Goal: Task Accomplishment & Management: Manage account settings

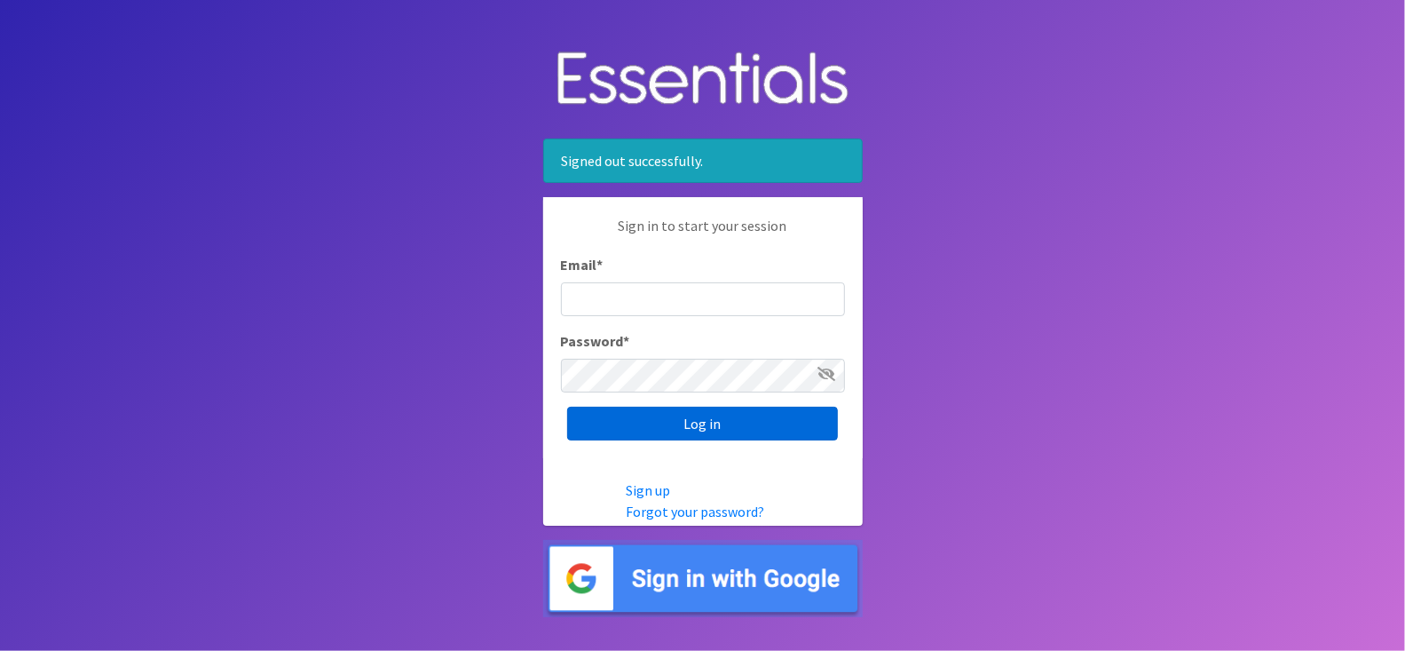
type input "info@pdxdiaperbank.org"
click at [737, 419] on input "Log in" at bounding box center [702, 424] width 271 height 34
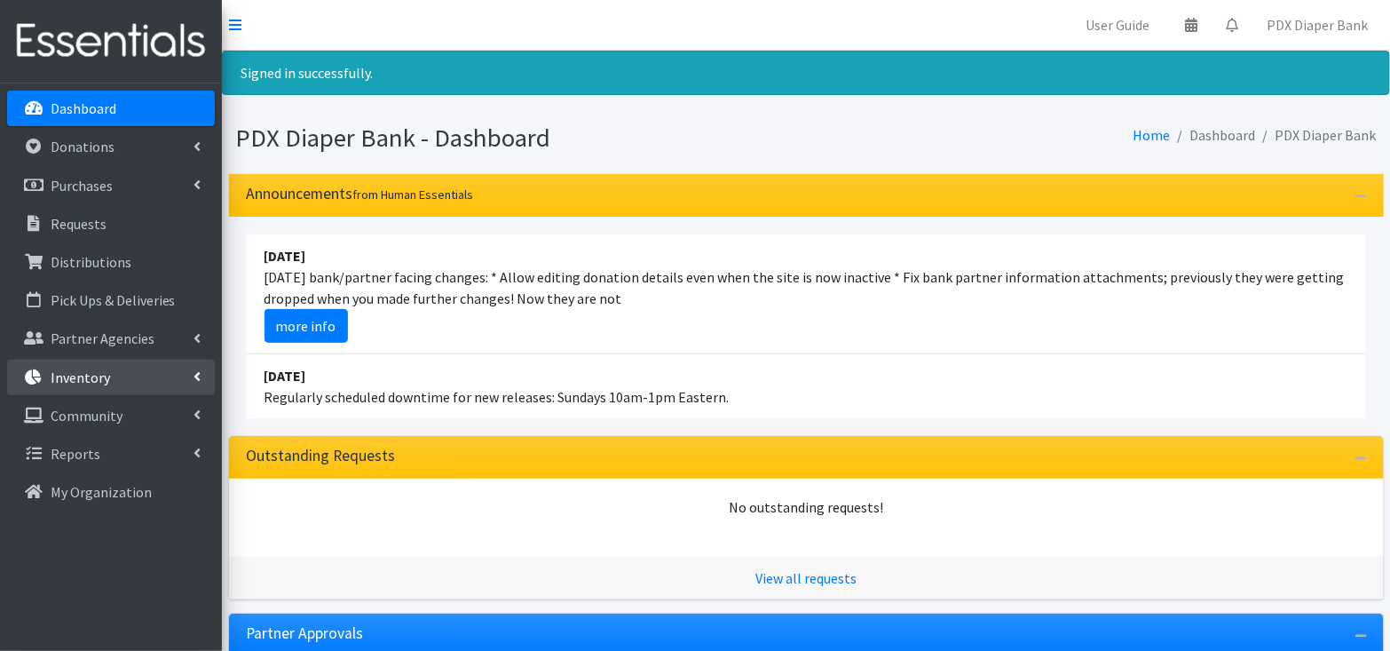
click at [136, 372] on link "Inventory" at bounding box center [111, 378] width 208 height 36
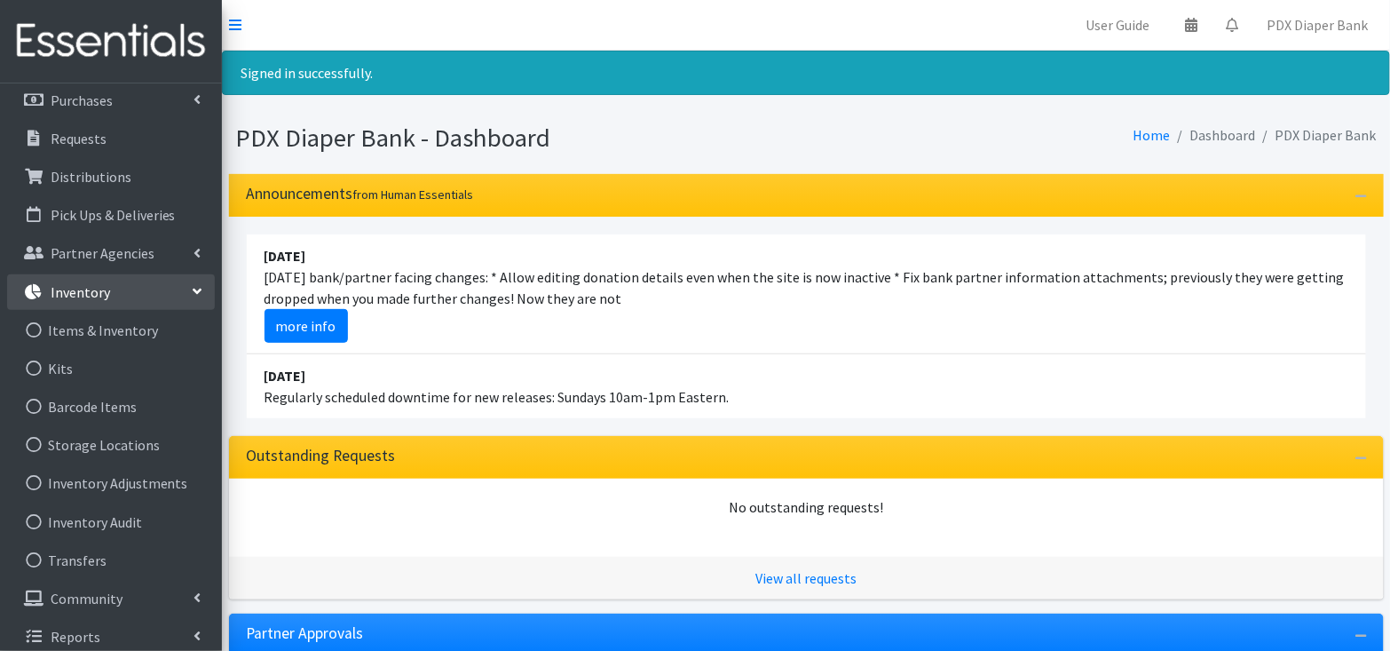
scroll to position [96, 0]
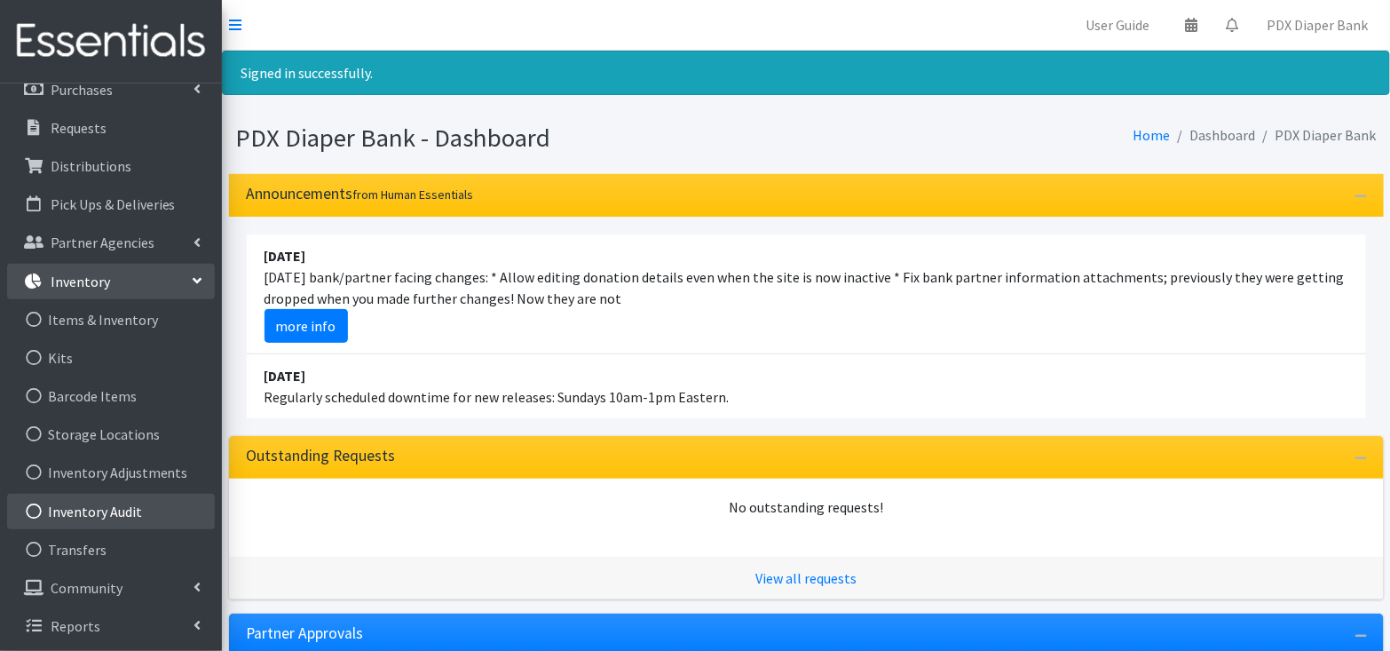
click at [131, 508] on link "Inventory Audit" at bounding box center [111, 512] width 208 height 36
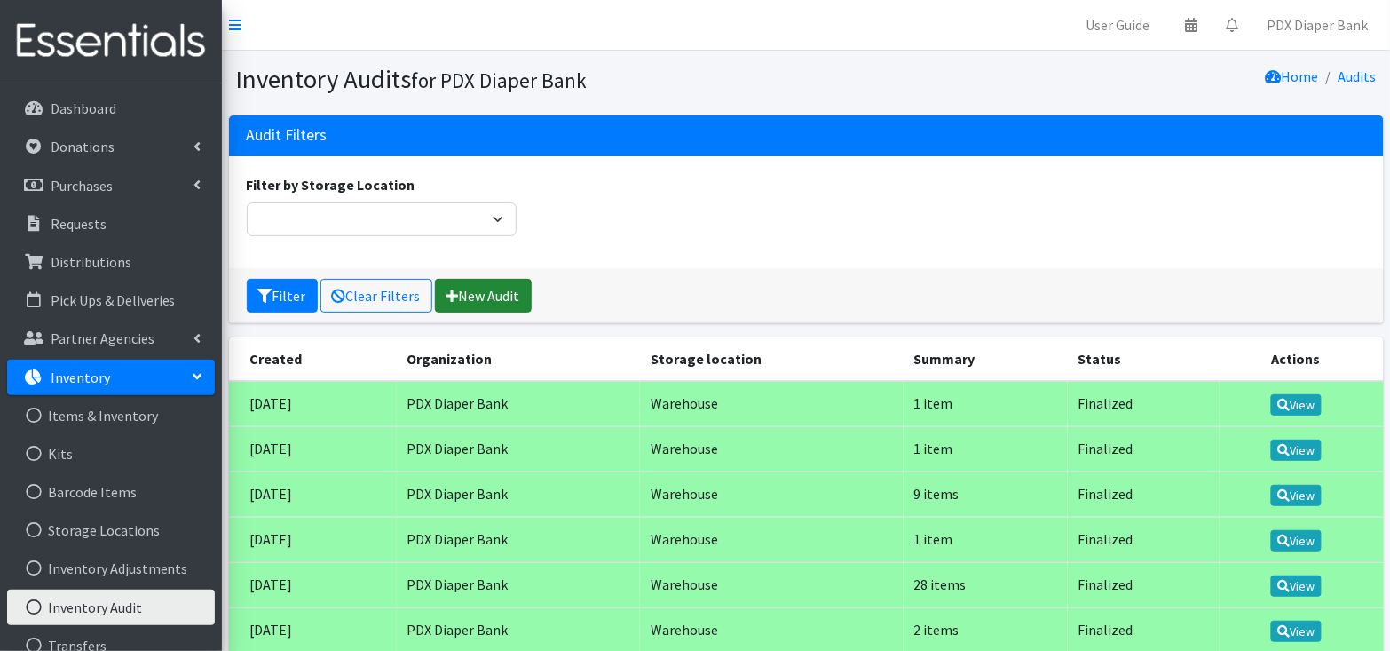
click at [488, 288] on link "New Audit" at bounding box center [483, 296] width 97 height 34
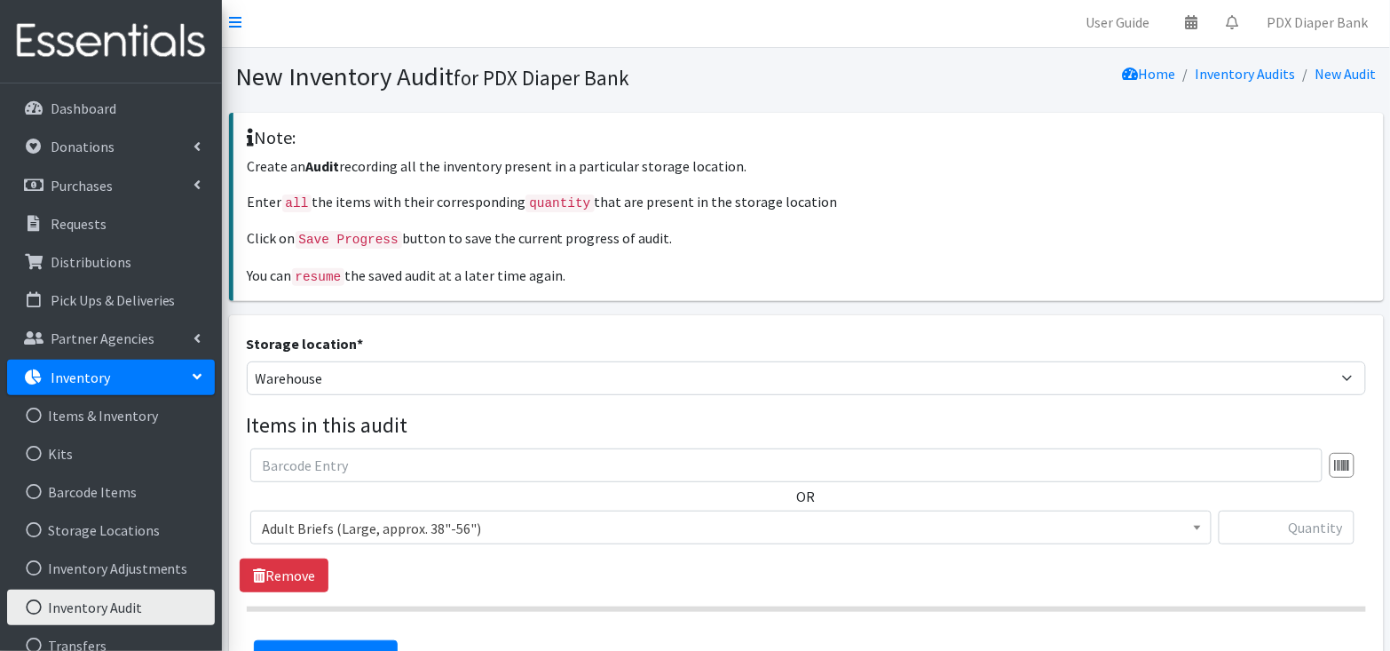
scroll to position [4, 0]
click at [486, 527] on span "Adult Briefs (Large, approx. 38"-56")" at bounding box center [731, 526] width 938 height 25
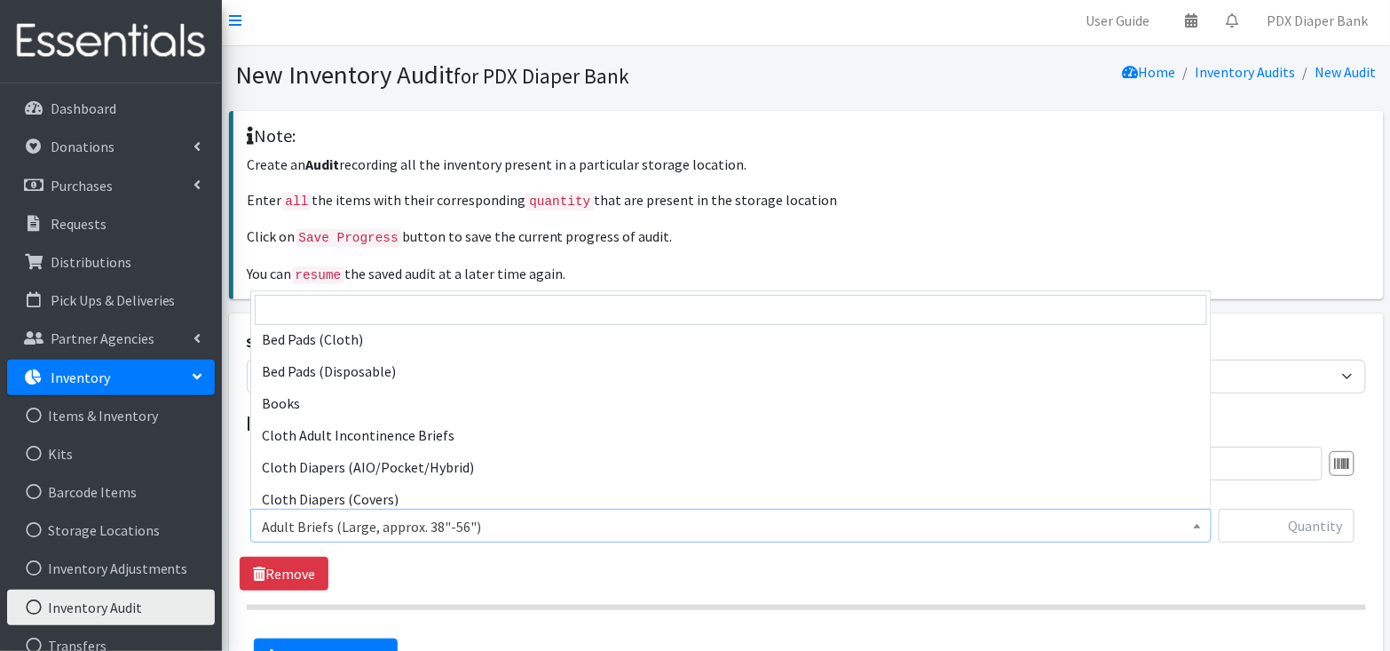
scroll to position [0, 0]
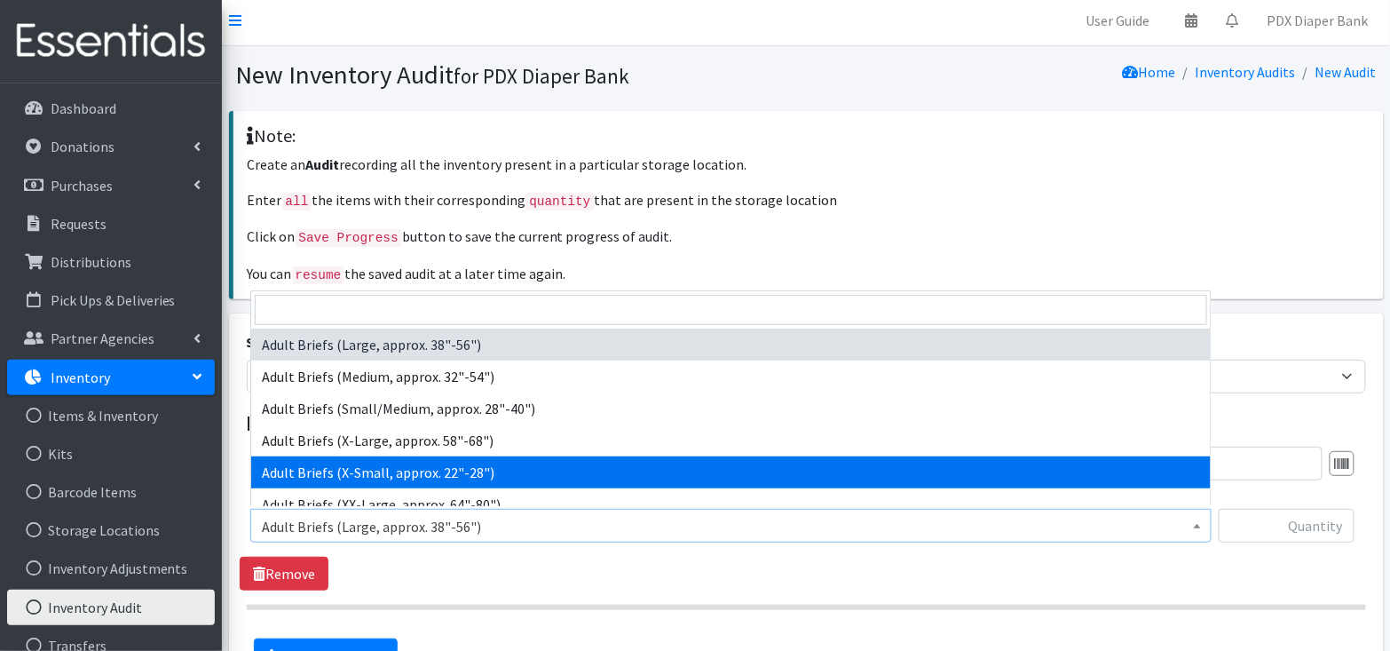
click at [1243, 264] on p "You can resume the saved audit at a later time again." at bounding box center [809, 274] width 1122 height 23
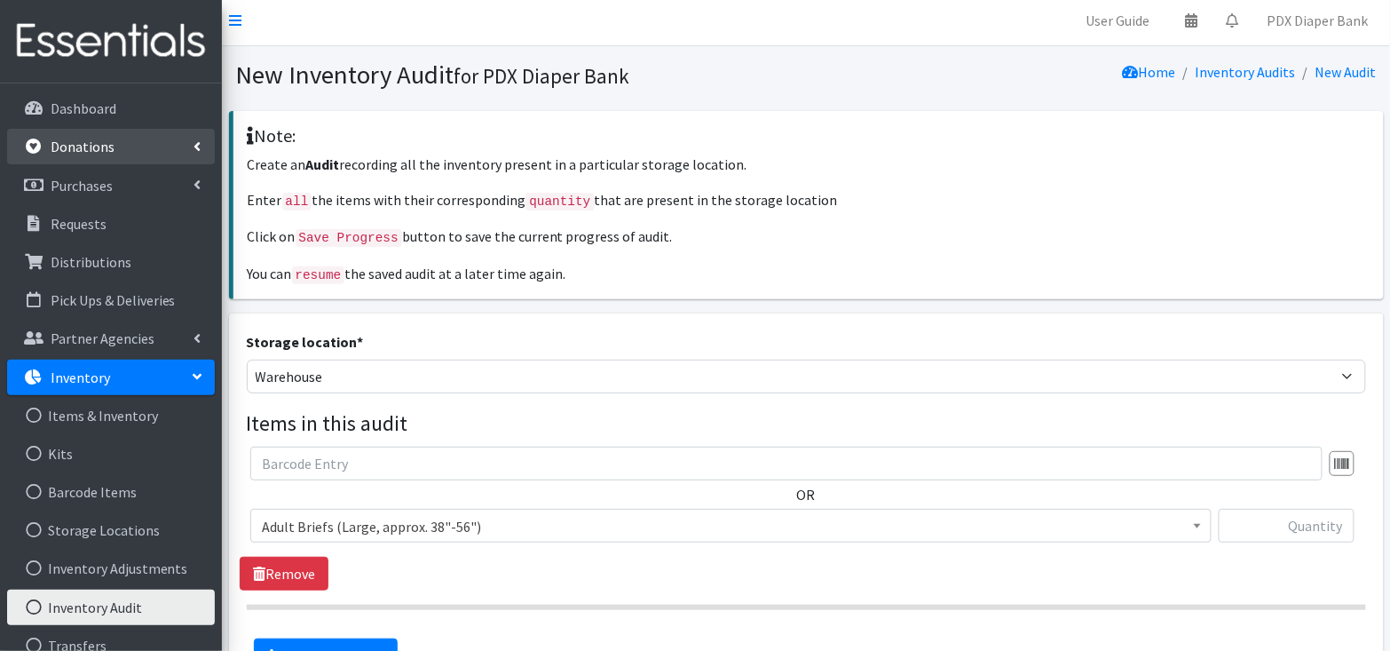
click at [148, 157] on link "Donations" at bounding box center [111, 147] width 208 height 36
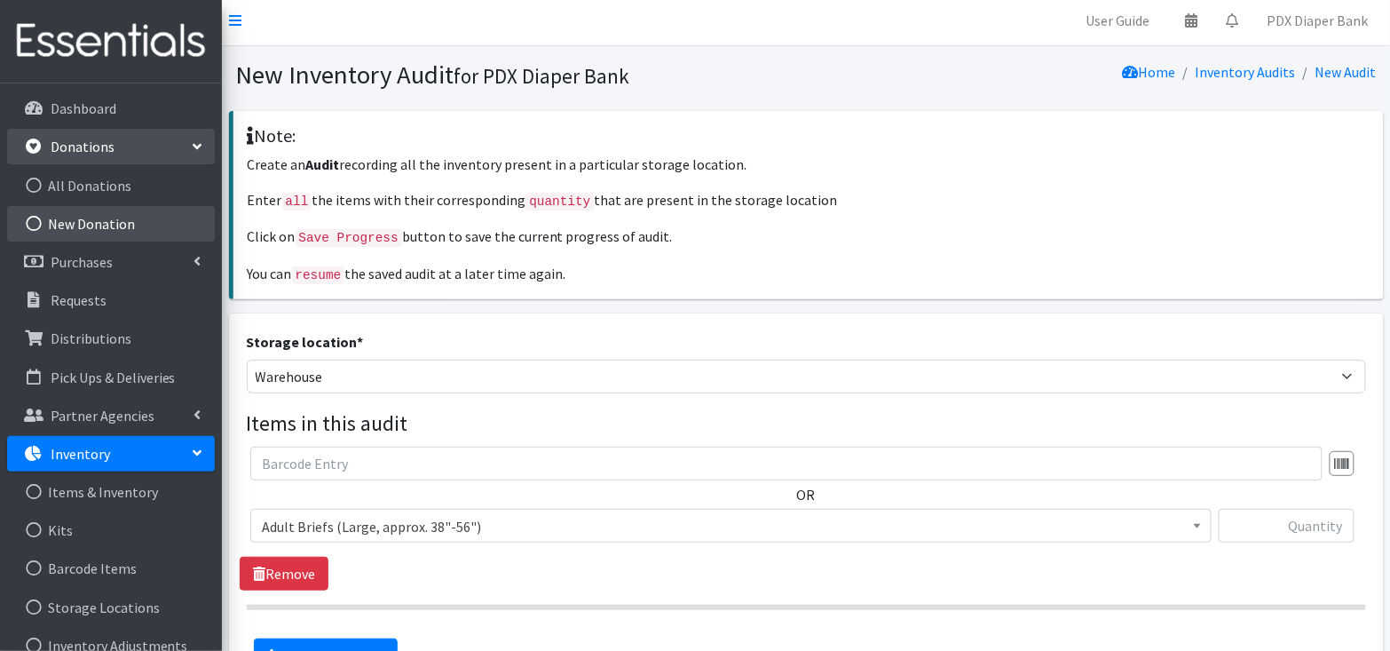
click at [128, 220] on link "New Donation" at bounding box center [111, 224] width 208 height 36
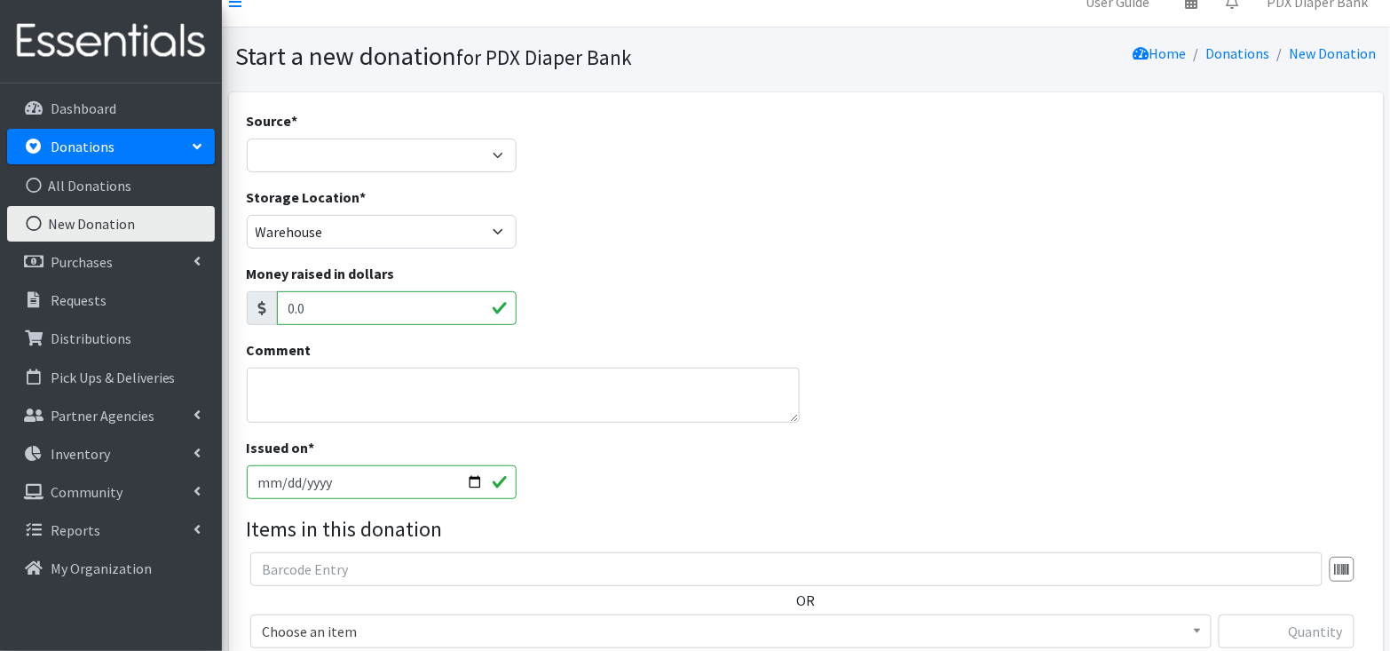
scroll to position [27, 0]
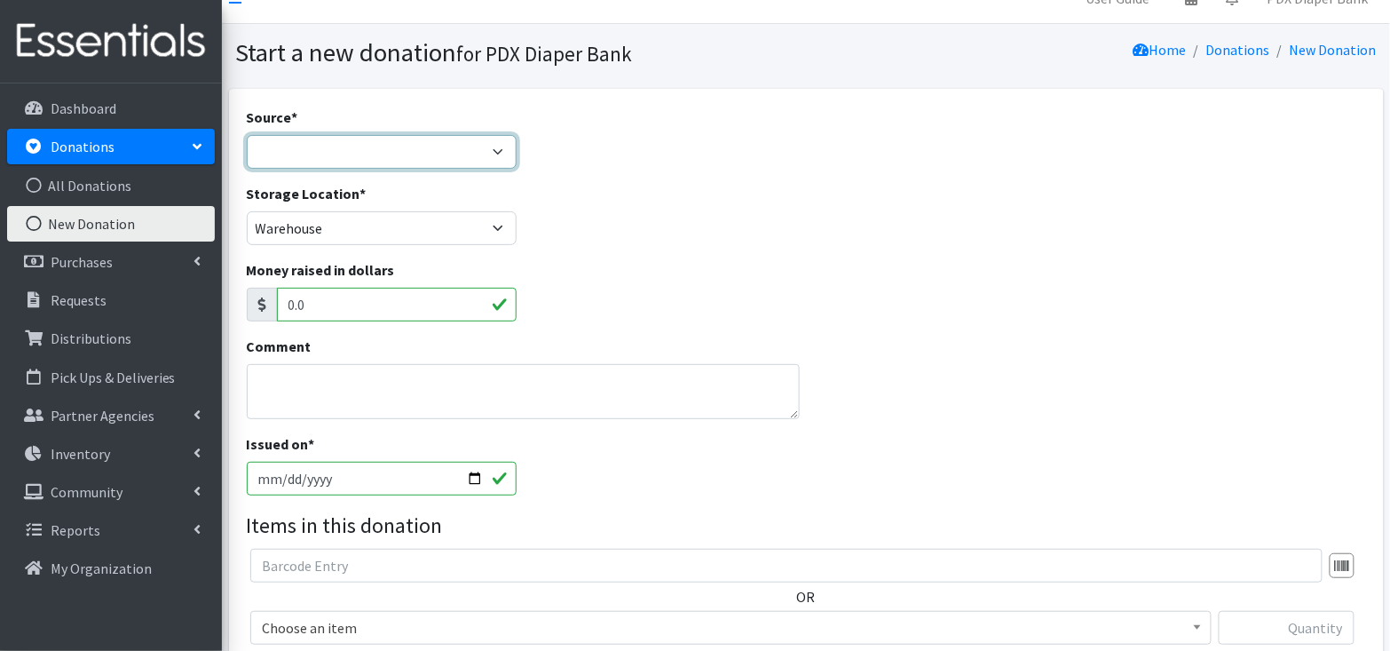
click at [494, 155] on select "Product Drive Manufacturer Donation Site Misc. Donation" at bounding box center [382, 152] width 270 height 34
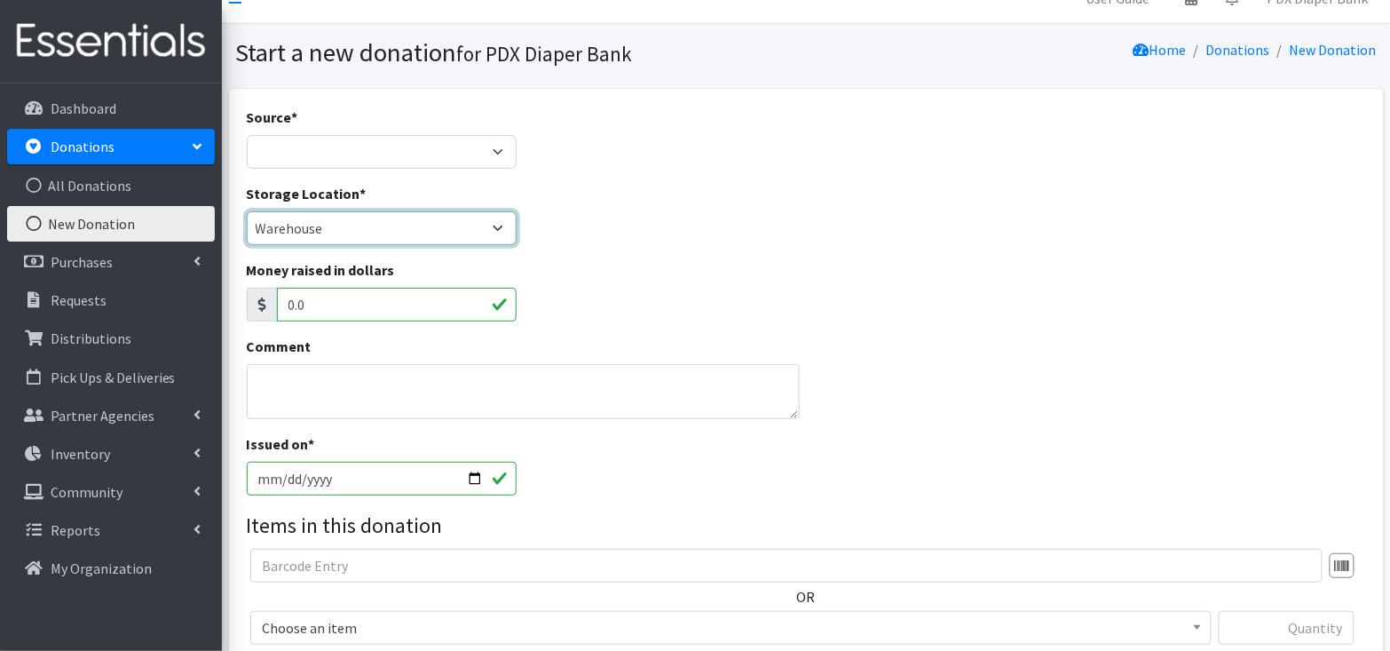
click at [467, 222] on select "PDX Diaper Bank Office Warehouse" at bounding box center [382, 228] width 270 height 34
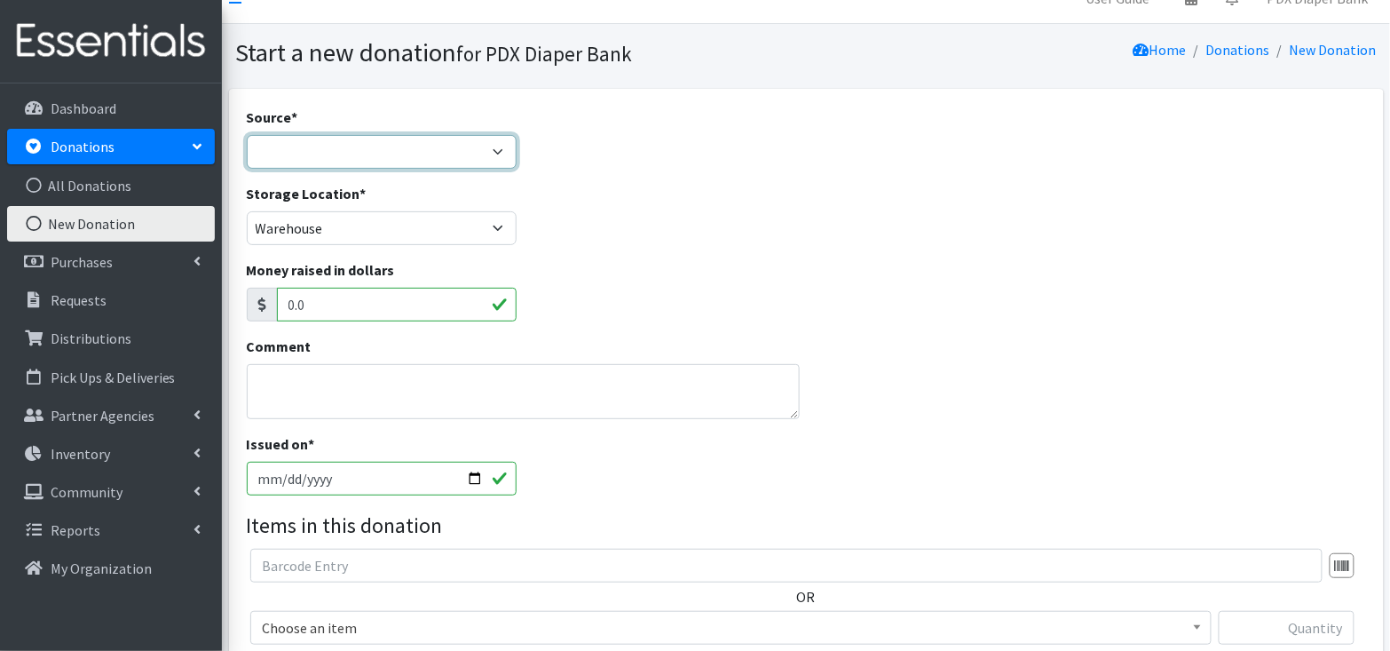
click at [488, 147] on select "Product Drive Manufacturer Donation Site Misc. Donation" at bounding box center [382, 152] width 270 height 34
select select "Product Drive"
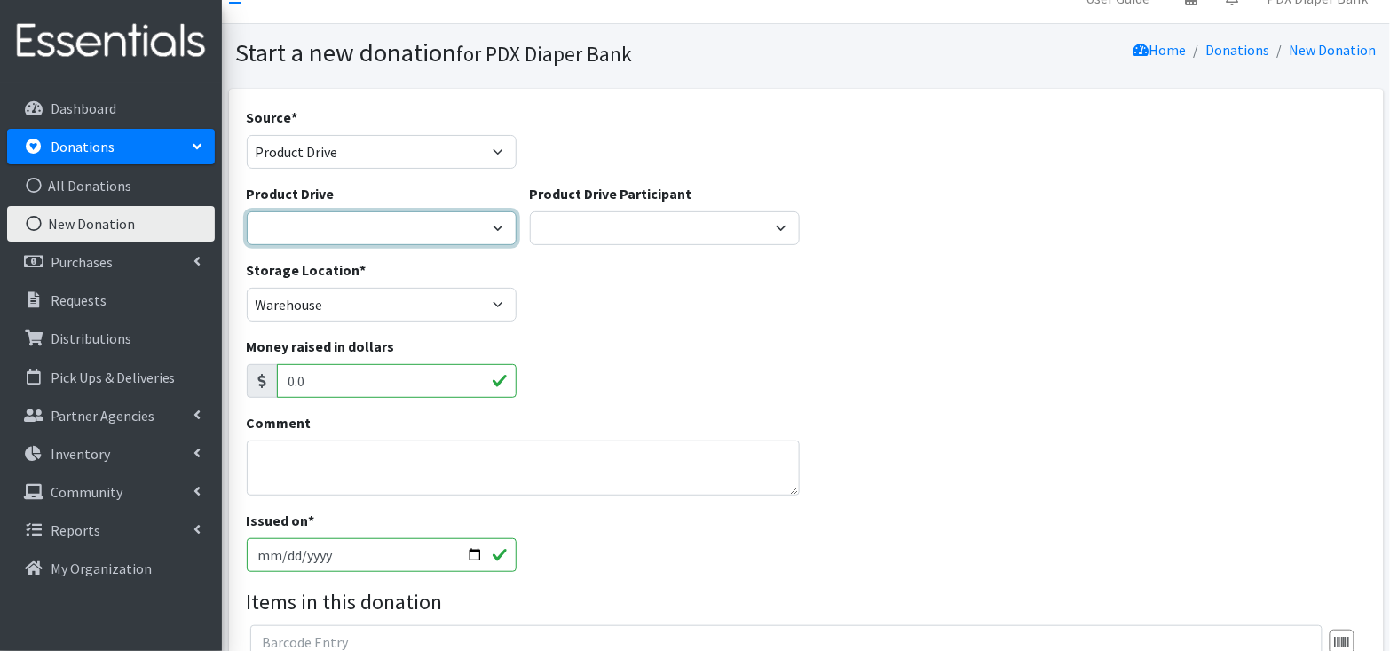
click at [501, 224] on select "Ahmadiyaa Muslim Community Amazon Wishlist Beth Kersen Birthday Party Christy S…" at bounding box center [382, 228] width 270 height 34
click at [500, 234] on select "Ahmadiyaa Muslim Community Amazon Wishlist Beth Kersen Birthday Party Christy S…" at bounding box center [382, 228] width 270 height 34
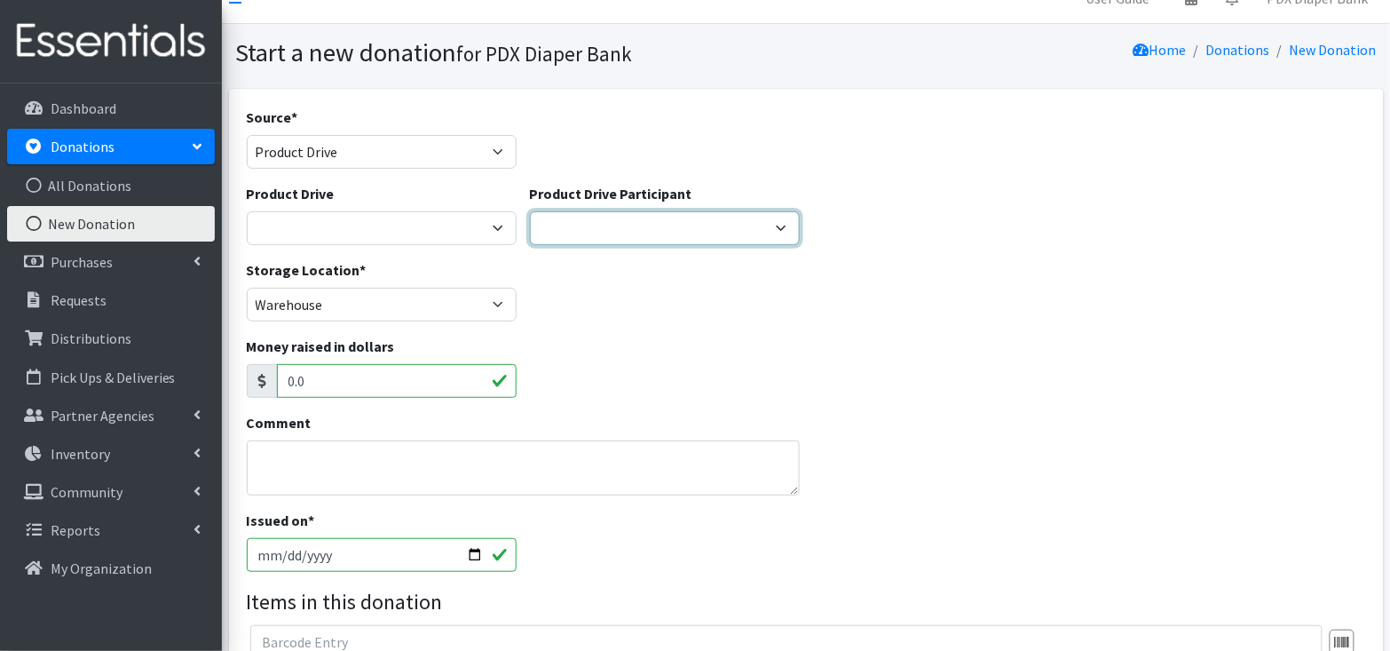
click at [652, 211] on select "Oaks Park Community Diaper Drive Tualatin Valley Parks & Rec- Garden Home Smart…" at bounding box center [665, 228] width 270 height 34
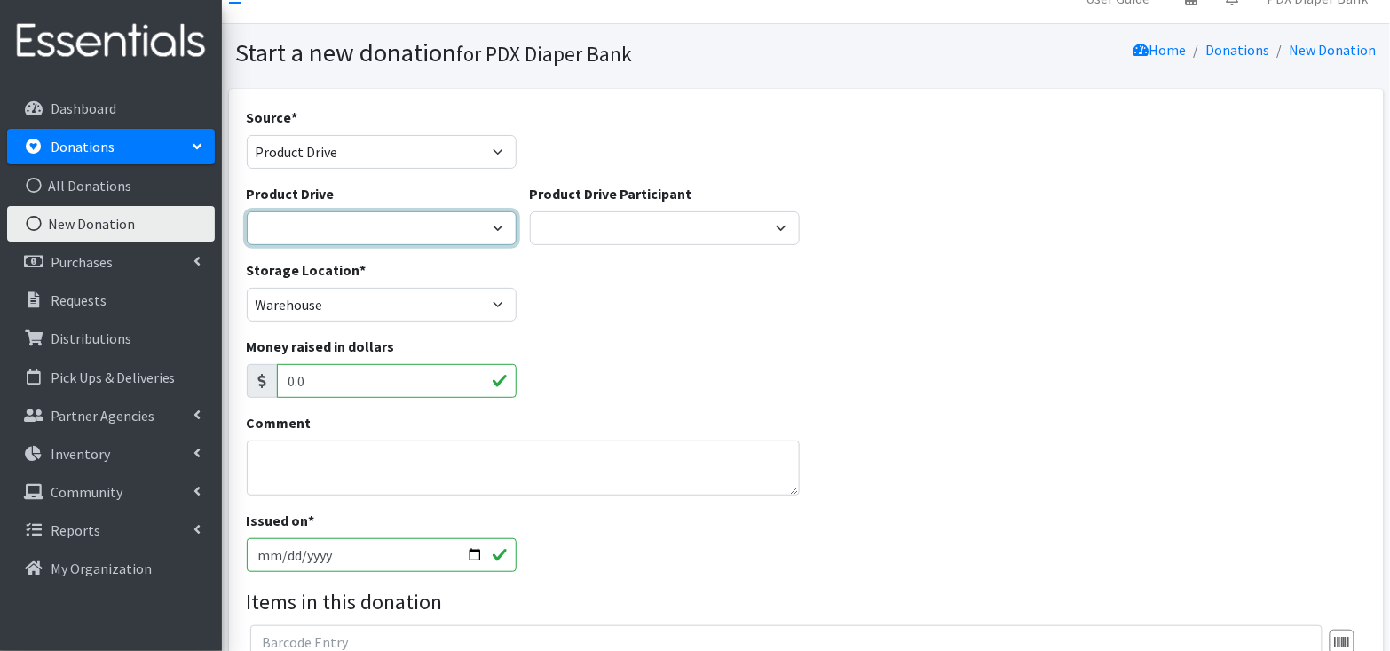
click at [404, 232] on select "Ahmadiyaa Muslim Community Amazon Wishlist Beth Kersen Birthday Party Christy S…" at bounding box center [382, 228] width 270 height 34
select select
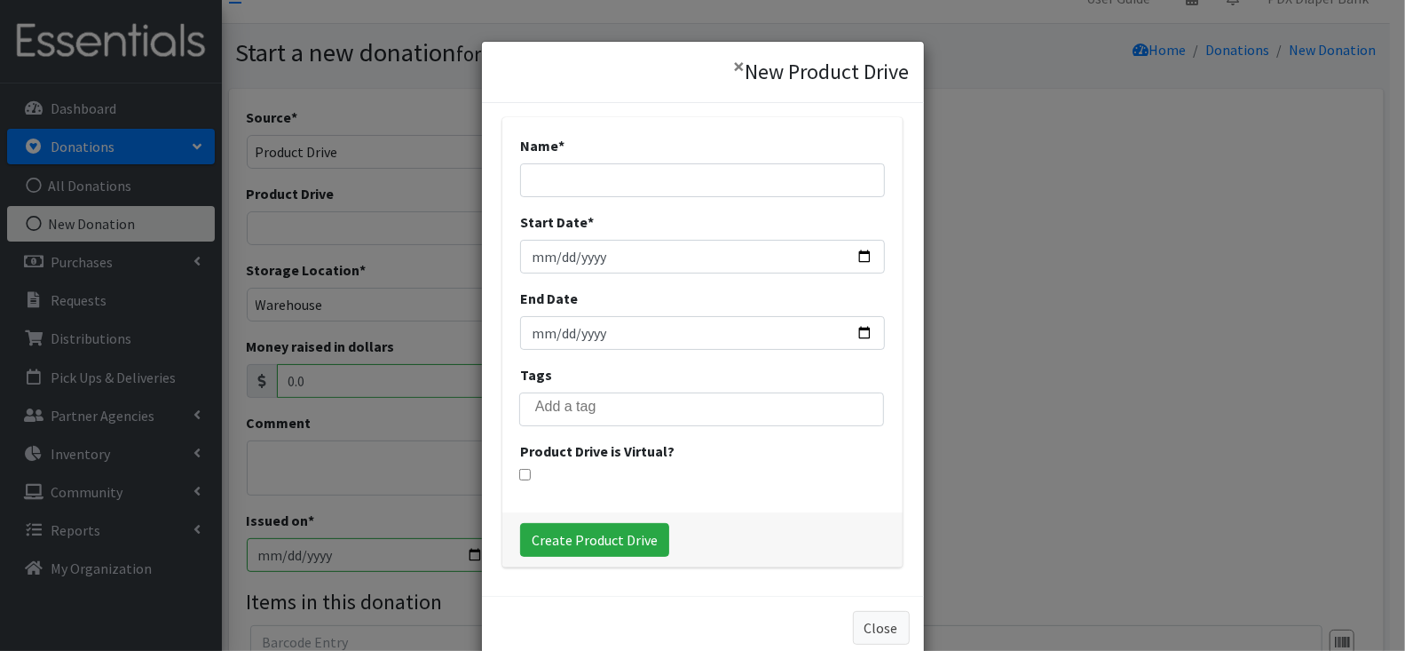
click at [790, 410] on input "search" at bounding box center [714, 407] width 359 height 16
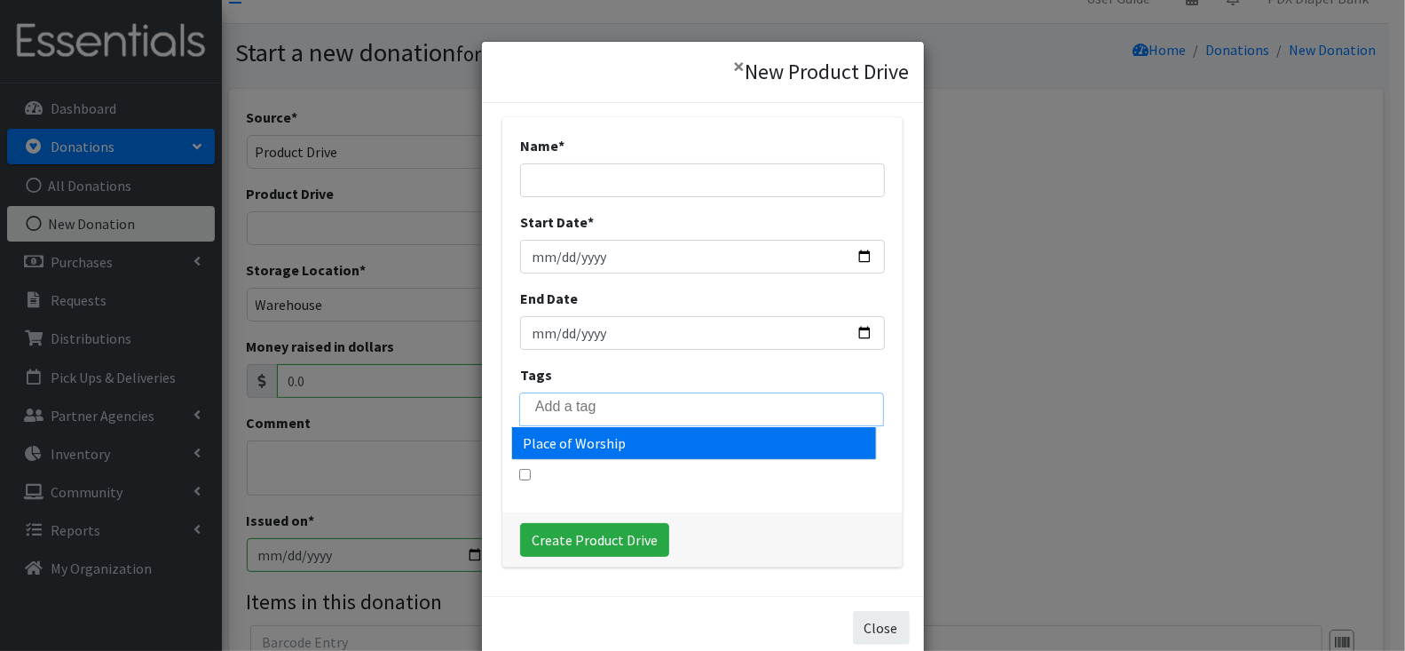
select select "Place of Worship"
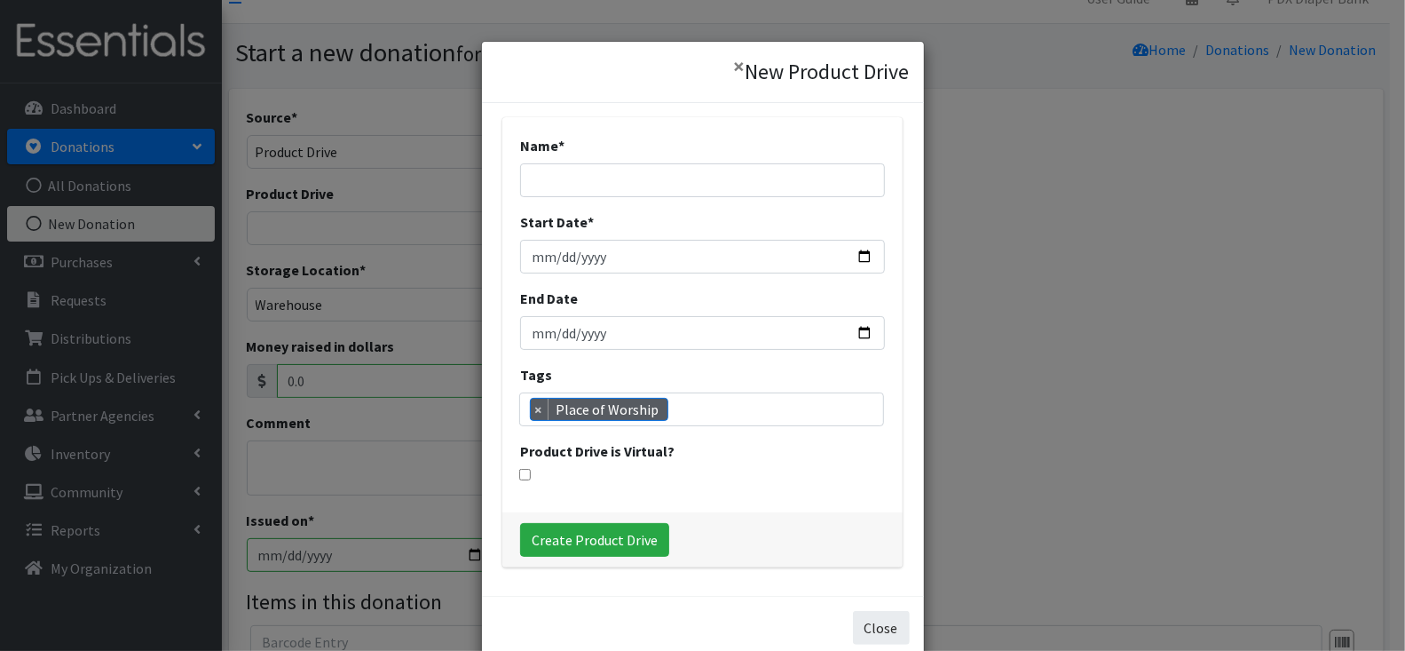
click at [875, 623] on button "Close" at bounding box center [881, 628] width 57 height 34
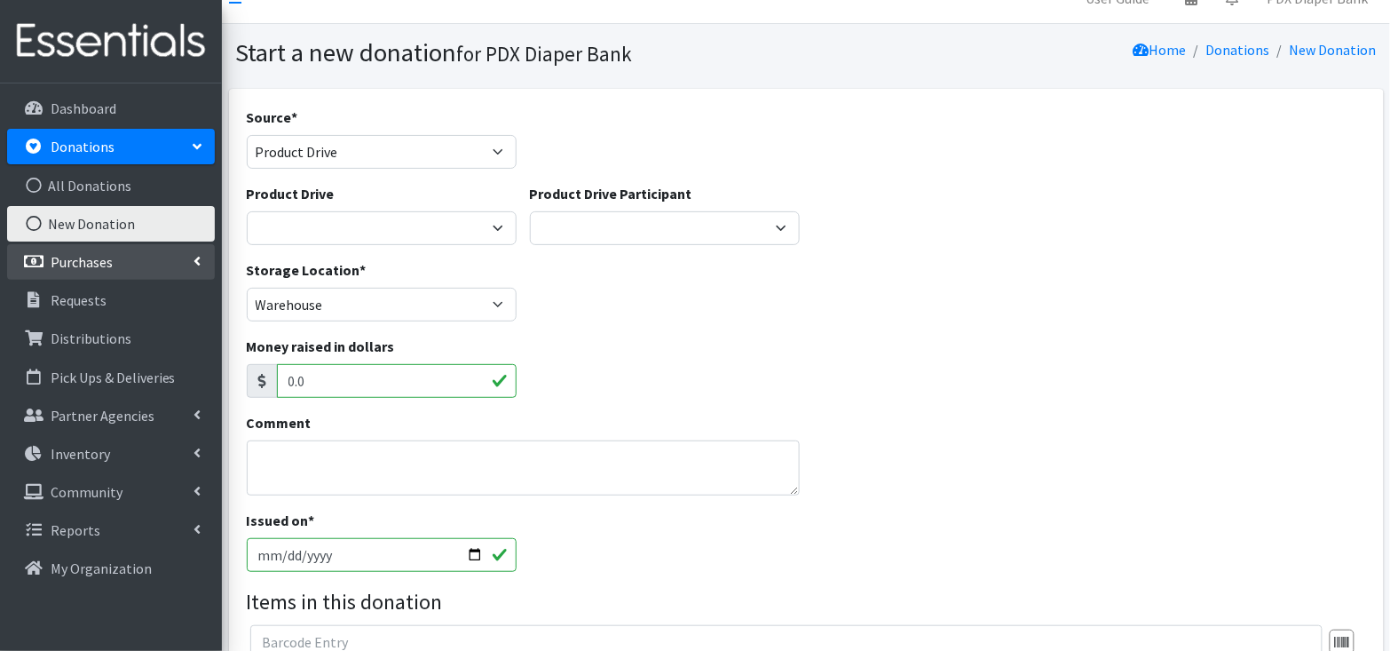
click at [124, 265] on link "Purchases" at bounding box center [111, 262] width 208 height 36
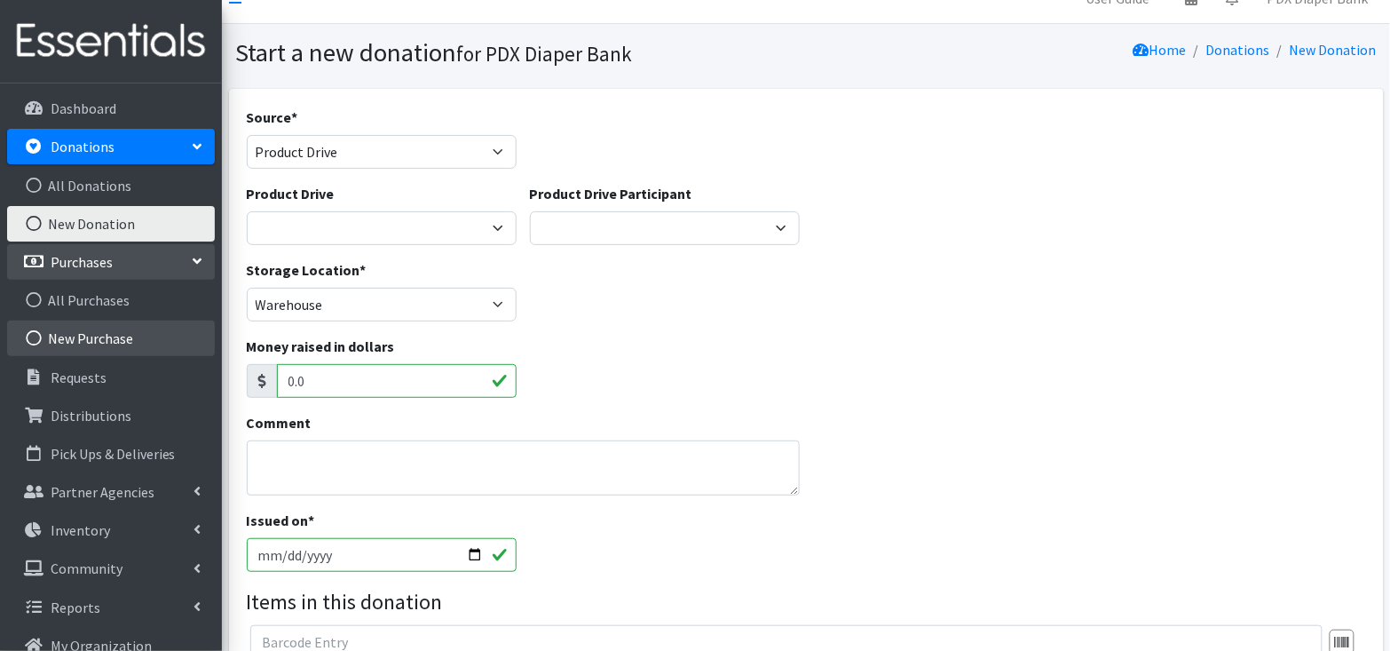
click at [116, 331] on link "New Purchase" at bounding box center [111, 339] width 208 height 36
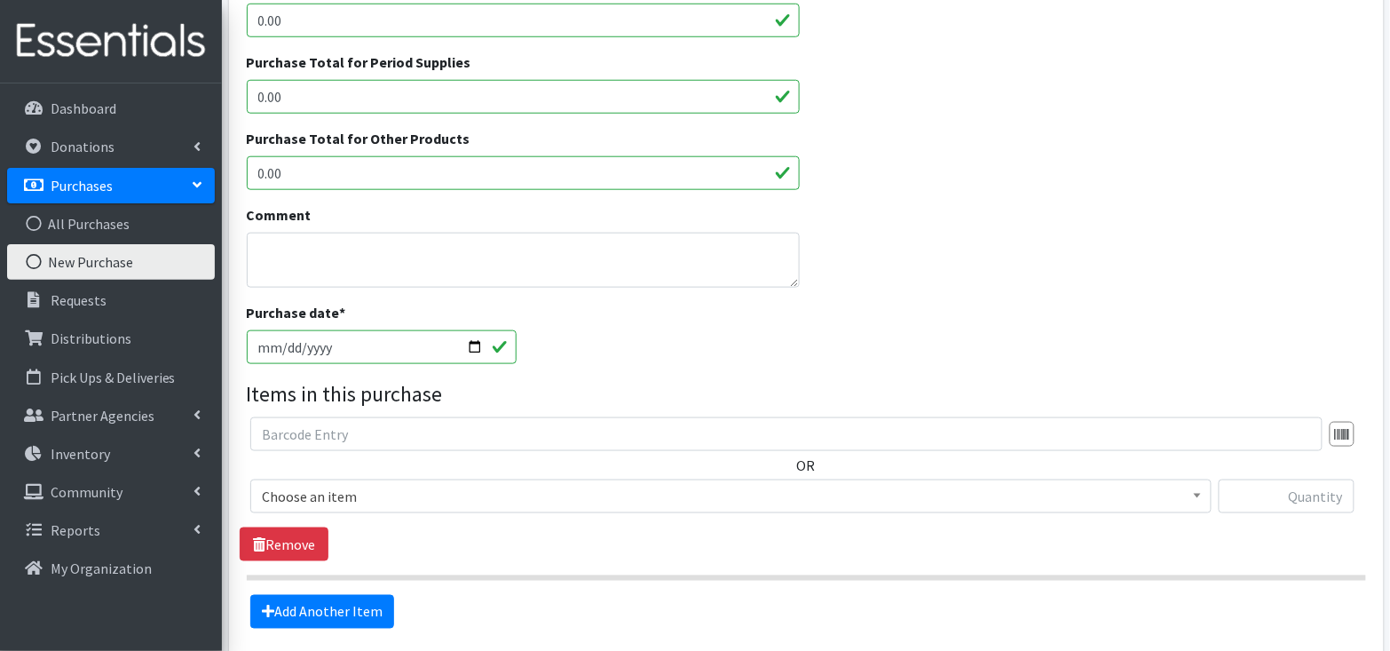
scroll to position [464, 0]
click at [1346, 431] on div at bounding box center [1342, 433] width 25 height 25
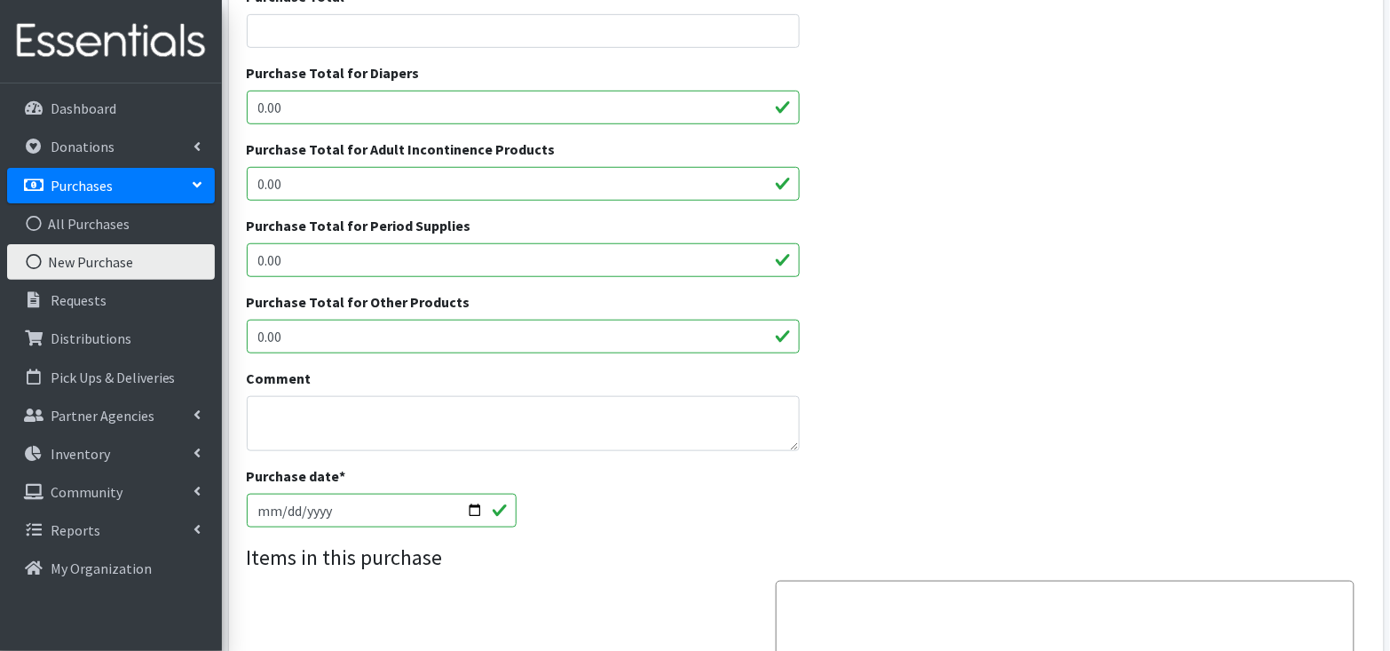
scroll to position [297, 0]
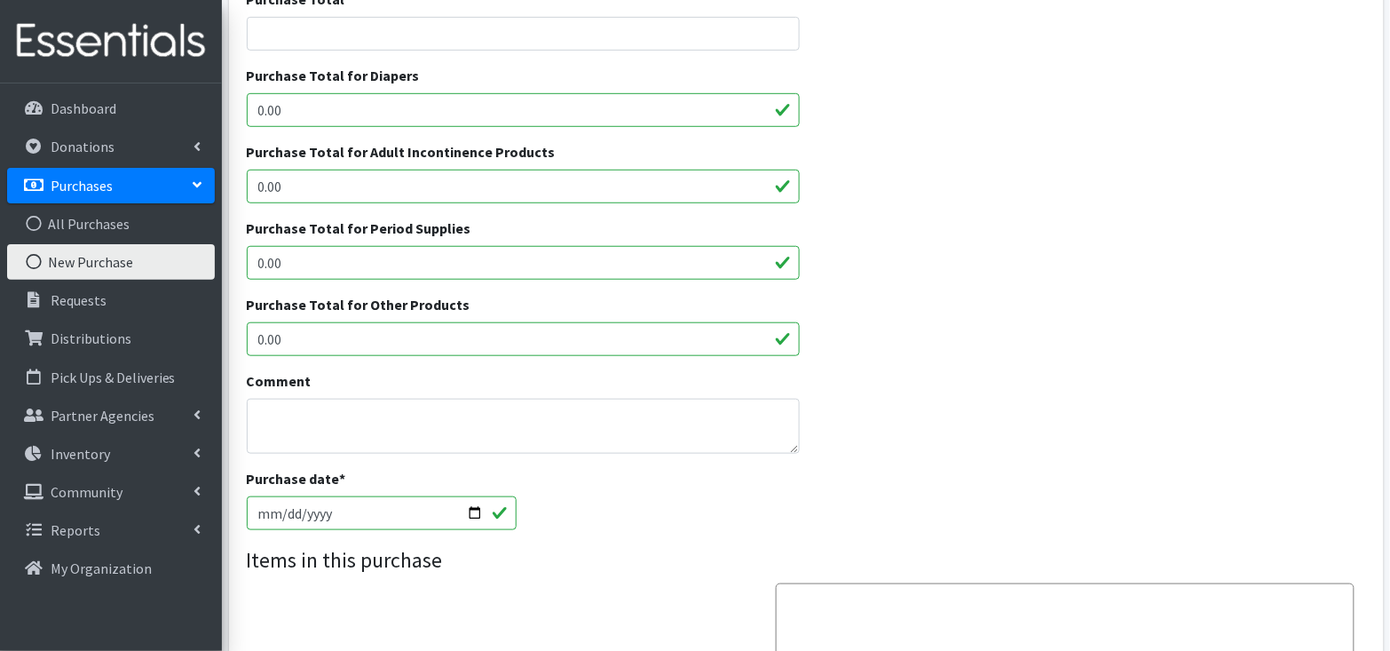
type input "10118054"
click at [139, 330] on link "Distributions" at bounding box center [111, 339] width 208 height 36
click at [109, 334] on p "Distributions" at bounding box center [91, 338] width 81 height 18
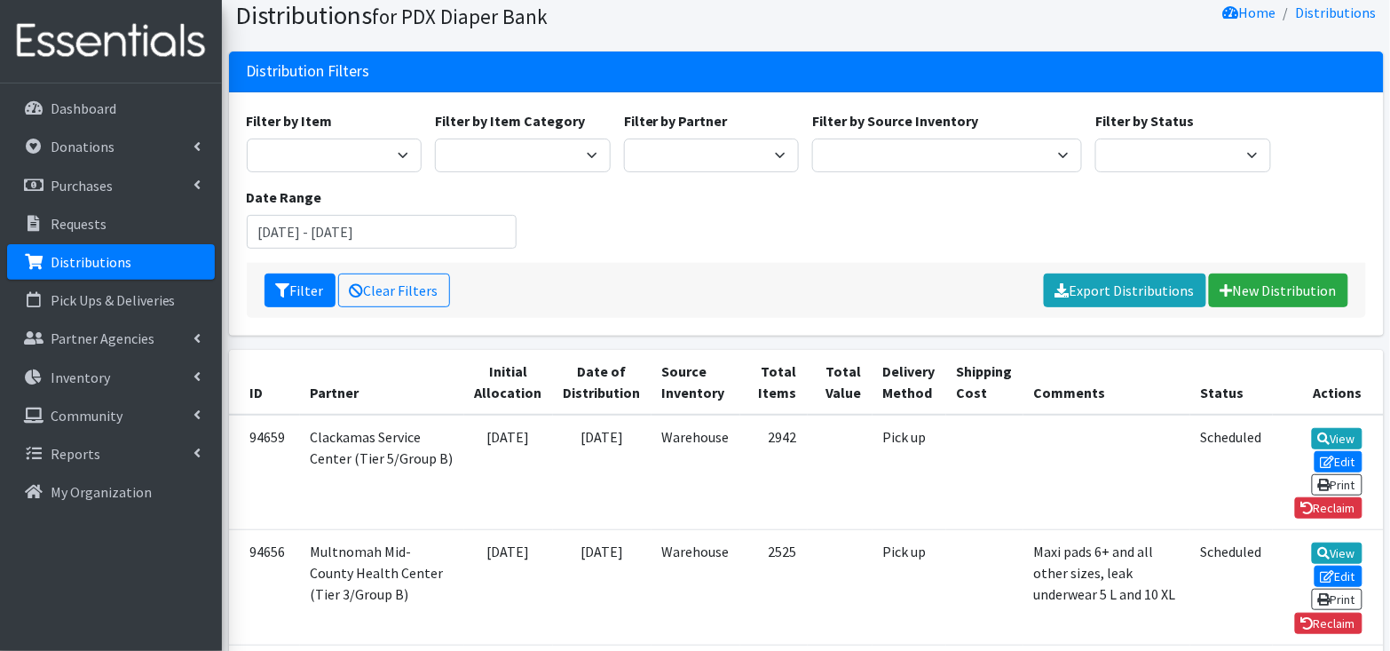
scroll to position [74, 0]
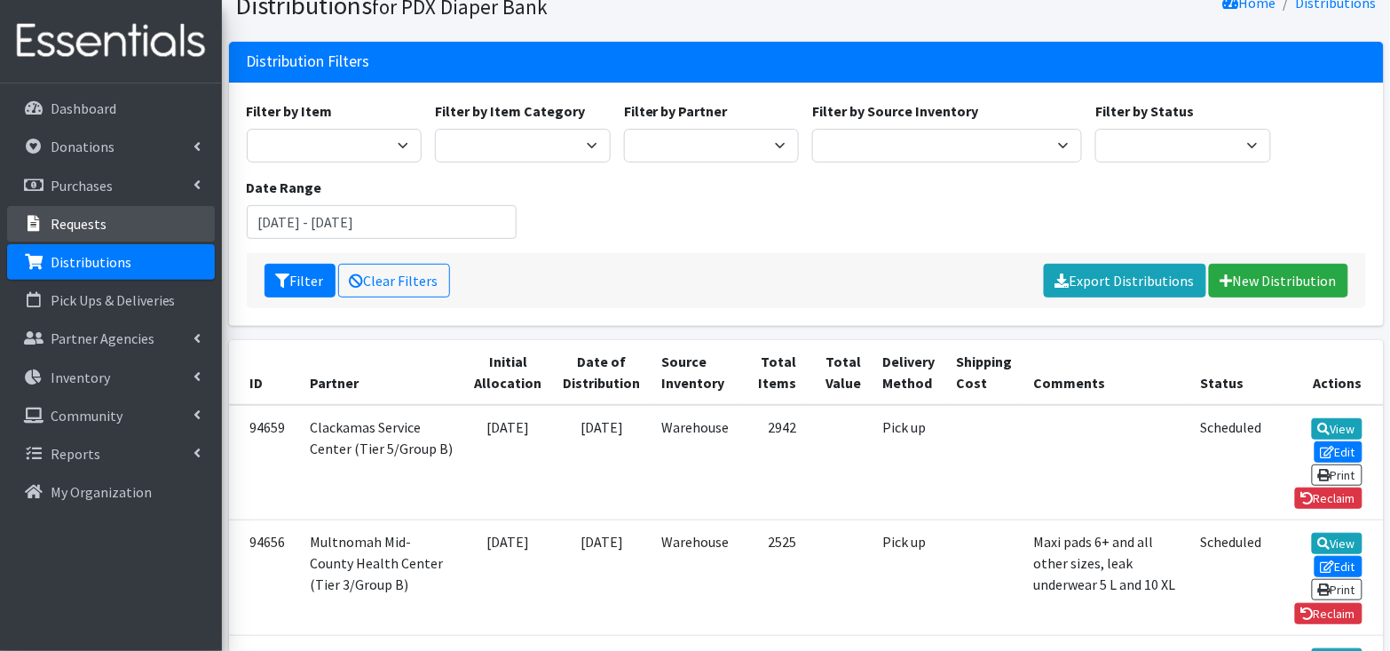
click at [147, 215] on link "Requests" at bounding box center [111, 224] width 208 height 36
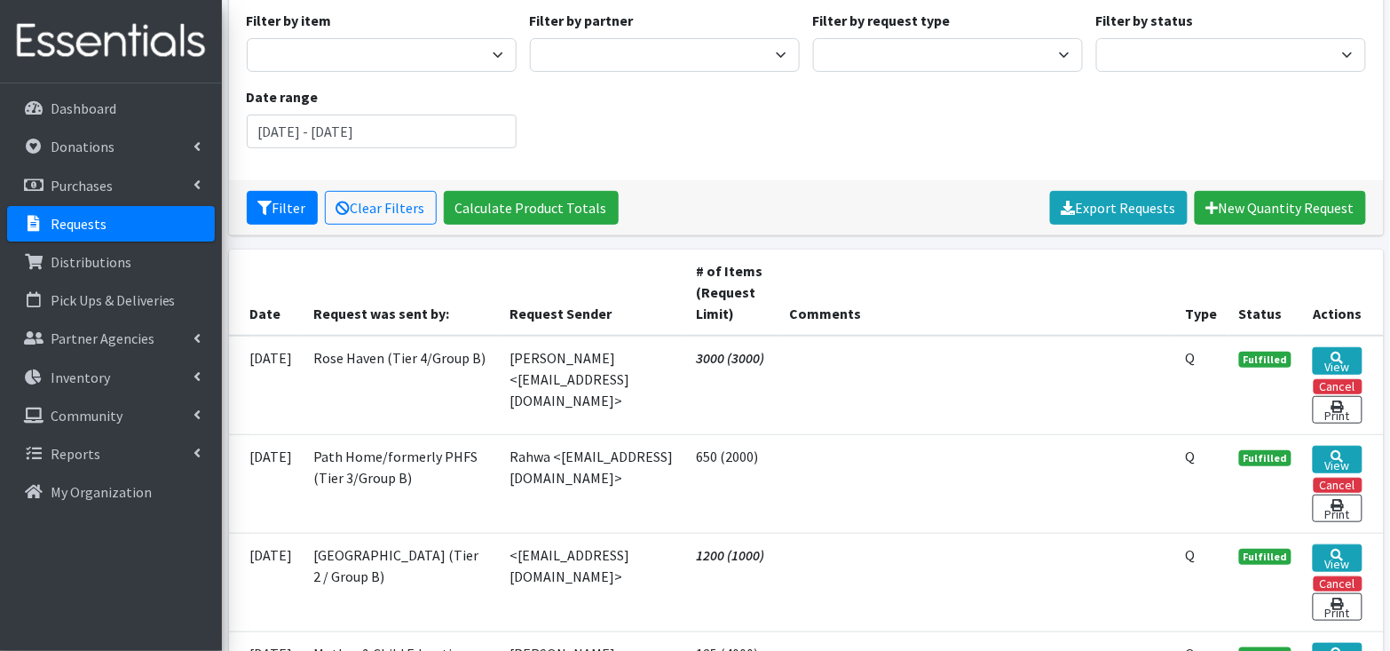
scroll to position [233, 0]
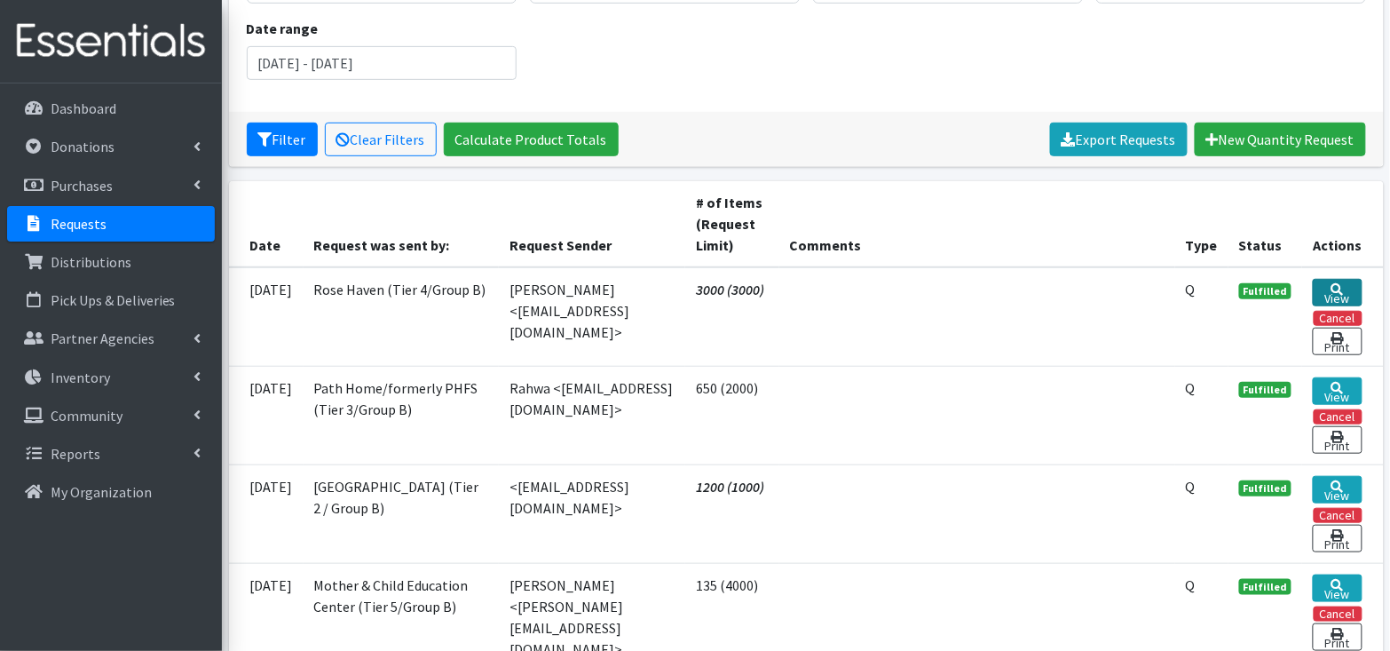
click at [1350, 289] on link "View" at bounding box center [1337, 293] width 49 height 28
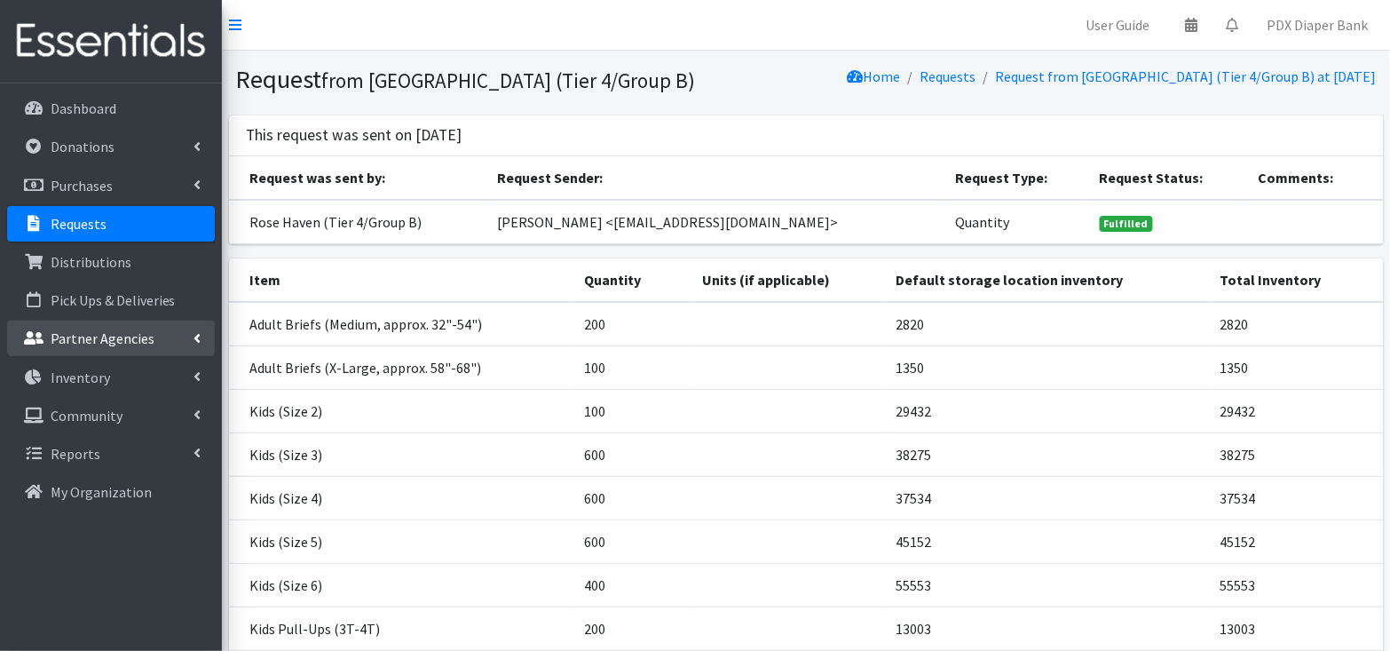
click at [139, 346] on link "Partner Agencies" at bounding box center [111, 339] width 208 height 36
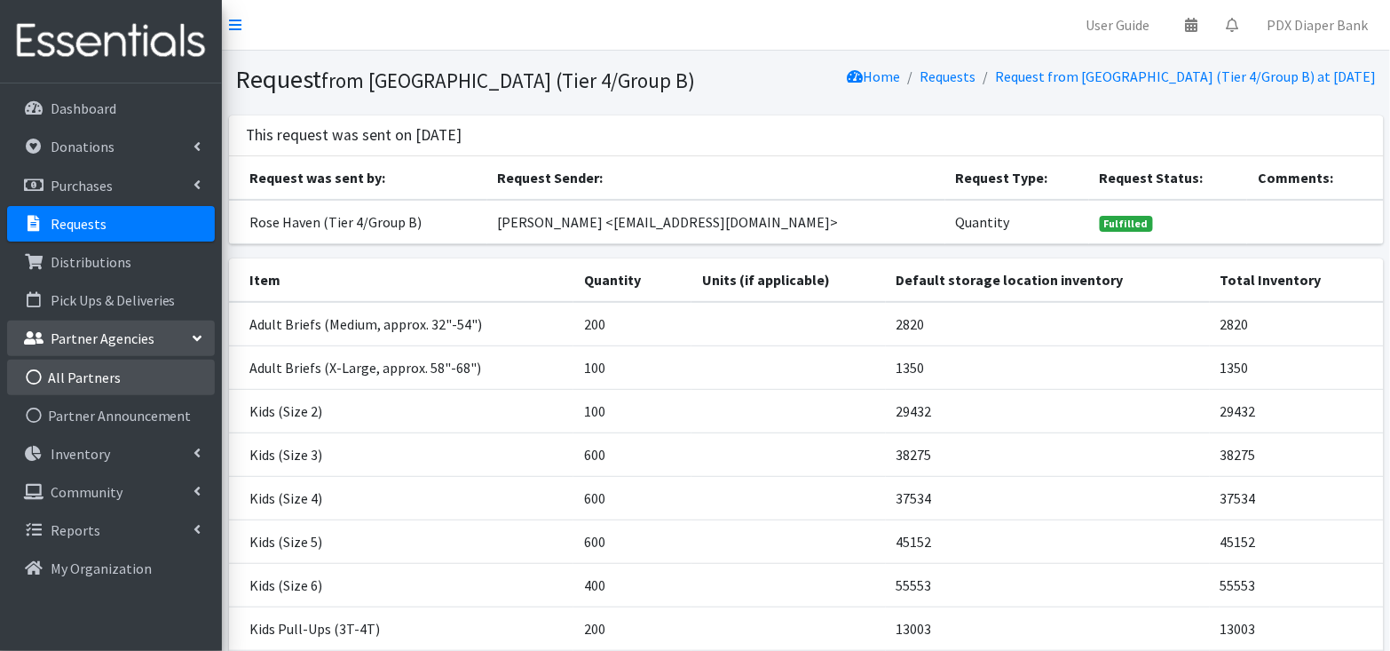
click at [109, 380] on link "All Partners" at bounding box center [111, 378] width 208 height 36
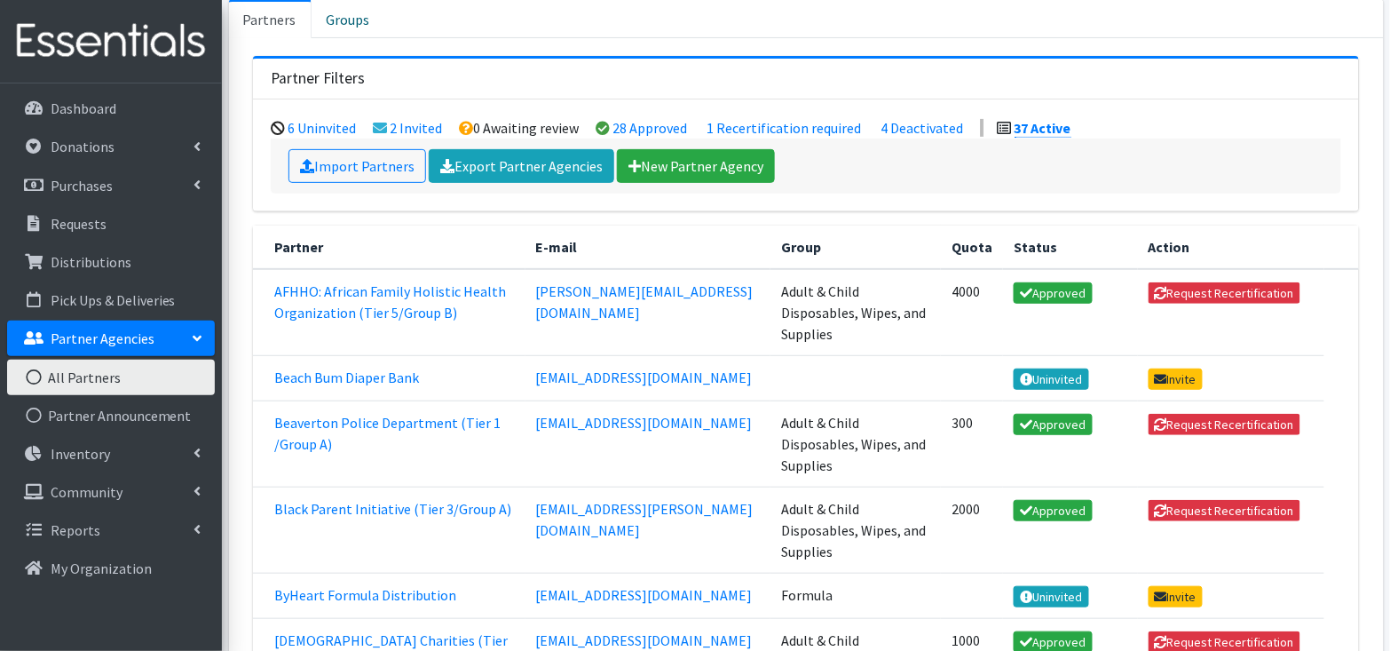
scroll to position [120, 0]
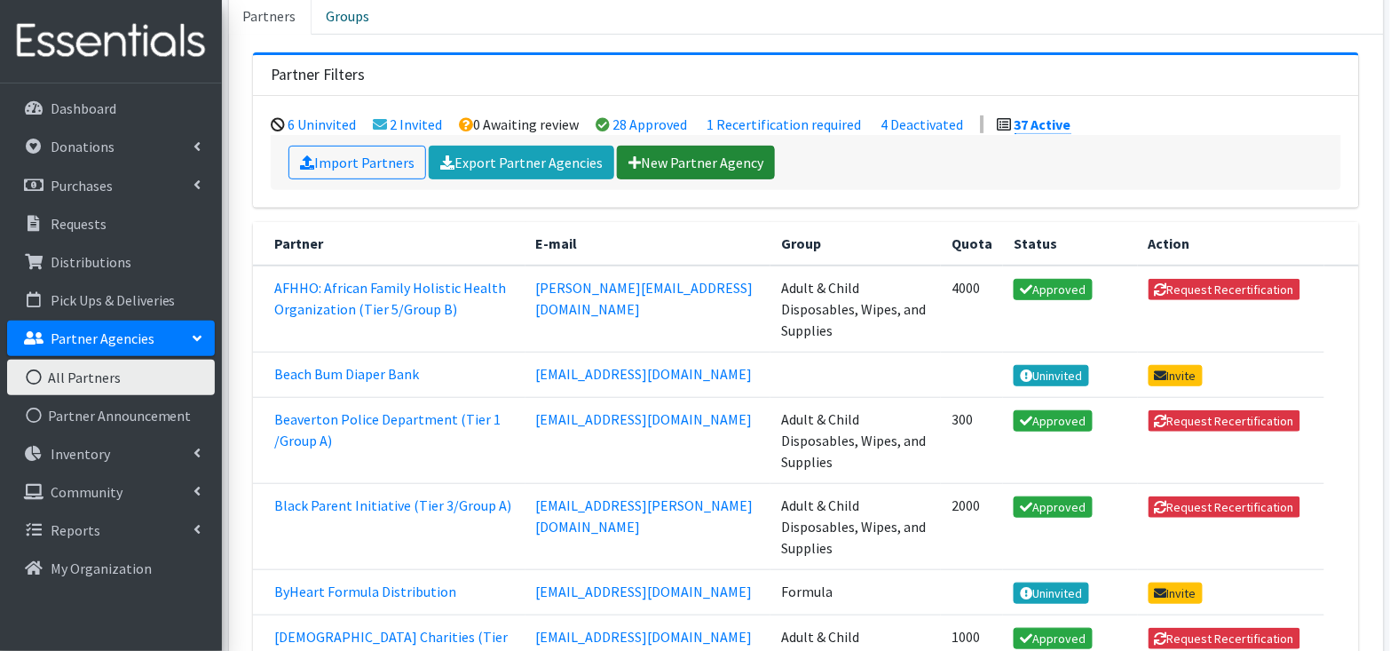
click at [728, 147] on link "New Partner Agency" at bounding box center [696, 163] width 158 height 34
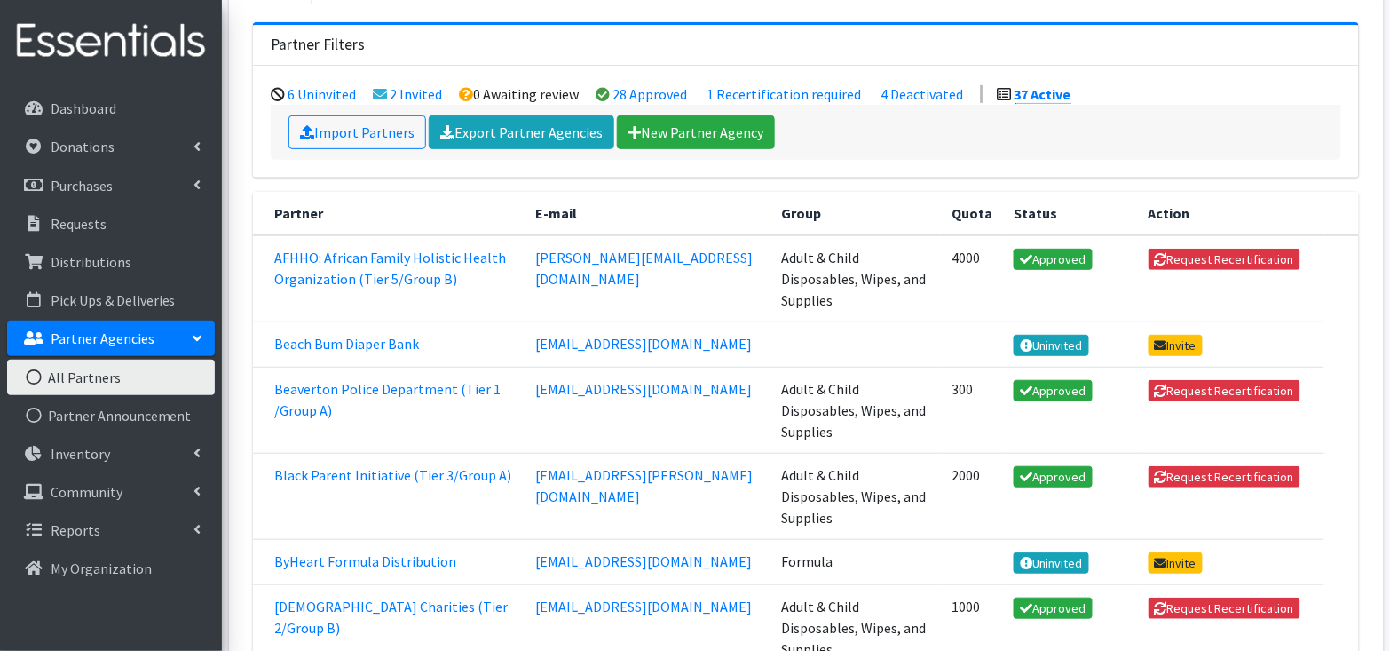
scroll to position [91, 0]
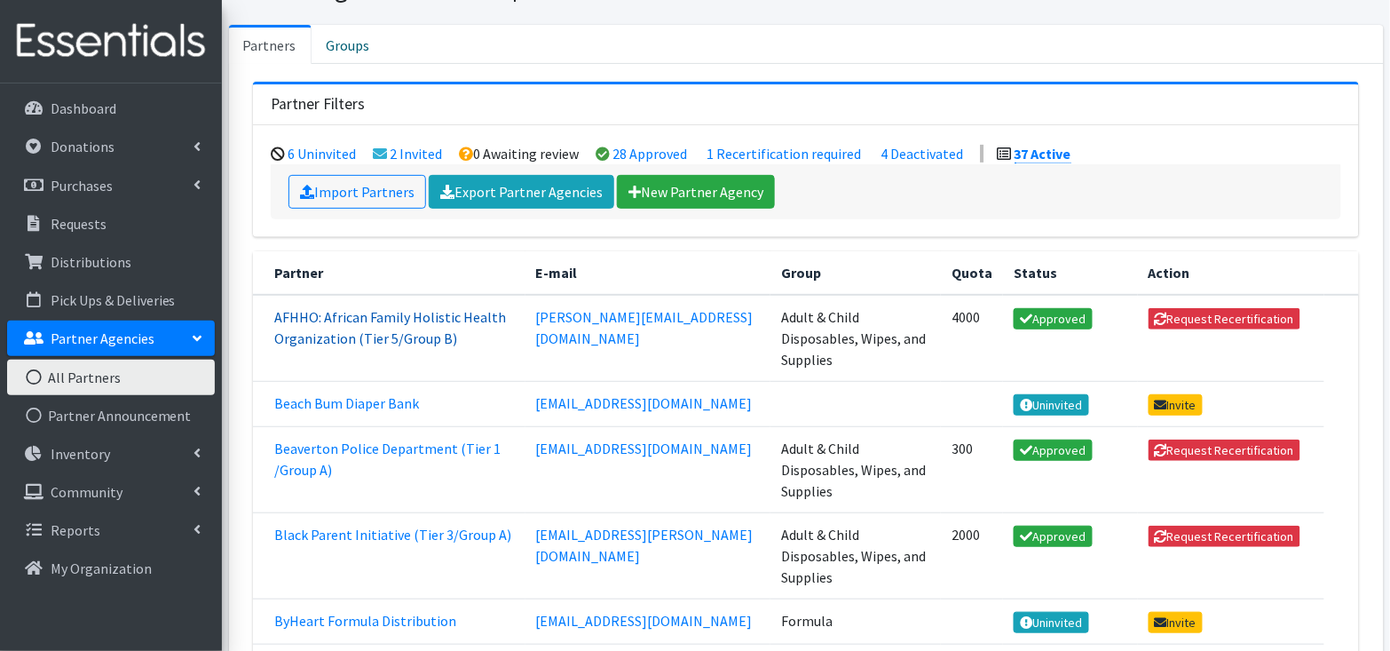
click at [434, 332] on link "AFHHO: African Family Holistic Health Organization (Tier 5/Group B)" at bounding box center [390, 327] width 232 height 39
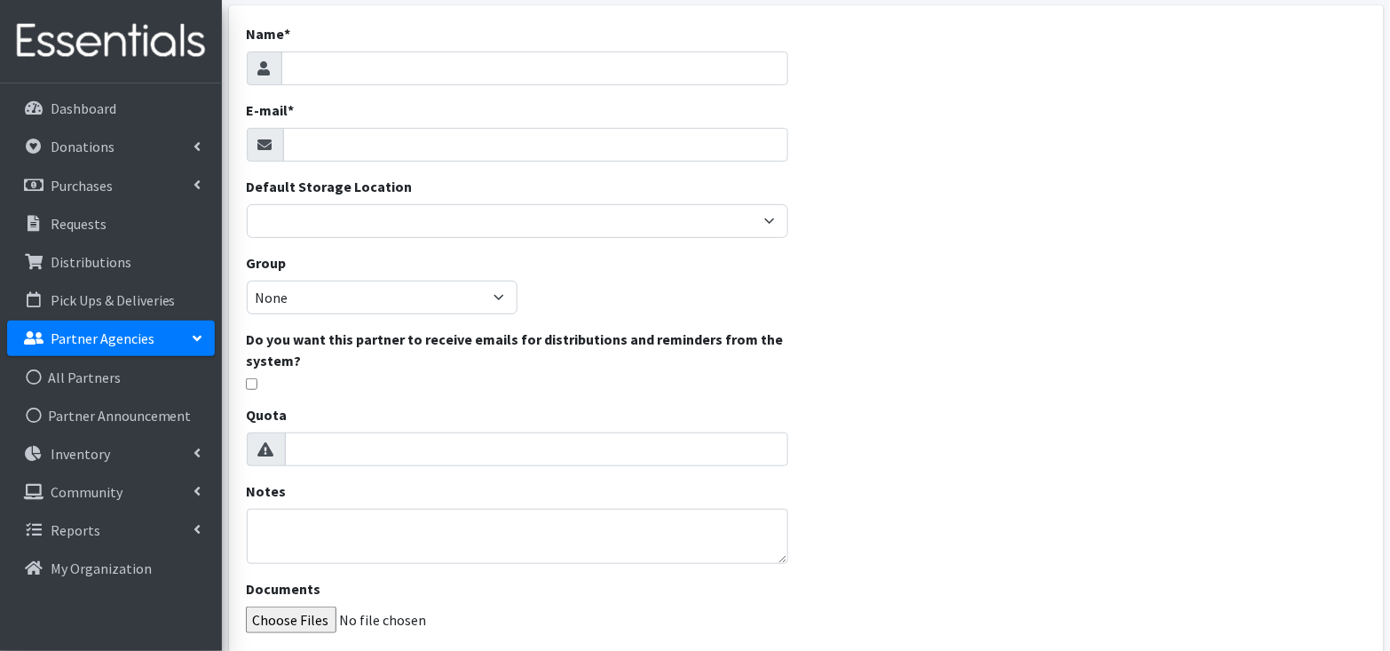
scroll to position [109, 0]
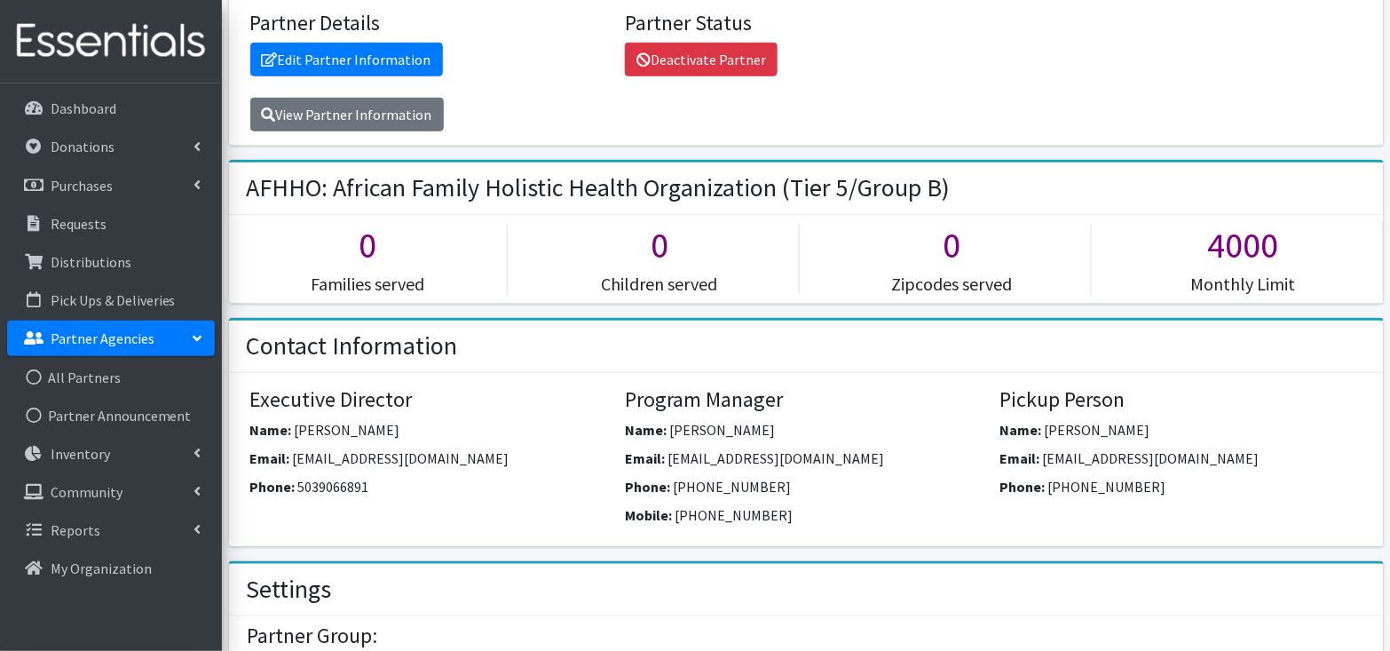
scroll to position [300, 0]
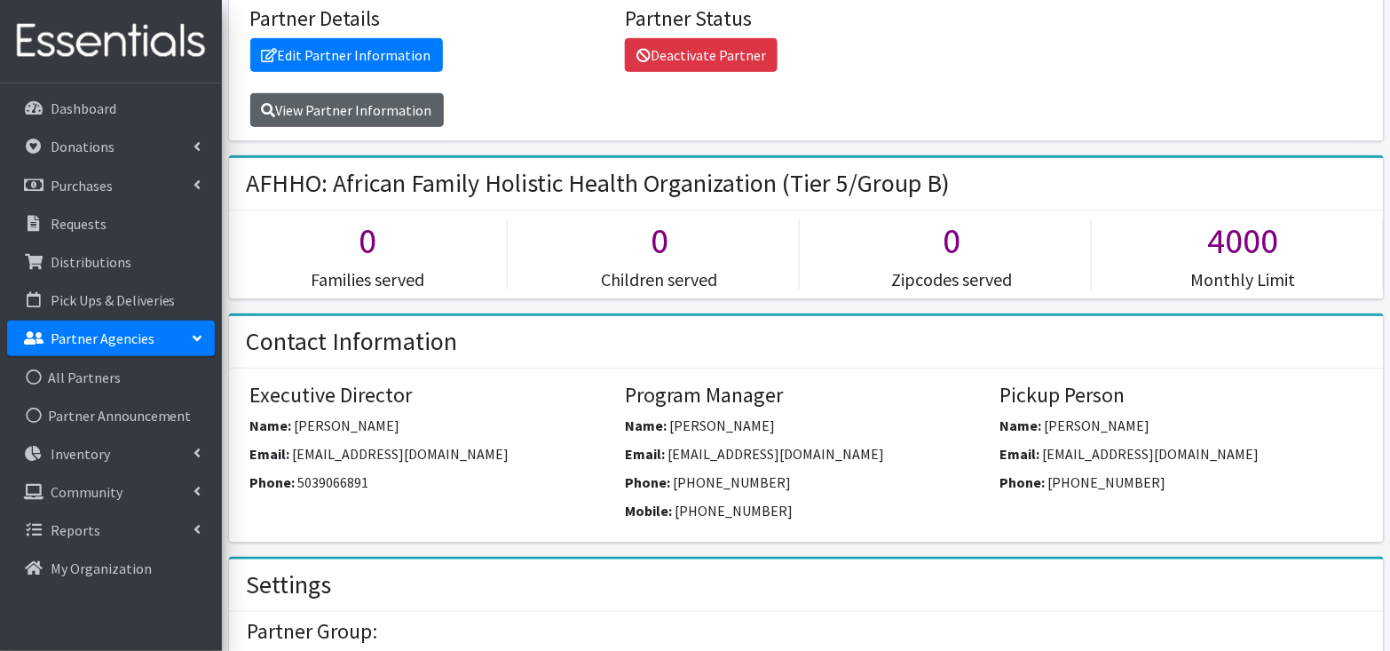
click at [405, 107] on link "View Partner Information" at bounding box center [347, 110] width 194 height 34
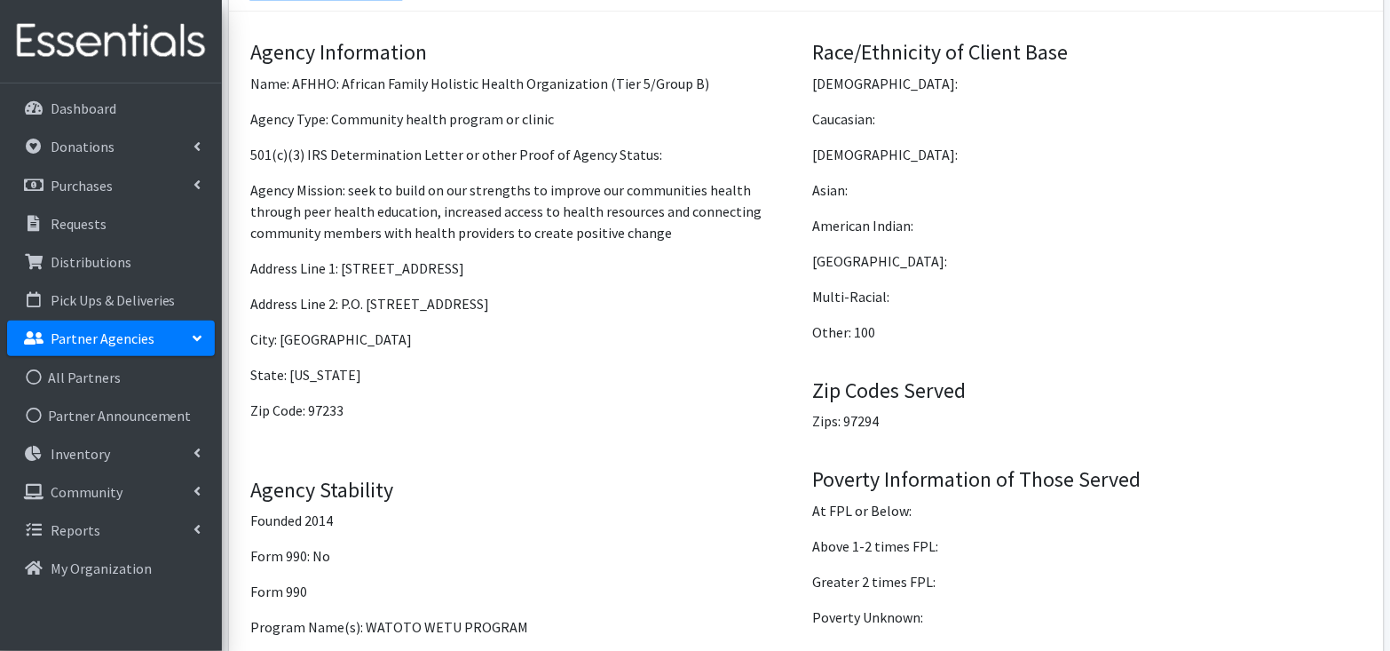
scroll to position [1356, 0]
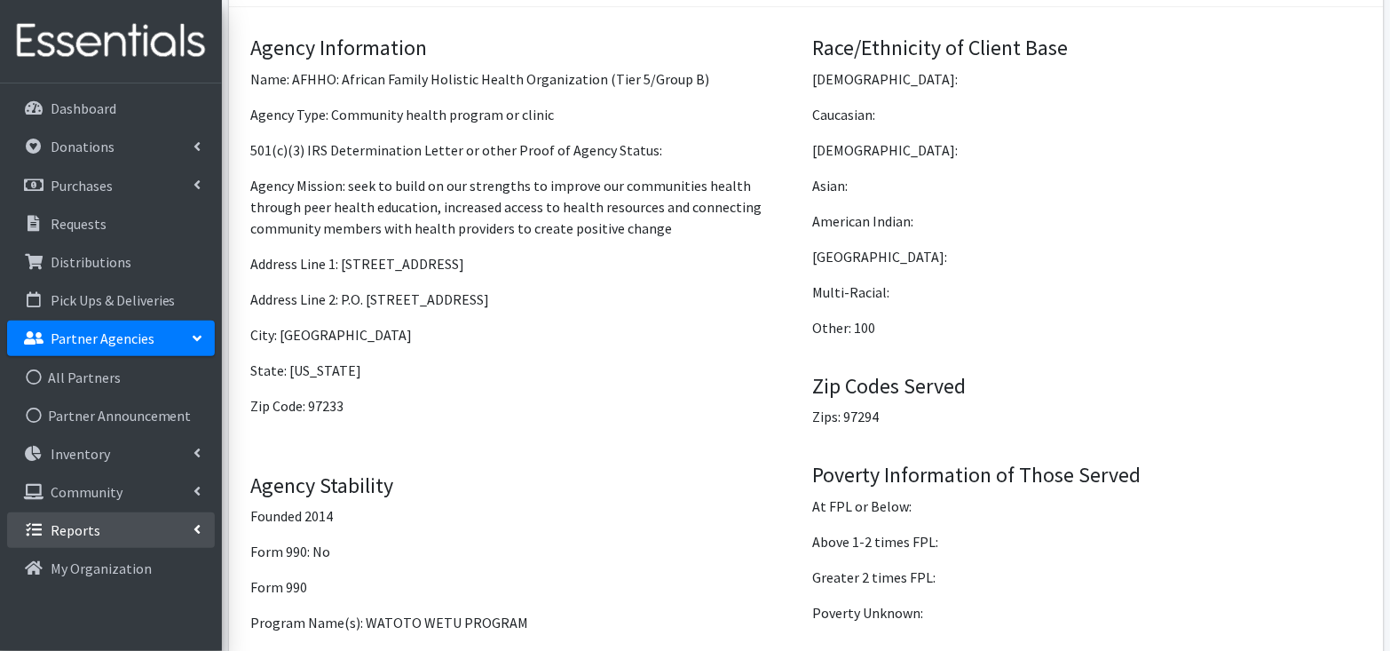
click at [164, 528] on link "Reports" at bounding box center [111, 530] width 208 height 36
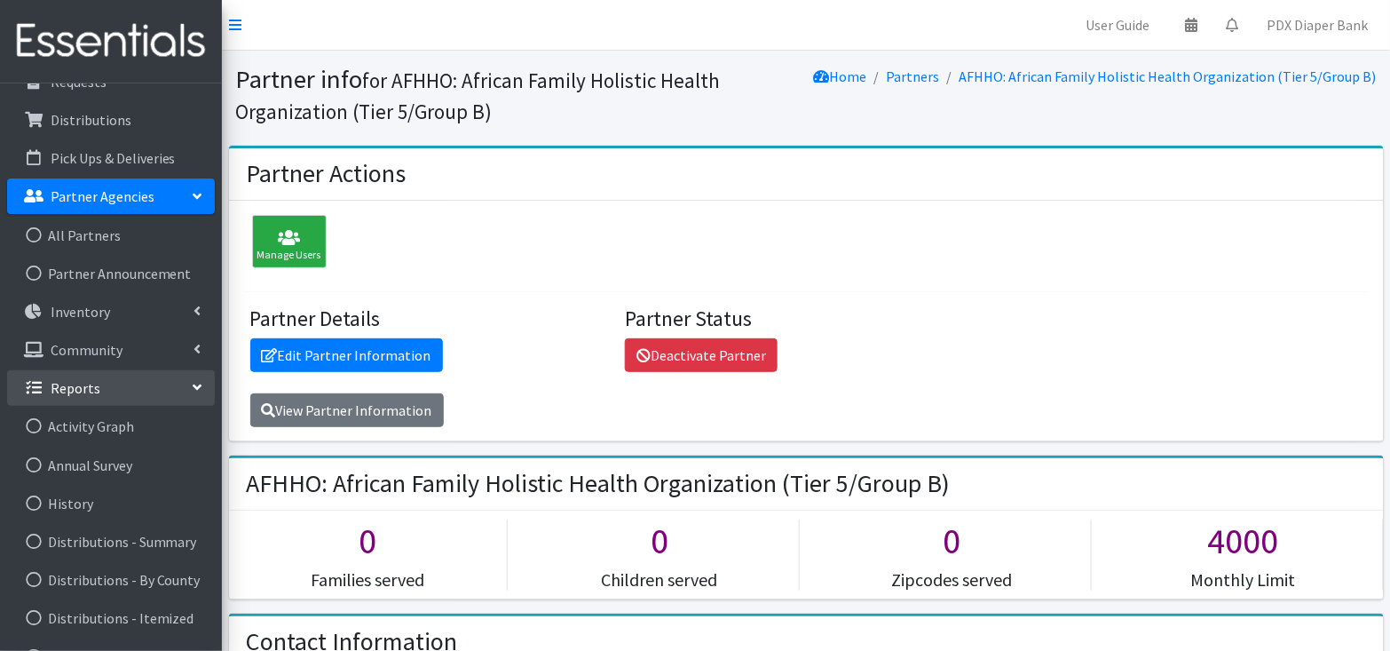
scroll to position [2, 0]
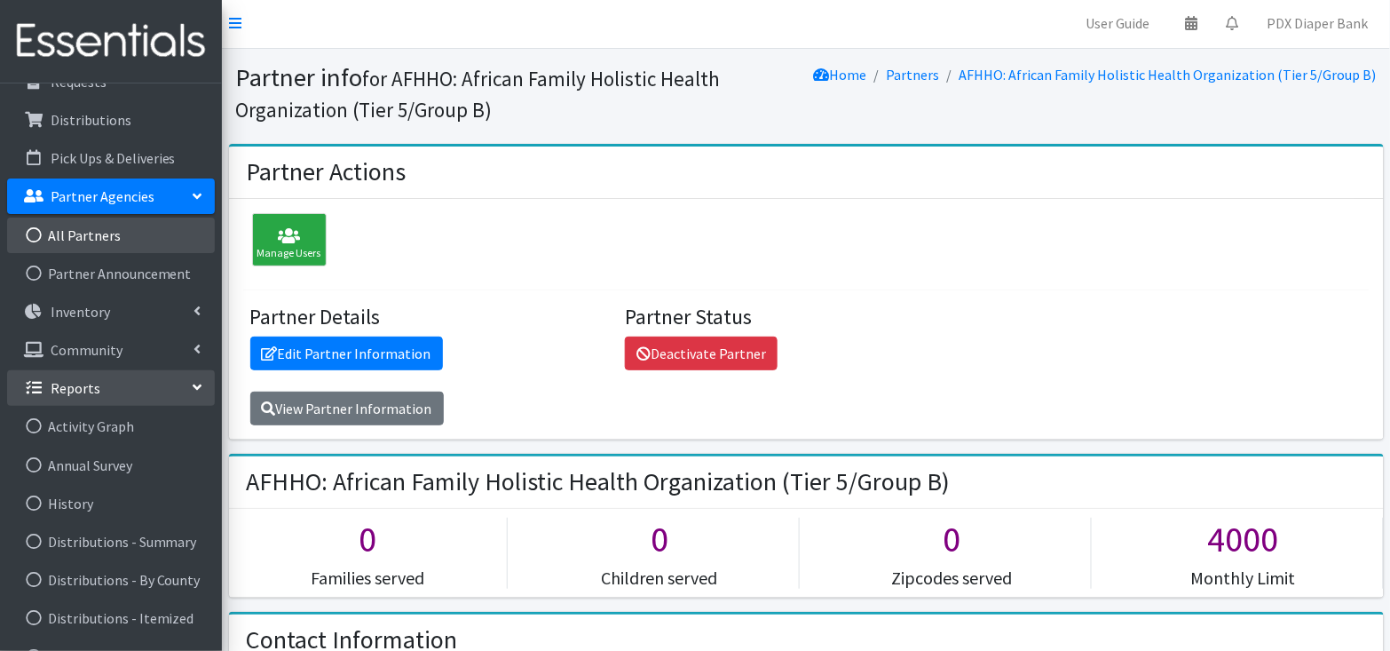
click at [113, 224] on link "All Partners" at bounding box center [111, 236] width 208 height 36
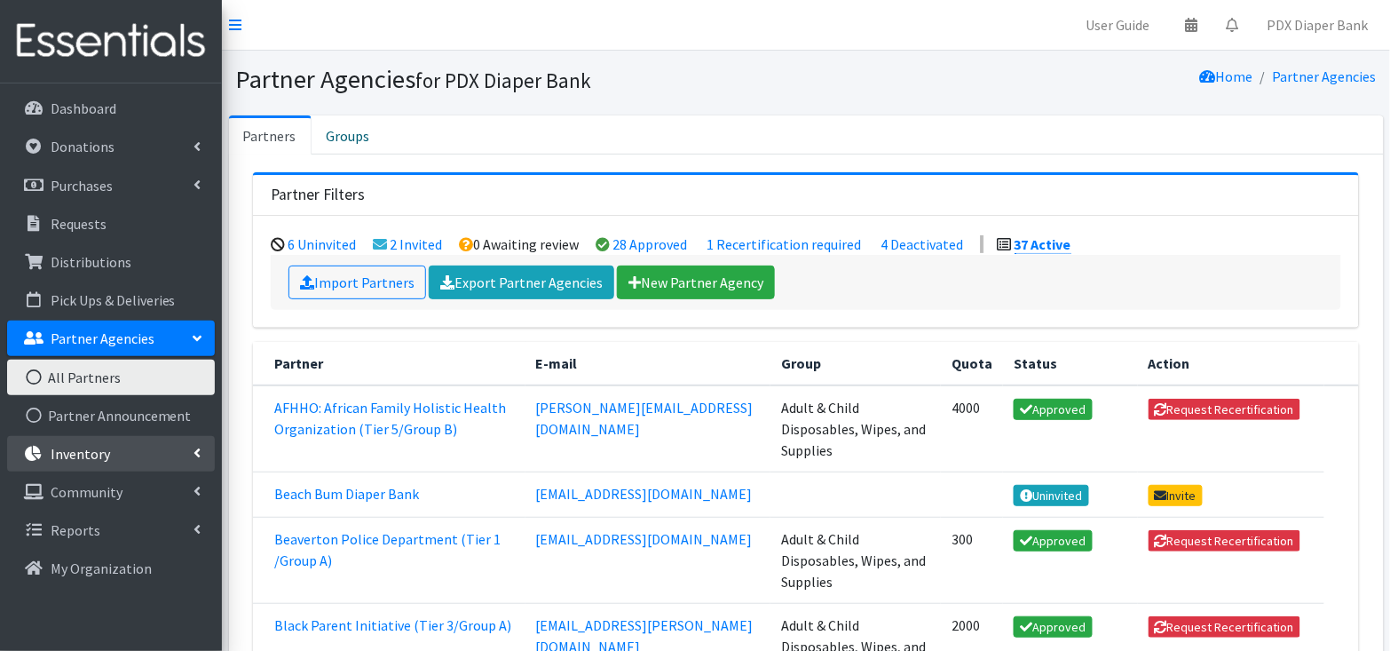
click at [134, 451] on link "Inventory" at bounding box center [111, 454] width 208 height 36
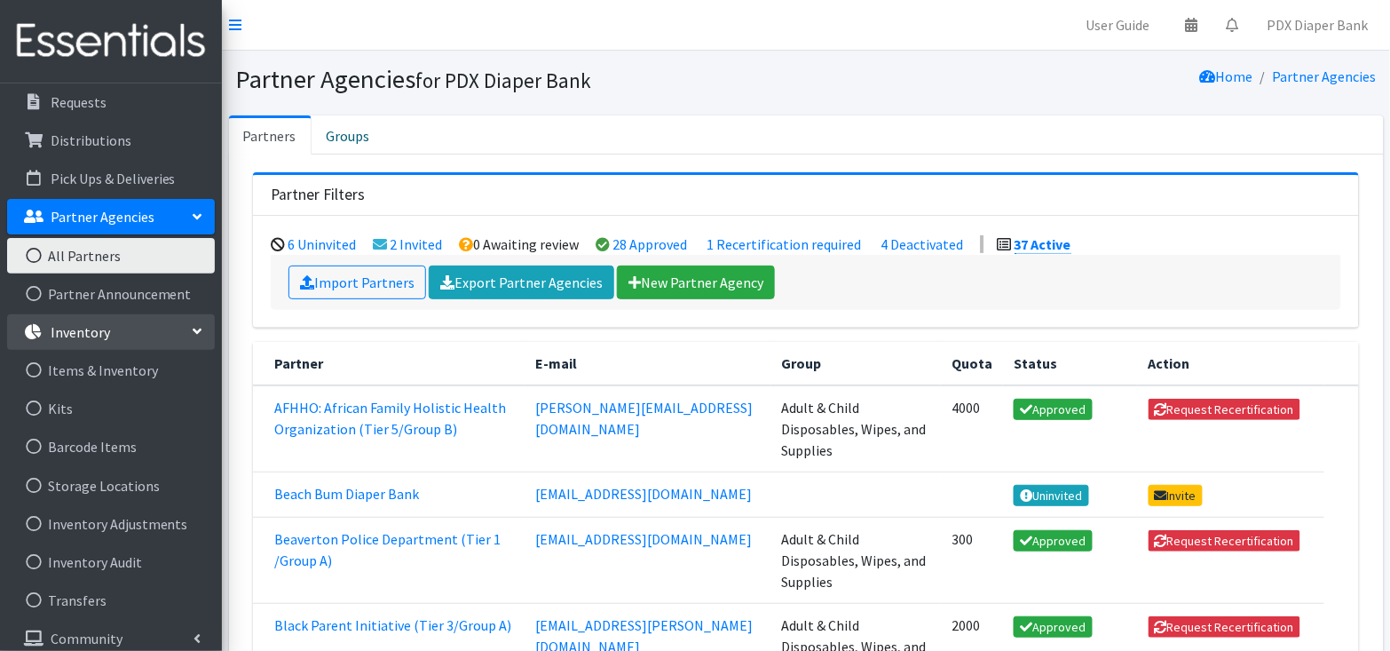
scroll to position [124, 0]
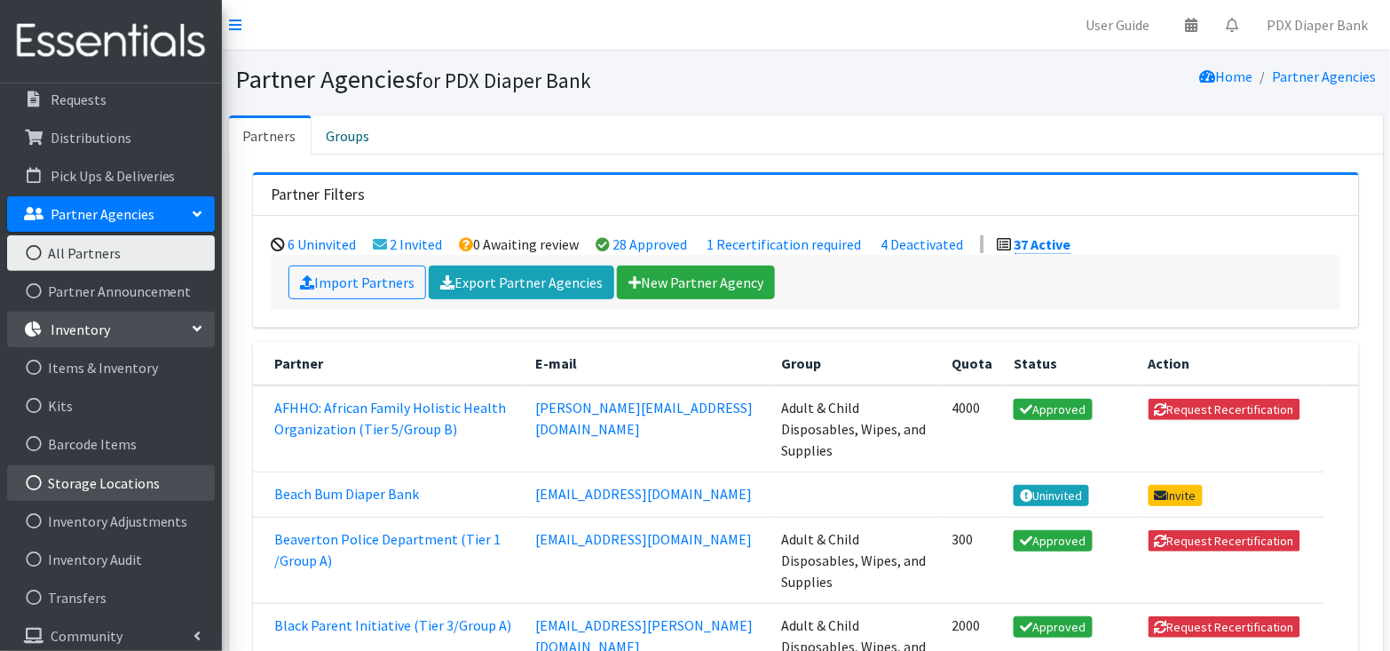
click at [141, 486] on link "Storage Locations" at bounding box center [111, 483] width 208 height 36
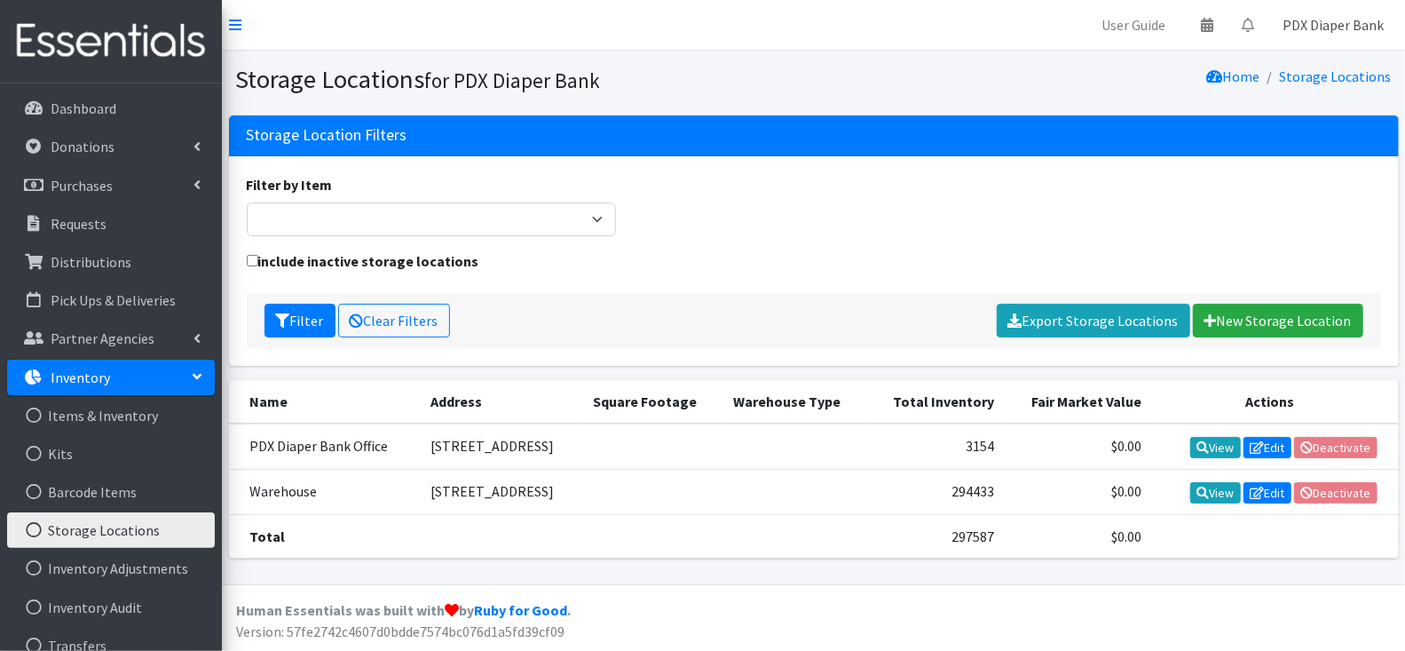
click at [1322, 23] on link "PDX Diaper Bank" at bounding box center [1334, 25] width 130 height 36
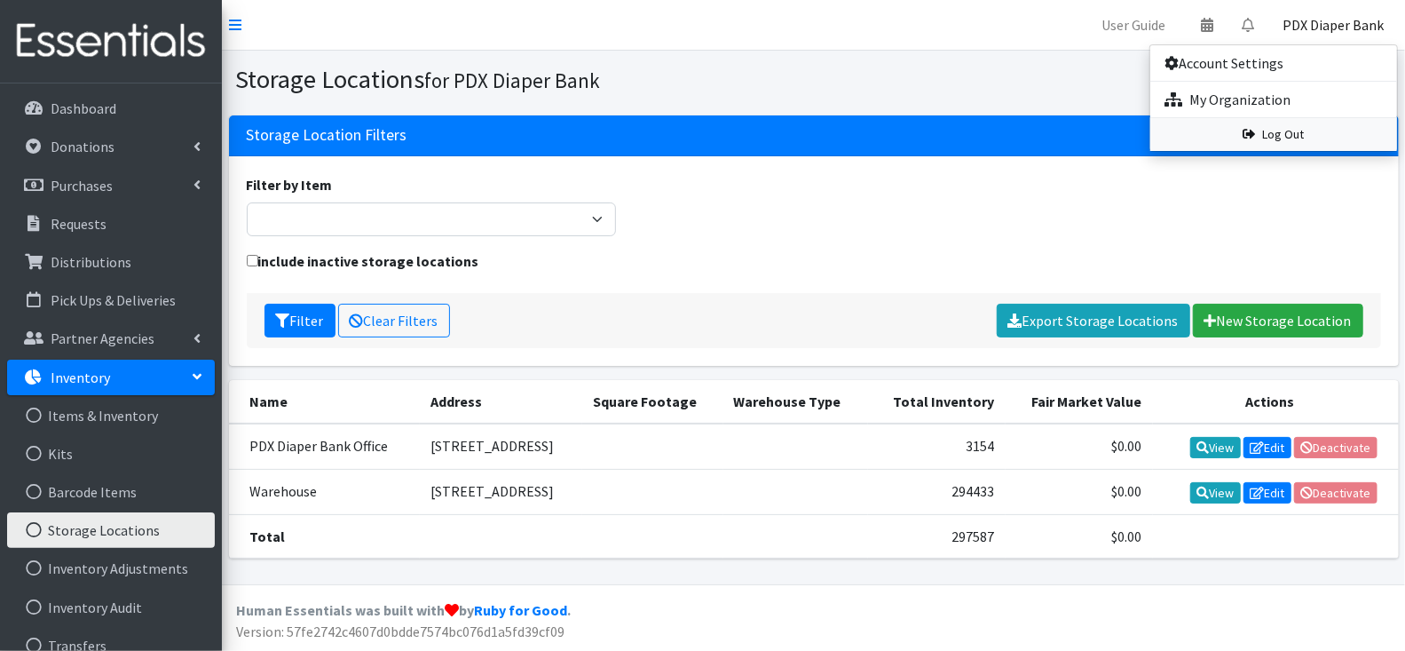
click at [1295, 135] on link "Log Out" at bounding box center [1274, 134] width 247 height 33
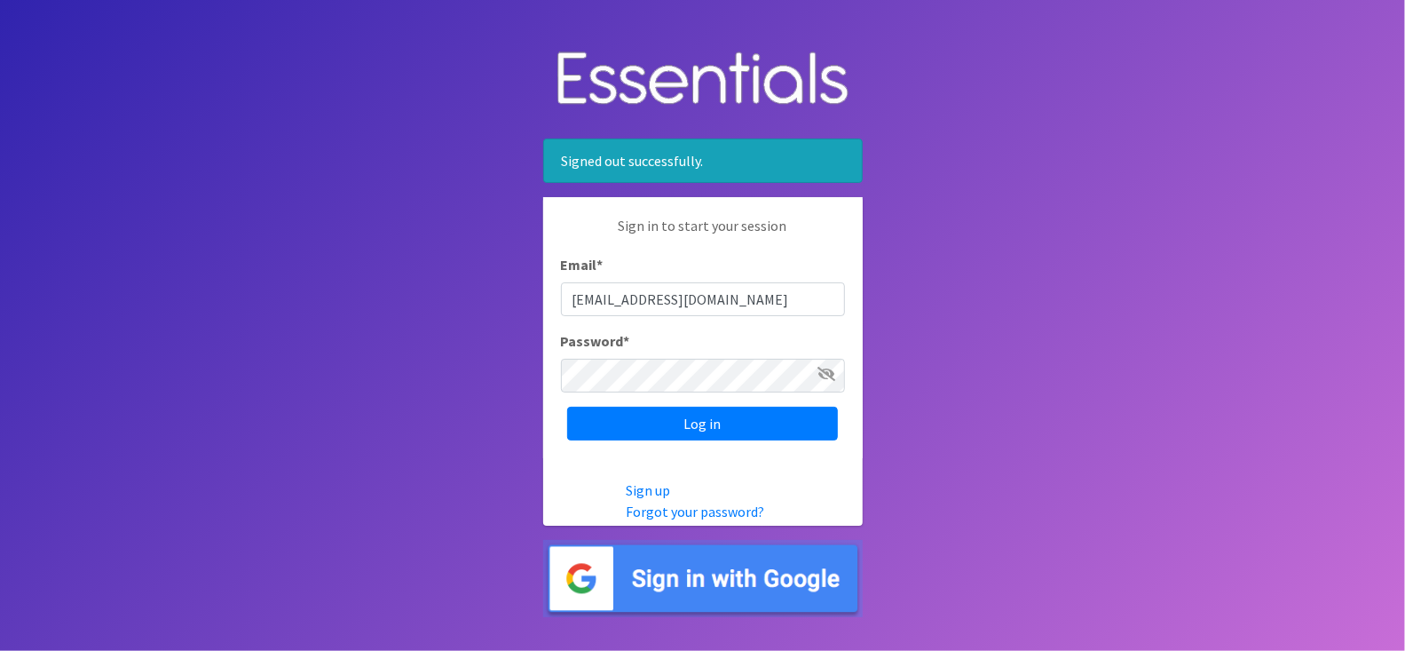
click at [710, 294] on input "[EMAIL_ADDRESS][DOMAIN_NAME]" at bounding box center [703, 299] width 284 height 34
type input "[PERSON_NAME][EMAIL_ADDRESS][DOMAIN_NAME]"
click at [712, 421] on input "Log in" at bounding box center [702, 424] width 271 height 34
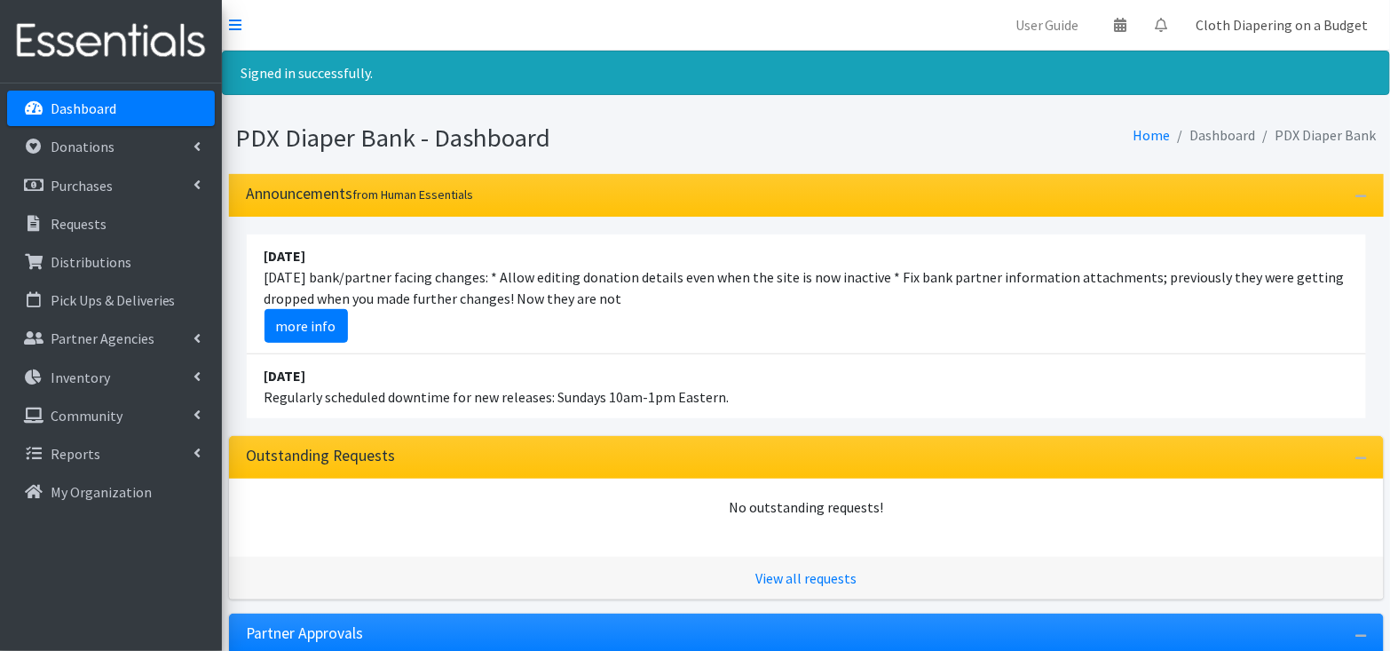
click at [1340, 20] on link "Cloth Diapering on a Budget" at bounding box center [1283, 25] width 201 height 36
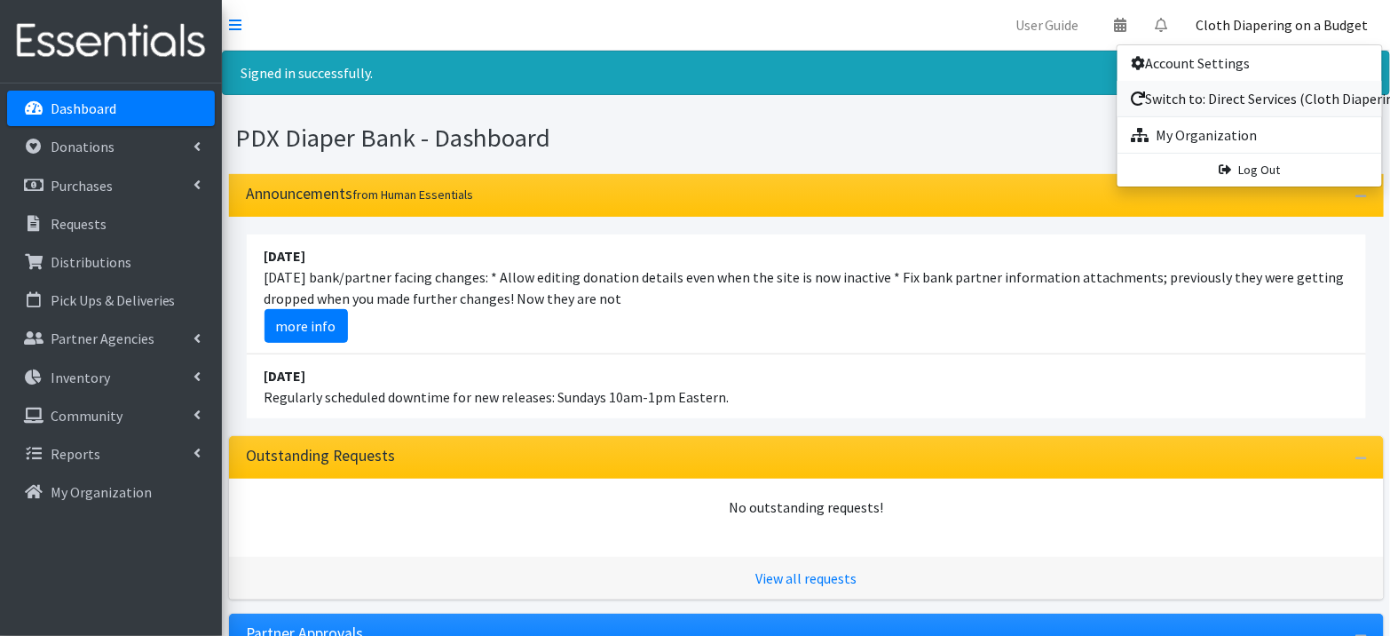
click at [1281, 97] on link "Switch to: Direct Services (Cloth Diapering Workshops)" at bounding box center [1250, 99] width 265 height 36
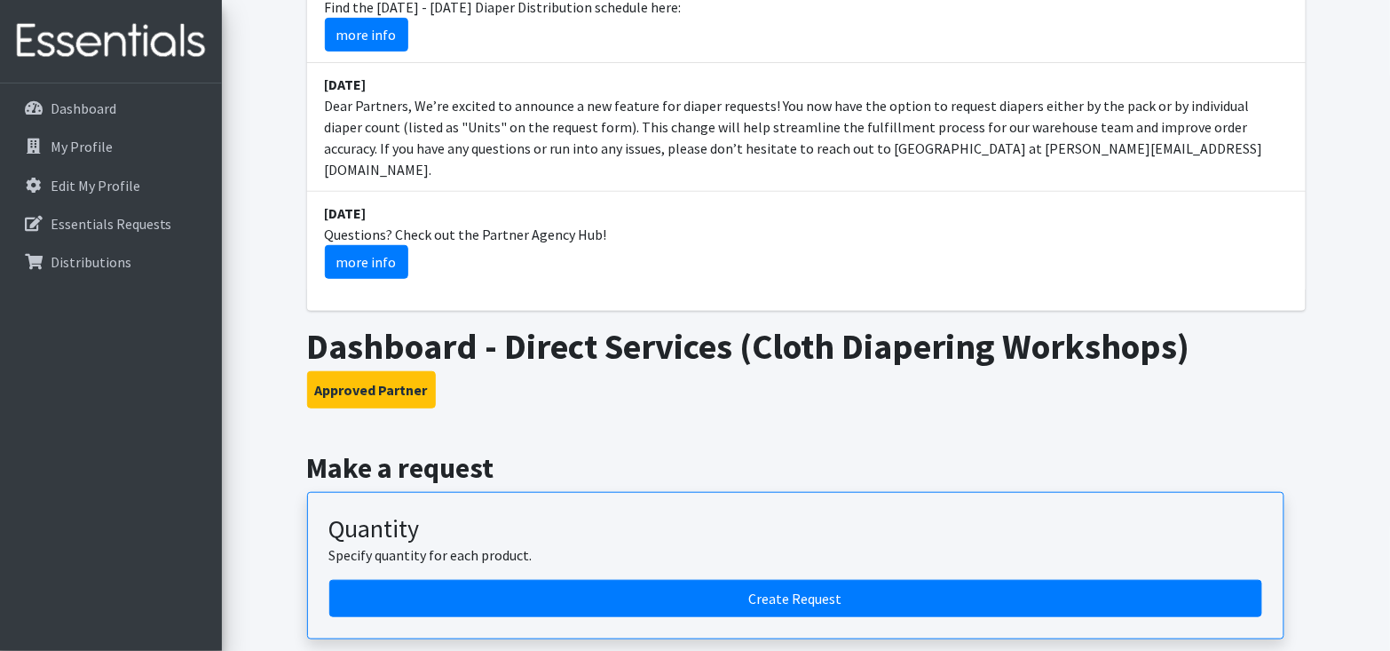
scroll to position [169, 0]
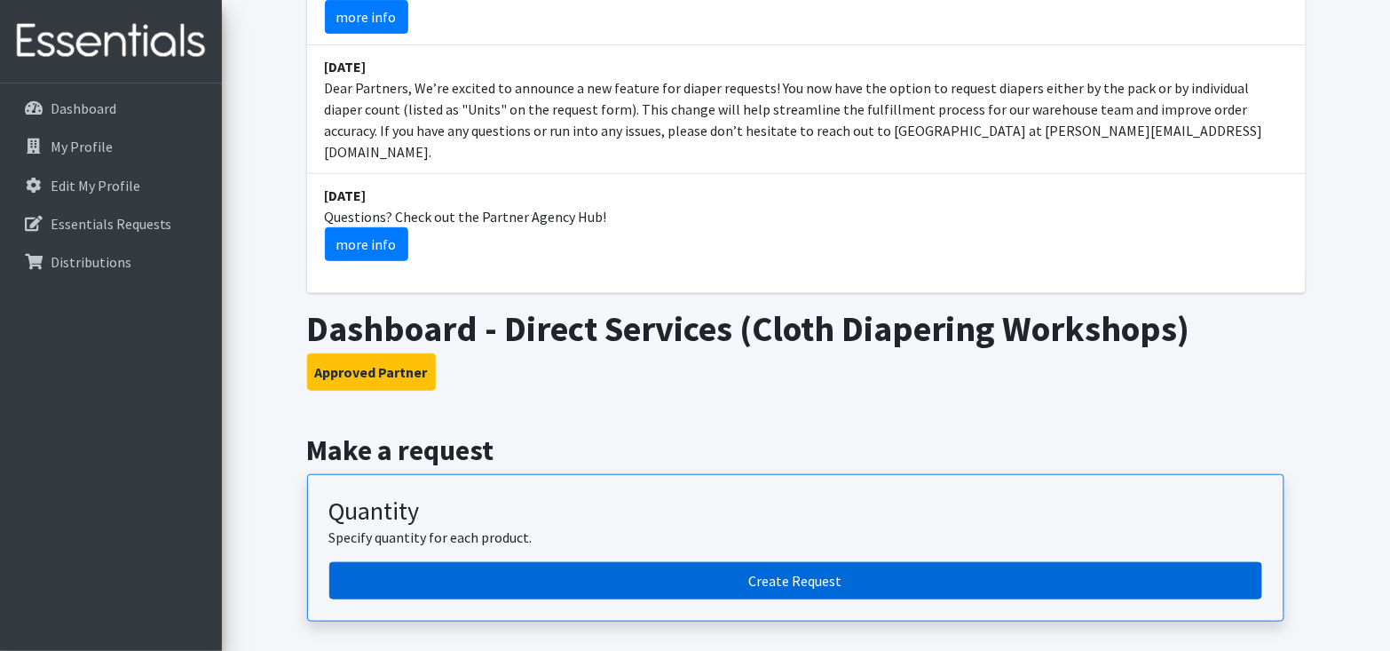
click at [621, 562] on link "Create Request" at bounding box center [795, 580] width 933 height 37
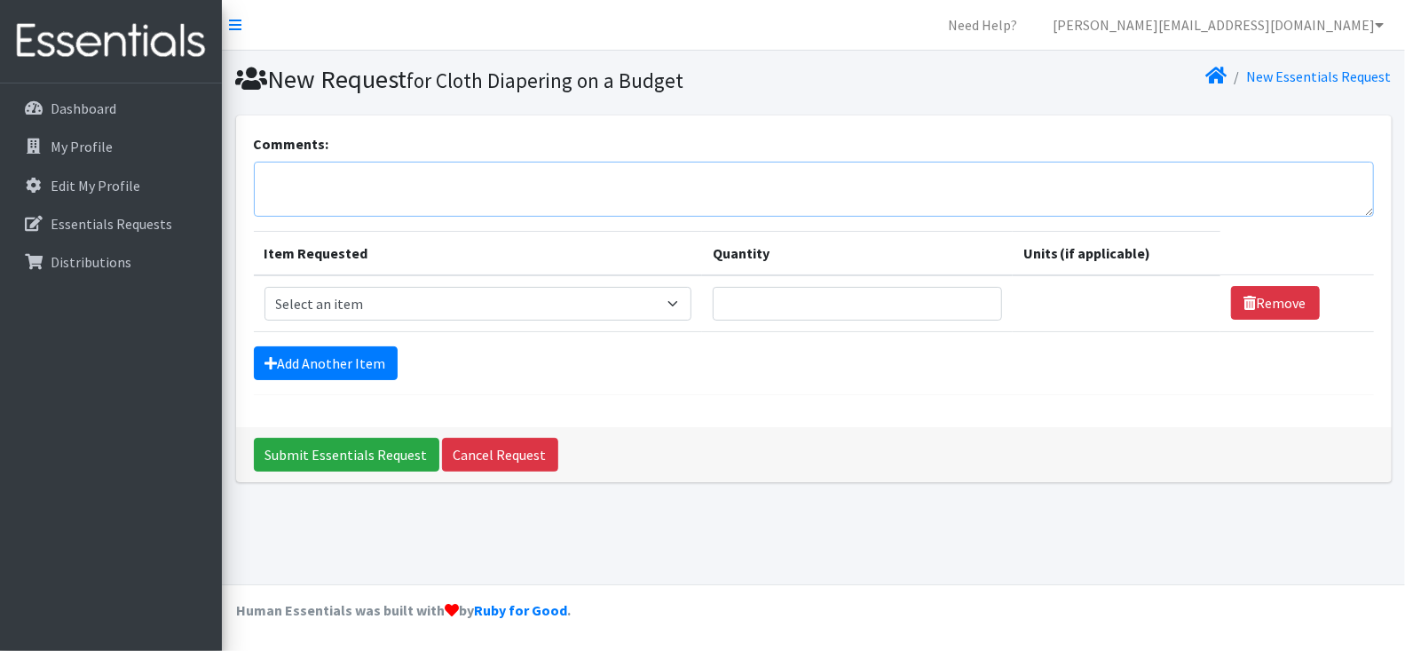
click at [648, 189] on textarea "Comments:" at bounding box center [814, 189] width 1120 height 55
click at [633, 302] on select "Select an item Adult Briefs (Large, approx. 38"-56") Adult Briefs (Medium, appr…" at bounding box center [479, 304] width 428 height 34
select select "1182"
click at [1036, 305] on select "Please select a unit units packs" at bounding box center [1112, 304] width 202 height 34
click at [908, 299] on input "Quantity" at bounding box center [848, 304] width 284 height 34
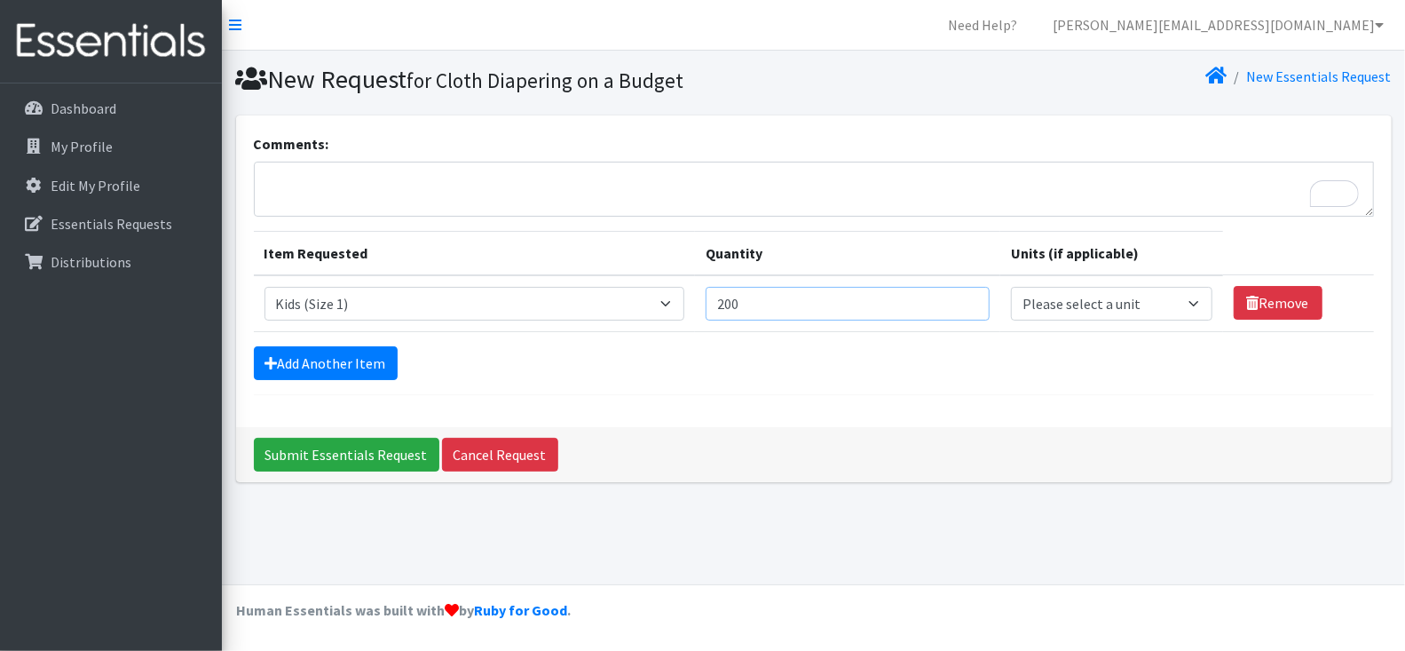
type input "200"
click at [1125, 301] on select "Please select a unit units packs" at bounding box center [1112, 304] width 202 height 34
click at [1049, 315] on select "Please select a unit units packs" at bounding box center [1112, 304] width 202 height 34
select select "pack"
click at [374, 346] on link "Add Another Item" at bounding box center [326, 363] width 144 height 34
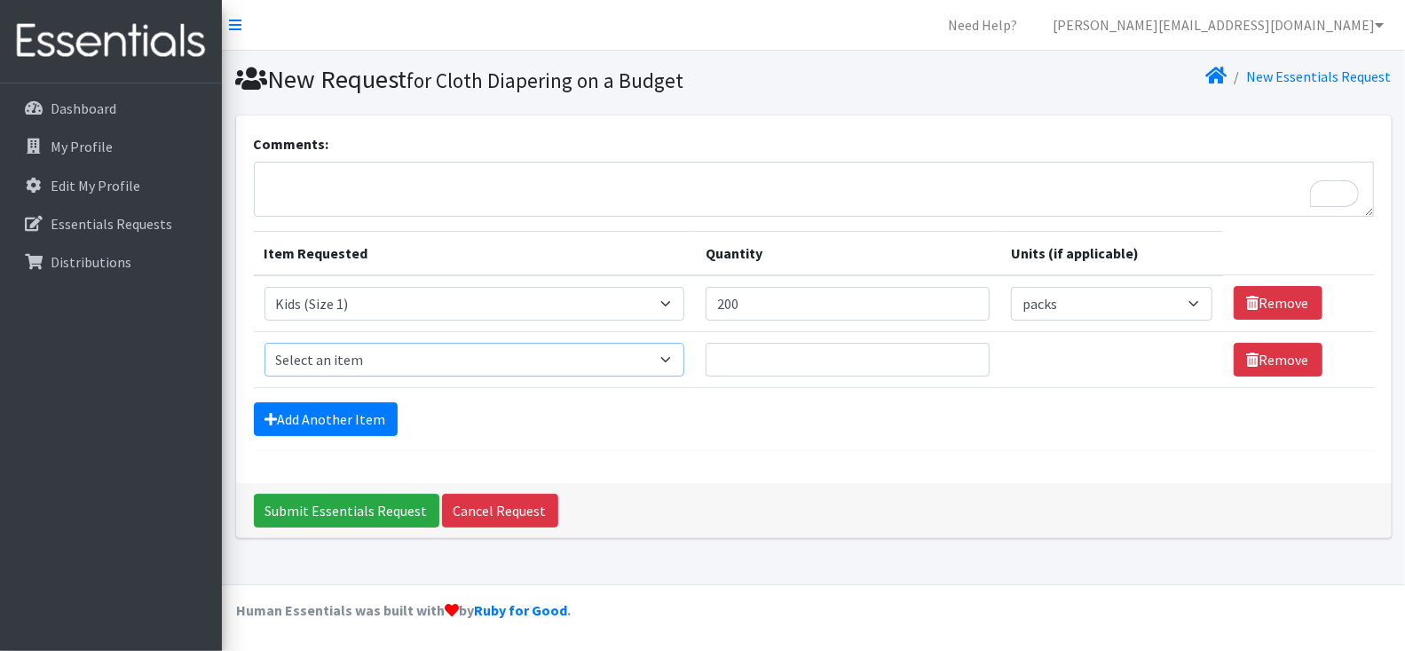
click at [387, 362] on select "Select an item Adult Briefs (Large, approx. 38"-56") Adult Briefs (Medium, appr…" at bounding box center [475, 360] width 420 height 34
select select "1161"
click at [819, 365] on input "Quantity" at bounding box center [848, 360] width 284 height 34
type input "1"
click at [950, 358] on input "1" at bounding box center [848, 360] width 284 height 34
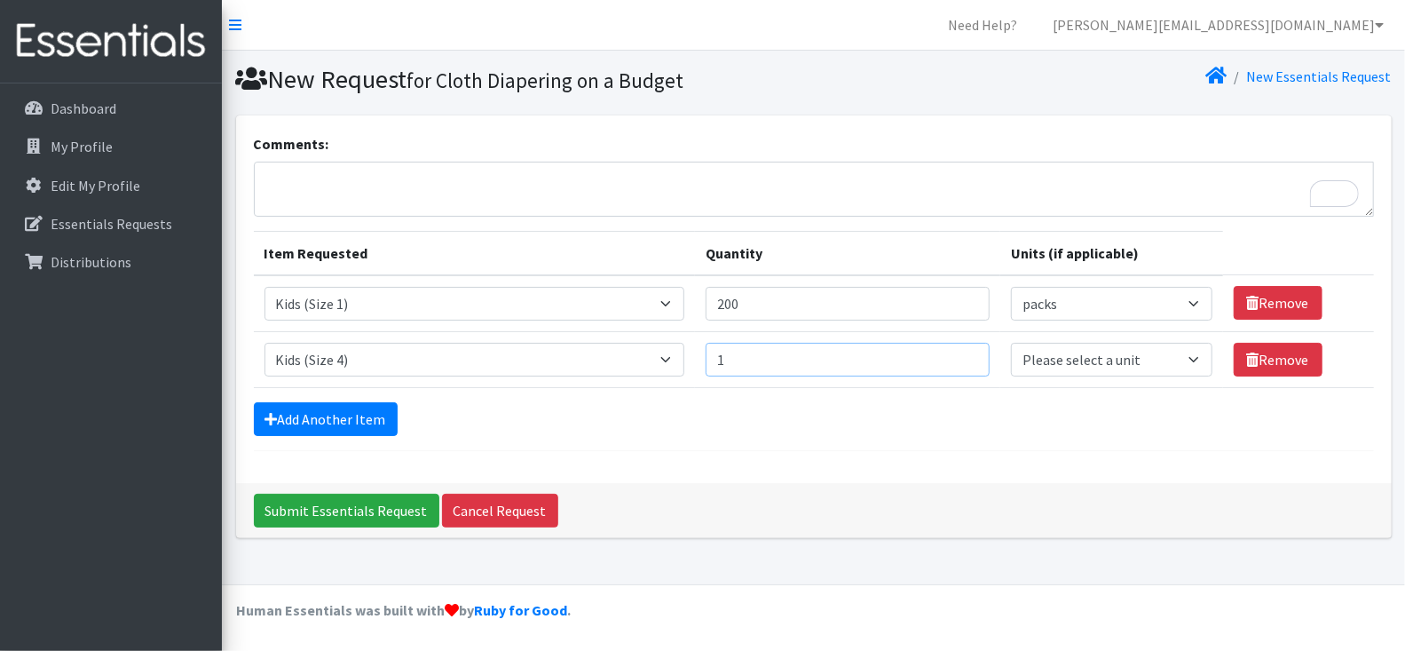
click at [950, 358] on input "1" at bounding box center [848, 360] width 284 height 34
click at [1073, 356] on select "Please select a unit units packs" at bounding box center [1112, 360] width 202 height 34
select select
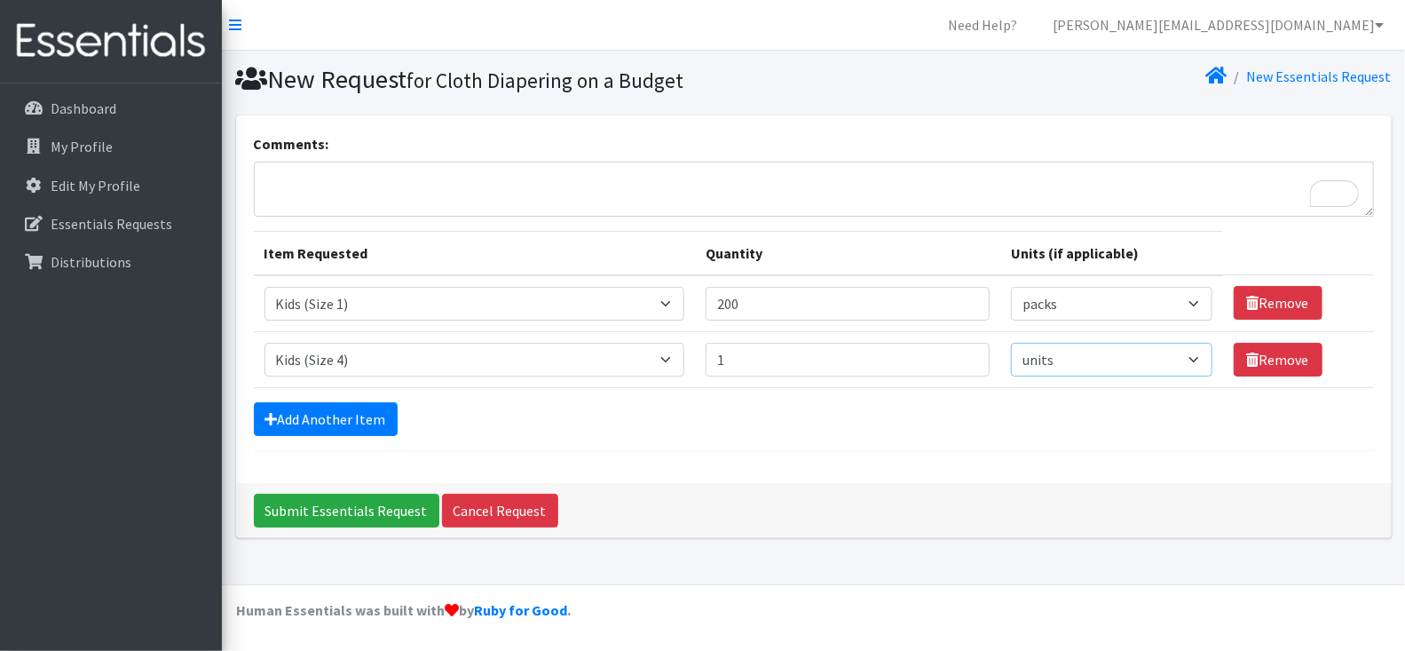
click at [1056, 369] on select "Please select a unit units packs" at bounding box center [1112, 360] width 202 height 34
click at [1340, 25] on link "myranda@pdxdiaperbank.org" at bounding box center [1219, 25] width 360 height 36
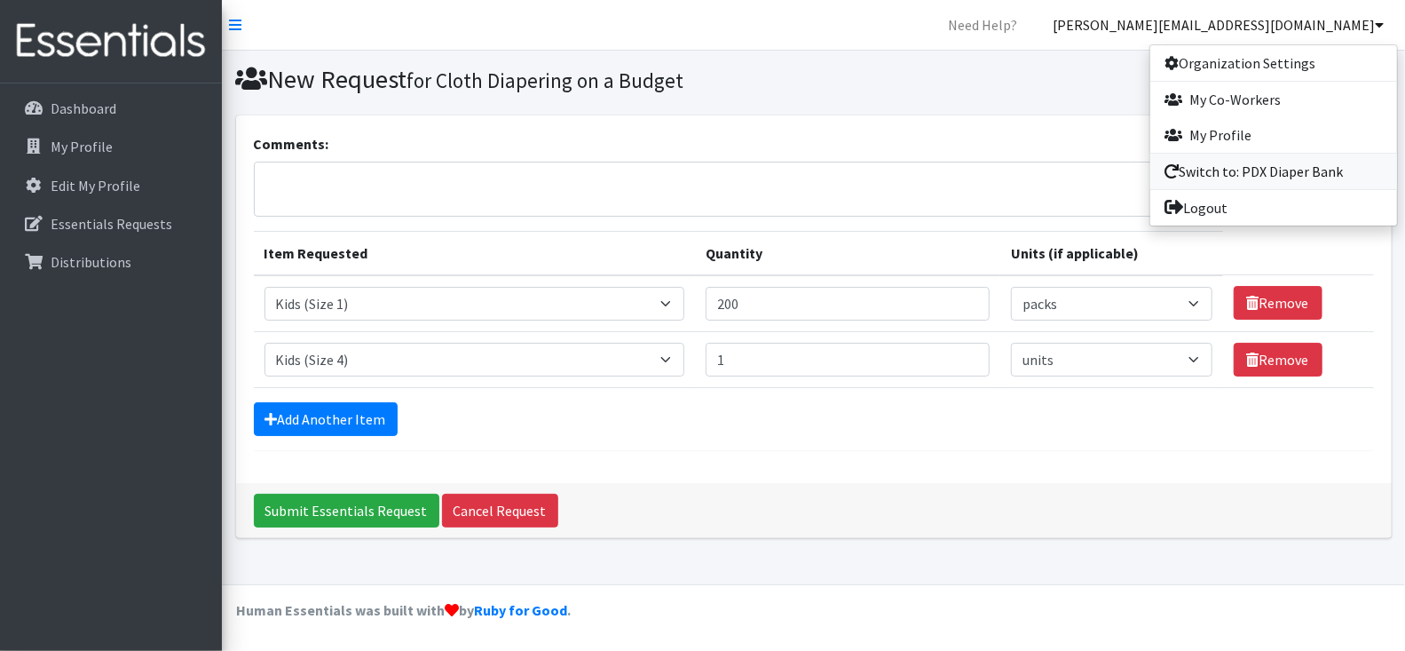
click at [1282, 170] on link "Switch to: PDX Diaper Bank" at bounding box center [1274, 172] width 247 height 36
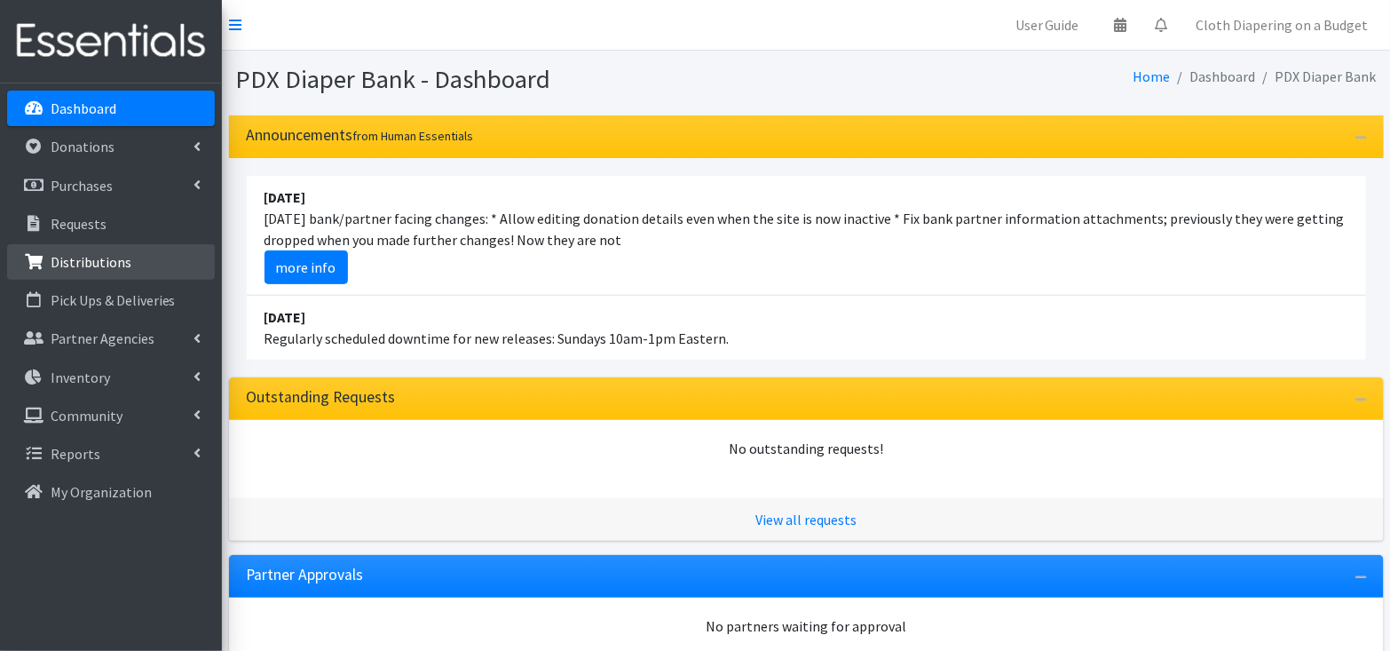
click at [137, 257] on link "Distributions" at bounding box center [111, 262] width 208 height 36
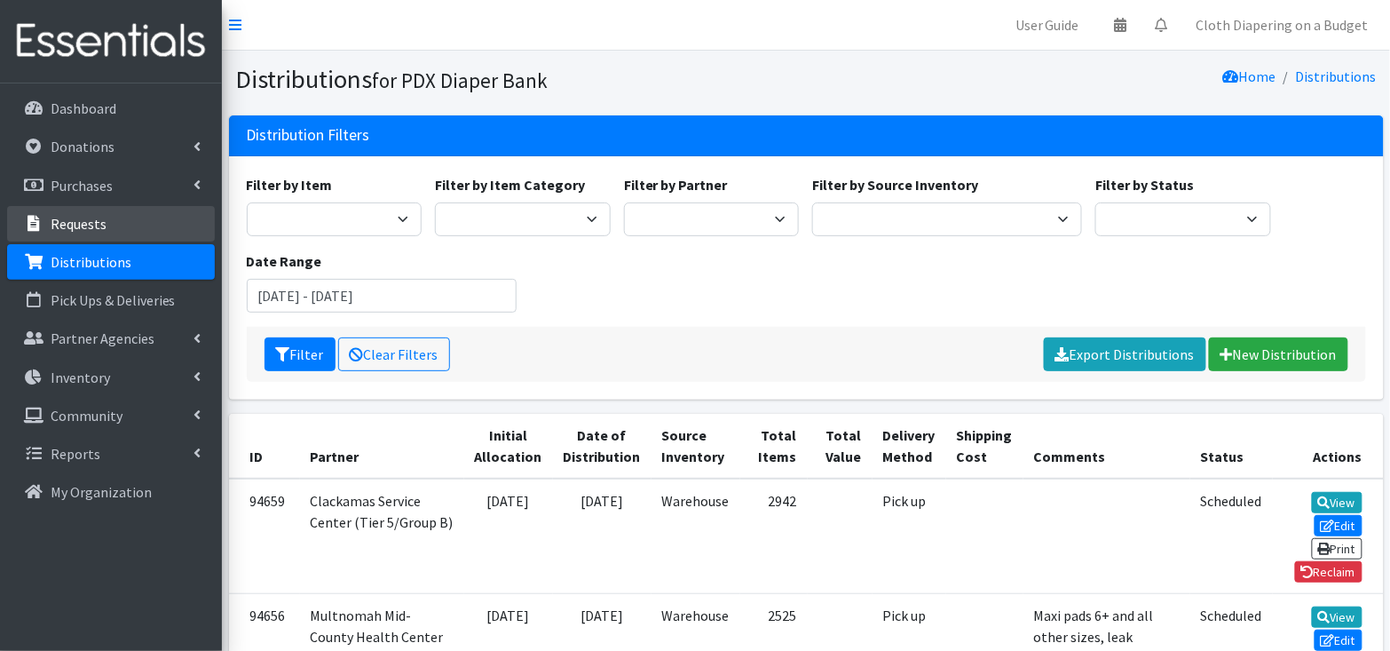
click at [109, 238] on link "Requests" at bounding box center [111, 224] width 208 height 36
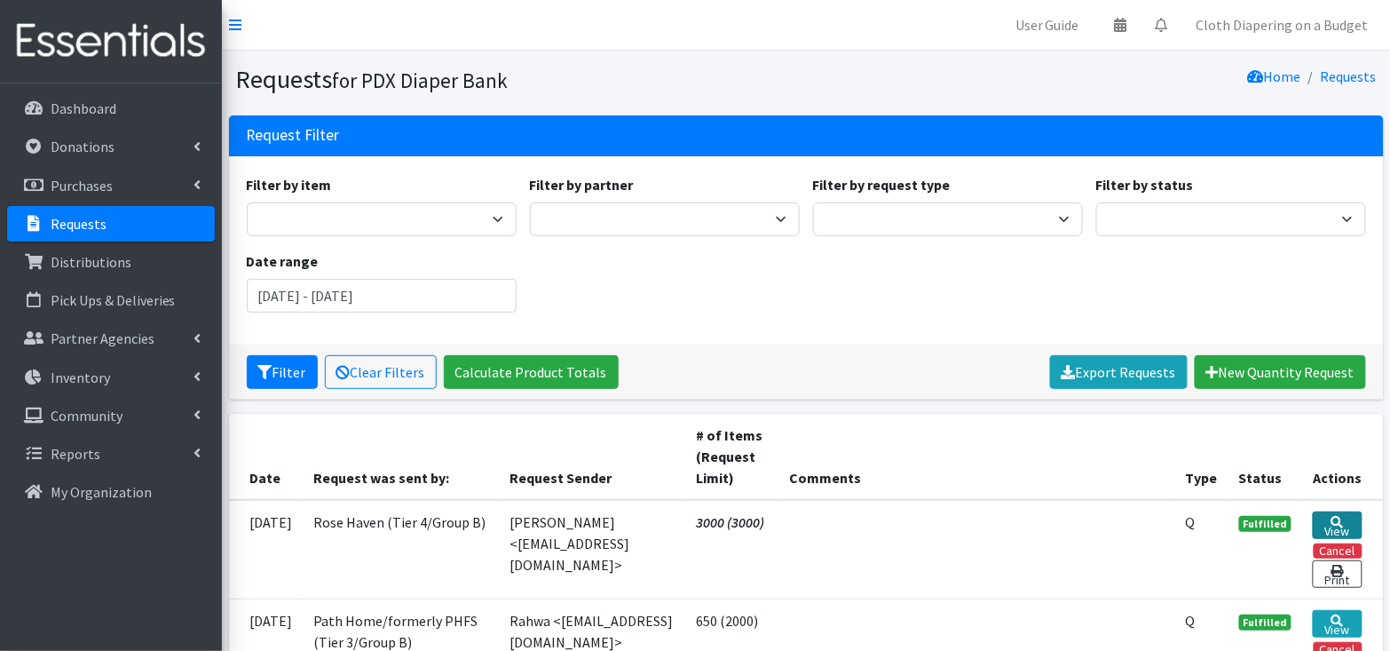
click at [1333, 525] on link "View" at bounding box center [1337, 525] width 49 height 28
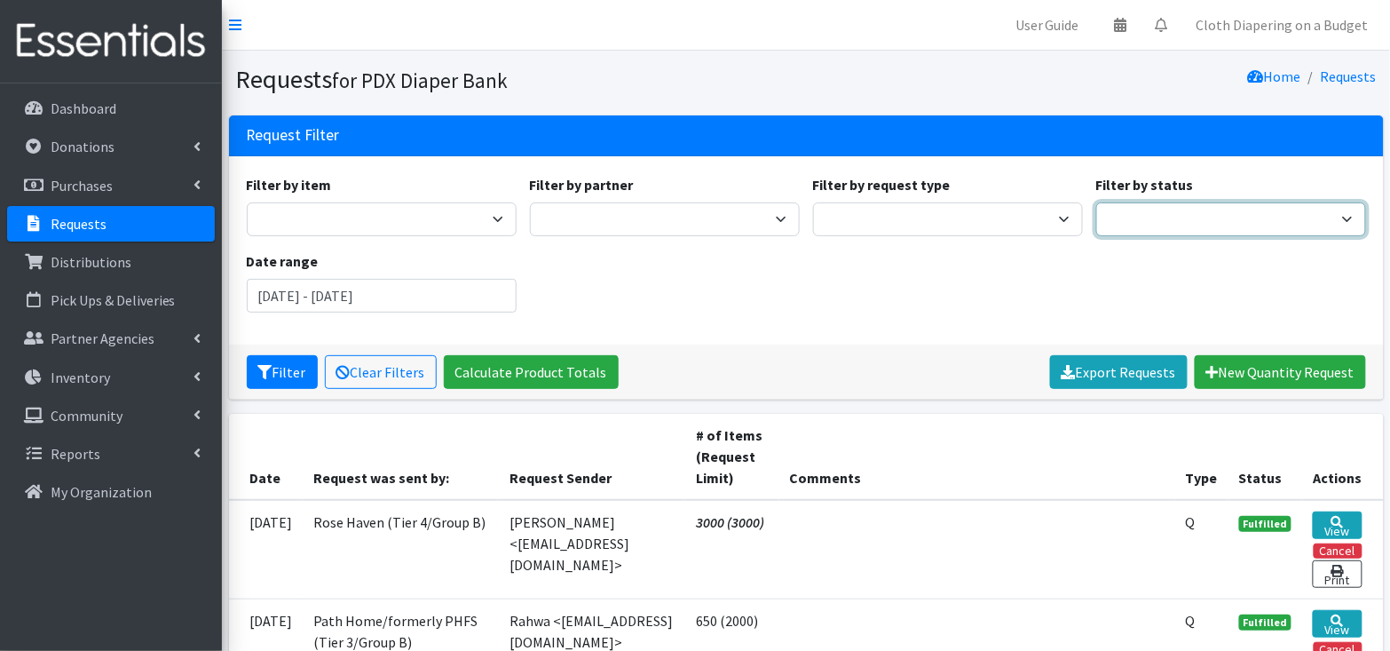
click at [1144, 222] on select "Pending Started Fulfilled Discarded" at bounding box center [1231, 219] width 270 height 34
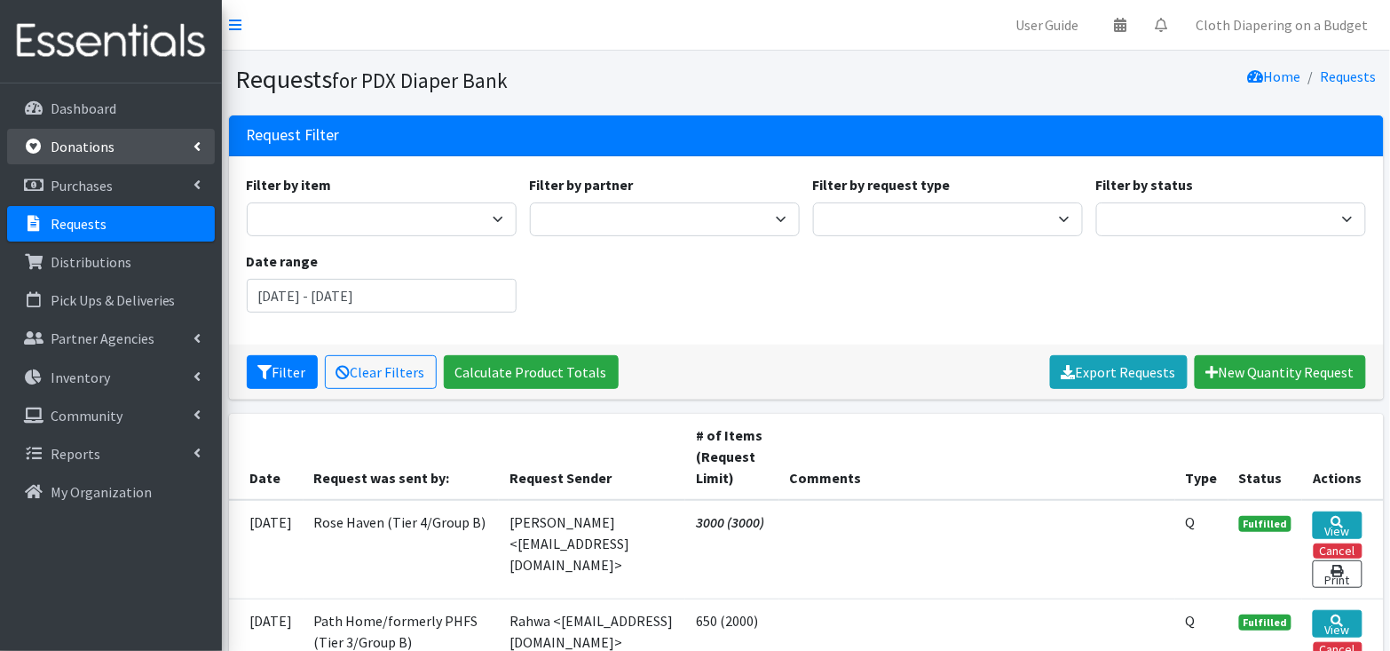
click at [135, 147] on link "Donations" at bounding box center [111, 147] width 208 height 36
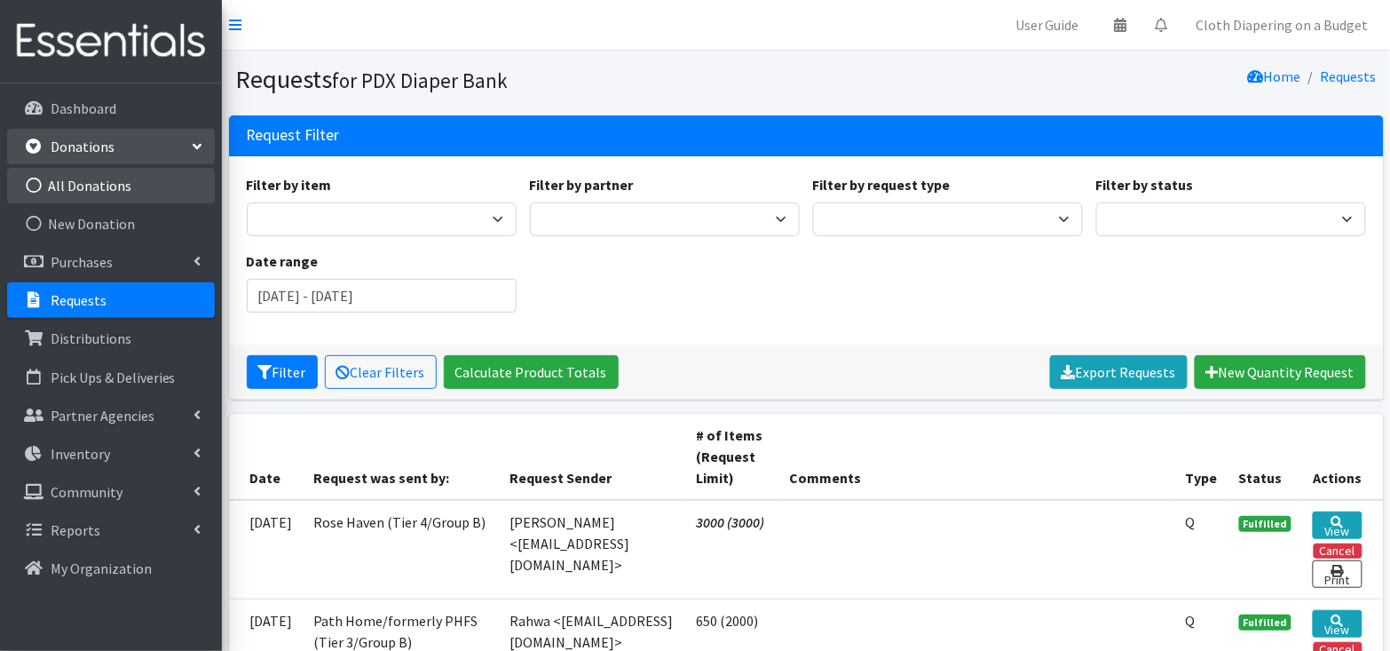
click at [126, 186] on link "All Donations" at bounding box center [111, 186] width 208 height 36
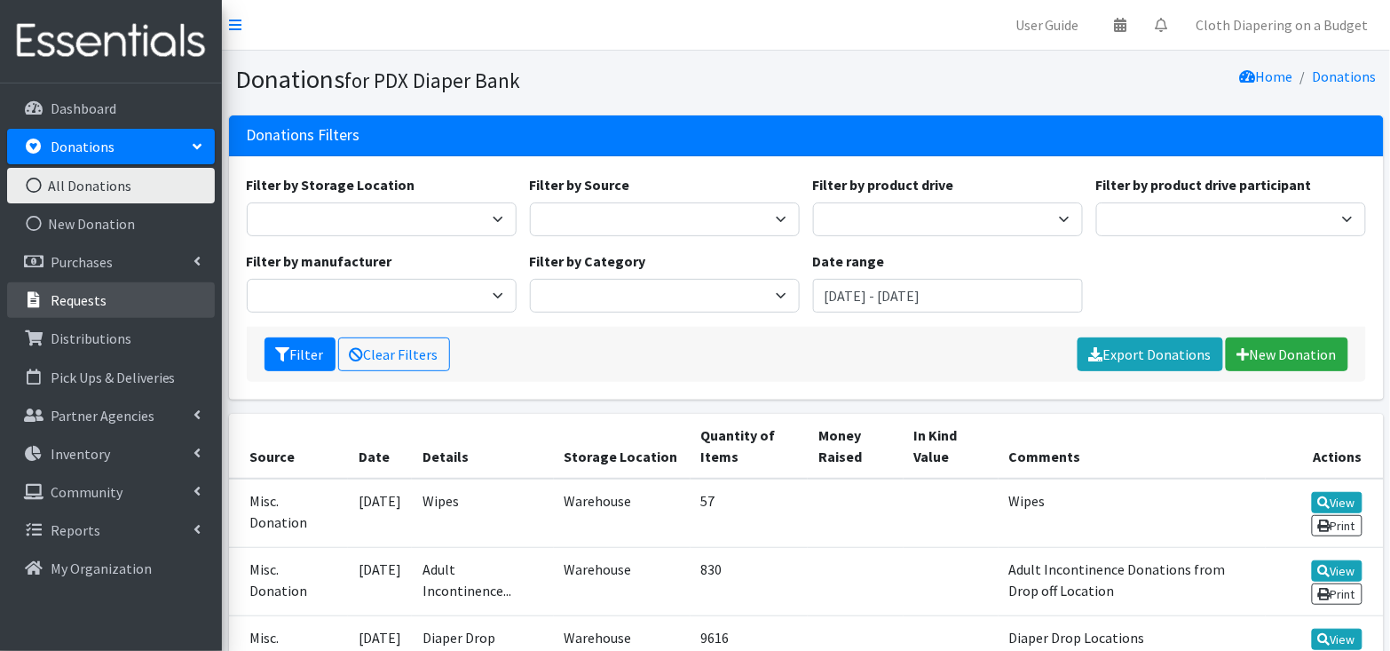
click at [130, 304] on link "Requests" at bounding box center [111, 300] width 208 height 36
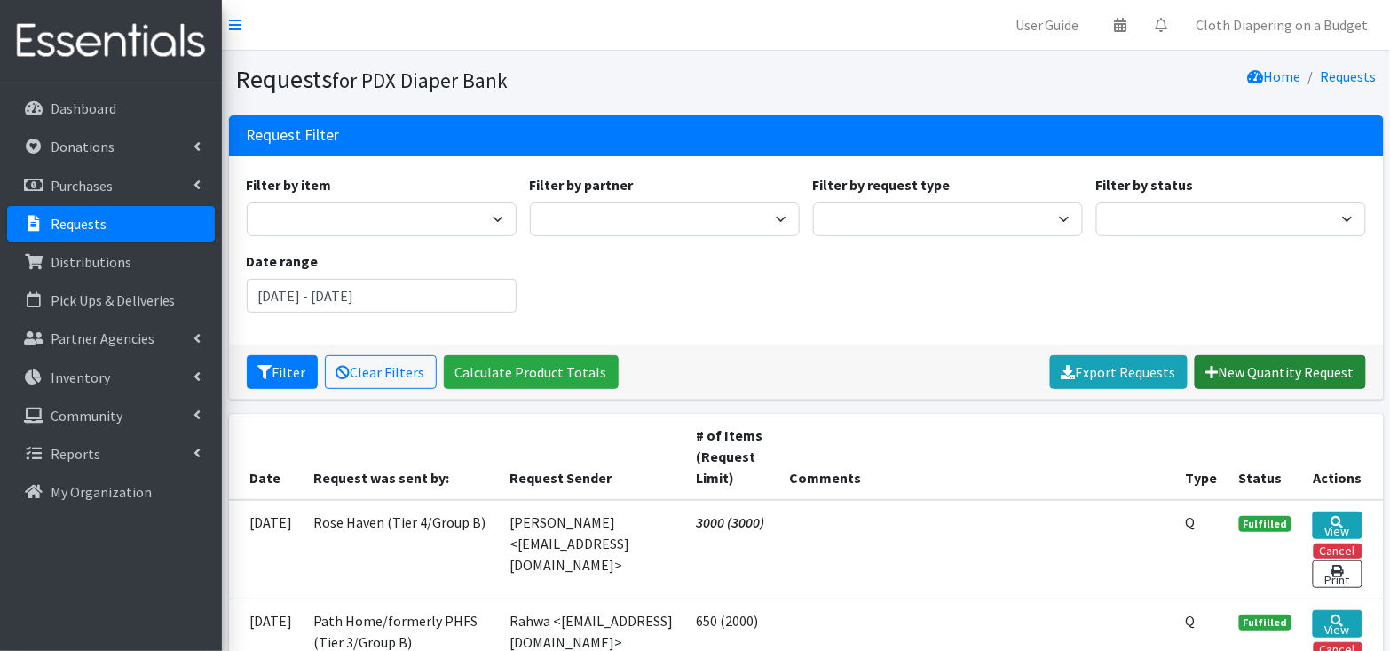
click at [1290, 377] on link "New Quantity Request" at bounding box center [1280, 372] width 171 height 34
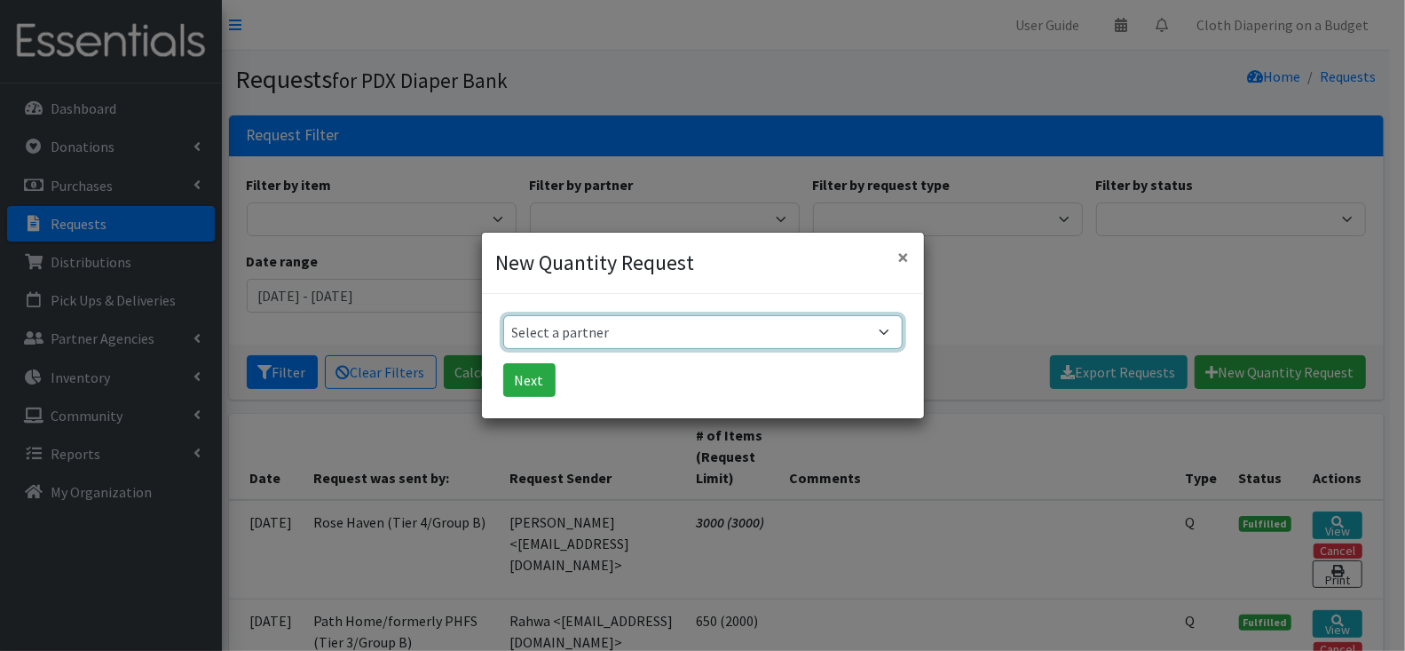
click at [851, 329] on select "Select a partner AFHHO: African Family Holistic Health Organization (Tier 5/Gro…" at bounding box center [703, 332] width 400 height 34
click at [709, 328] on select "Select a partner AFHHO: African Family Holistic Health Organization (Tier 5/Gro…" at bounding box center [703, 332] width 400 height 34
select select "1139"
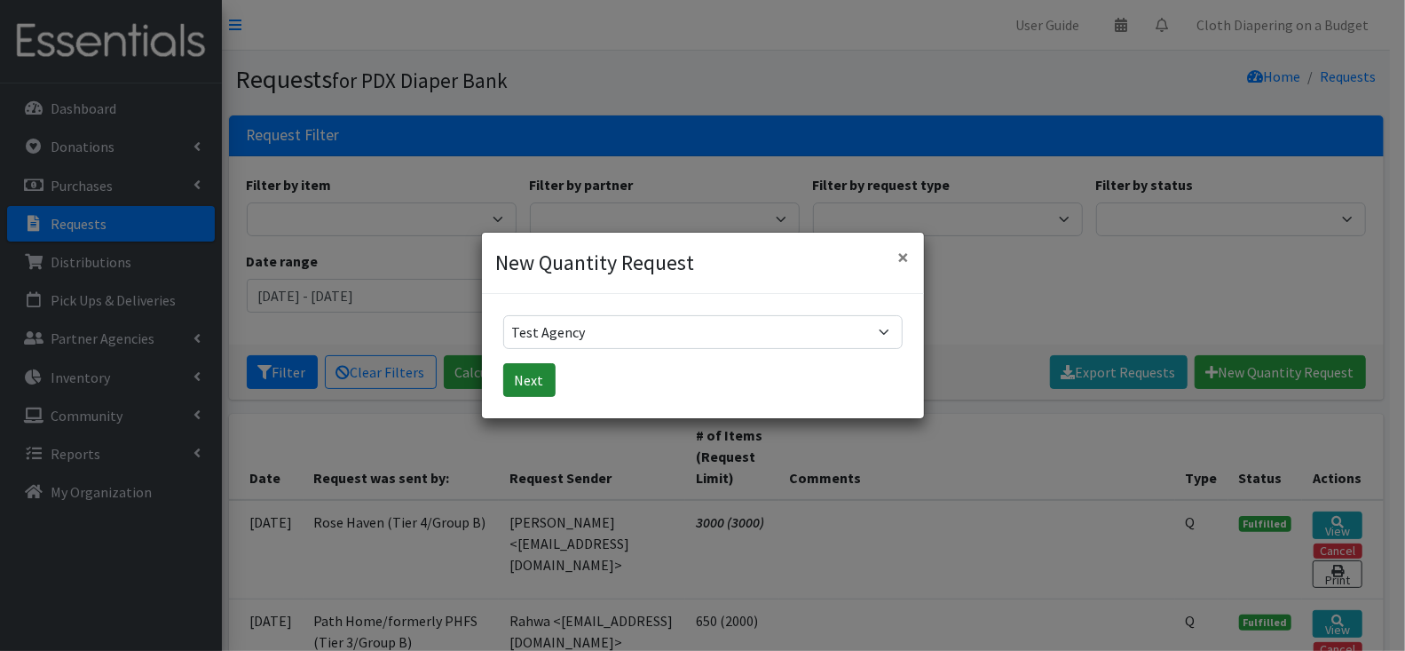
click at [538, 384] on button "Next" at bounding box center [529, 380] width 52 height 34
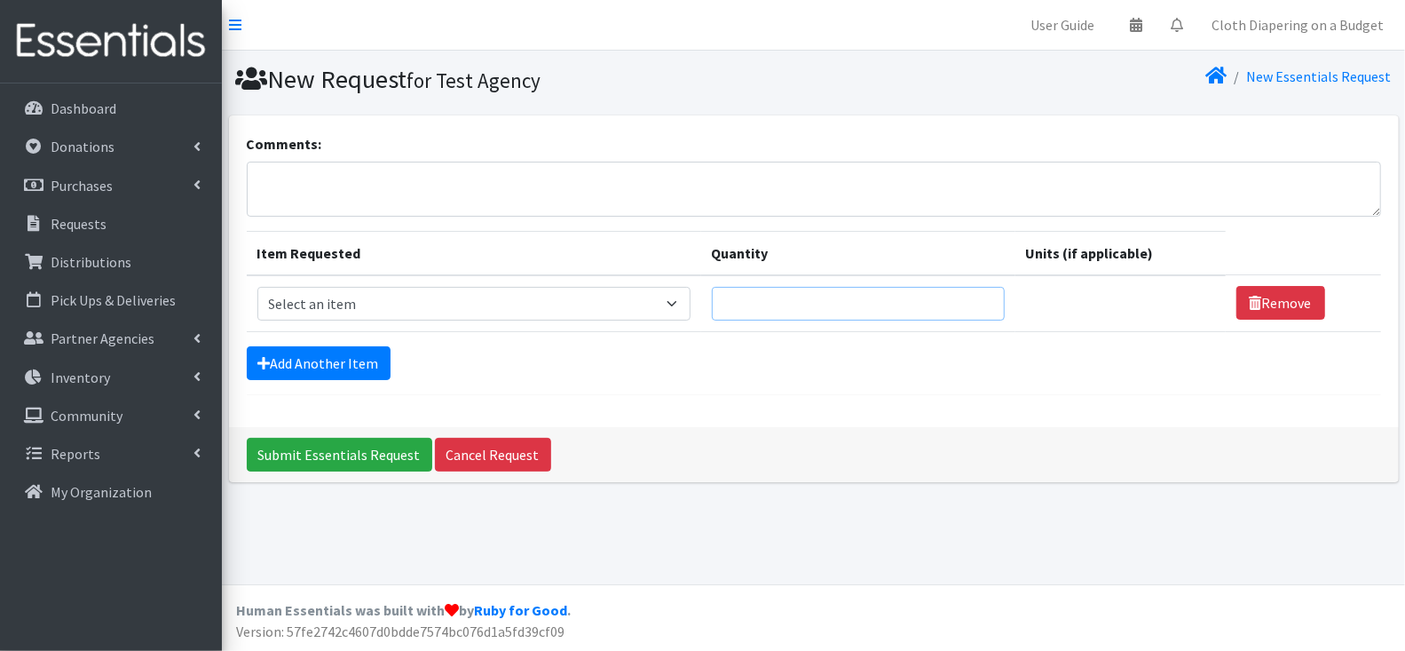
click at [851, 299] on input "Quantity" at bounding box center [858, 304] width 293 height 34
click at [129, 269] on link "Distributions" at bounding box center [111, 262] width 208 height 36
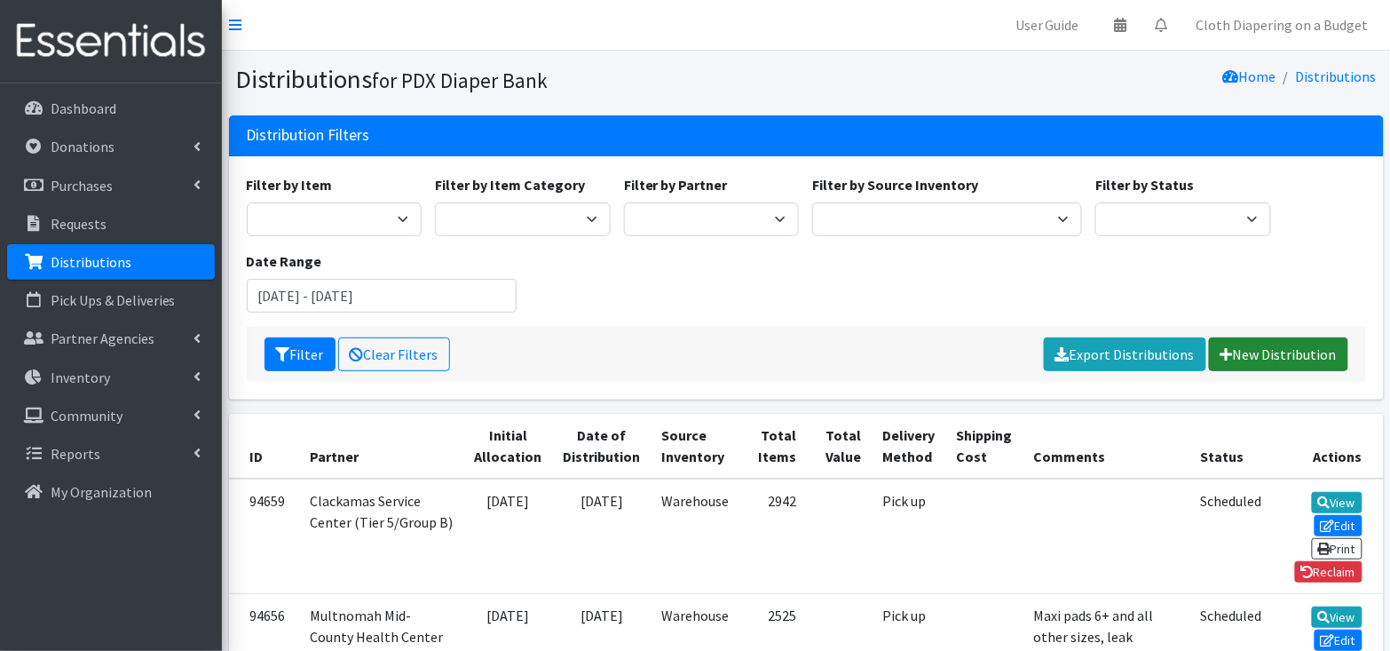
click at [1297, 353] on link "New Distribution" at bounding box center [1278, 354] width 139 height 34
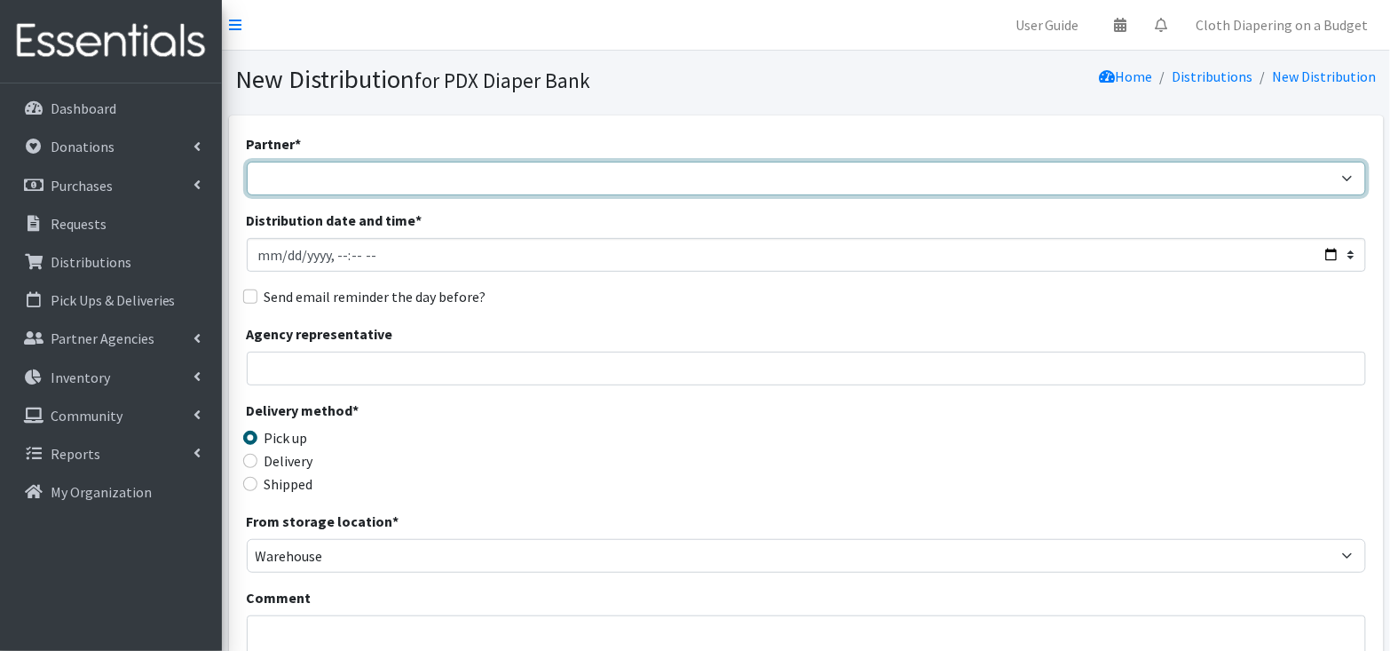
click at [1189, 176] on select "AFHHO: African Family Holistic Health Organization (Tier 5/Group B) Beach Bum D…" at bounding box center [807, 179] width 1120 height 34
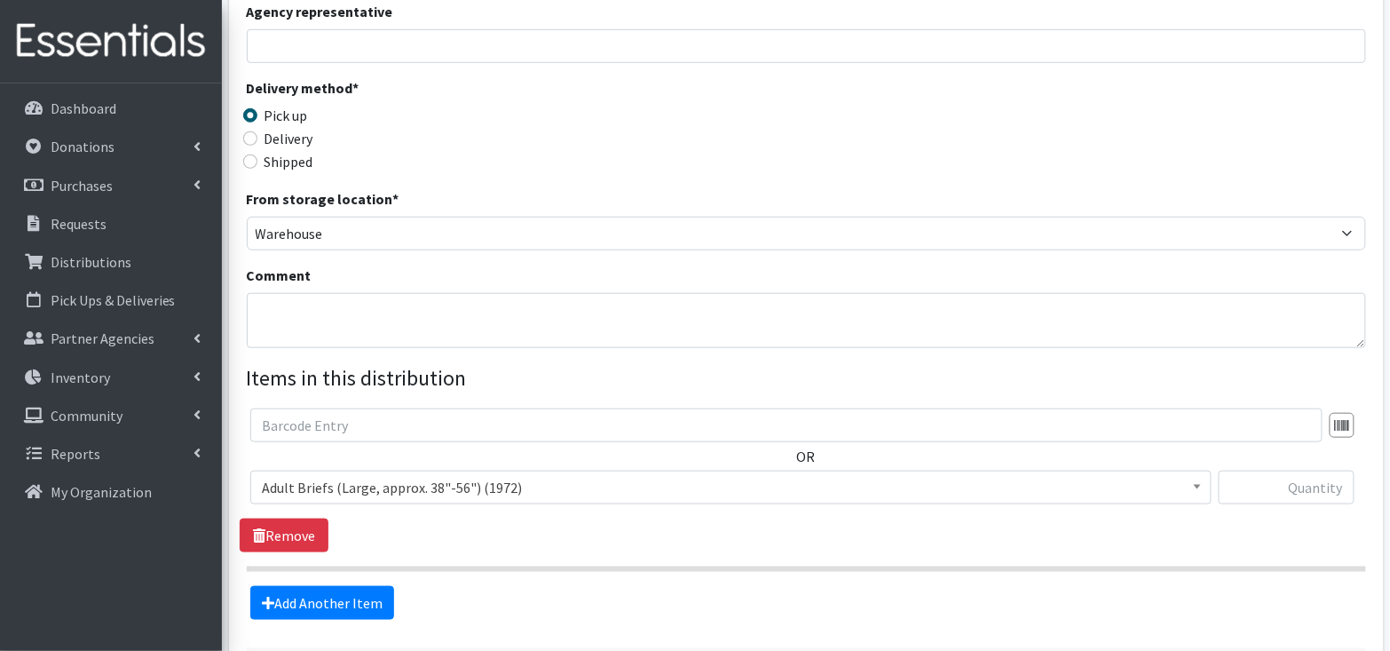
scroll to position [340, 0]
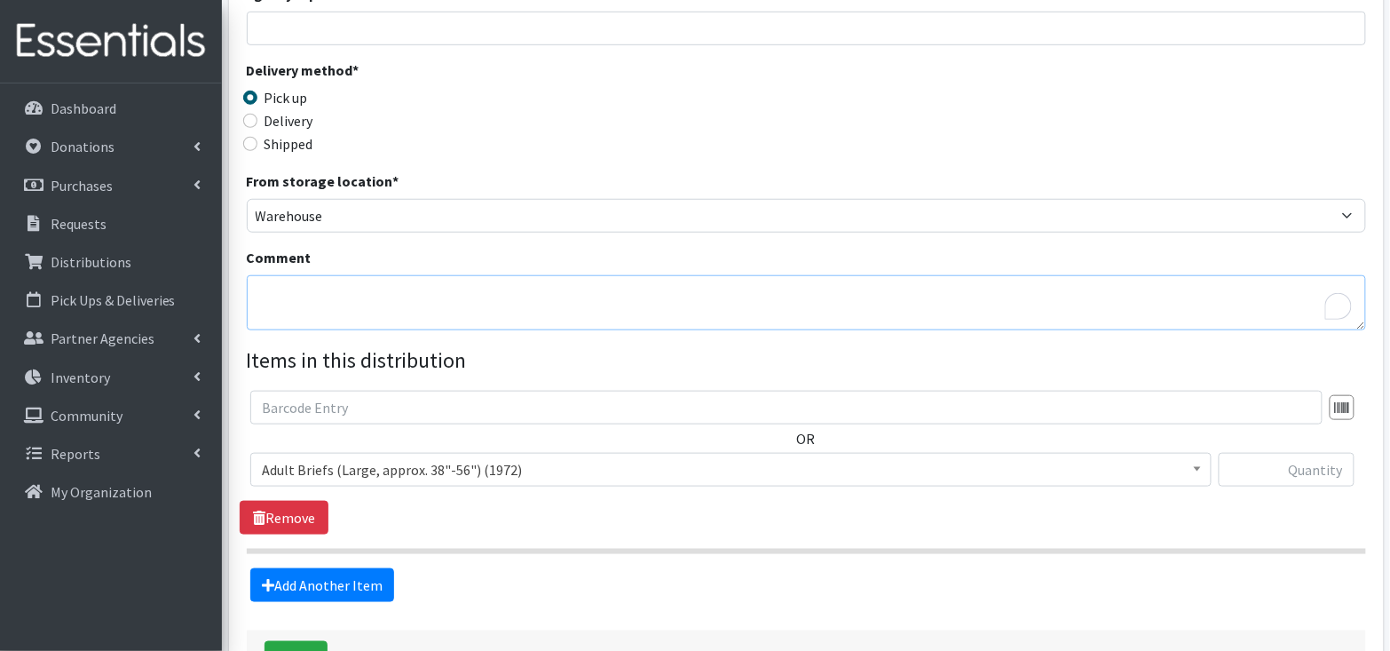
drag, startPoint x: 313, startPoint y: 297, endPoint x: 436, endPoint y: 289, distance: 123.7
click at [437, 290] on textarea "Comment" at bounding box center [807, 302] width 1120 height 55
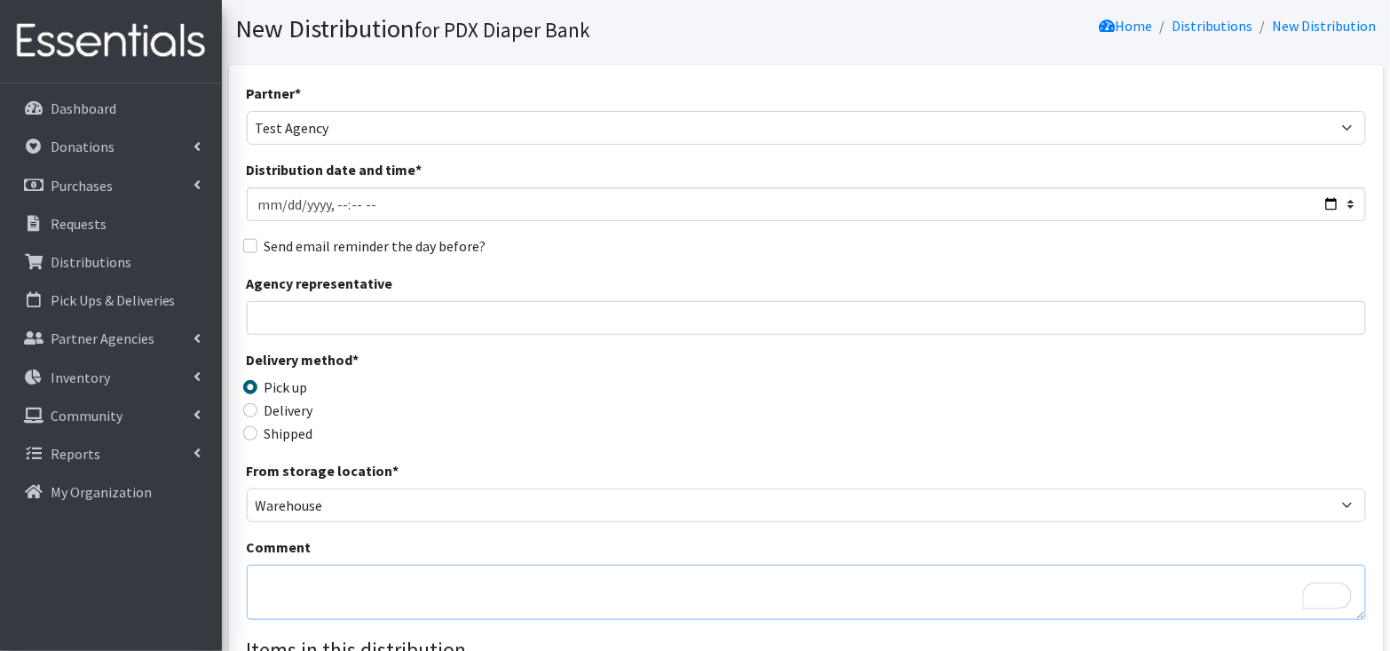
scroll to position [43, 0]
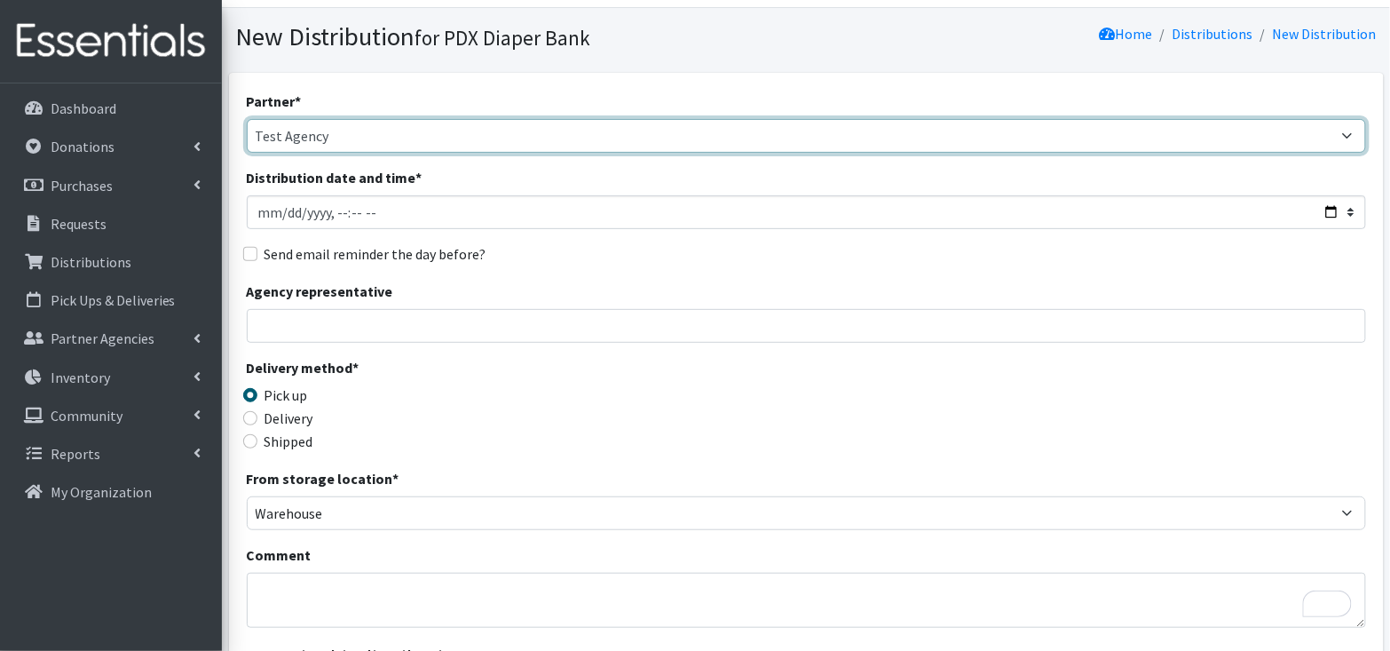
click at [1092, 125] on select "AFHHO: African Family Holistic Health Organization (Tier 5/Group B) Beach Bum D…" at bounding box center [807, 136] width 1120 height 34
select select "726"
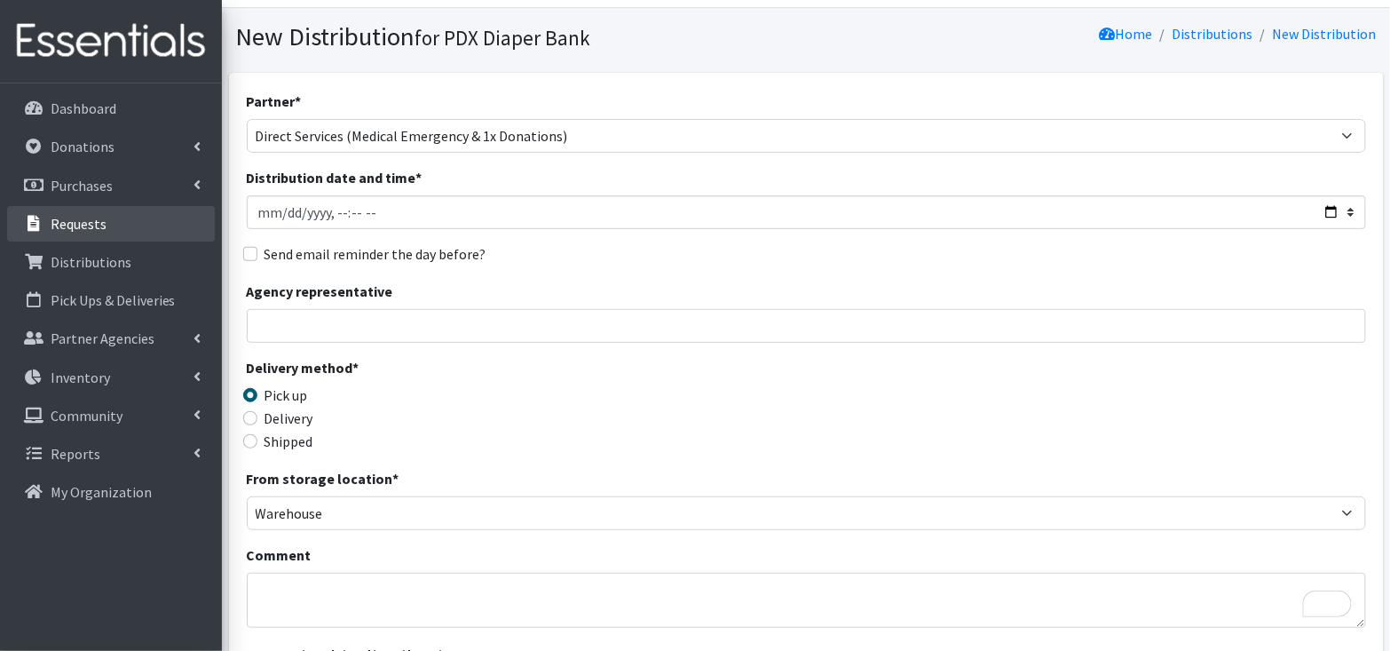
click at [114, 229] on link "Requests" at bounding box center [111, 224] width 208 height 36
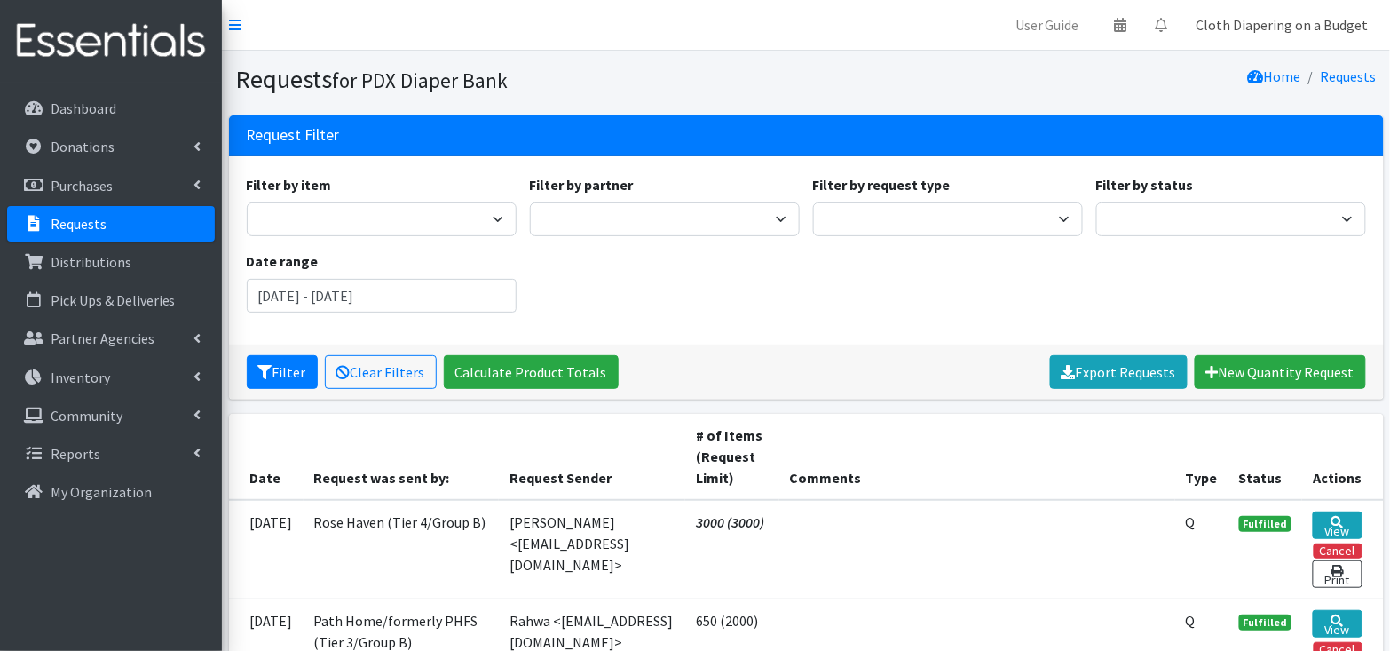
click at [1291, 34] on link "Cloth Diapering on a Budget" at bounding box center [1283, 25] width 201 height 36
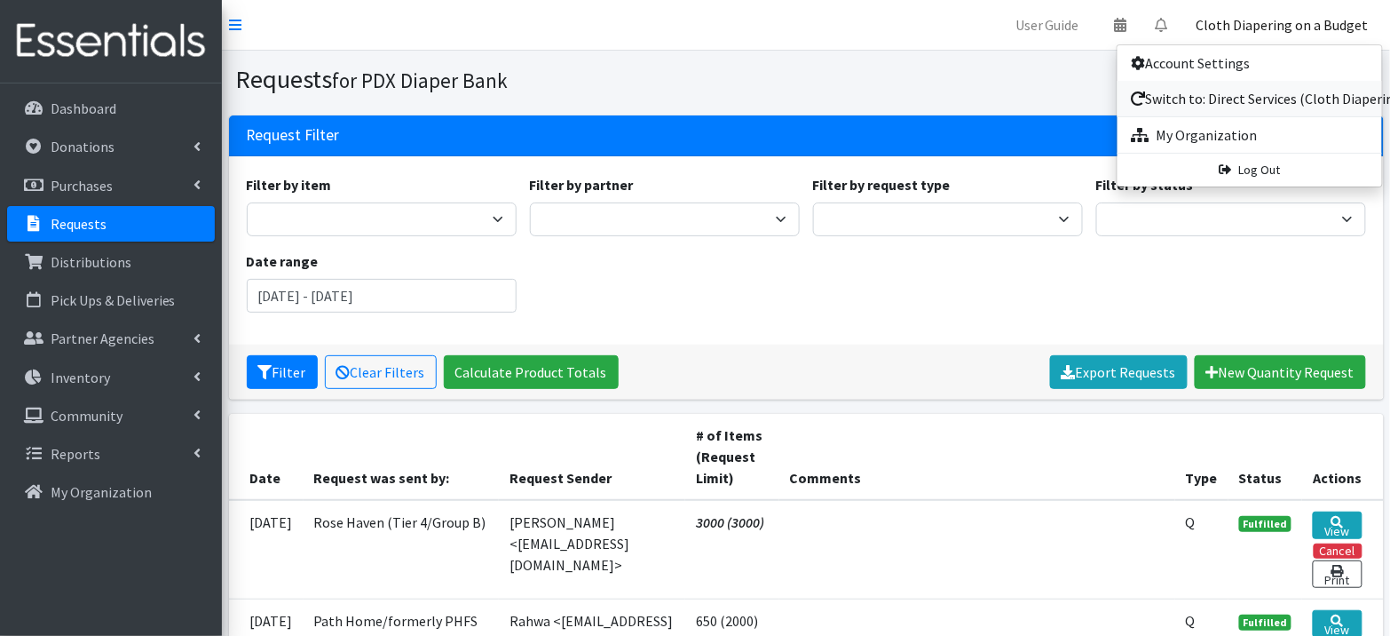
click at [1250, 102] on link "Switch to: Direct Services (Cloth Diapering Workshops)" at bounding box center [1250, 99] width 265 height 36
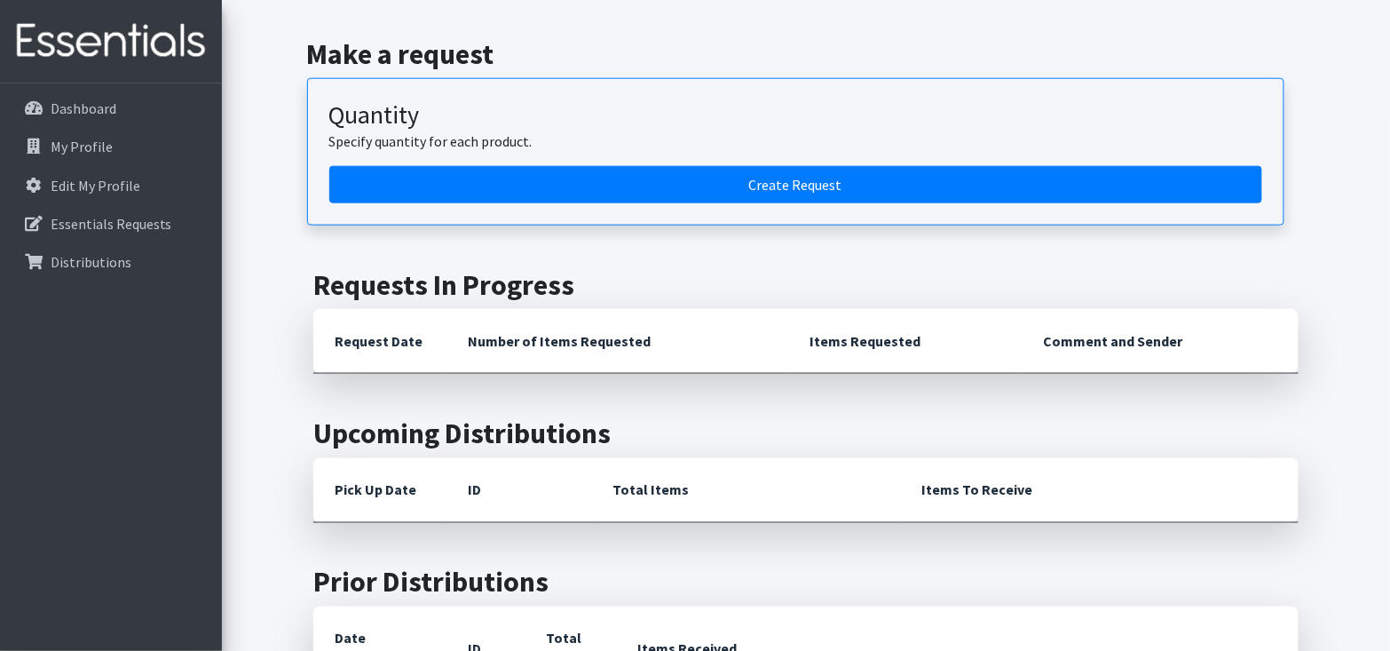
scroll to position [537, 0]
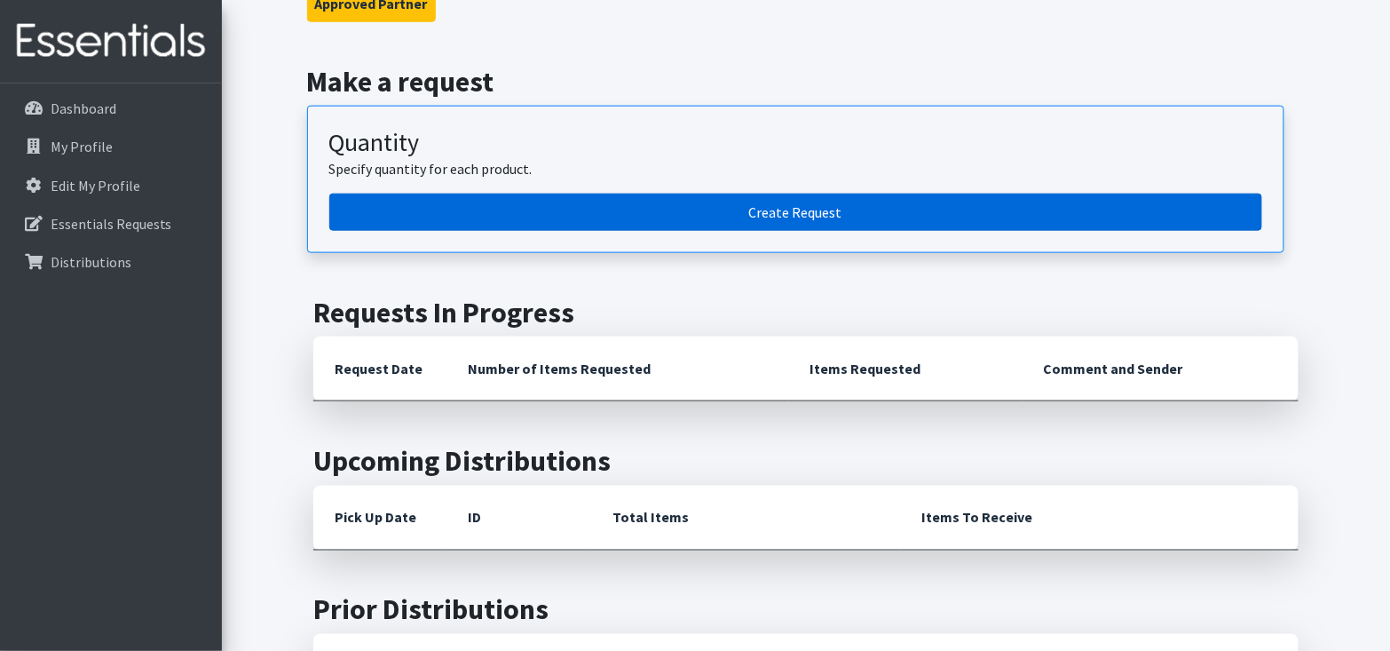
click at [1150, 198] on link "Create Request" at bounding box center [795, 212] width 933 height 37
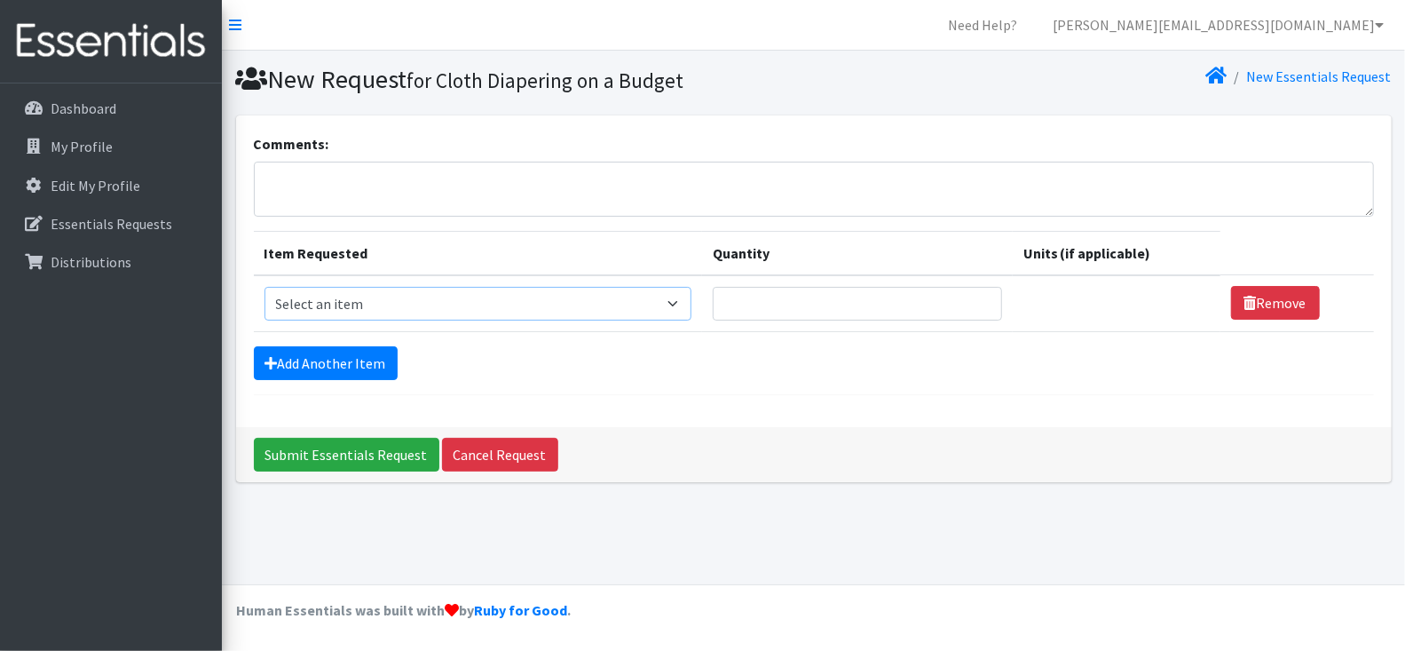
click at [650, 292] on select "Select an item Adult Briefs (Large, approx. 38"-56") Adult Briefs (Medium, appr…" at bounding box center [479, 304] width 428 height 34
select select "1177"
click at [771, 297] on input "Quantity" at bounding box center [848, 304] width 284 height 34
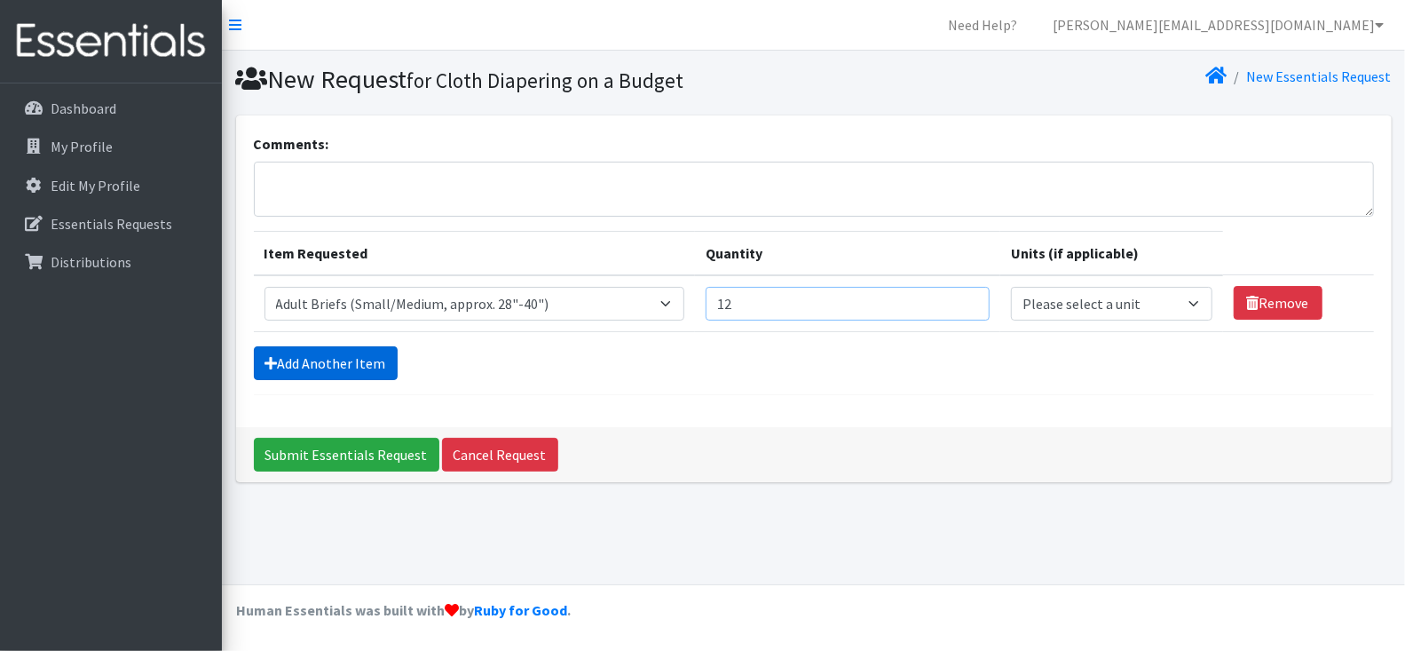
type input "12"
click at [358, 361] on link "Add Another Item" at bounding box center [326, 363] width 144 height 34
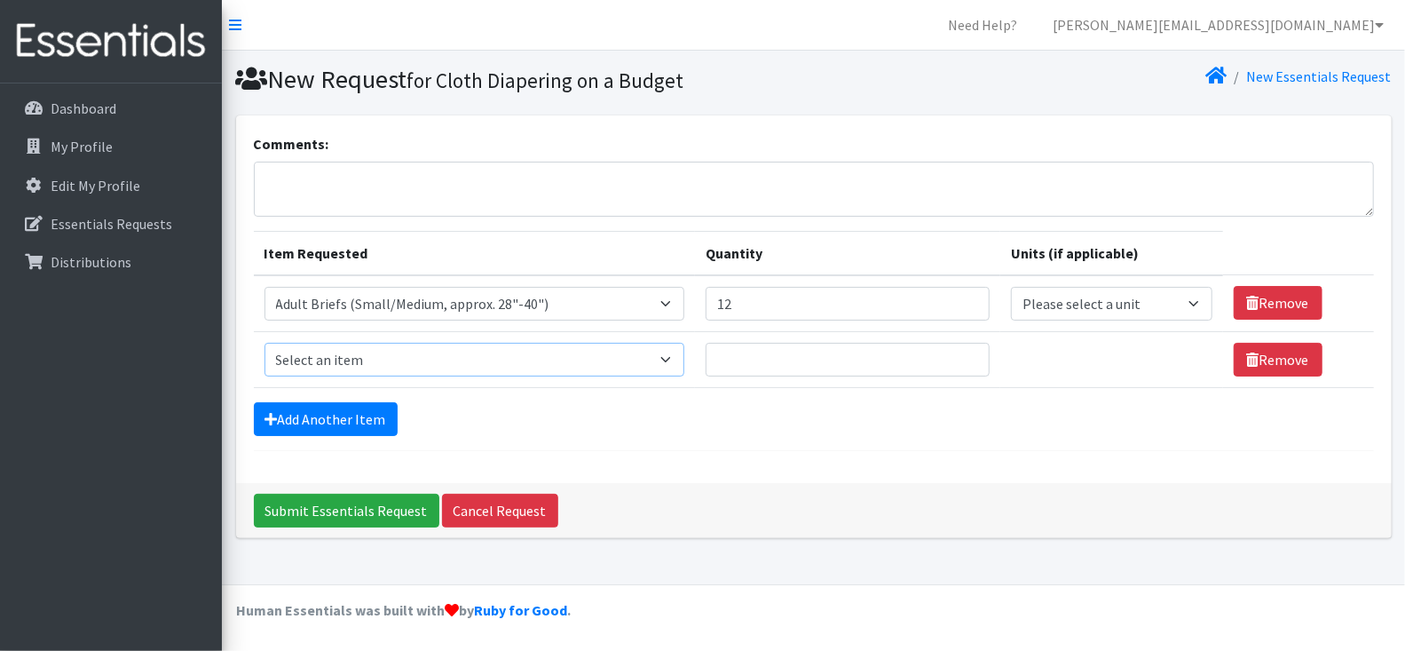
click at [363, 360] on select "Select an item Adult Briefs (Large, approx. 38"-56") Adult Briefs (Medium, appr…" at bounding box center [475, 360] width 420 height 34
select select "3825"
click at [792, 356] on input "Quantity" at bounding box center [848, 360] width 284 height 34
type input "43"
click at [1026, 359] on select "Please select a unit units packs" at bounding box center [1112, 360] width 202 height 34
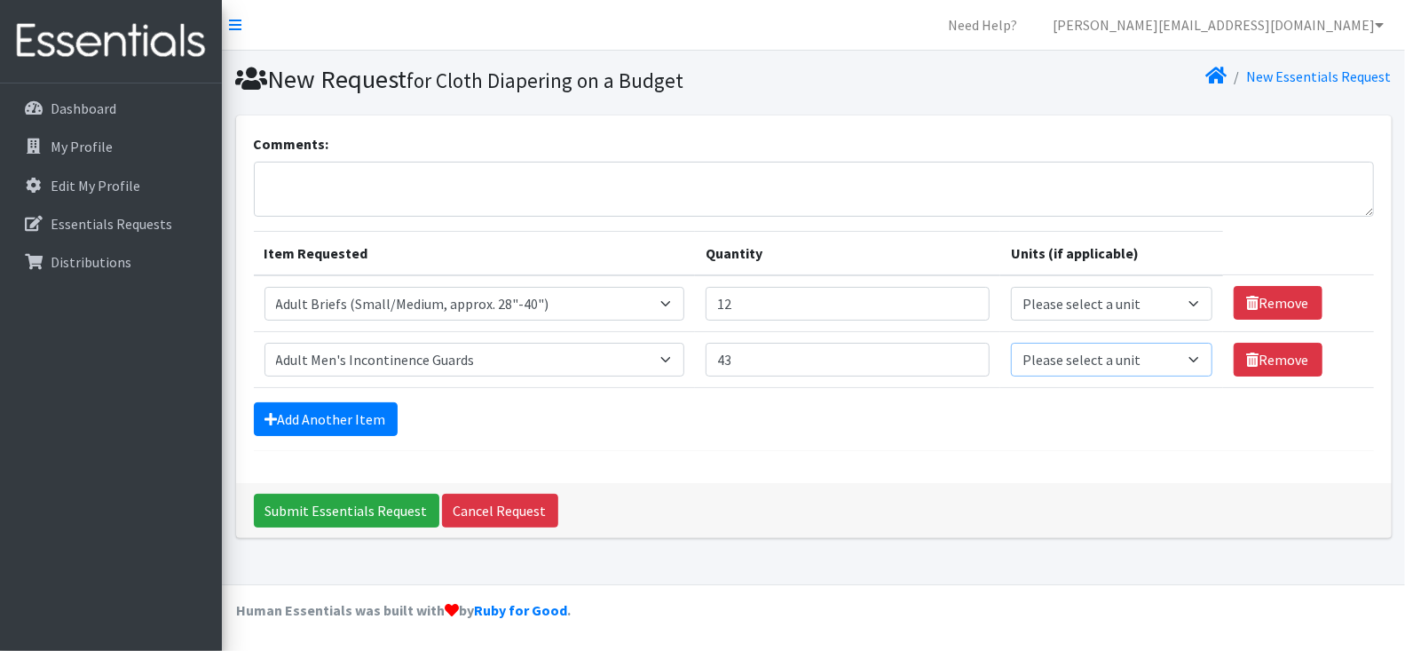
select select "pack"
click at [345, 501] on input "Submit Essentials Request" at bounding box center [347, 511] width 186 height 34
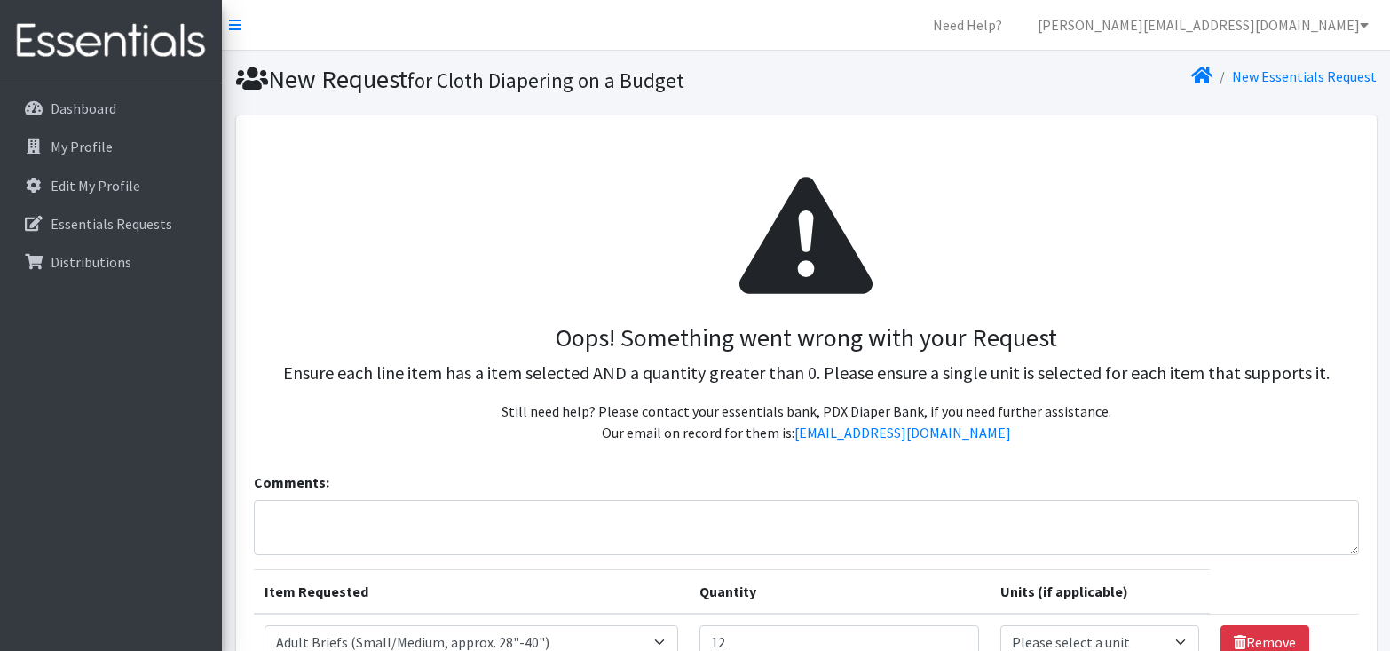
select select "pack"
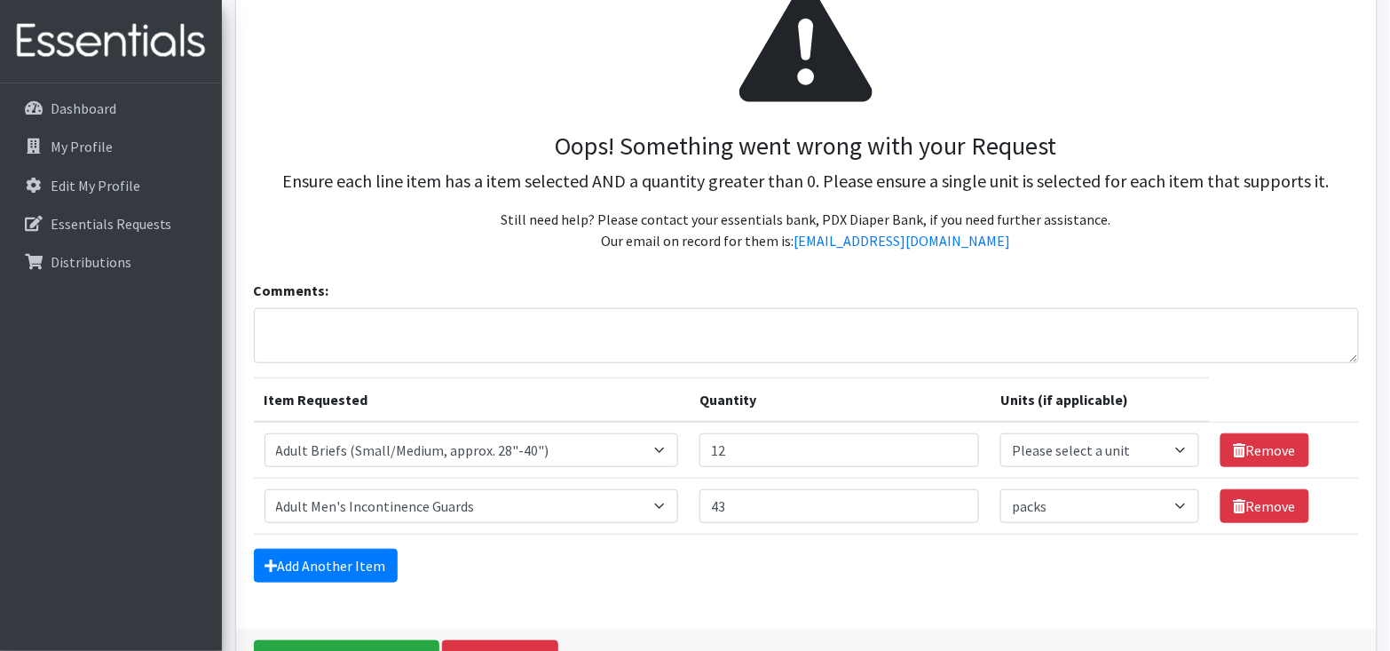
scroll to position [193, 0]
click at [1168, 445] on select "Please select a unit units packs" at bounding box center [1100, 449] width 198 height 34
select select
click at [365, 639] on input "Submit Essentials Request" at bounding box center [347, 656] width 186 height 34
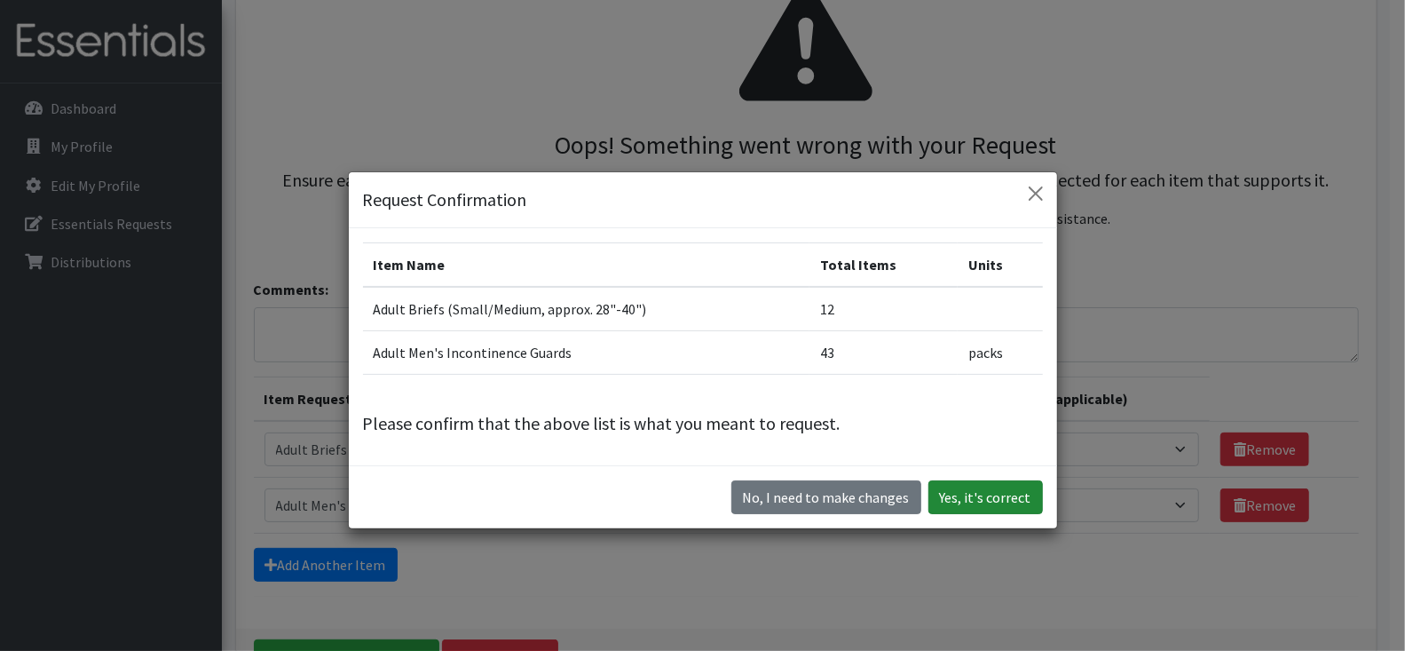
click at [979, 492] on button "Yes, it's correct" at bounding box center [986, 497] width 115 height 34
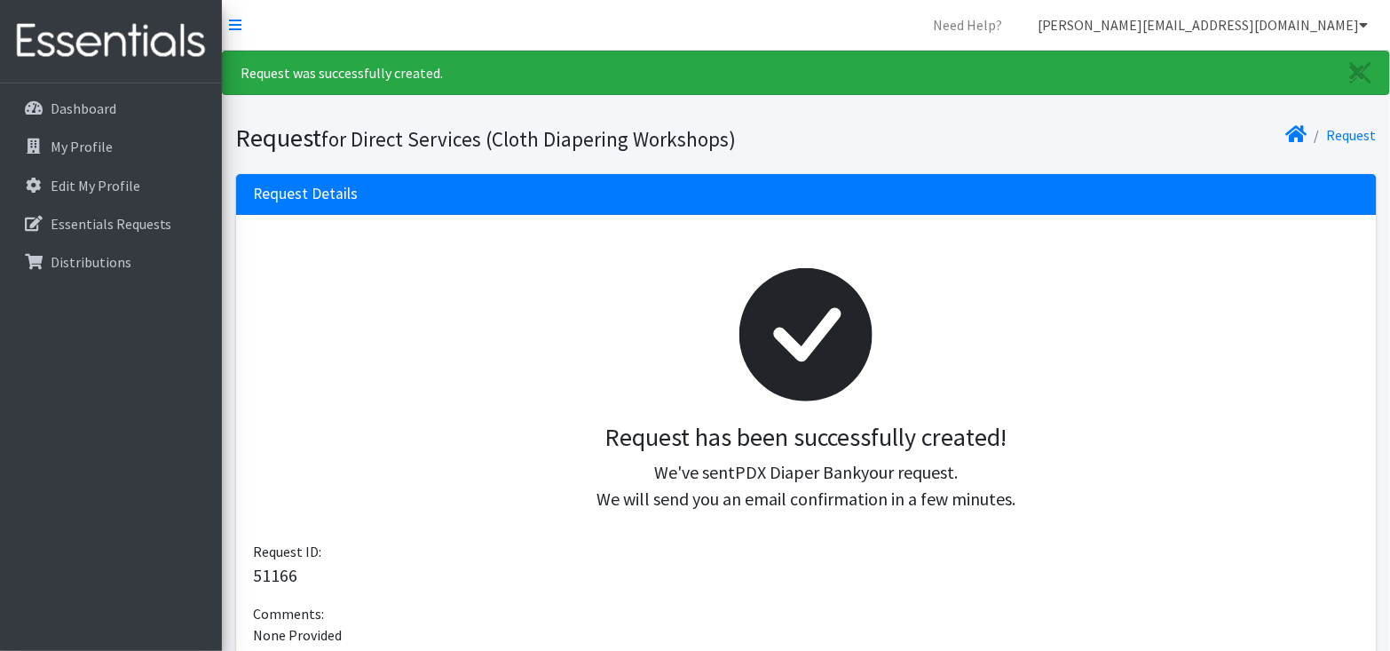
click at [1356, 31] on link "myranda@pdxdiaperbank.org" at bounding box center [1204, 25] width 360 height 36
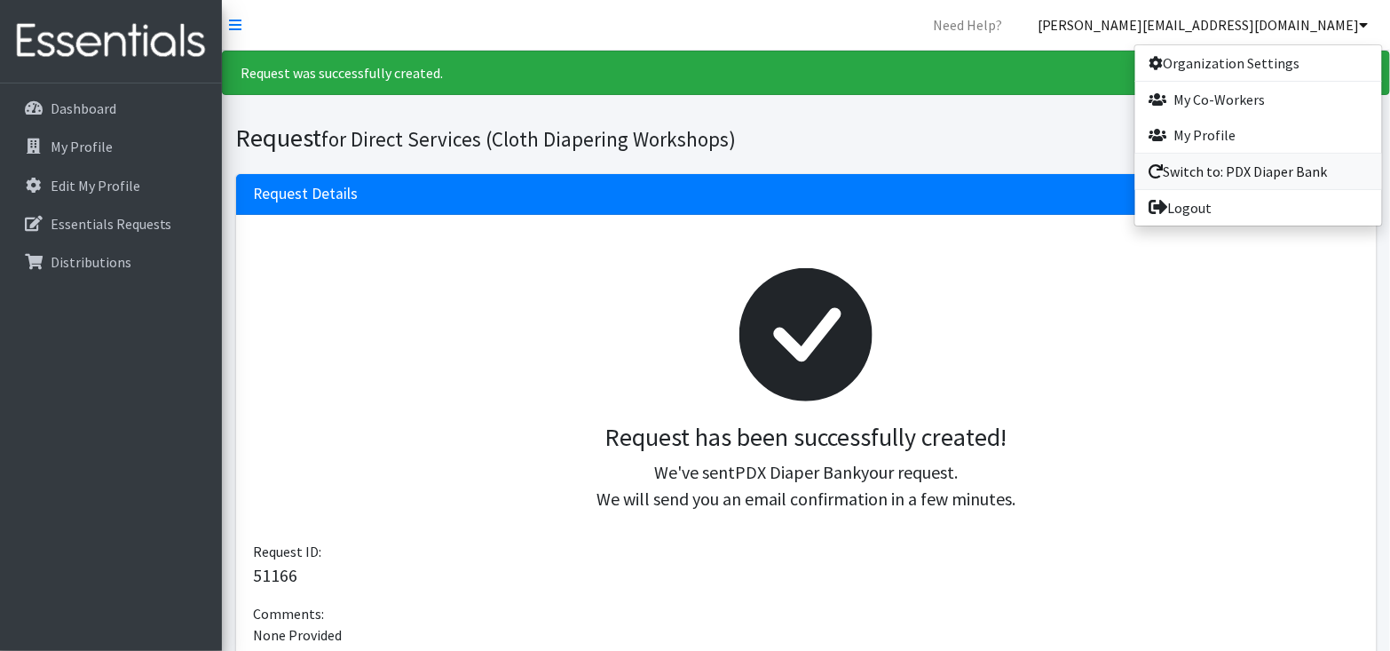
click at [1275, 172] on link "Switch to: PDX Diaper Bank" at bounding box center [1259, 172] width 247 height 36
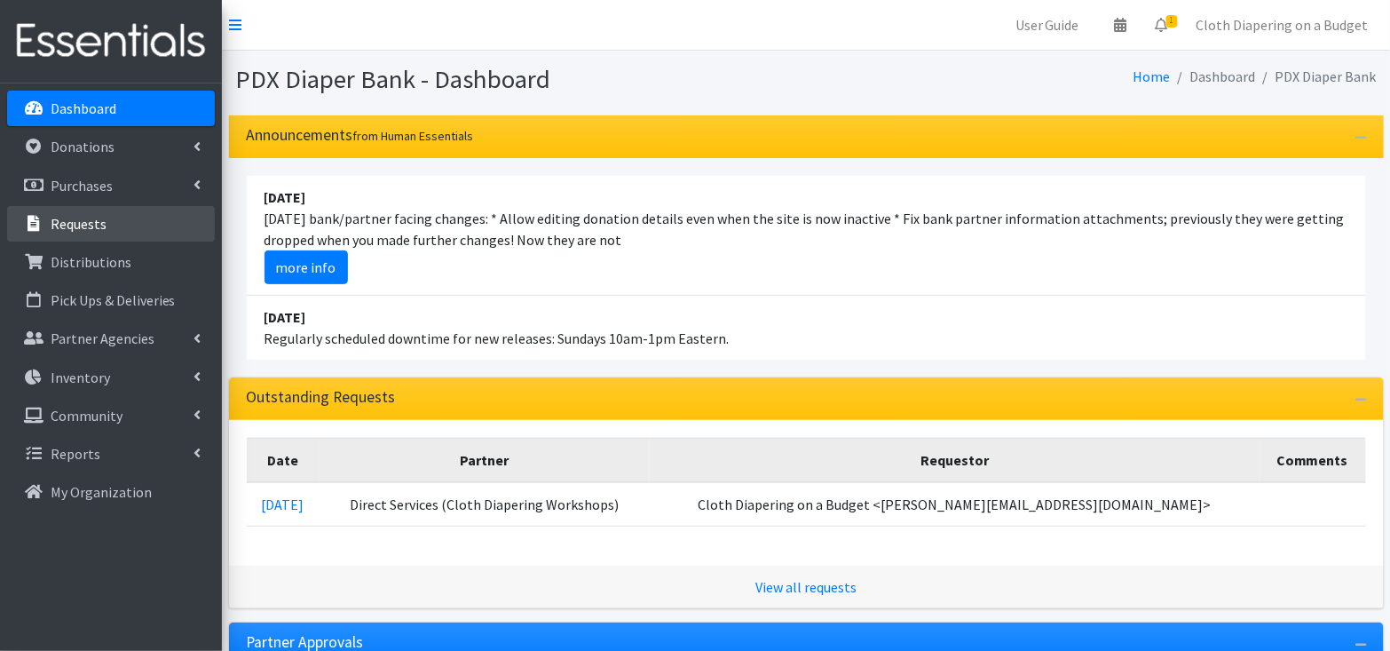
click at [138, 220] on link "Requests" at bounding box center [111, 224] width 208 height 36
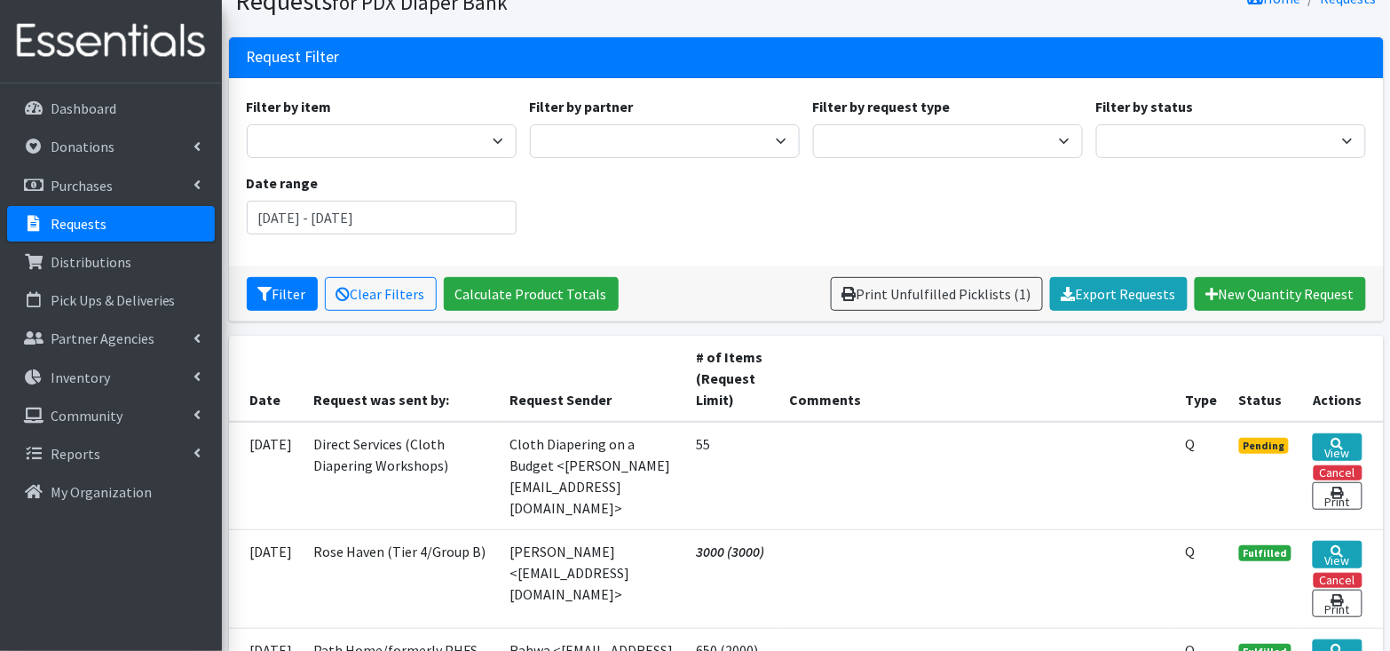
scroll to position [93, 0]
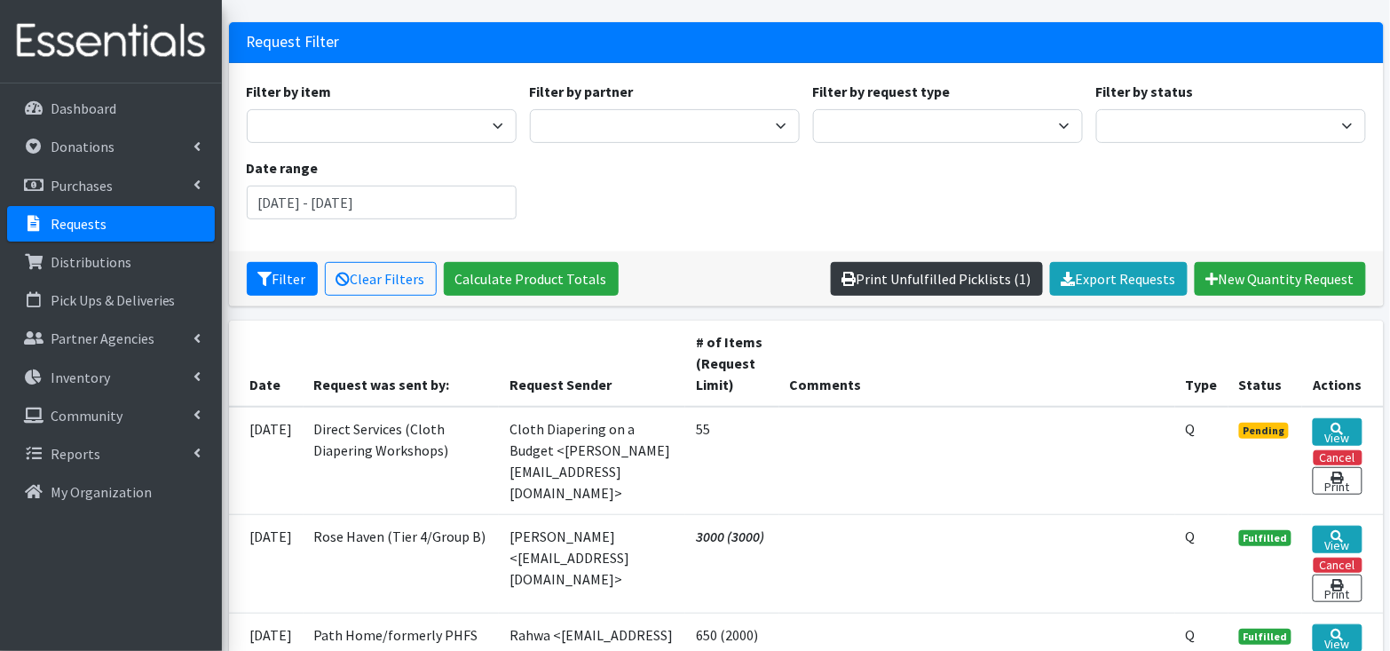
click at [964, 284] on link "Print Unfulfilled Picklists (1)" at bounding box center [937, 279] width 212 height 34
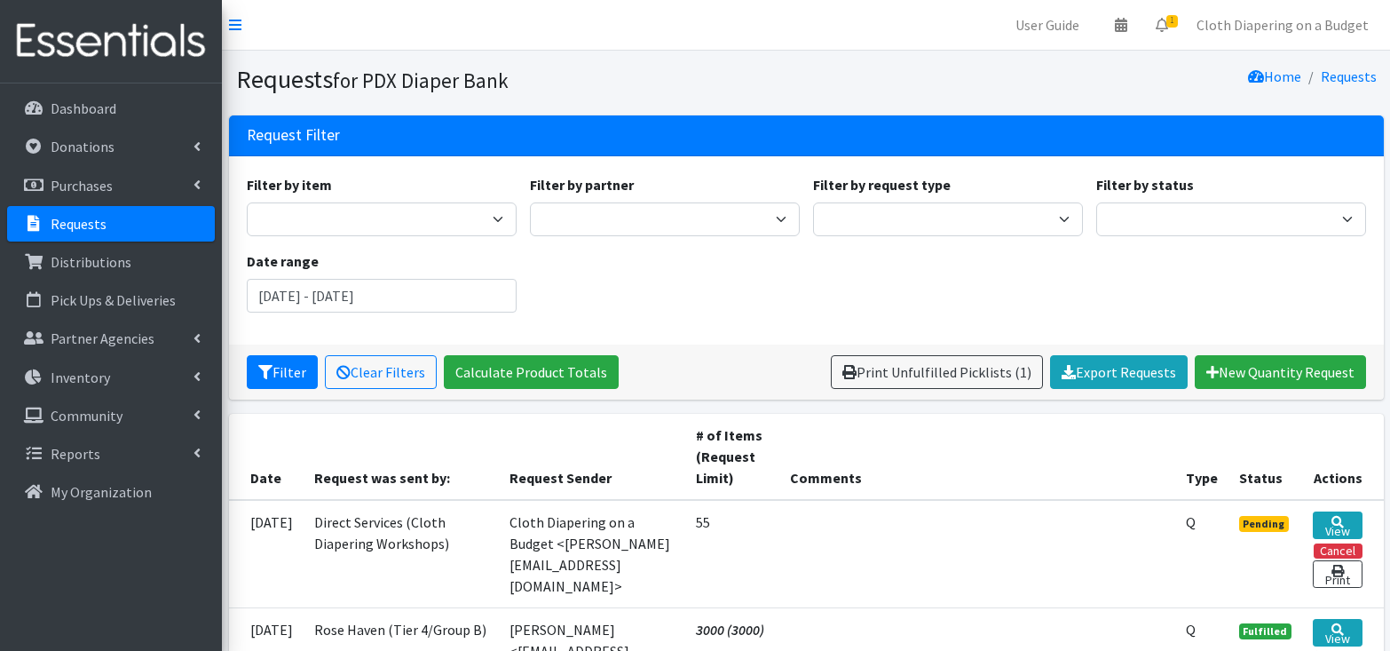
scroll to position [93, 0]
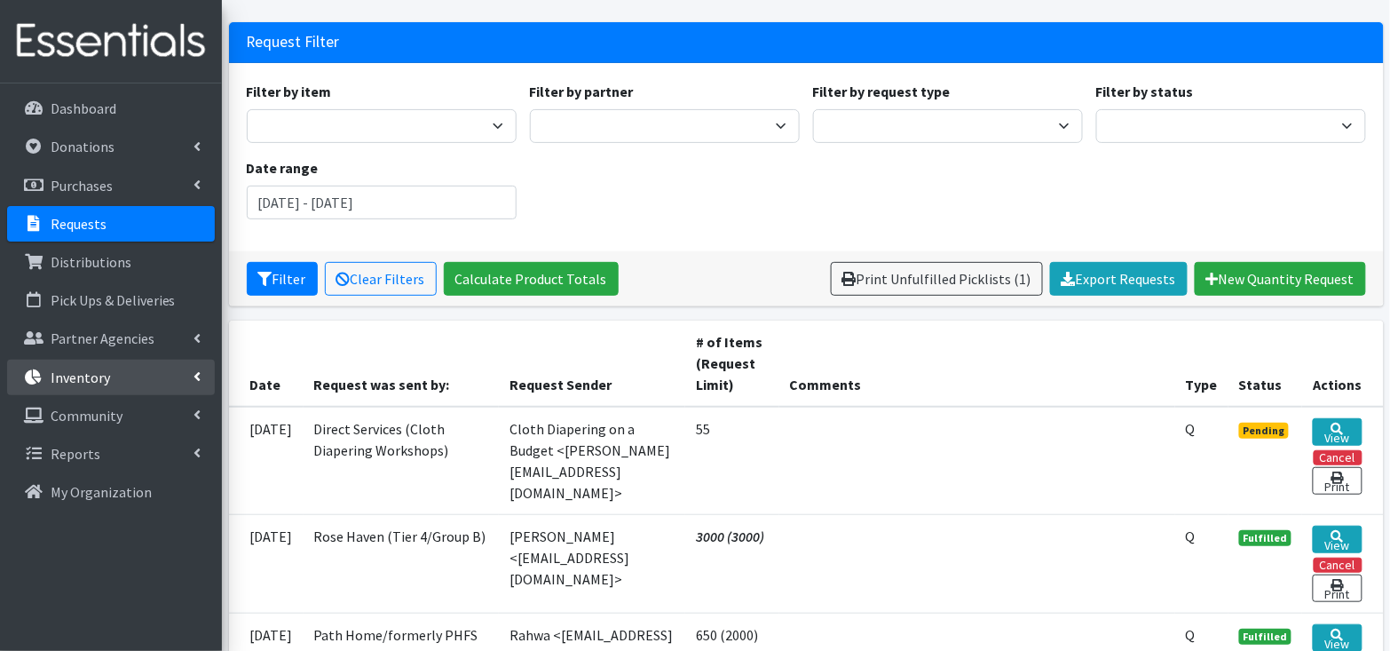
click at [119, 379] on link "Inventory" at bounding box center [111, 378] width 208 height 36
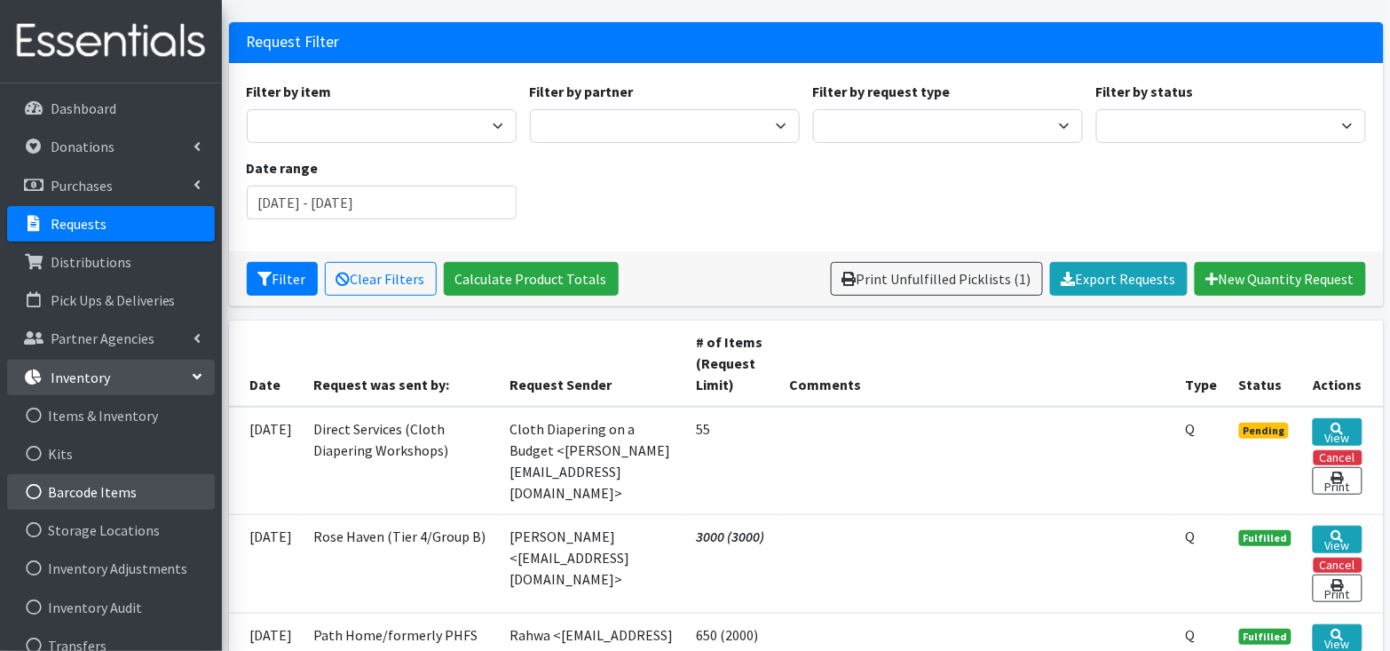
click at [137, 489] on link "Barcode Items" at bounding box center [111, 492] width 208 height 36
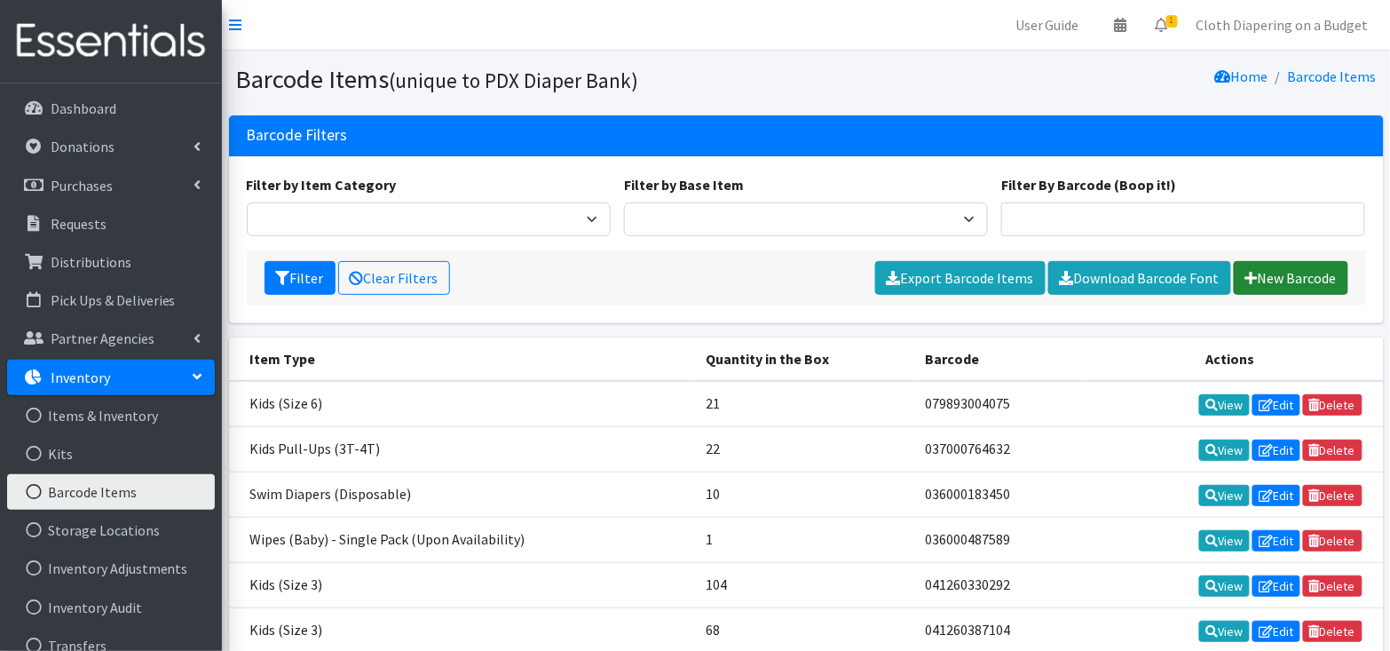
click at [1267, 277] on link "New Barcode" at bounding box center [1291, 278] width 115 height 34
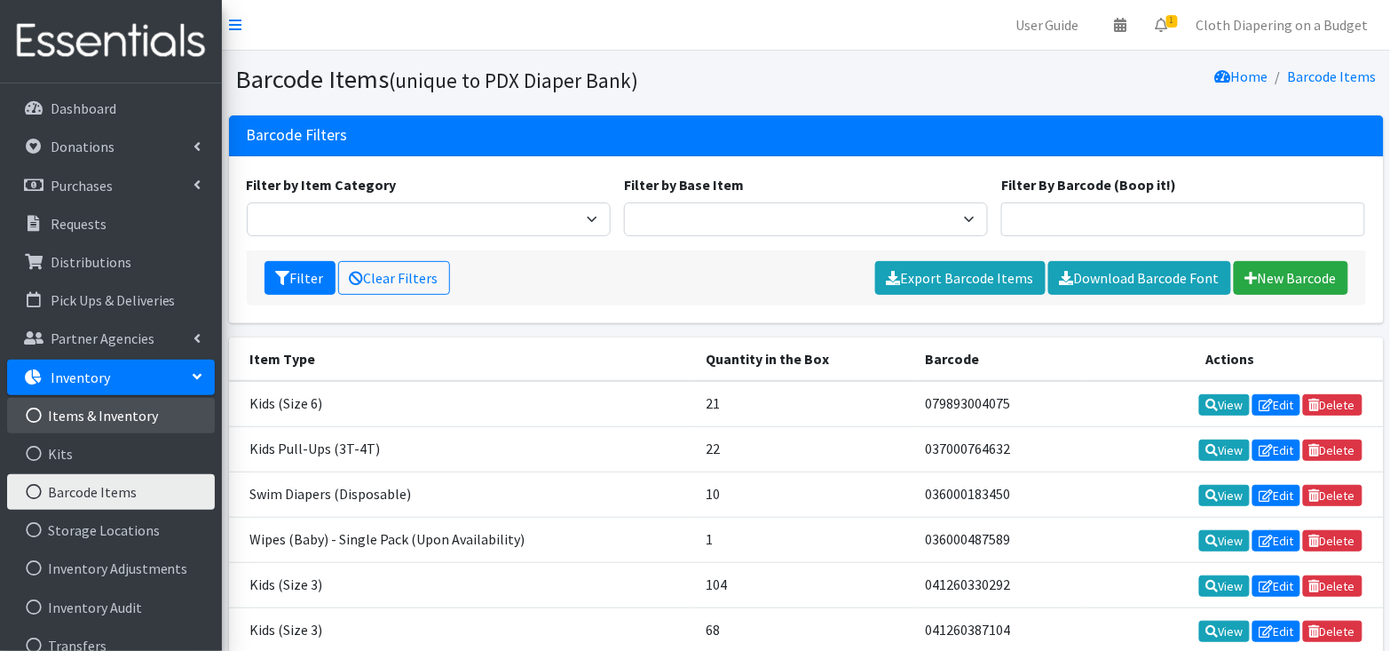
click at [119, 408] on link "Items & Inventory" at bounding box center [111, 416] width 208 height 36
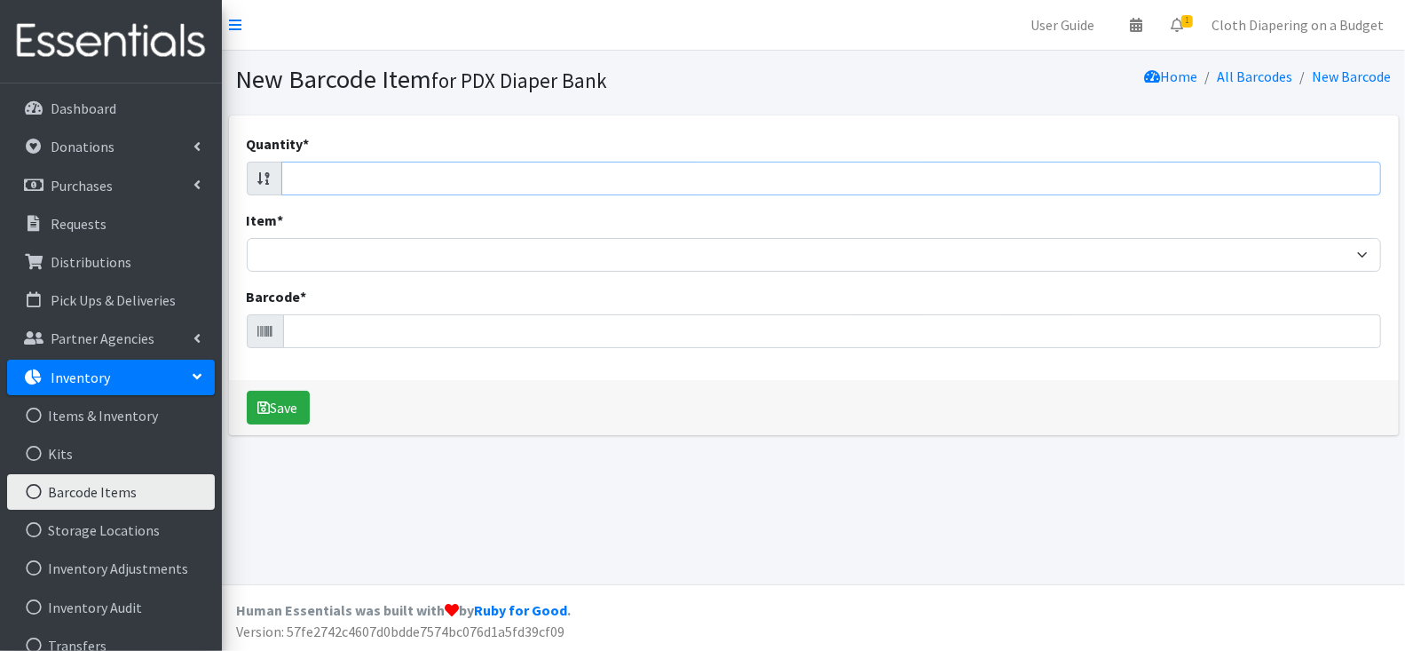
click at [1102, 179] on input "Quantity *" at bounding box center [831, 179] width 1100 height 34
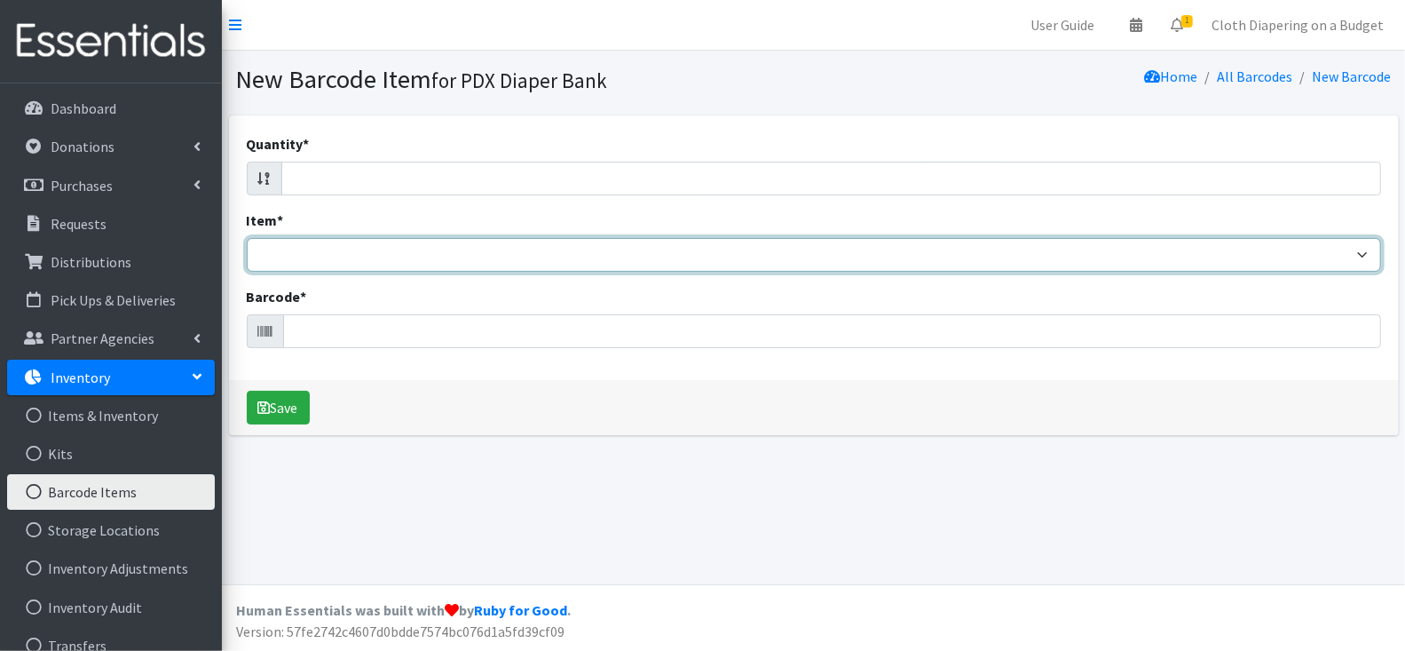
click at [1215, 257] on select "Adult Briefs (Large, approx. 38"-56") Adult Briefs (Medium, approx. 32"-54") Ad…" at bounding box center [814, 255] width 1135 height 34
select select "1177"
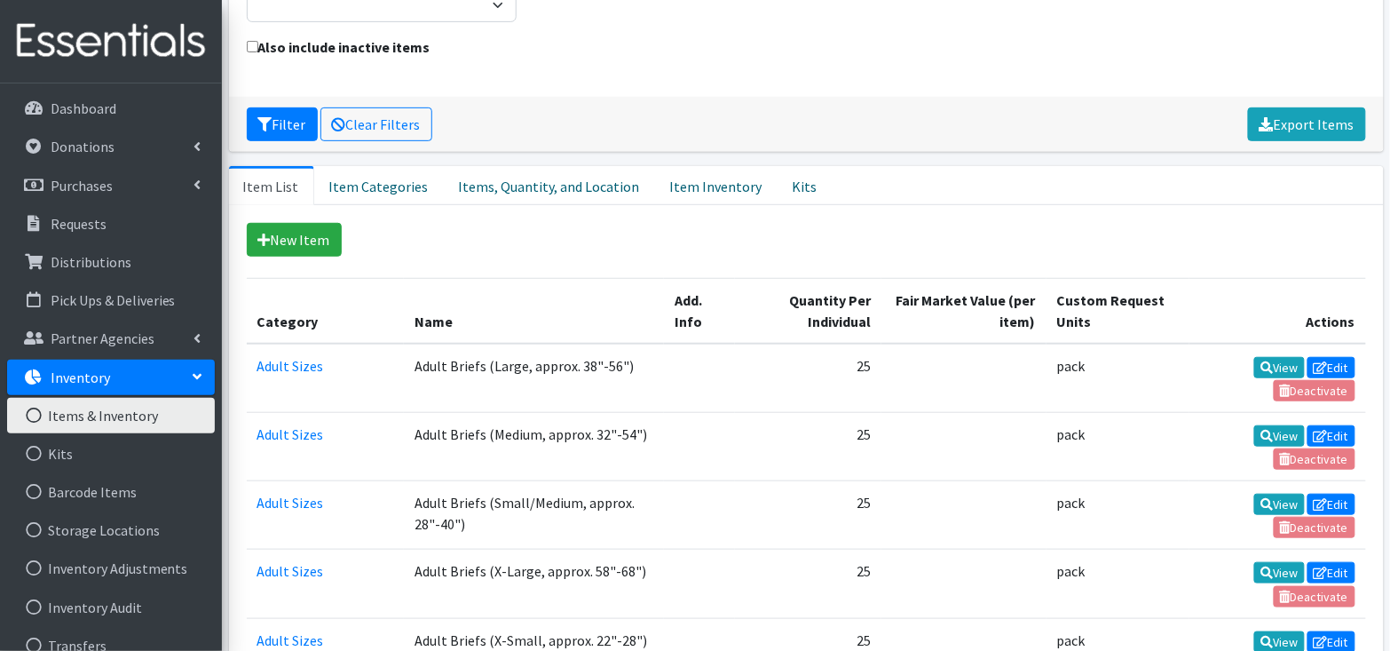
scroll to position [217, 0]
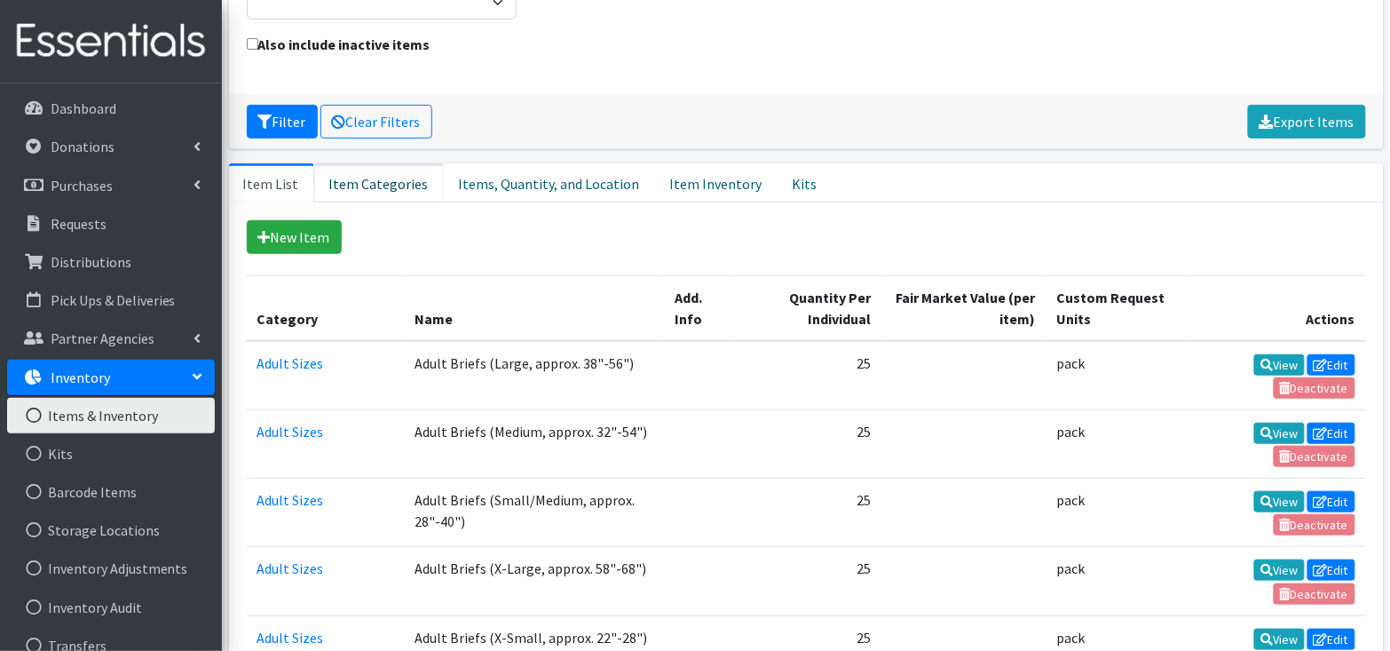
click at [377, 184] on link "Item Categories" at bounding box center [379, 182] width 130 height 39
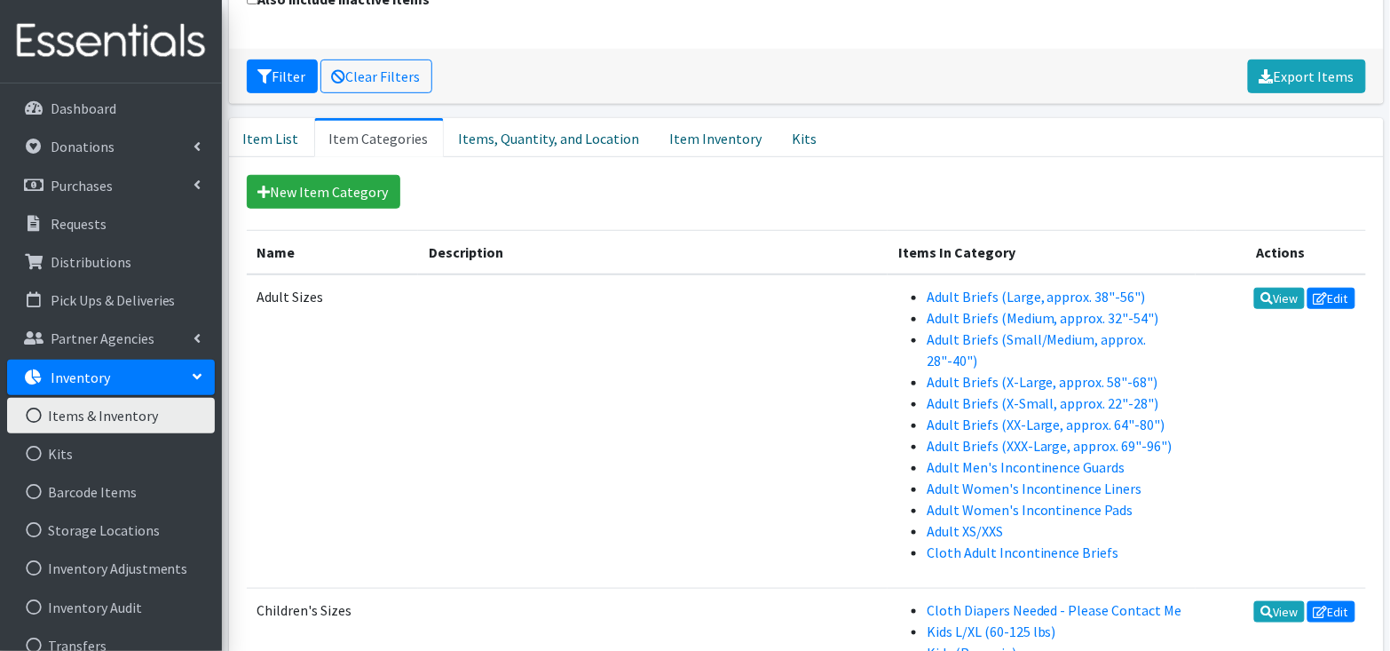
scroll to position [260, 0]
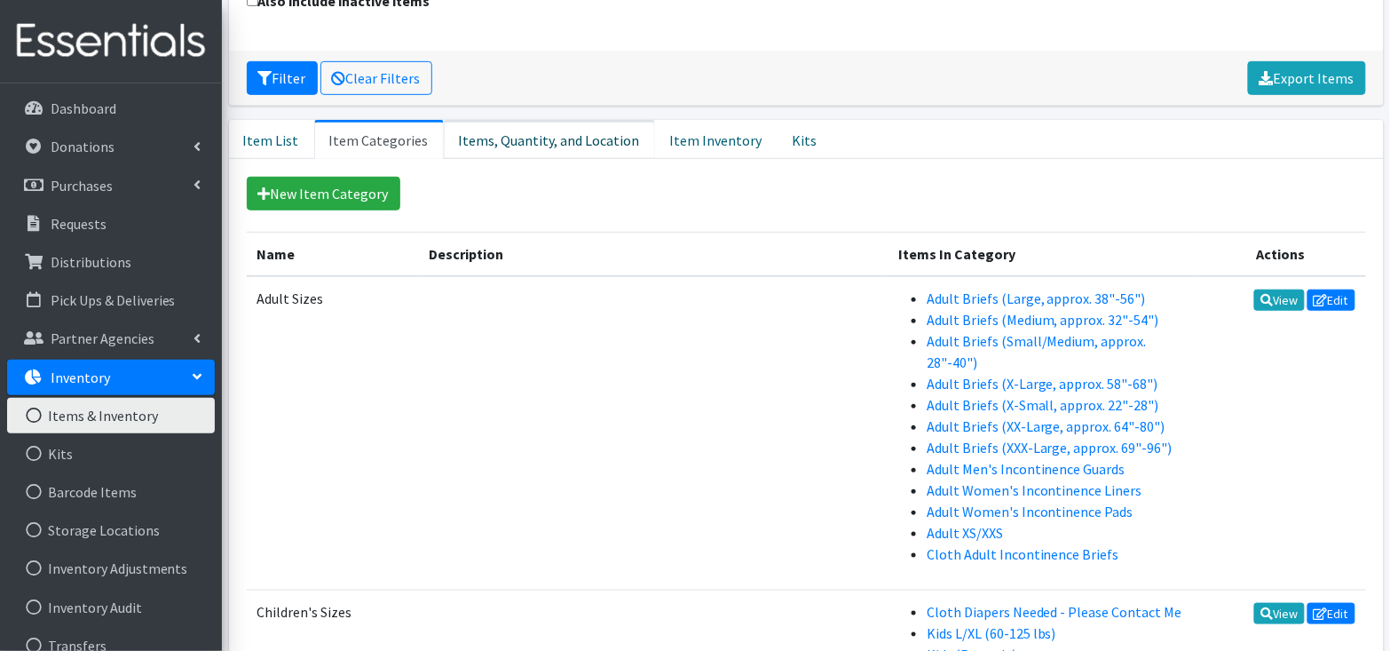
click at [530, 132] on link "Items, Quantity, and Location" at bounding box center [549, 139] width 211 height 39
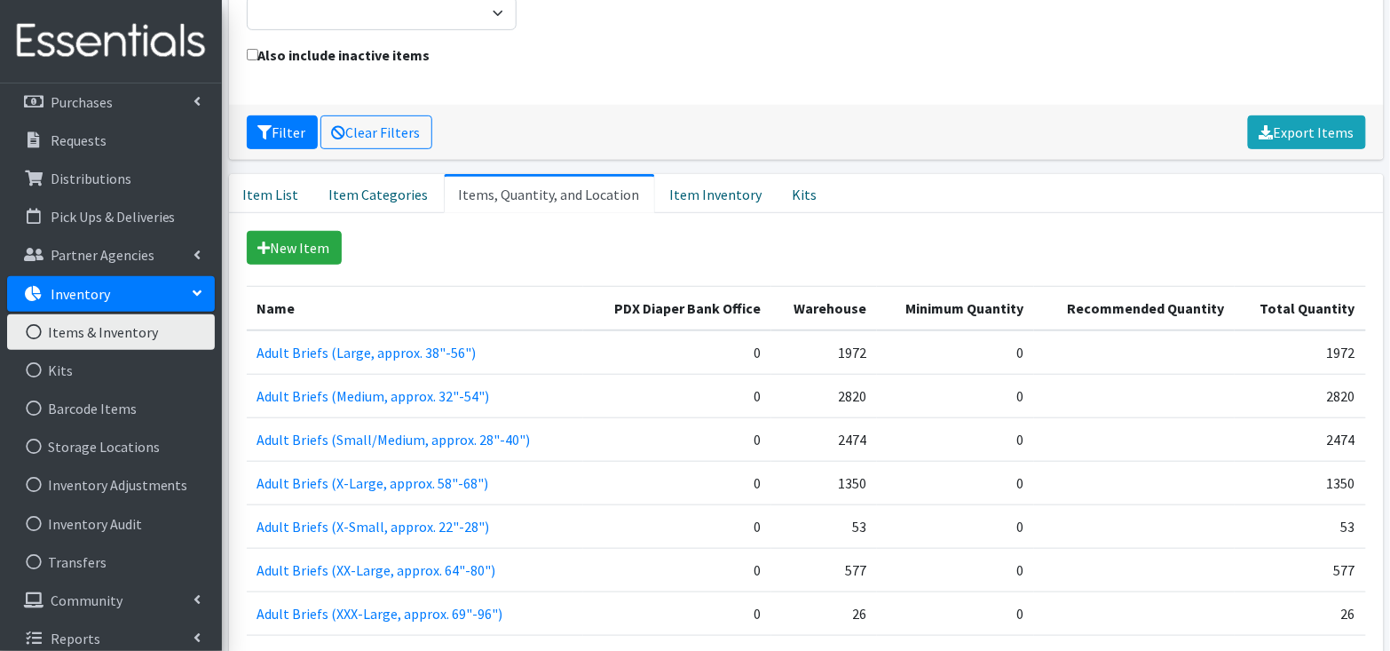
scroll to position [96, 0]
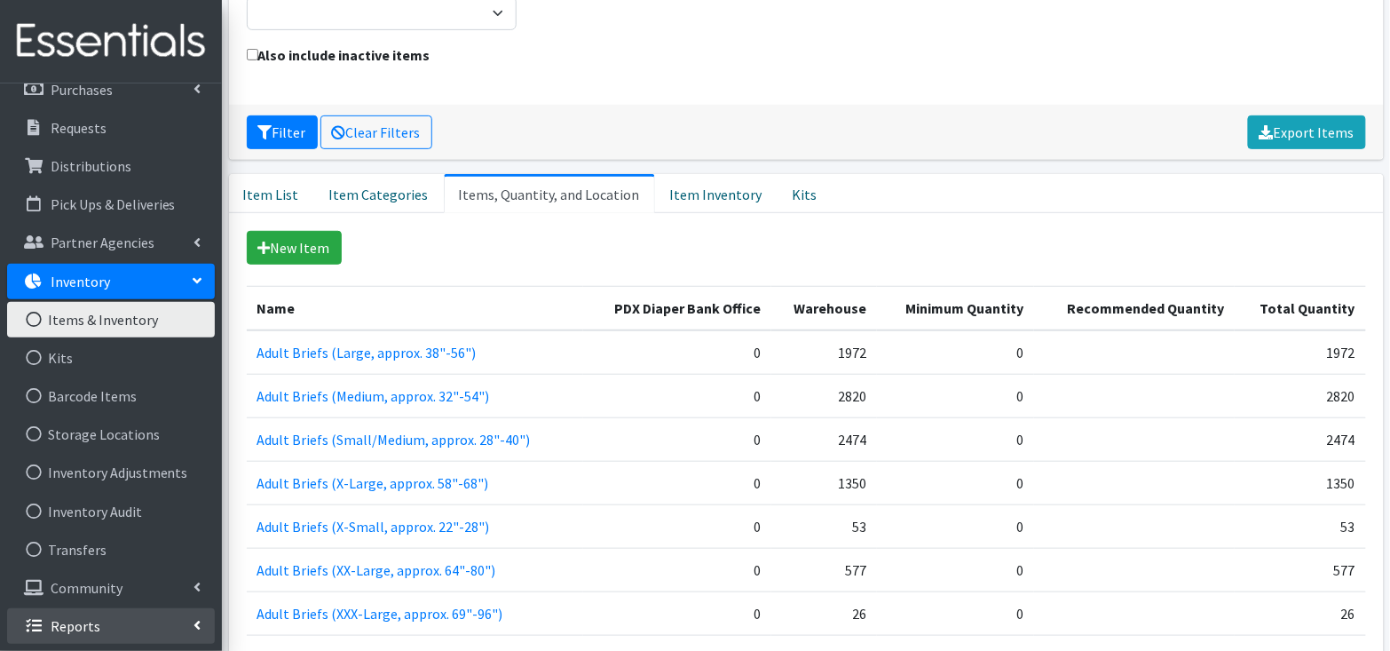
click at [147, 624] on link "Reports" at bounding box center [111, 626] width 208 height 36
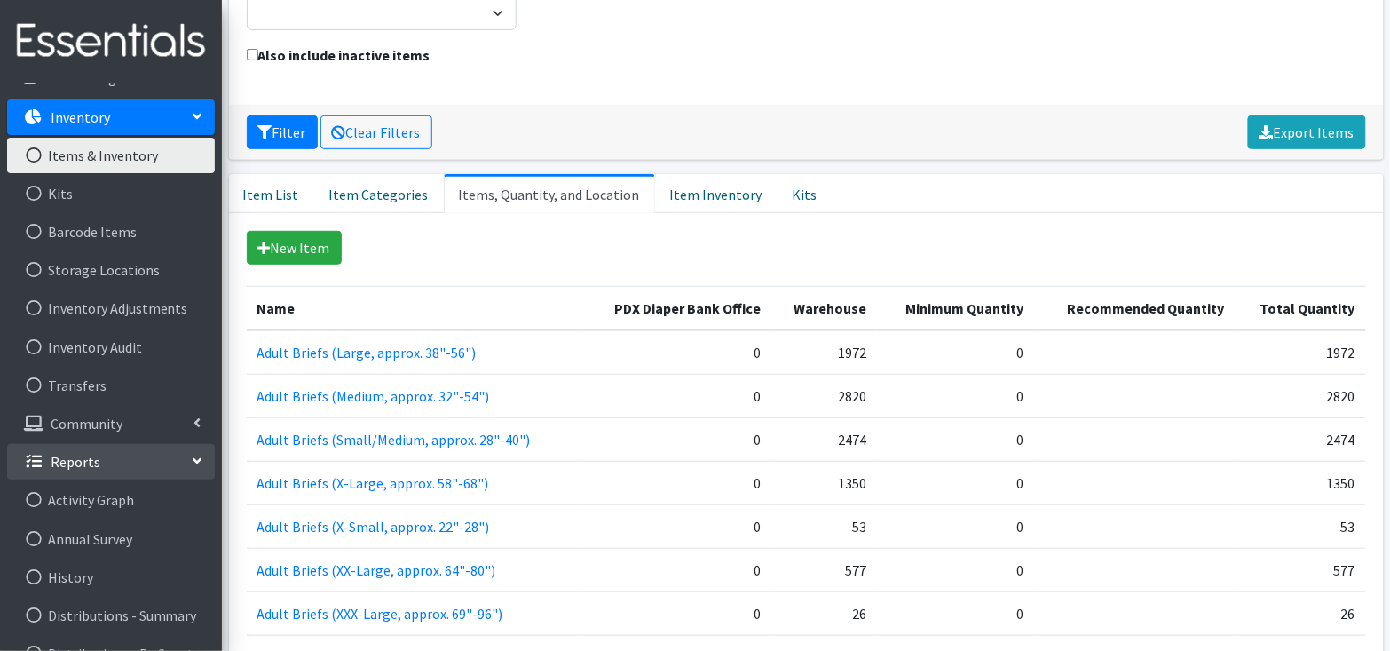
scroll to position [0, 0]
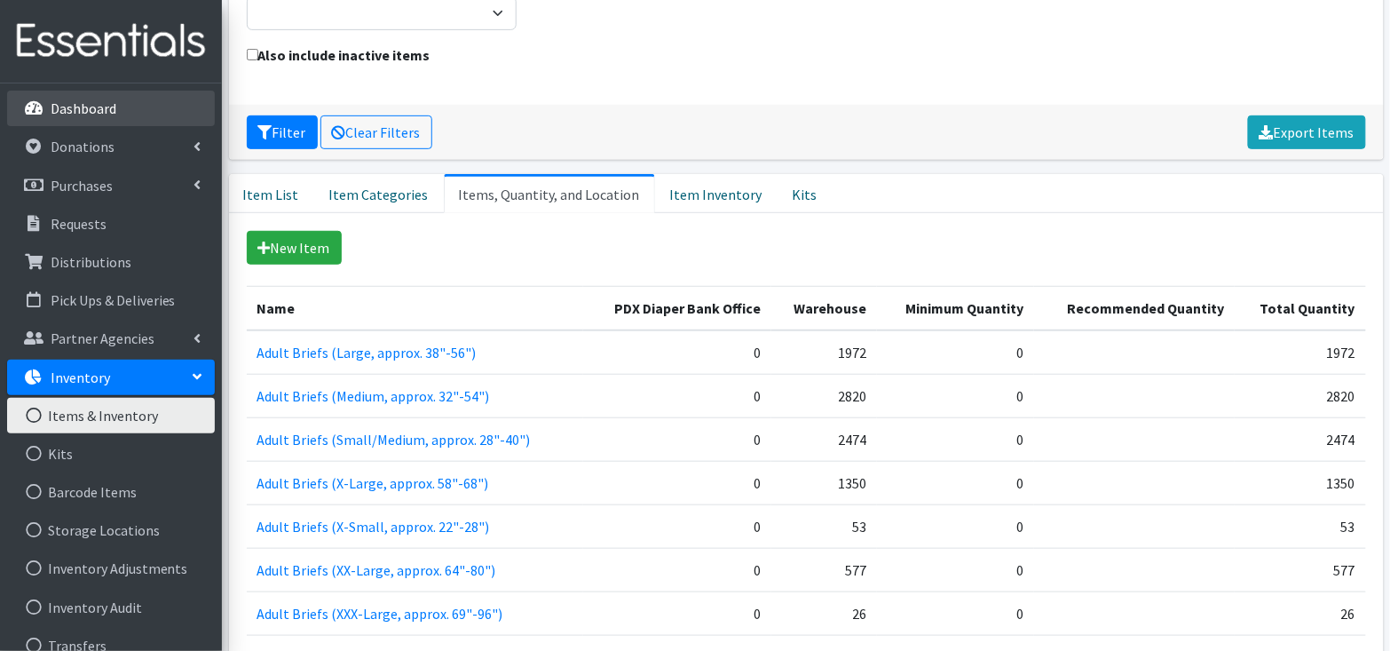
click at [125, 110] on link "Dashboard" at bounding box center [111, 109] width 208 height 36
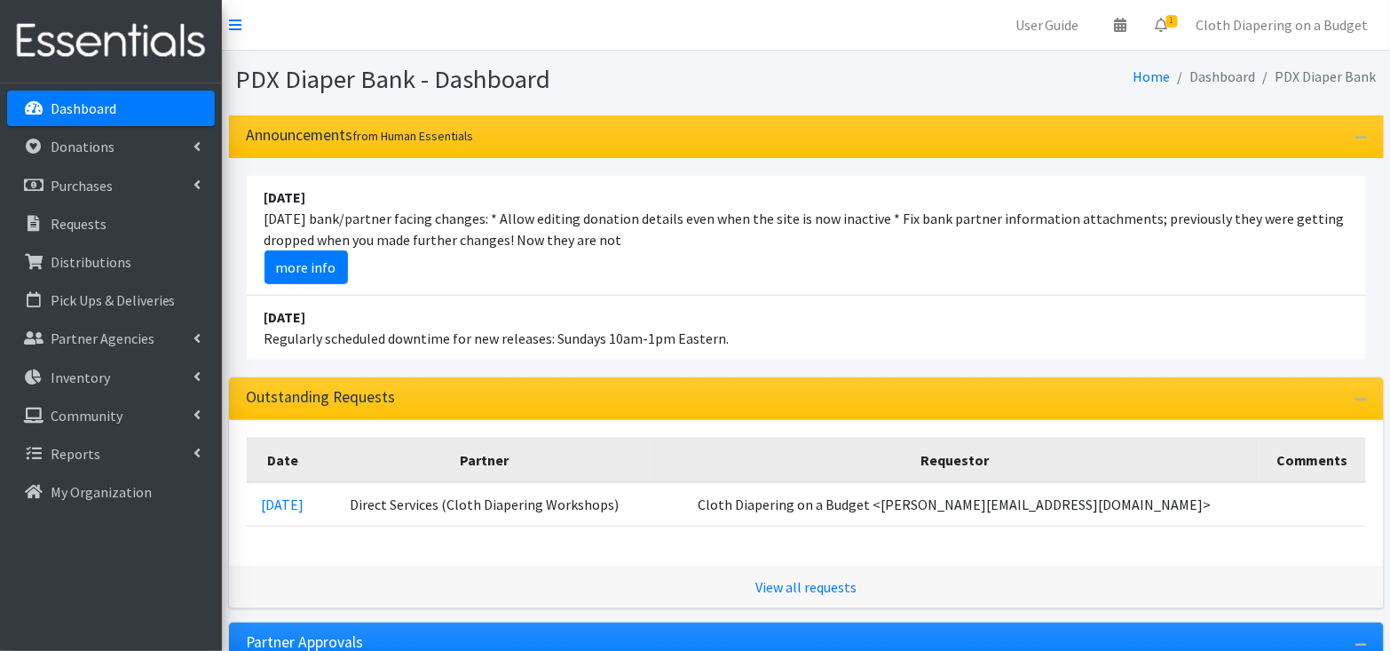
scroll to position [305, 0]
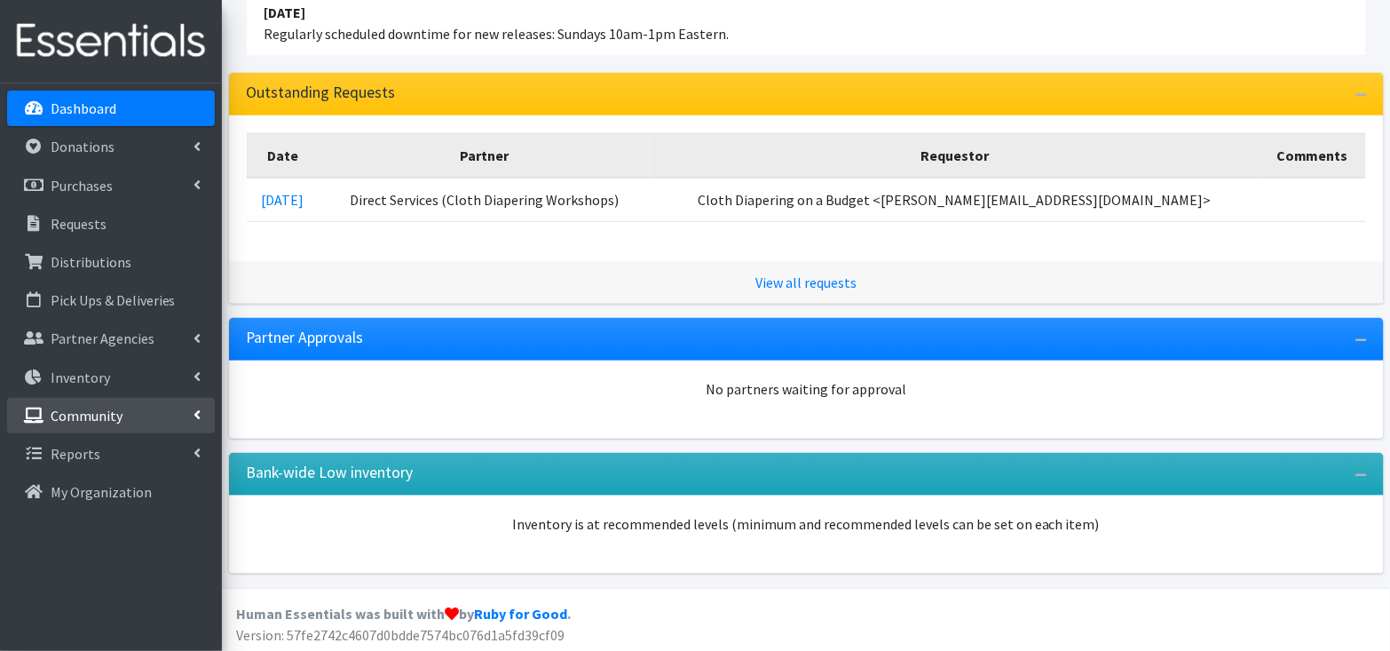
click at [186, 408] on link "Community" at bounding box center [111, 416] width 208 height 36
click at [204, 411] on link "Community" at bounding box center [111, 416] width 208 height 36
click at [199, 376] on icon at bounding box center [197, 376] width 7 height 14
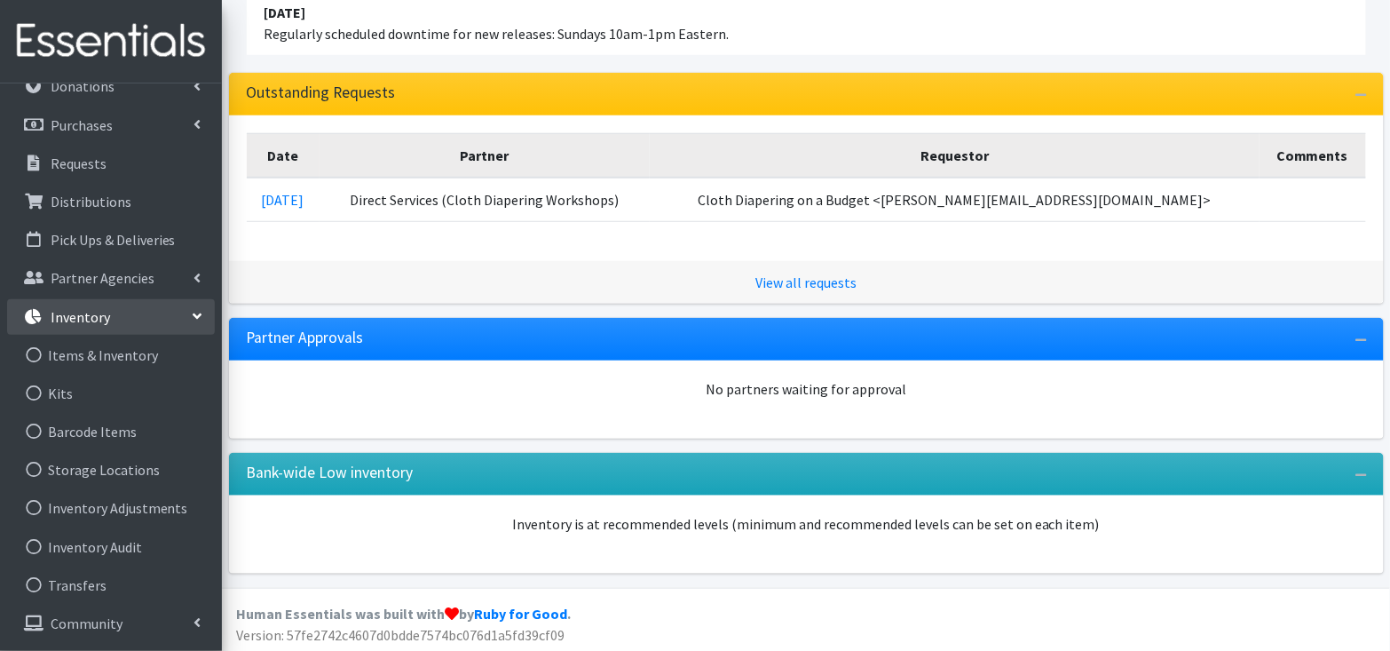
scroll to position [96, 0]
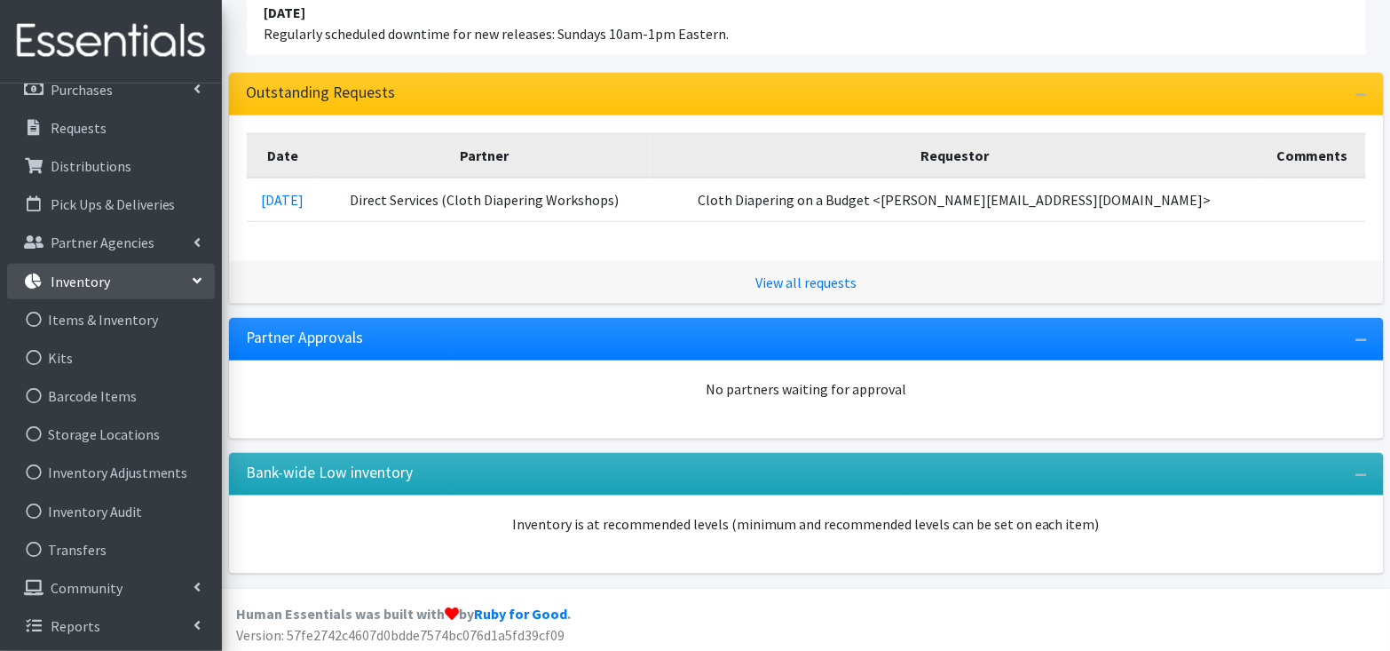
click at [192, 273] on link "Inventory" at bounding box center [111, 282] width 208 height 36
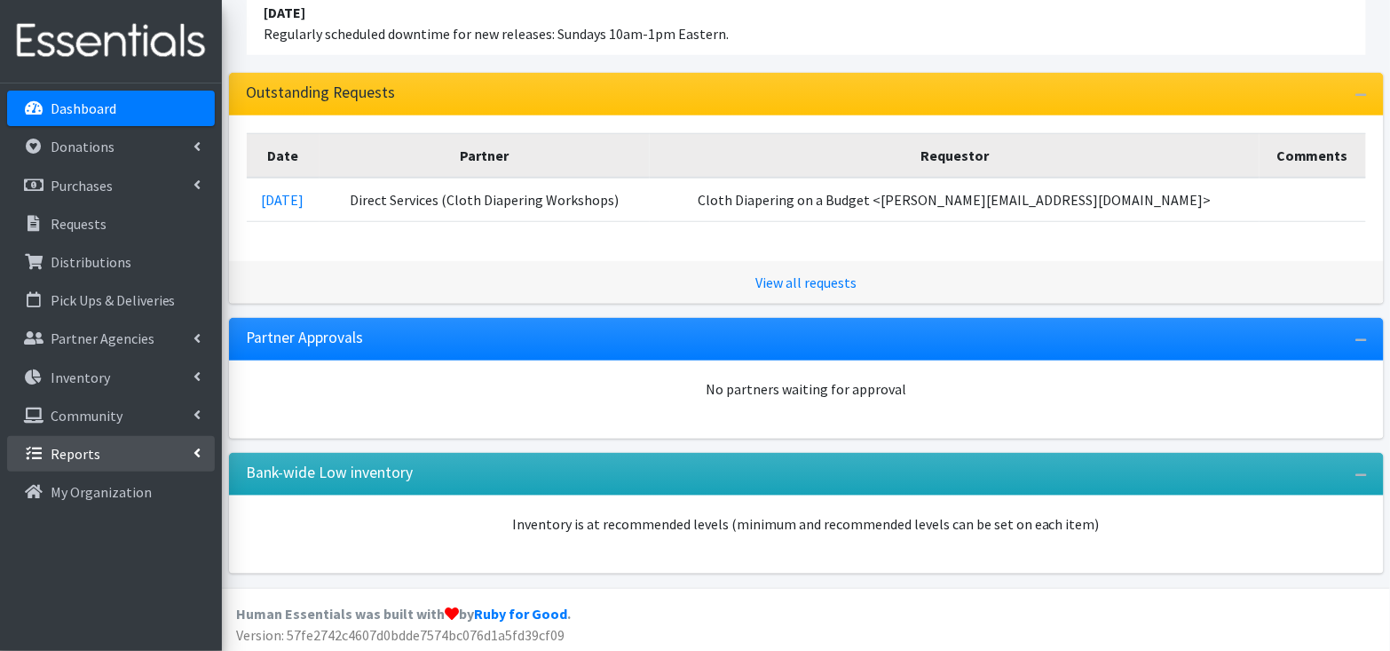
click at [199, 448] on icon at bounding box center [197, 453] width 7 height 14
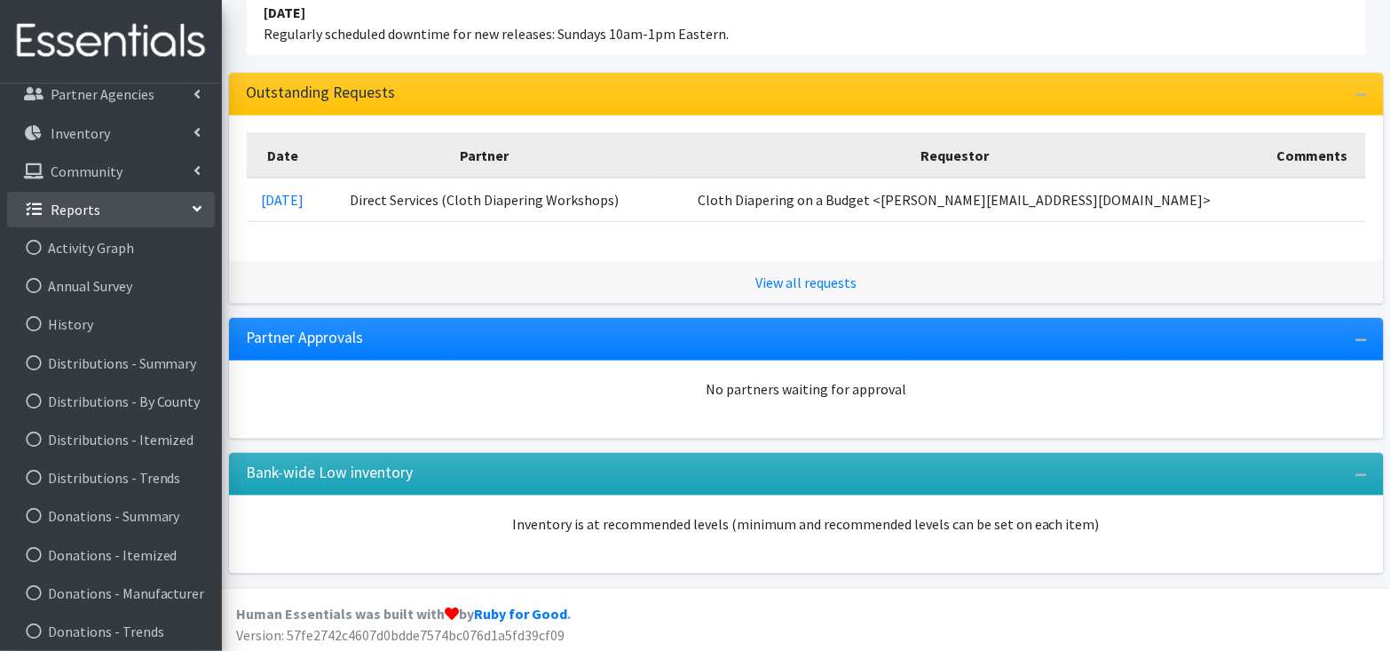
scroll to position [365, 0]
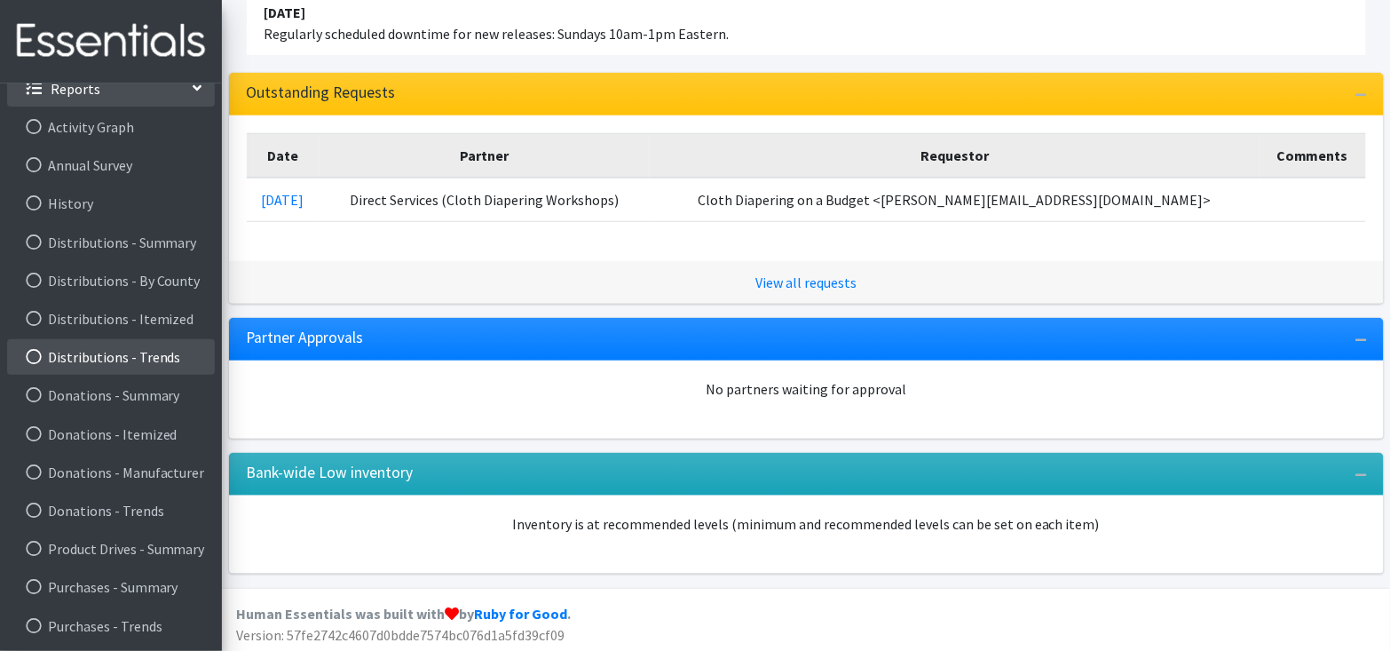
click at [135, 368] on link "Distributions - Trends" at bounding box center [111, 357] width 208 height 36
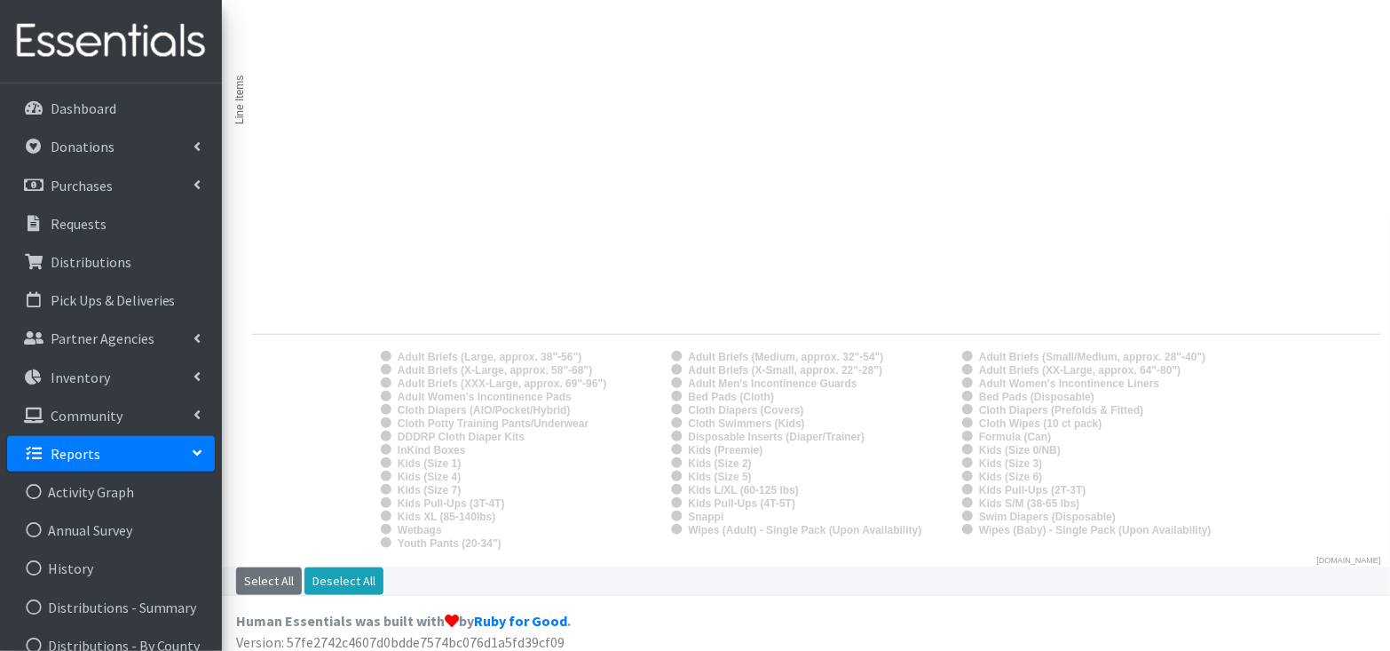
scroll to position [231, 0]
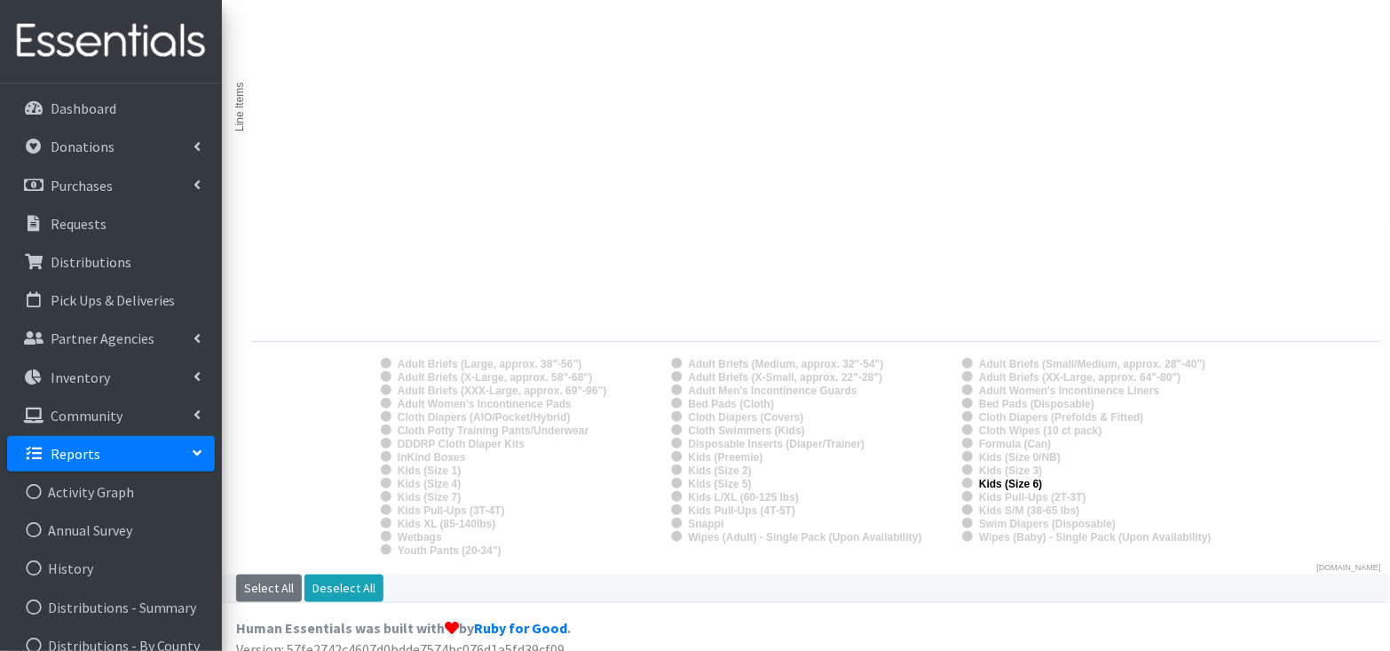
click at [979, 481] on text "Kids (Size 6)" at bounding box center [1010, 484] width 63 height 12
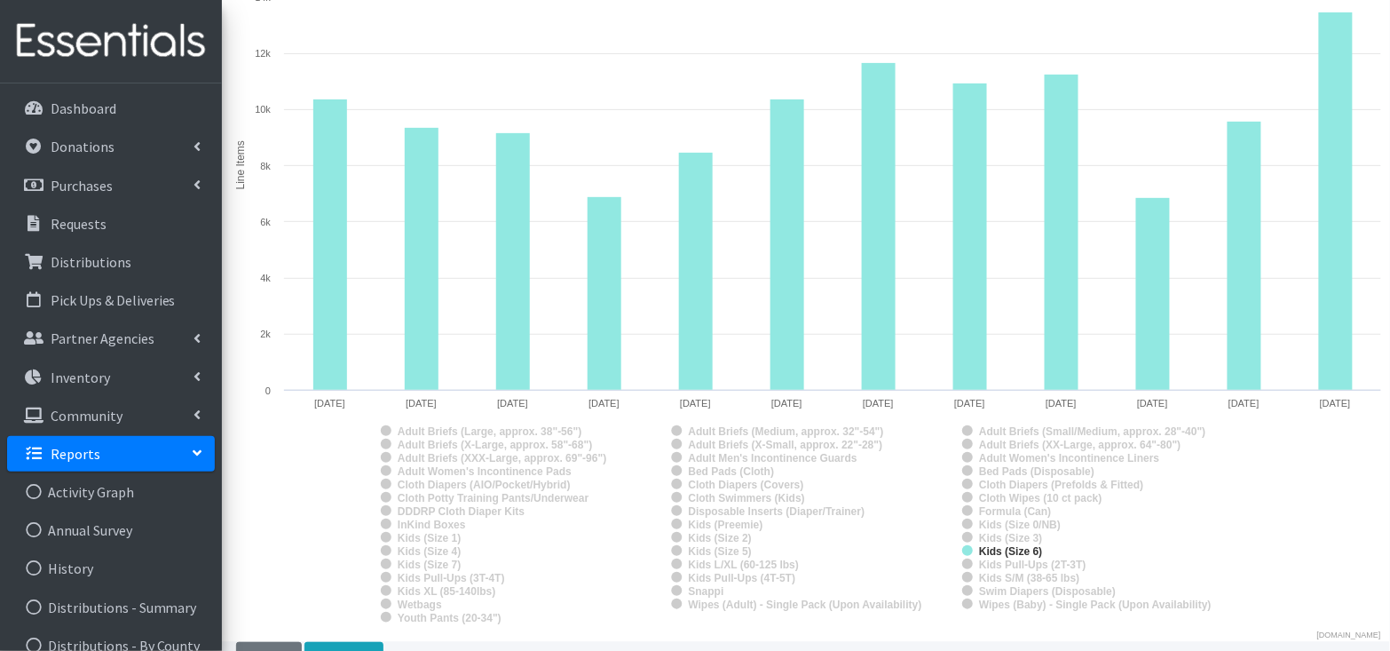
scroll to position [164, 0]
click at [454, 565] on text "Kids (Size 7)" at bounding box center [429, 564] width 63 height 12
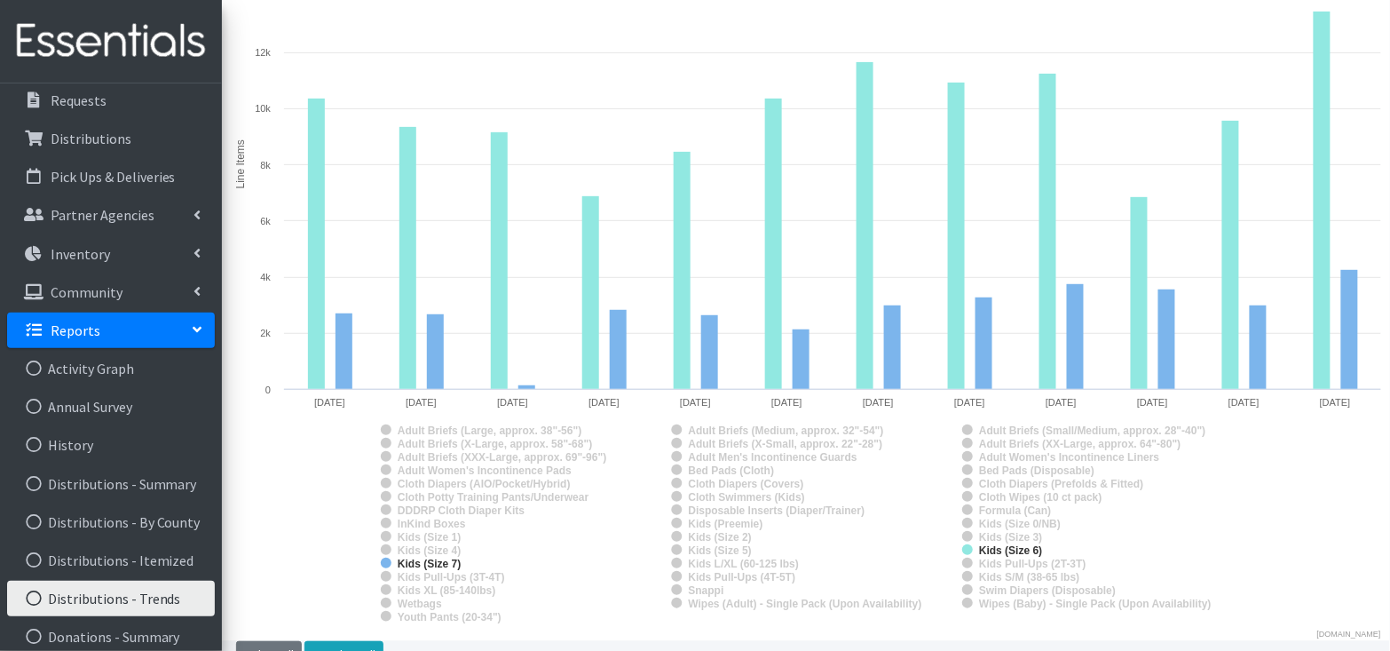
scroll to position [124, 0]
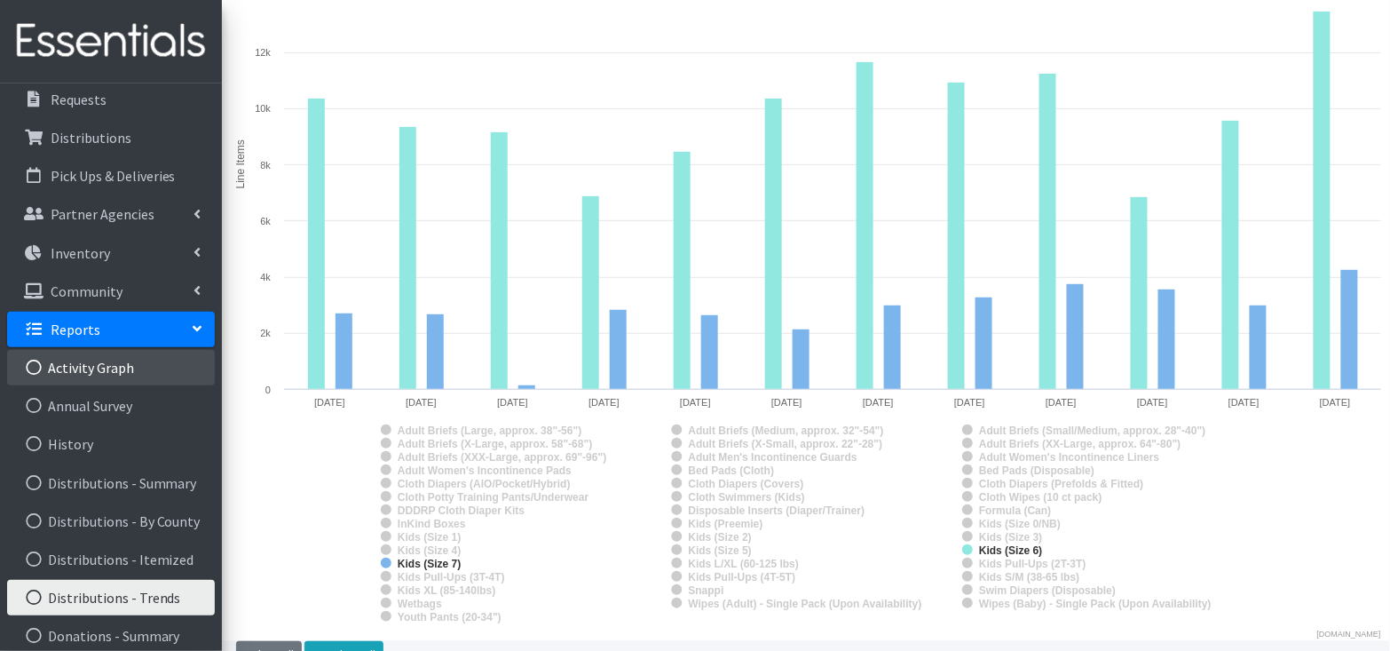
click at [123, 356] on link "Activity Graph" at bounding box center [111, 368] width 208 height 36
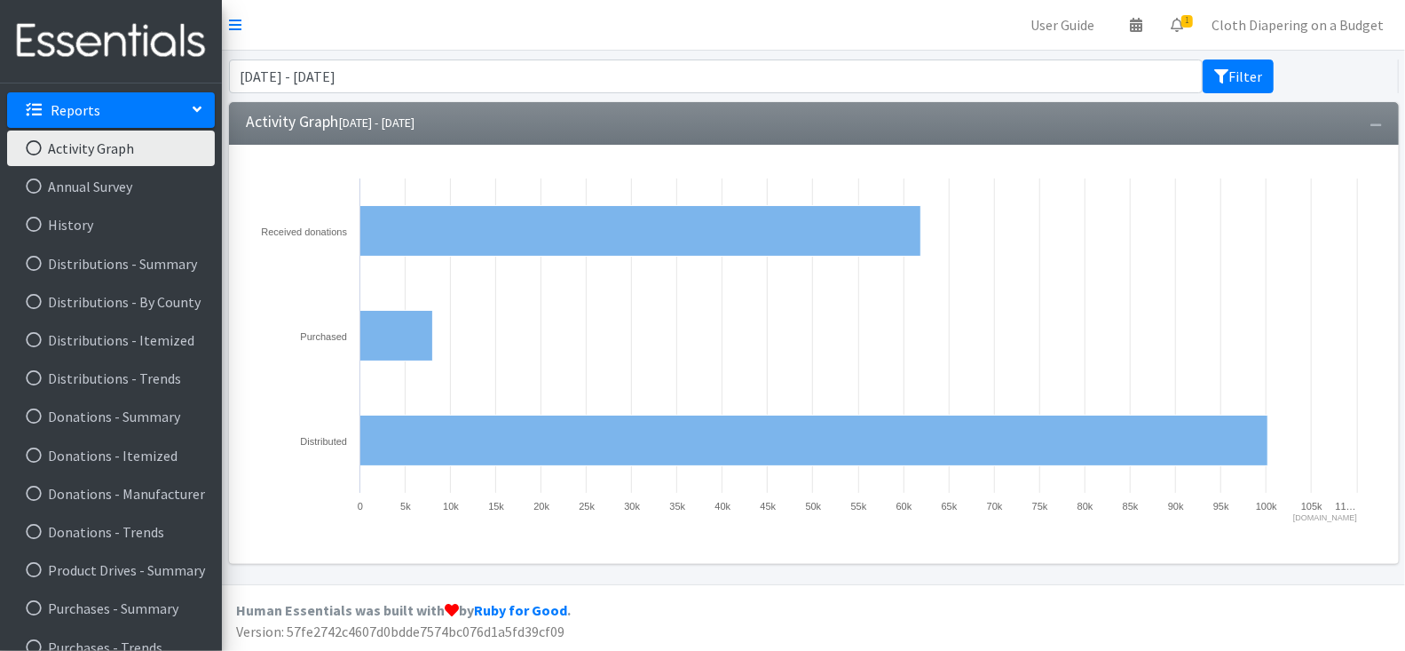
scroll to position [365, 0]
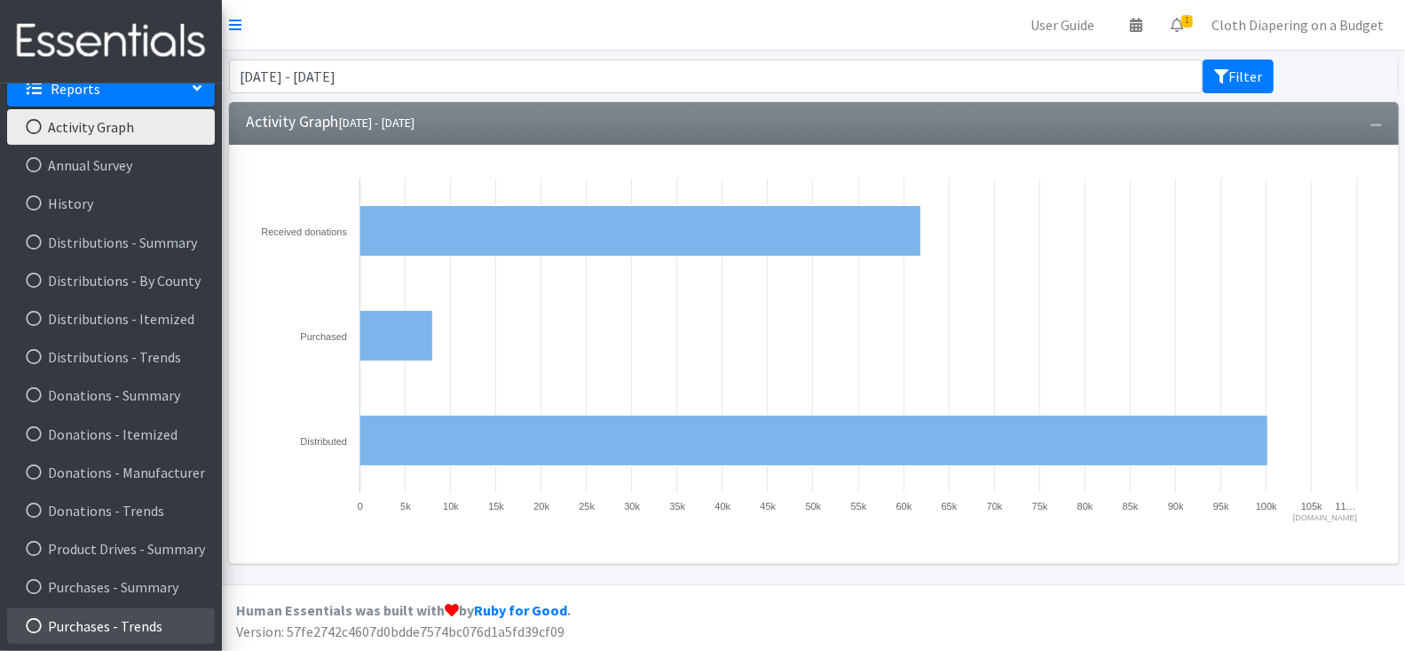
click at [184, 612] on link "Purchases - Trends" at bounding box center [111, 626] width 208 height 36
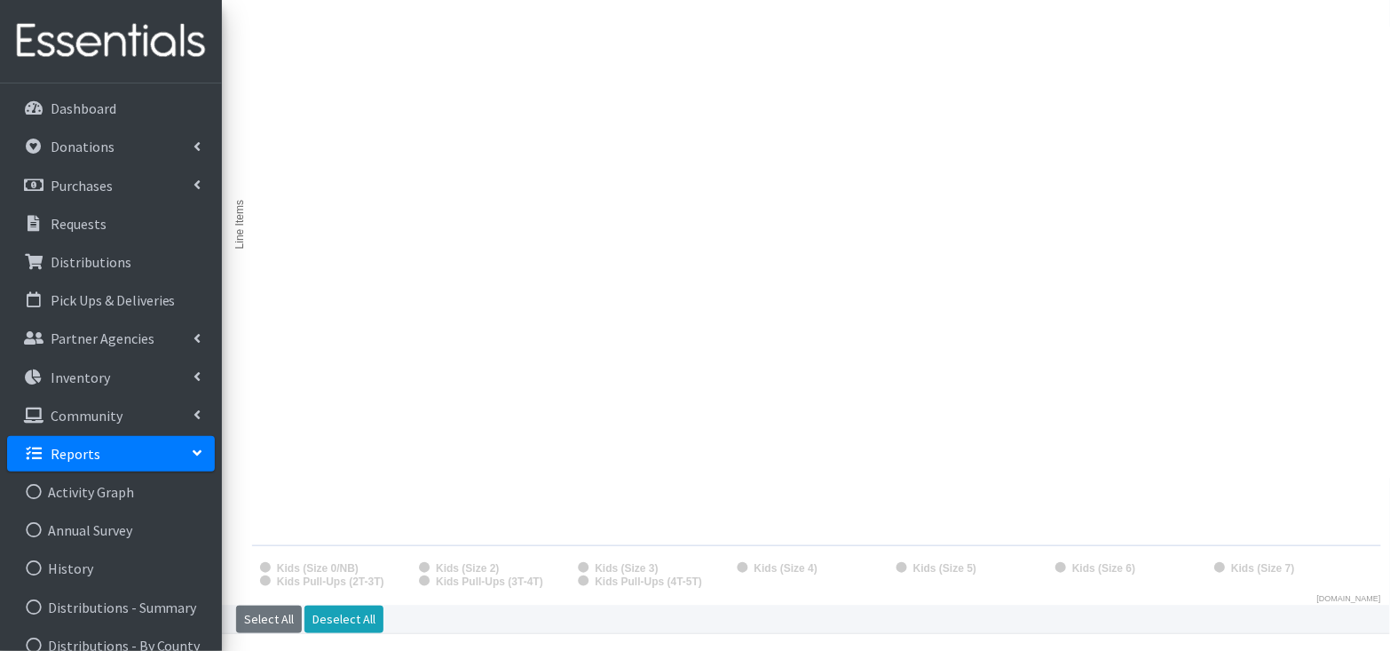
scroll to position [247, 0]
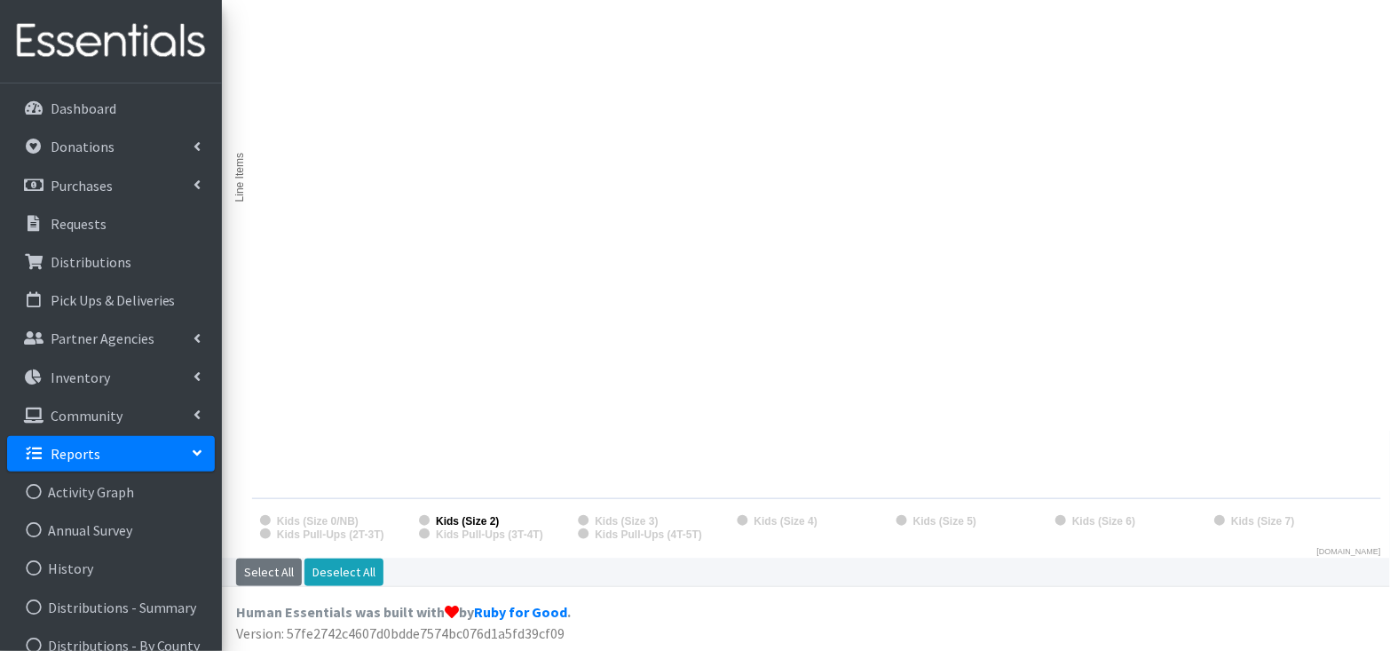
click at [480, 522] on text "Kids (Size 2)" at bounding box center [467, 521] width 63 height 12
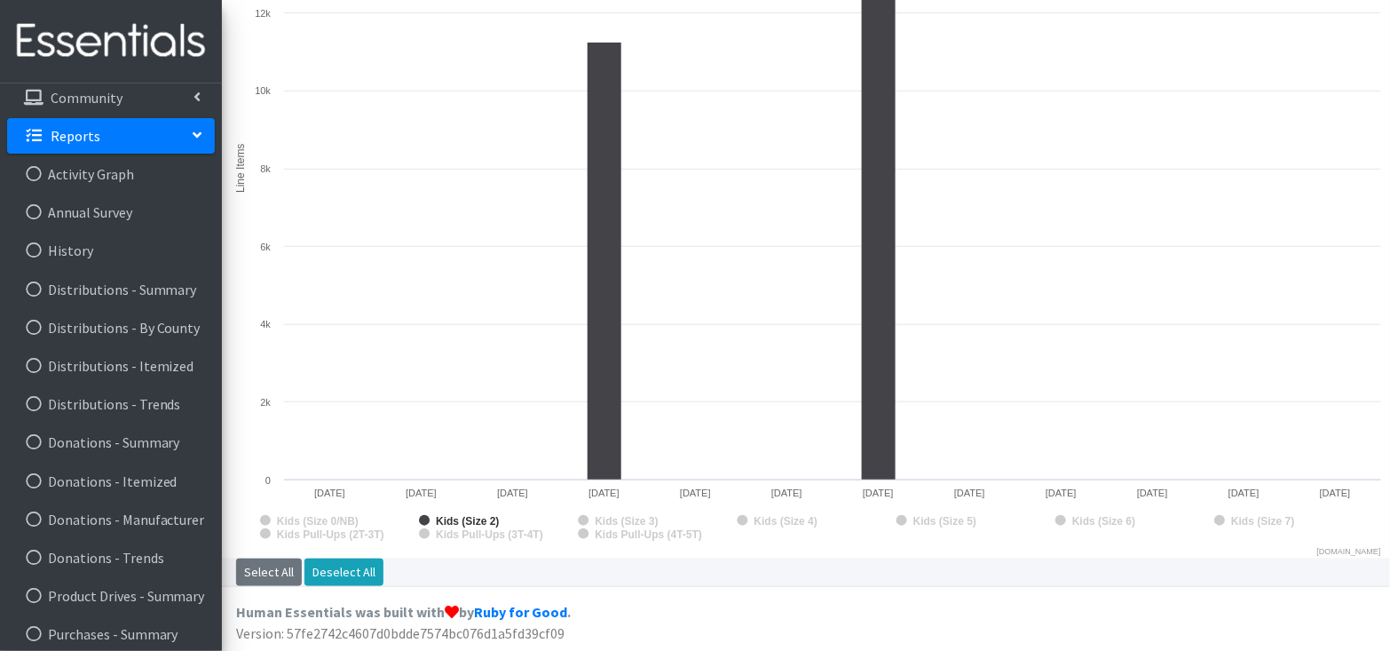
scroll to position [365, 0]
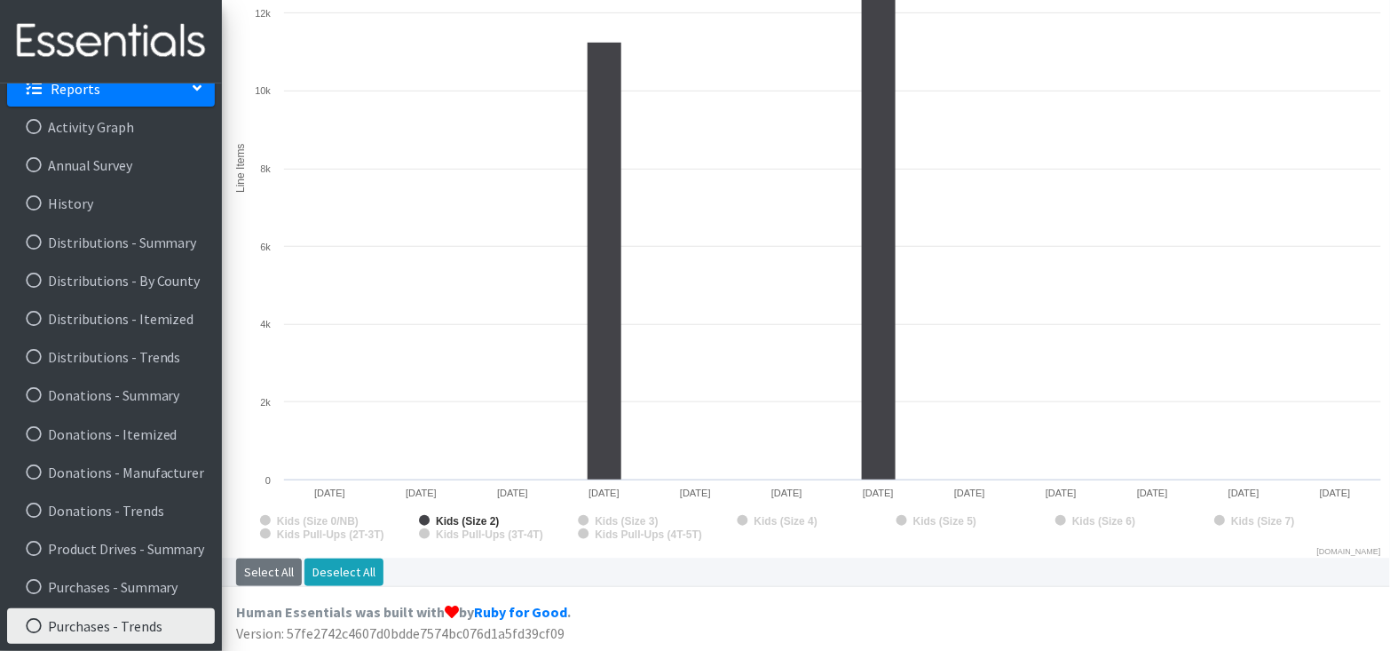
click at [191, 97] on link "Reports" at bounding box center [111, 89] width 208 height 36
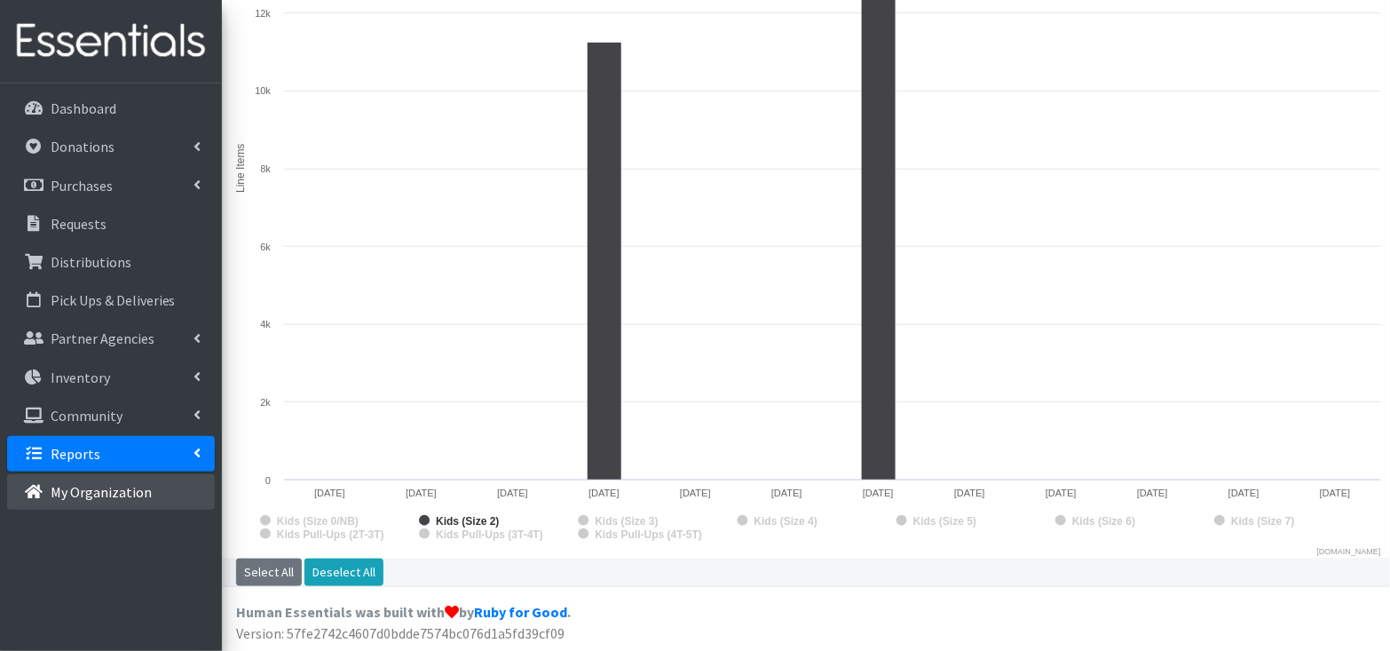
click at [121, 489] on p "My Organization" at bounding box center [101, 492] width 101 height 18
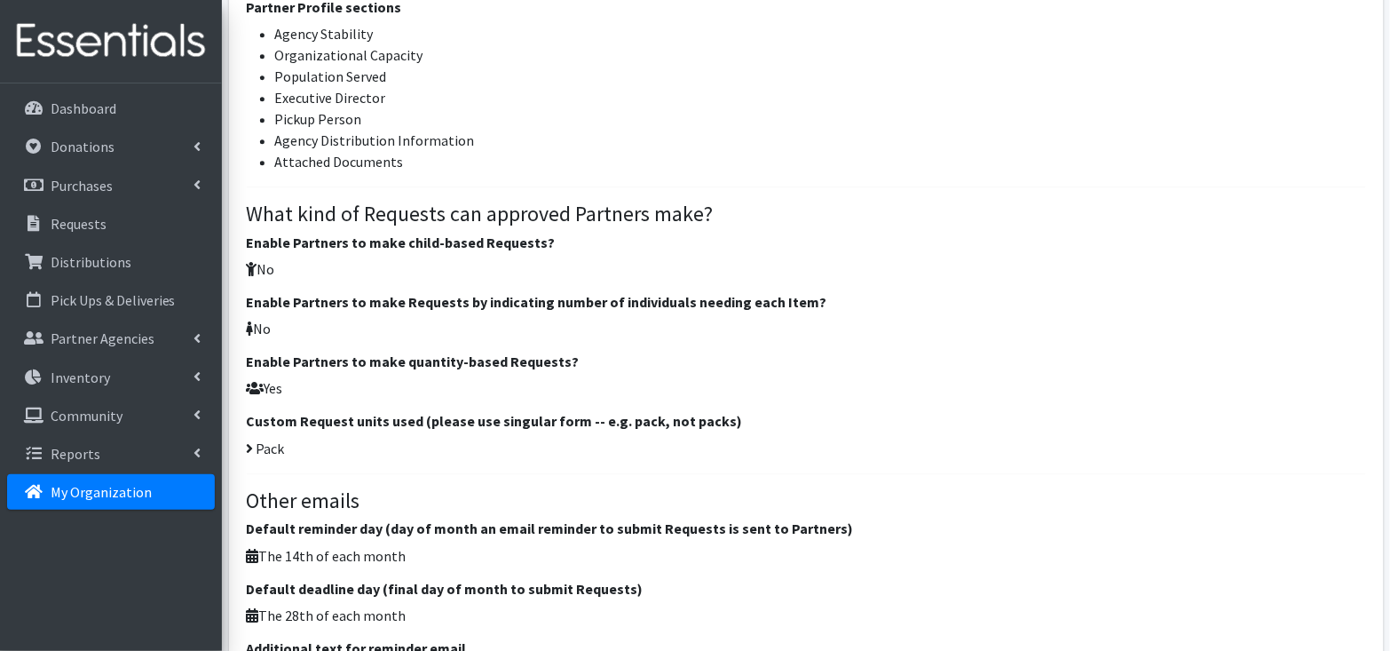
scroll to position [1320, 0]
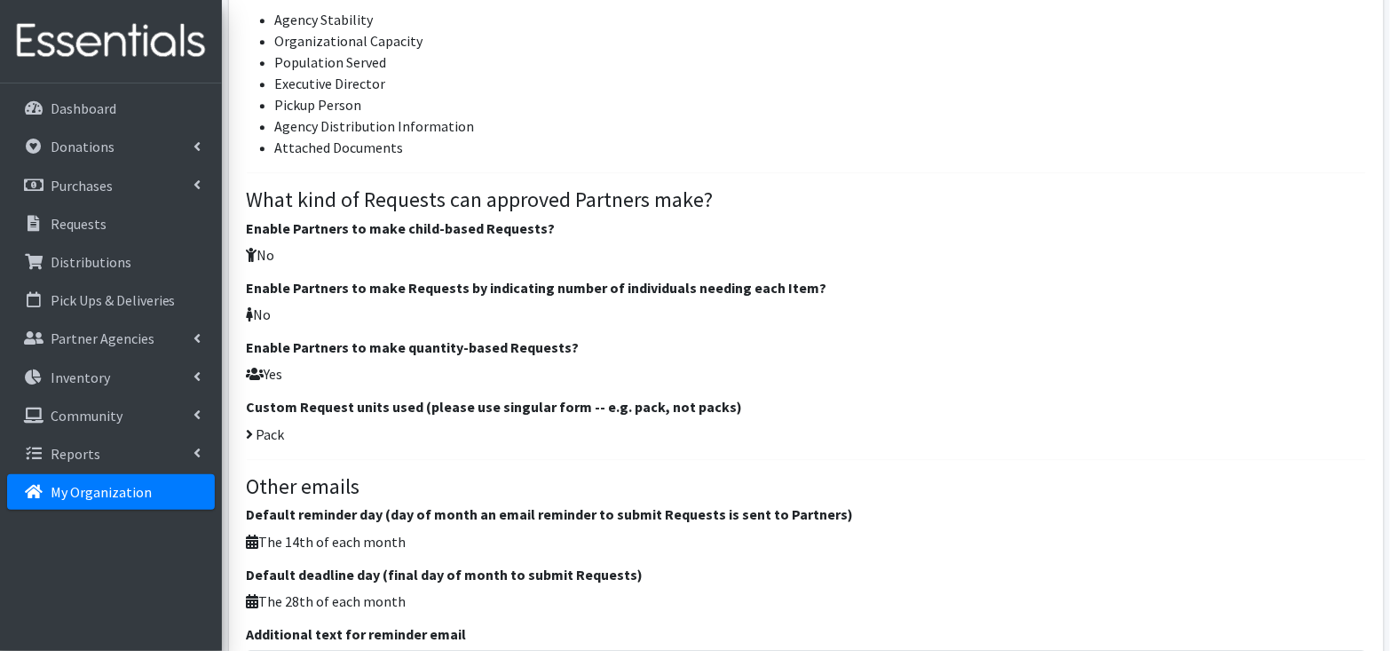
click at [277, 435] on span "Pack" at bounding box center [271, 434] width 28 height 18
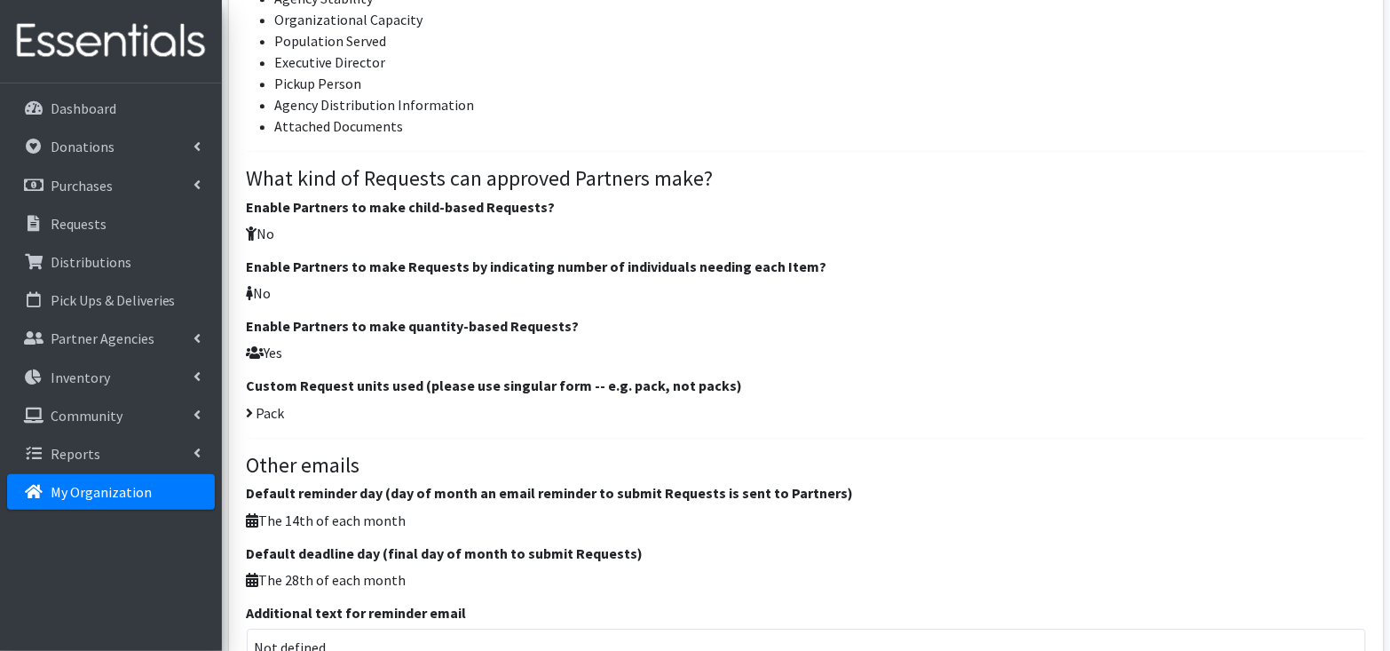
scroll to position [1347, 0]
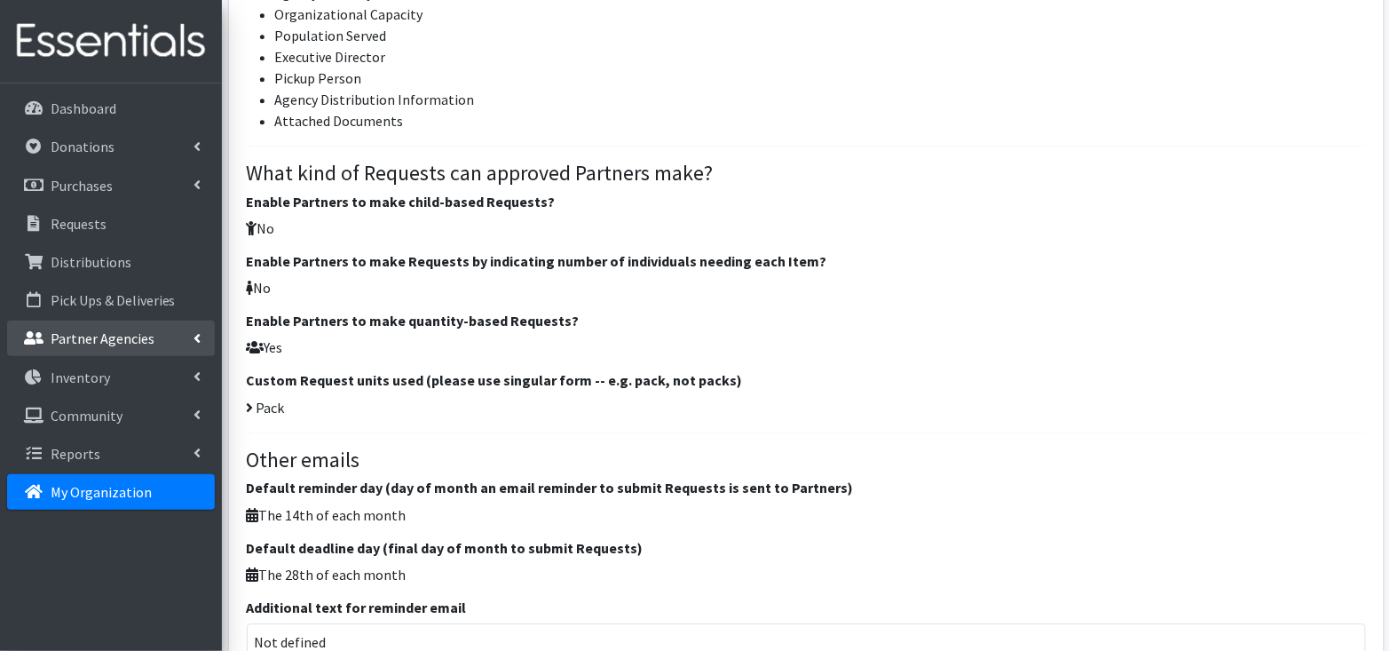
click at [141, 325] on link "Partner Agencies" at bounding box center [111, 339] width 208 height 36
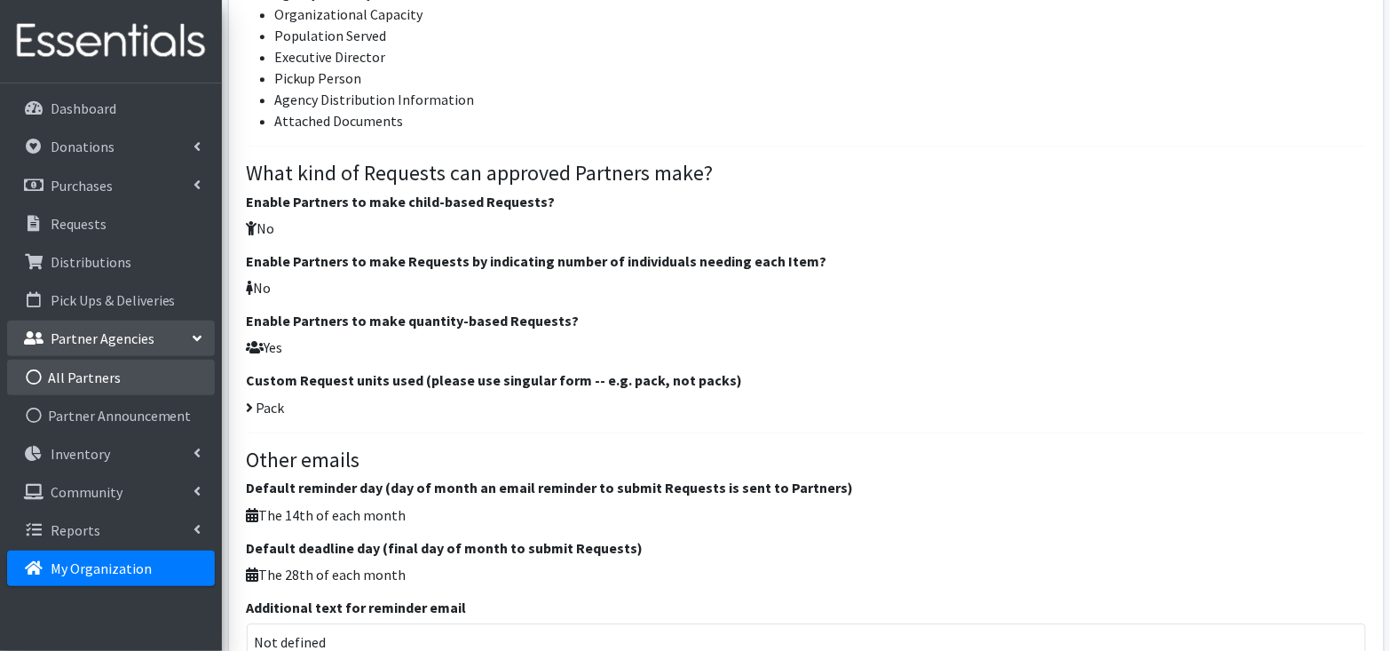
click at [115, 368] on link "All Partners" at bounding box center [111, 378] width 208 height 36
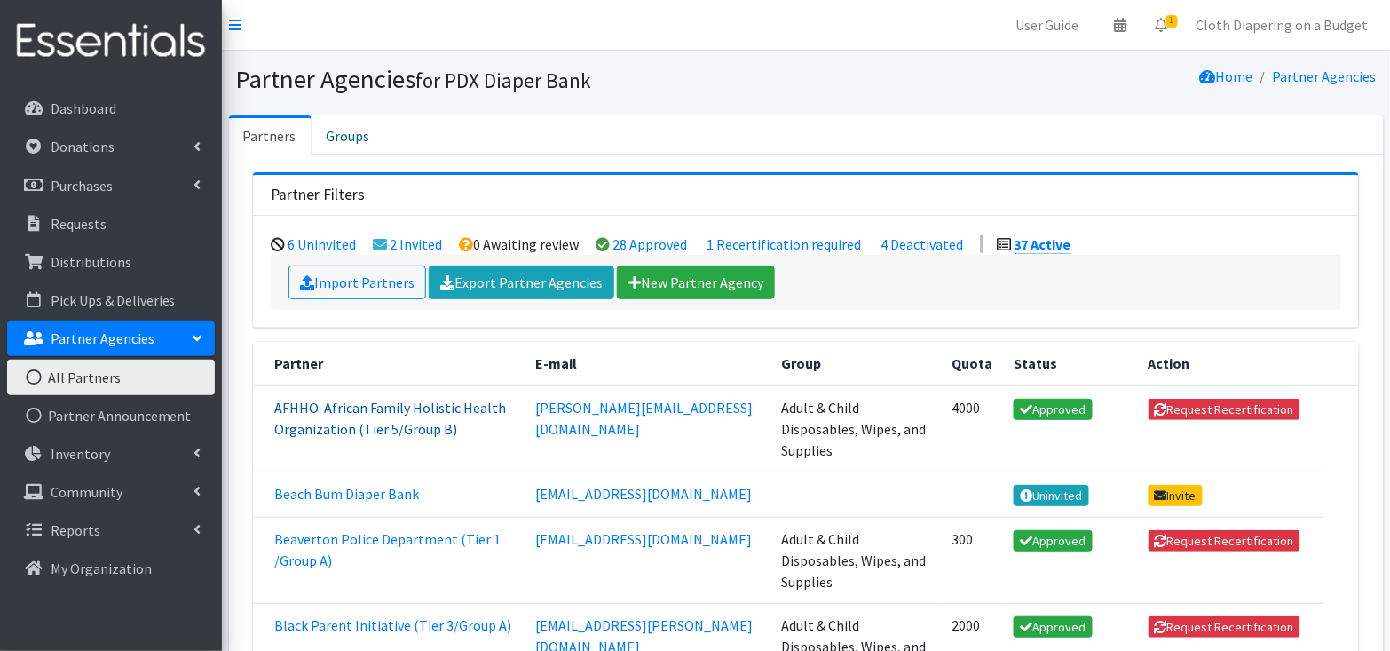
click at [409, 409] on link "AFHHO: African Family Holistic Health Organization (Tier 5/Group B)" at bounding box center [390, 418] width 232 height 39
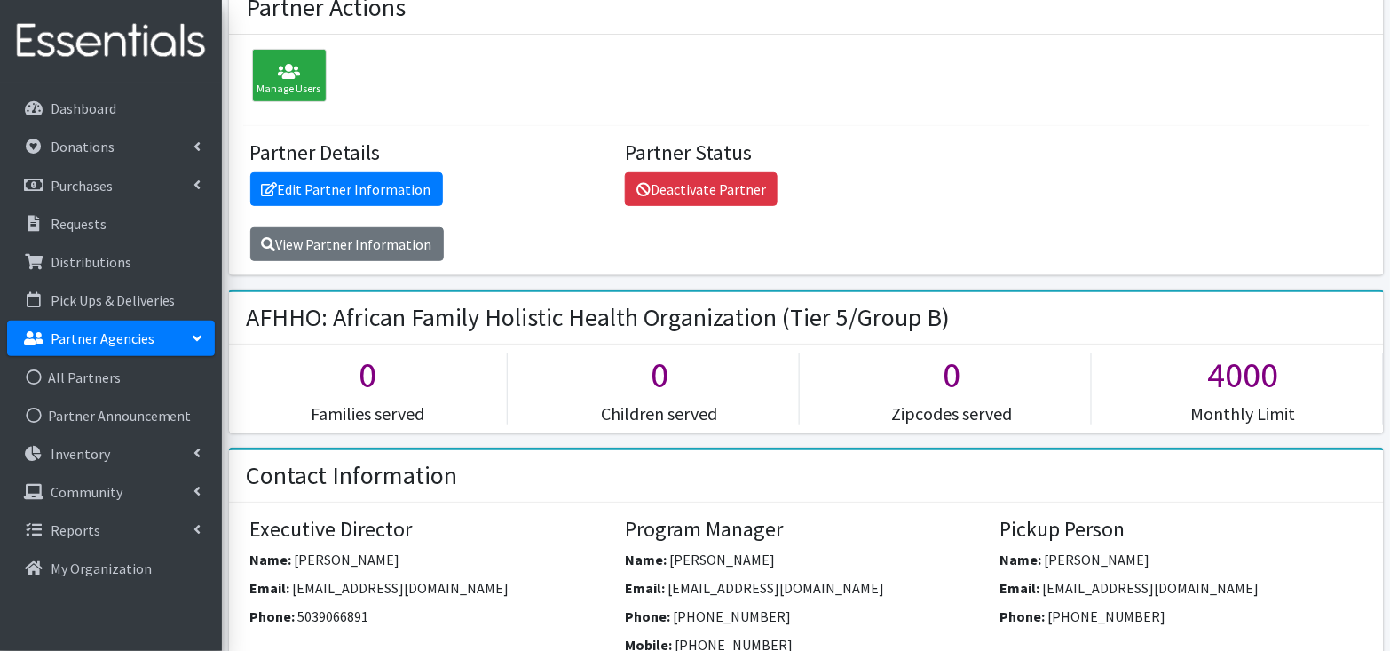
scroll to position [176, 0]
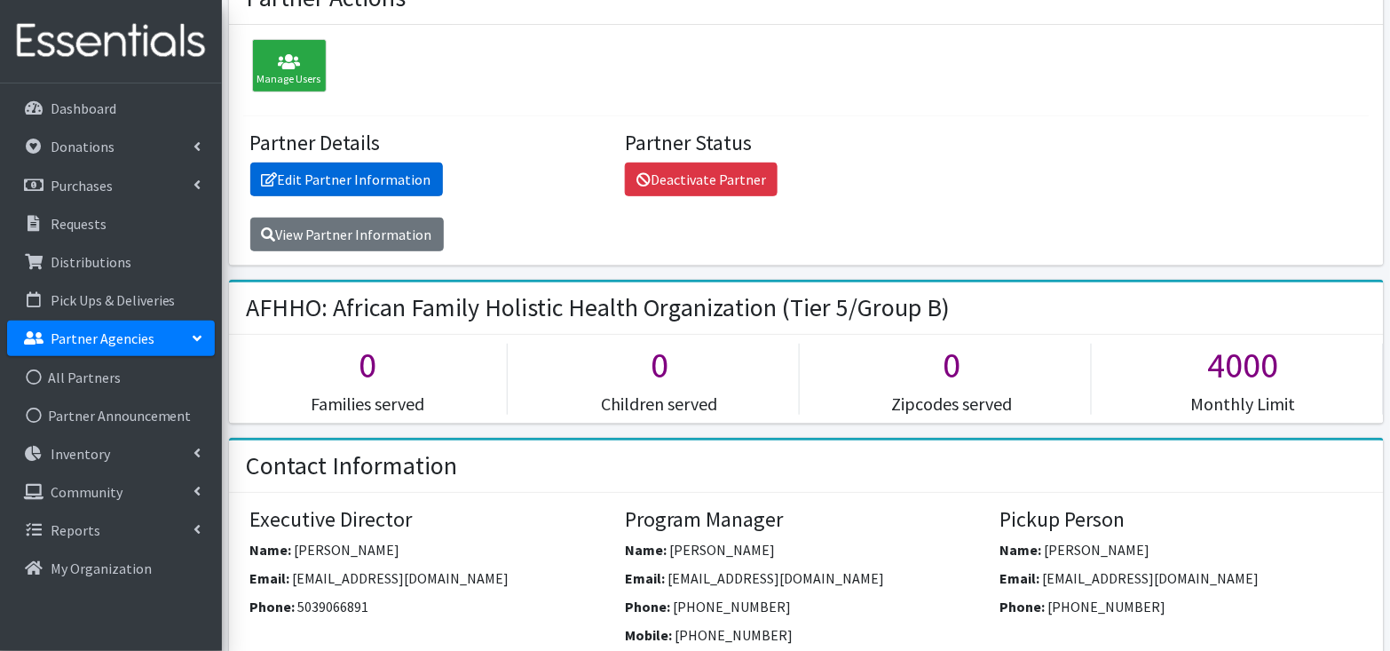
click at [319, 178] on link "Edit Partner Information" at bounding box center [346, 179] width 193 height 34
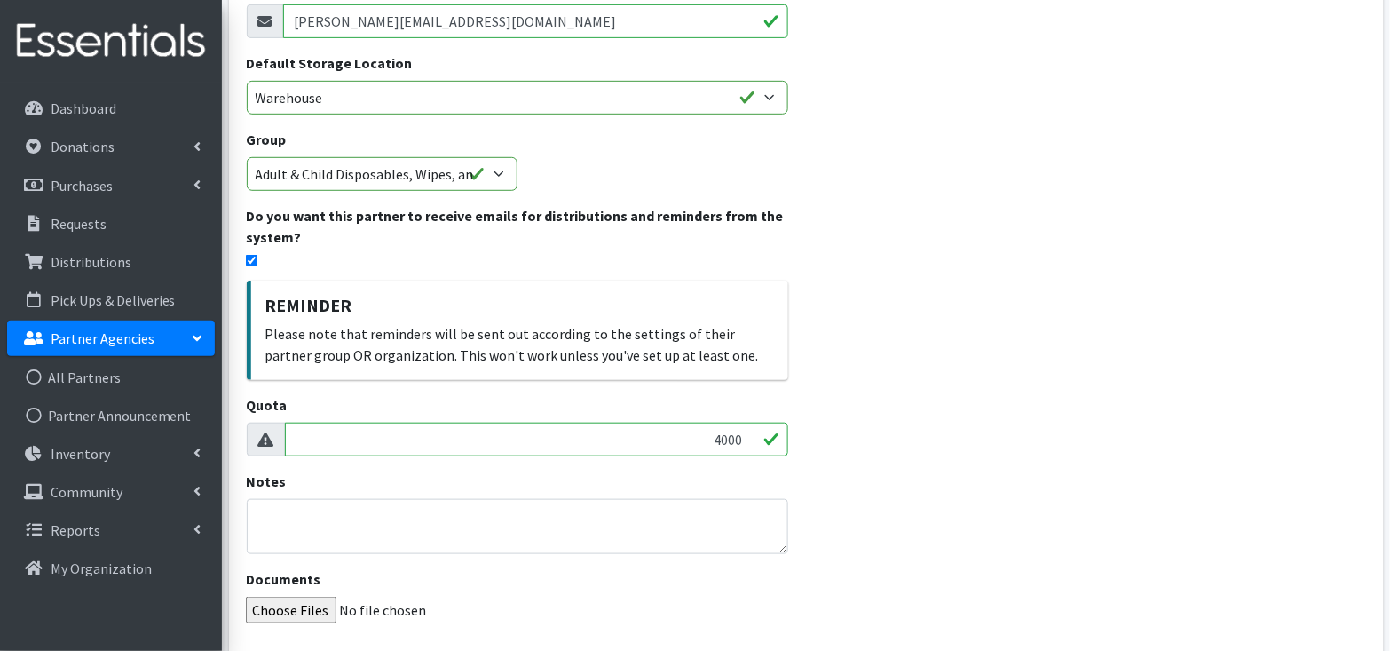
scroll to position [257, 0]
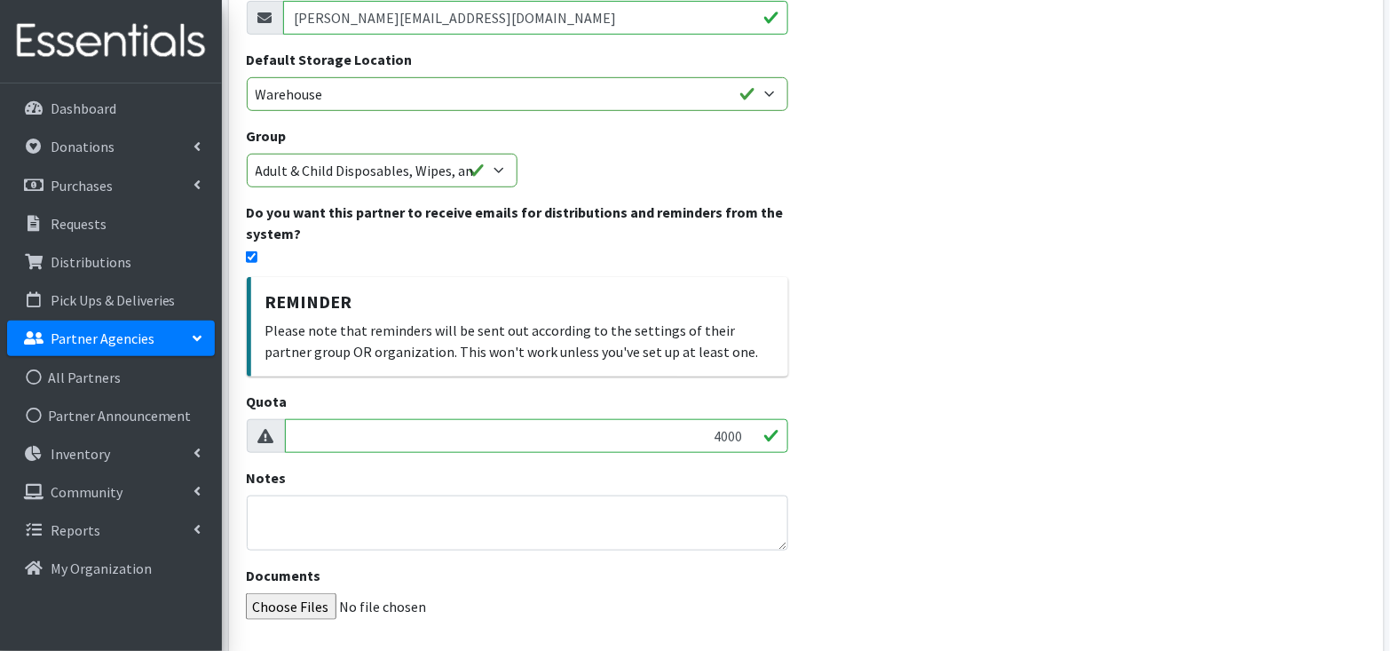
drag, startPoint x: 714, startPoint y: 438, endPoint x: 754, endPoint y: 439, distance: 40.0
click at [754, 439] on input "4000" at bounding box center [537, 436] width 504 height 34
click at [501, 170] on select "None Cloth Diapers Only Adult & Child Disposables, Wipes, and Supplies All Item…" at bounding box center [382, 171] width 271 height 34
click at [706, 169] on div "Name * AFHHO: African Family Holistic Health Organization (Tier 5/Group B) E-ma…" at bounding box center [518, 264] width 578 height 773
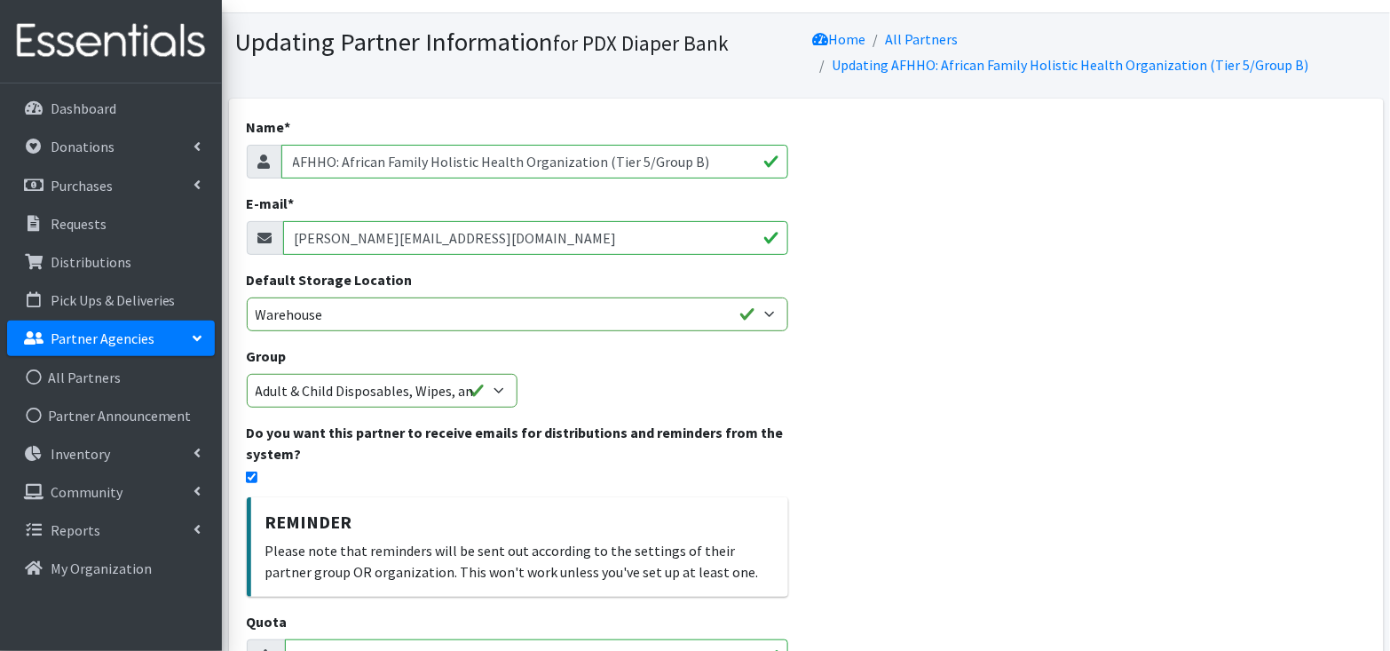
scroll to position [0, 0]
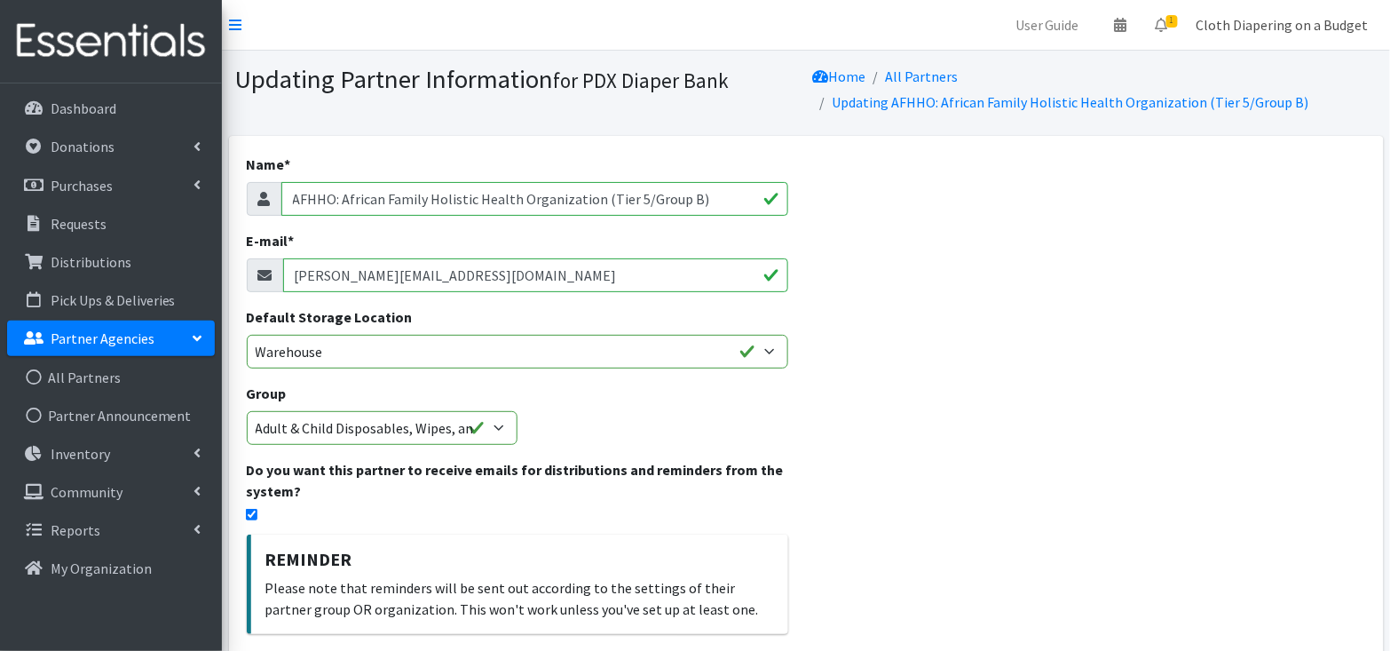
click at [1276, 18] on link "Cloth Diapering on a Budget" at bounding box center [1283, 25] width 201 height 36
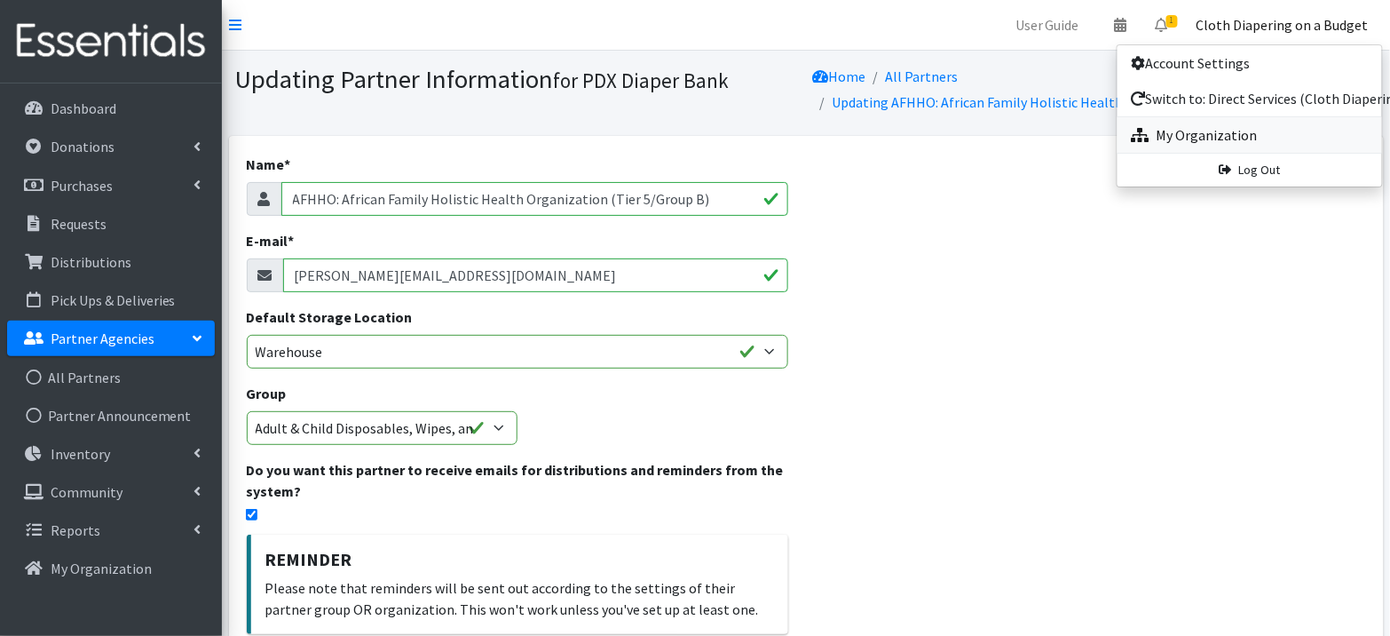
click at [1240, 126] on link "My Organization" at bounding box center [1250, 135] width 265 height 36
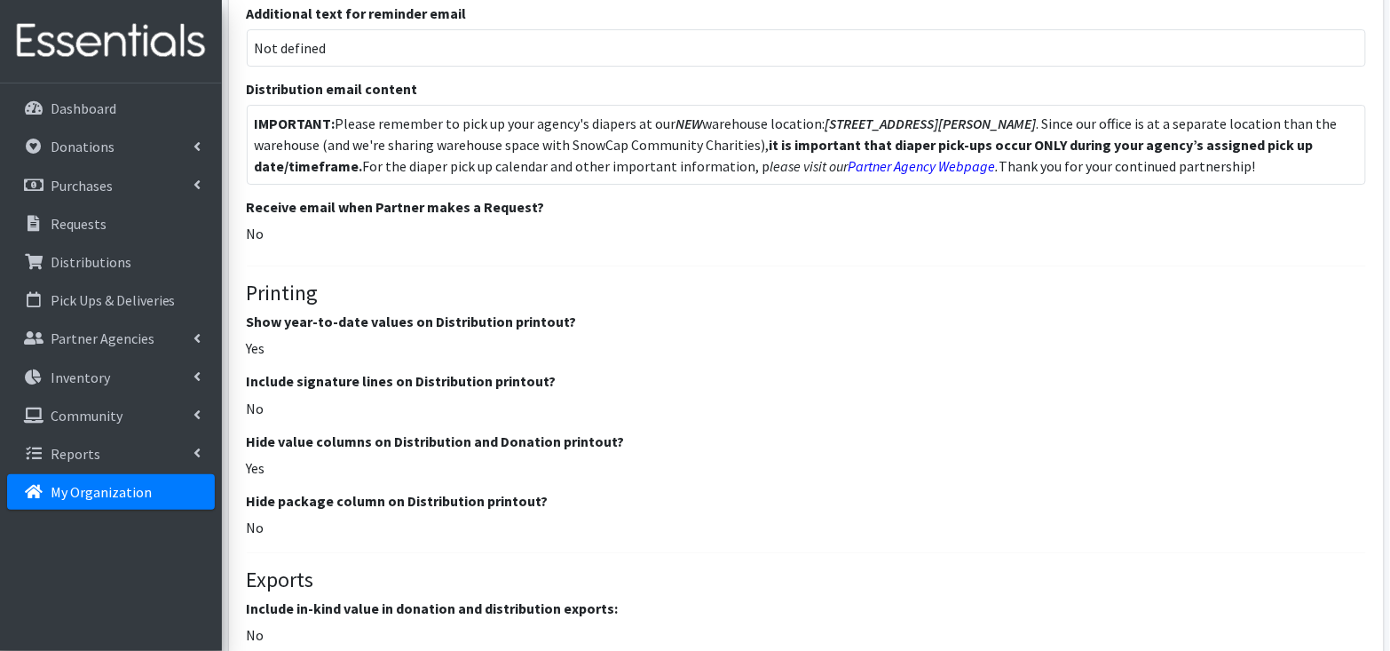
scroll to position [1945, 0]
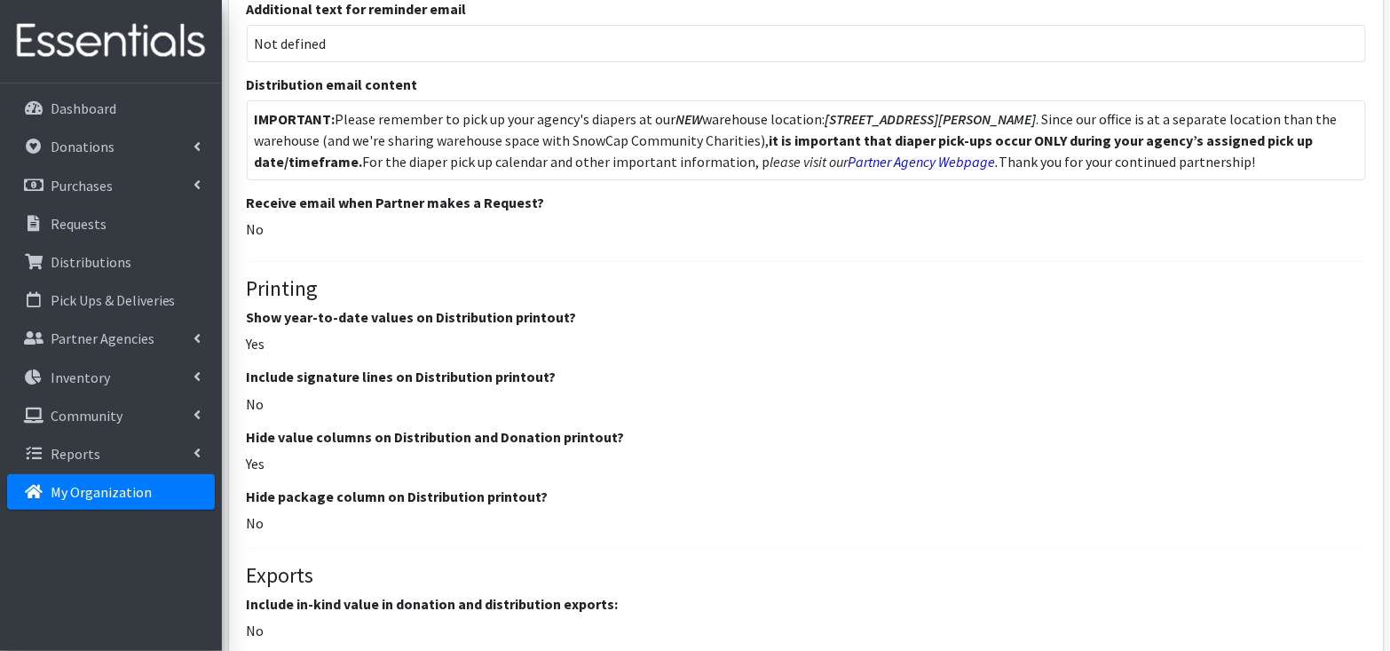
drag, startPoint x: 249, startPoint y: 338, endPoint x: 263, endPoint y: 338, distance: 14.2
click at [263, 338] on p "Yes" at bounding box center [807, 343] width 1120 height 21
click at [313, 401] on p "No" at bounding box center [807, 403] width 1120 height 21
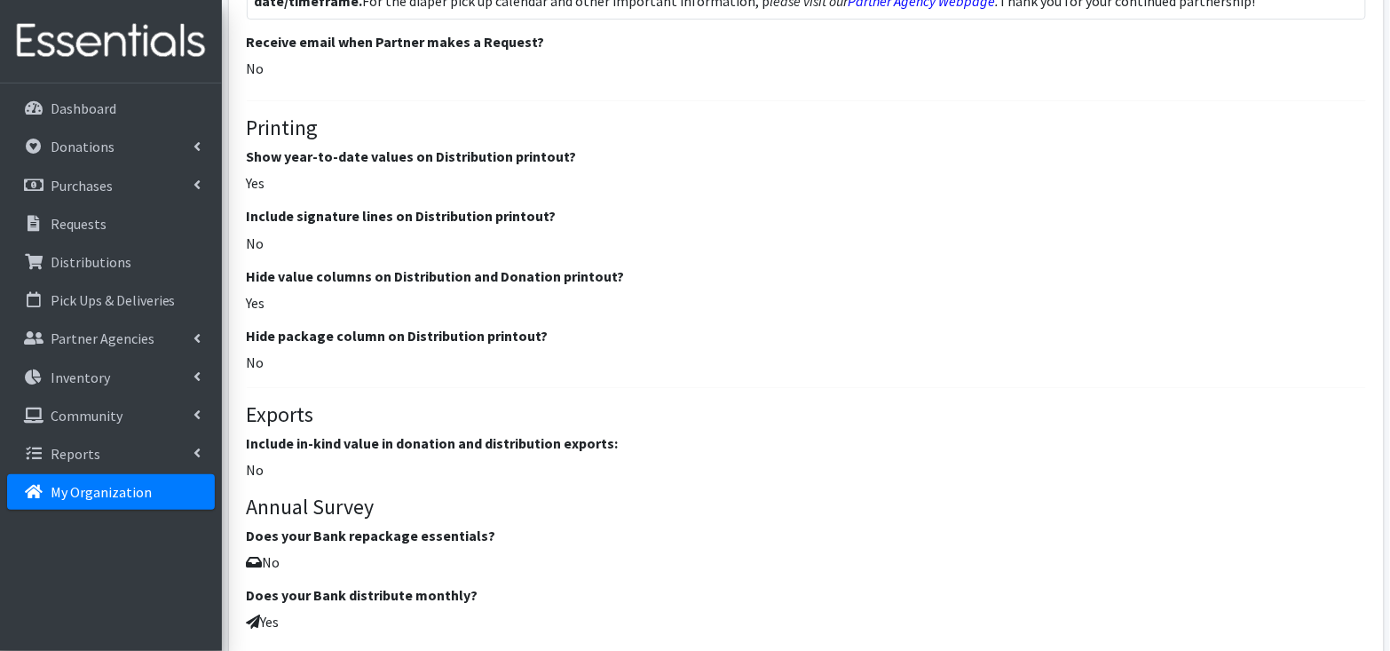
scroll to position [2120, 0]
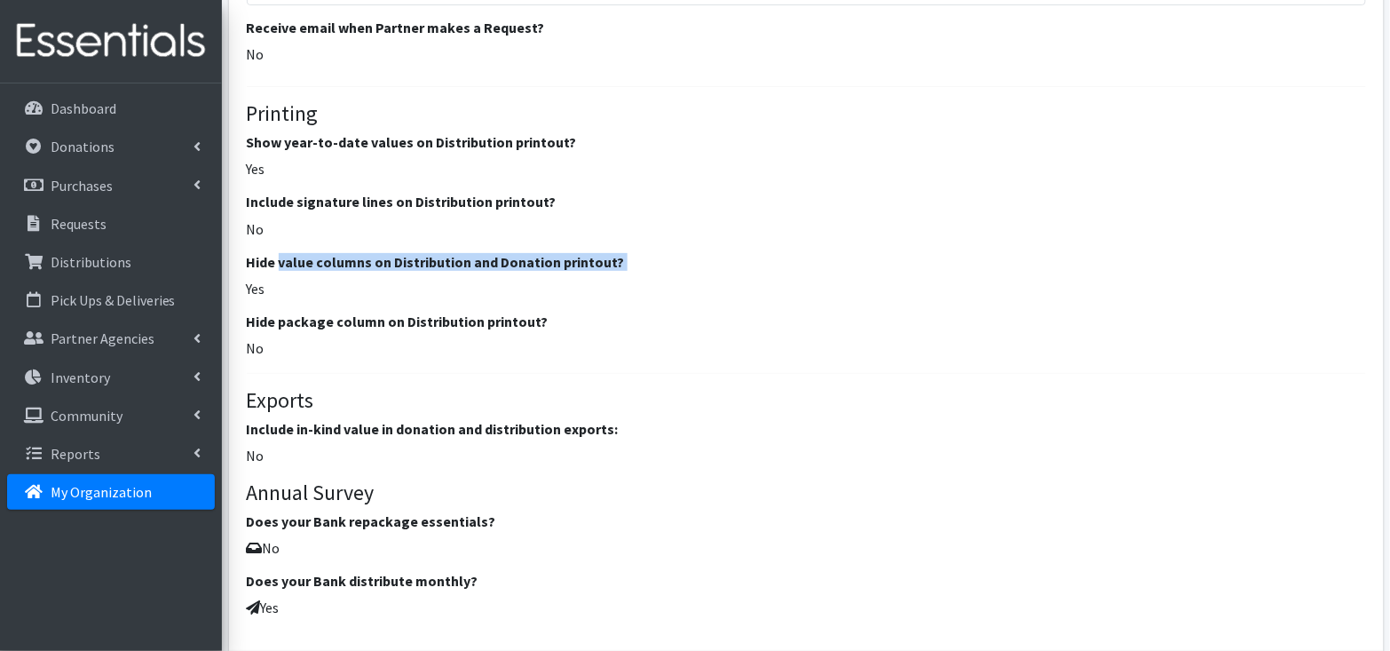
drag, startPoint x: 281, startPoint y: 255, endPoint x: 361, endPoint y: 268, distance: 81.0
click at [361, 268] on div "Hide value columns on Distribution and Donation printout? Yes" at bounding box center [807, 276] width 1120 height 45
click at [361, 278] on p "Yes" at bounding box center [807, 288] width 1120 height 21
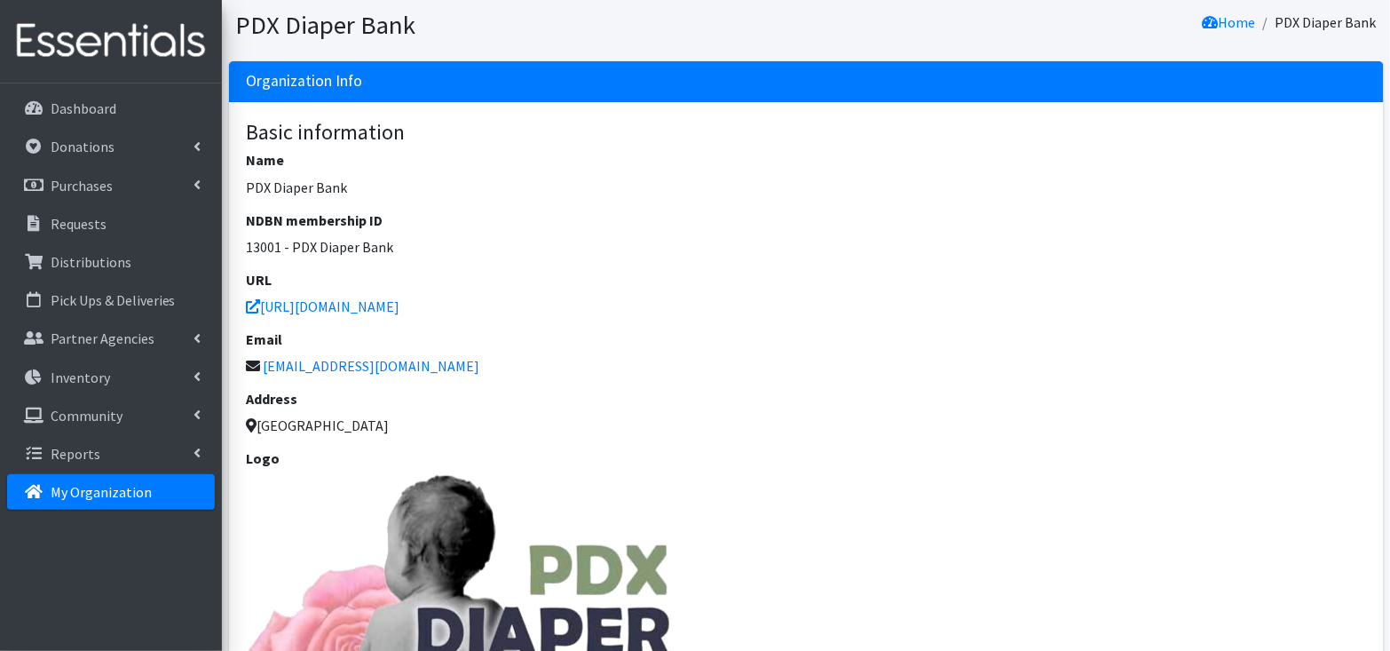
scroll to position [0, 0]
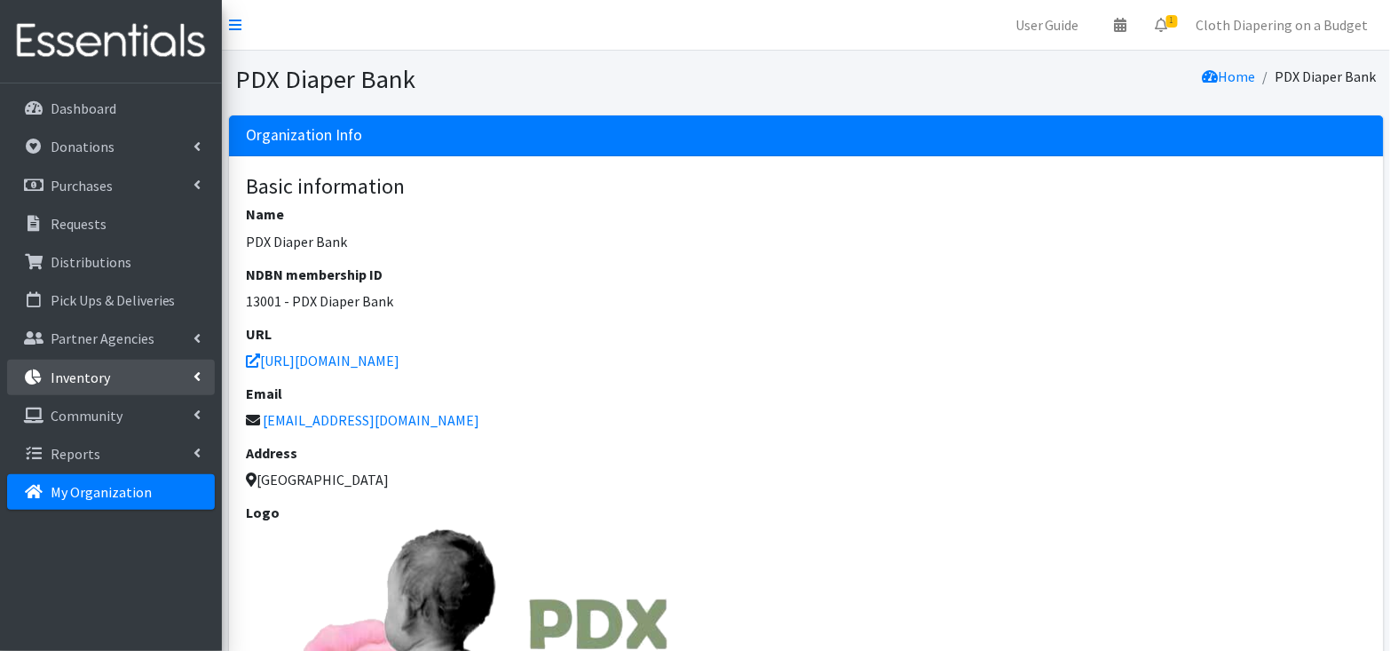
click at [128, 383] on link "Inventory" at bounding box center [111, 378] width 208 height 36
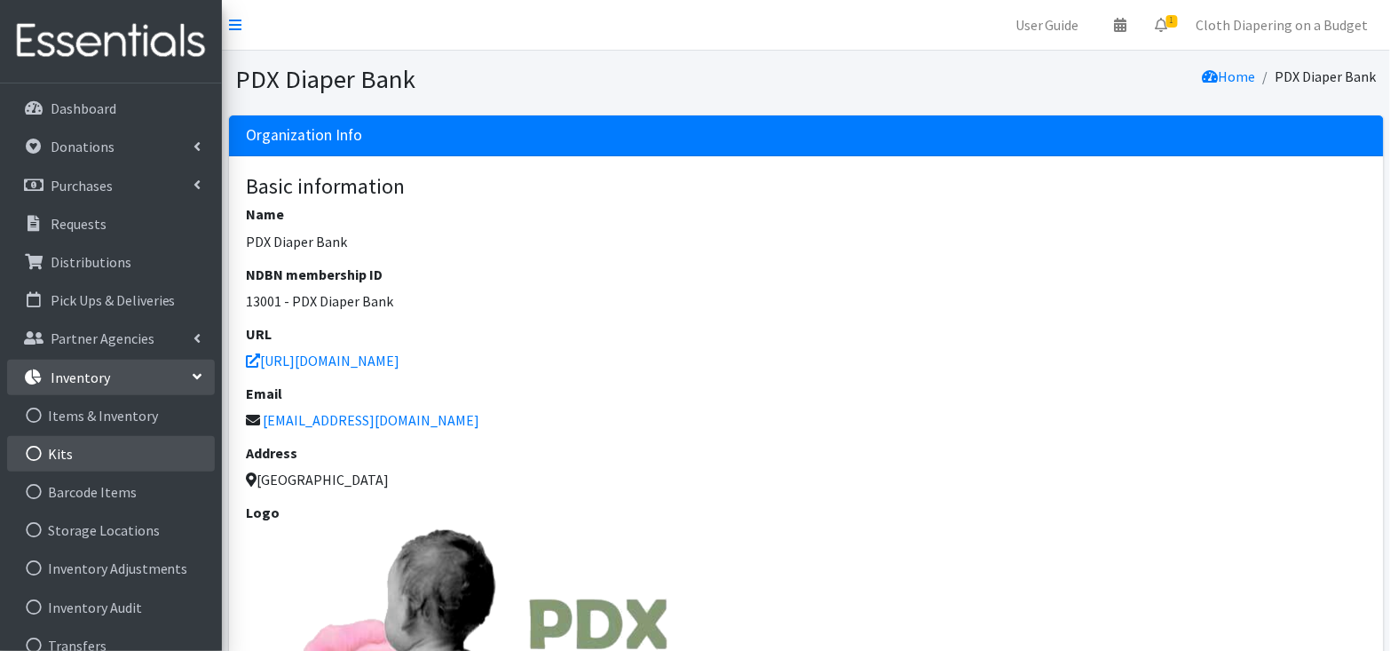
click at [112, 446] on link "Kits" at bounding box center [111, 454] width 208 height 36
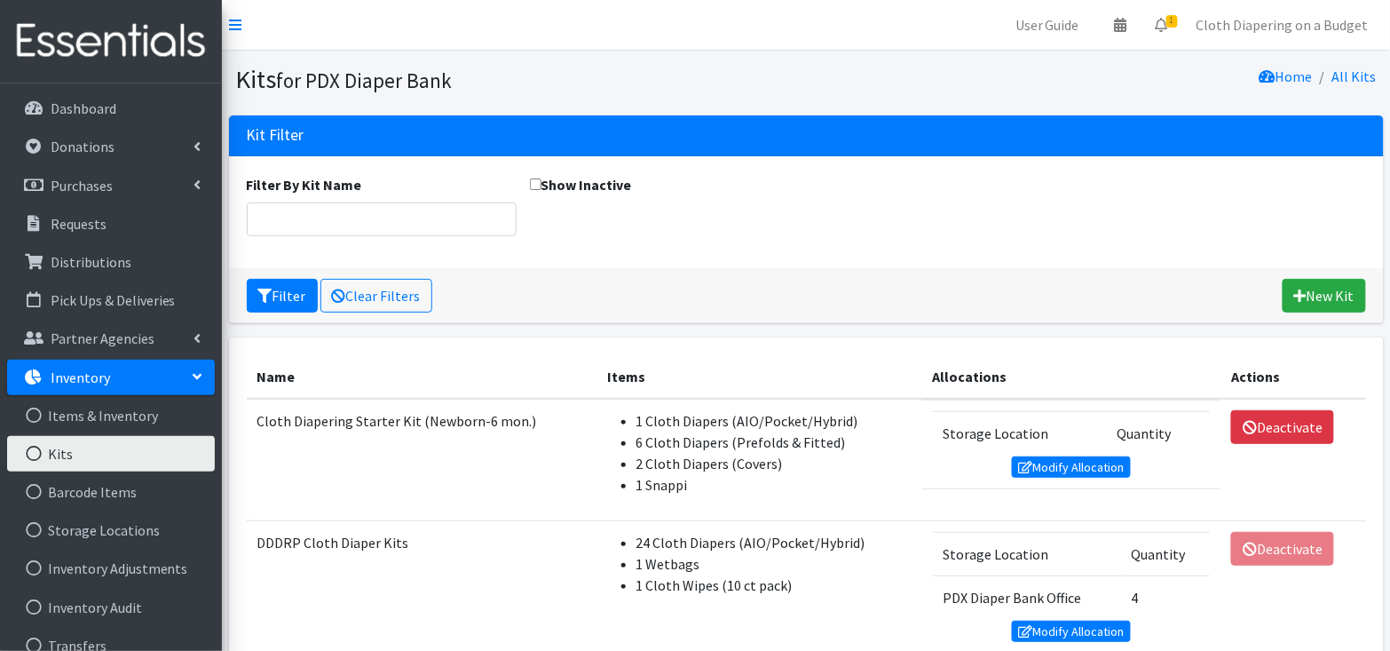
scroll to position [2, 0]
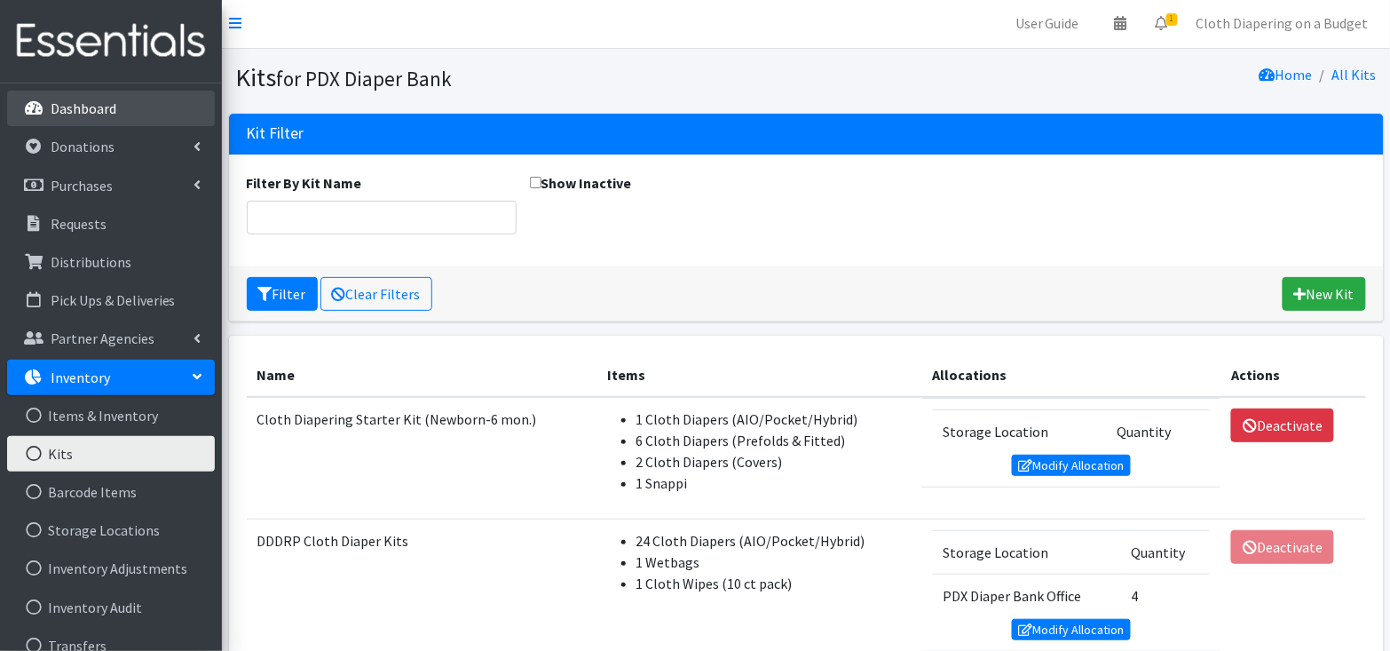
click at [99, 103] on p "Dashboard" at bounding box center [84, 108] width 66 height 18
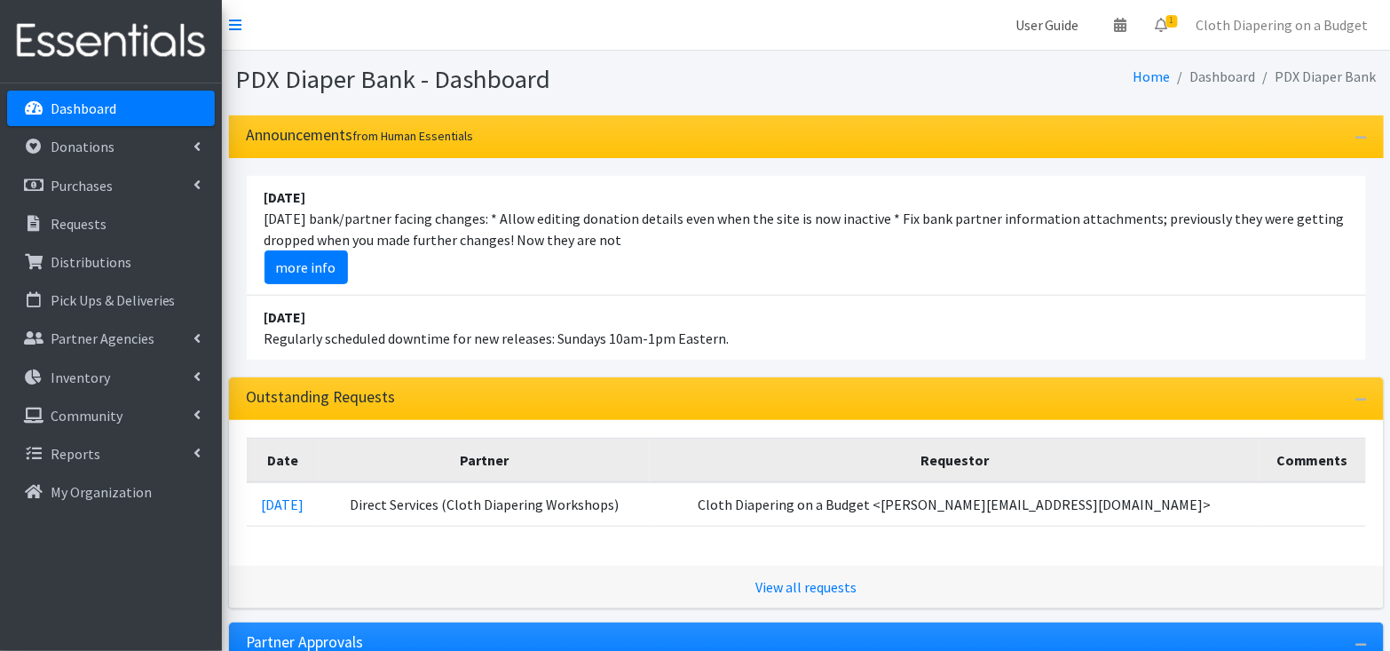
click at [1065, 20] on link "User Guide" at bounding box center [1047, 25] width 92 height 36
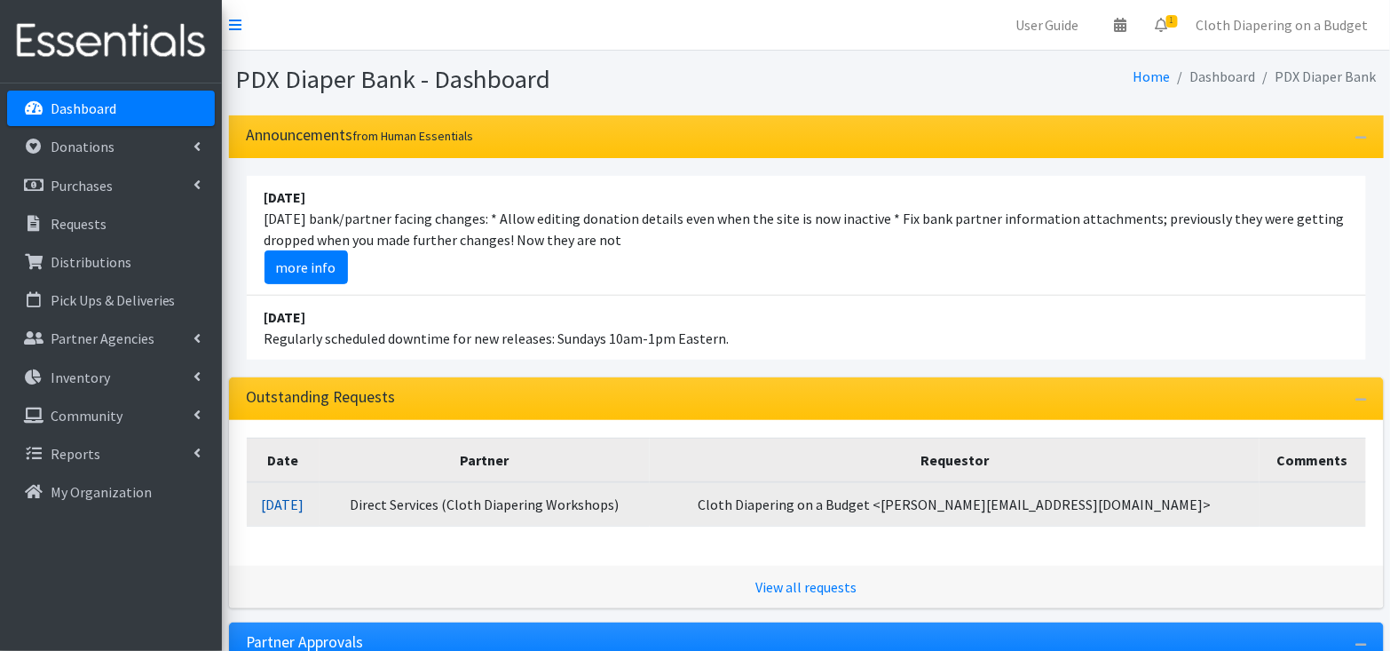
click at [305, 499] on link "[DATE]" at bounding box center [283, 504] width 43 height 18
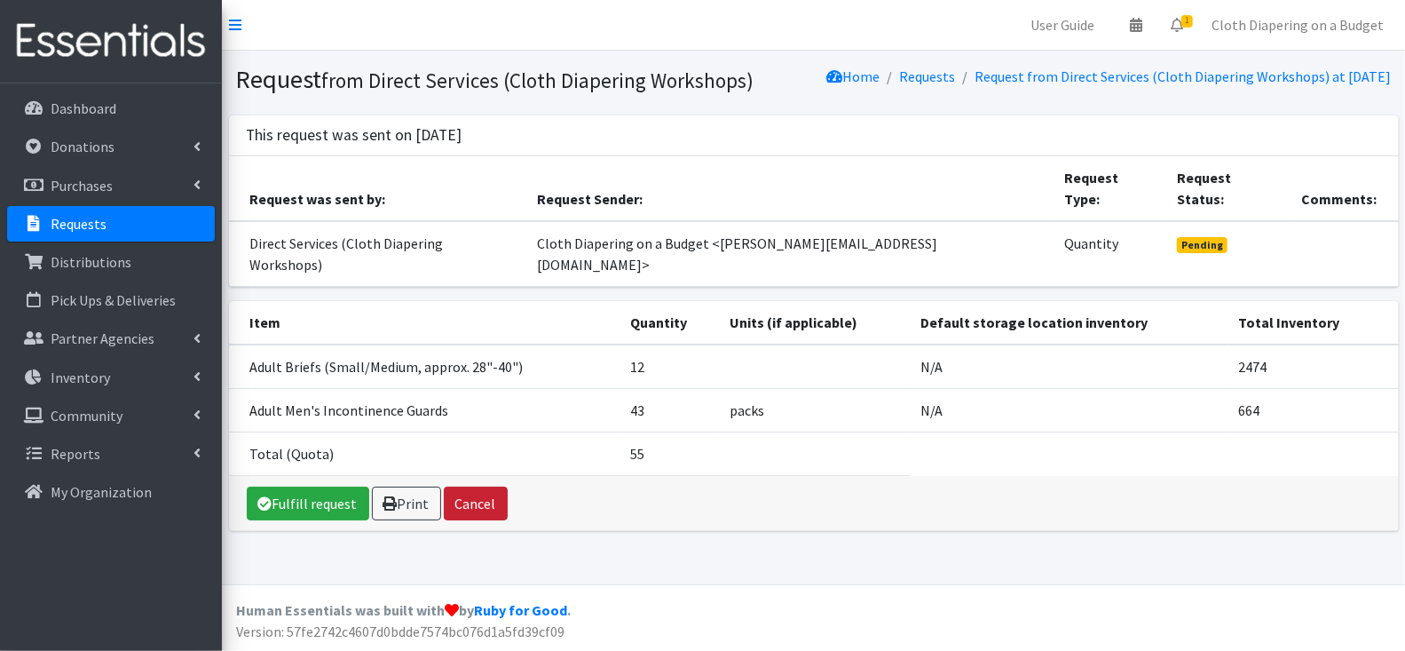
click at [474, 487] on button "Cancel" at bounding box center [476, 504] width 64 height 34
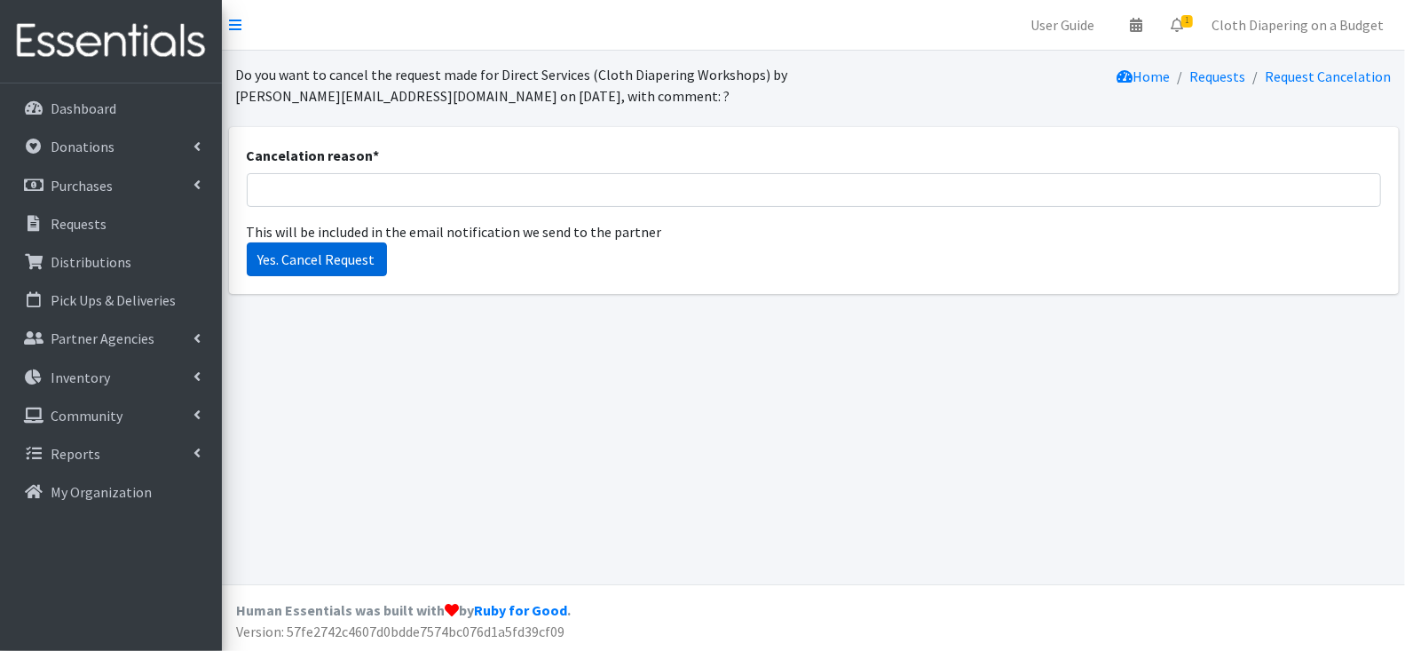
click at [355, 270] on input "Yes. Cancel Request" at bounding box center [317, 259] width 140 height 34
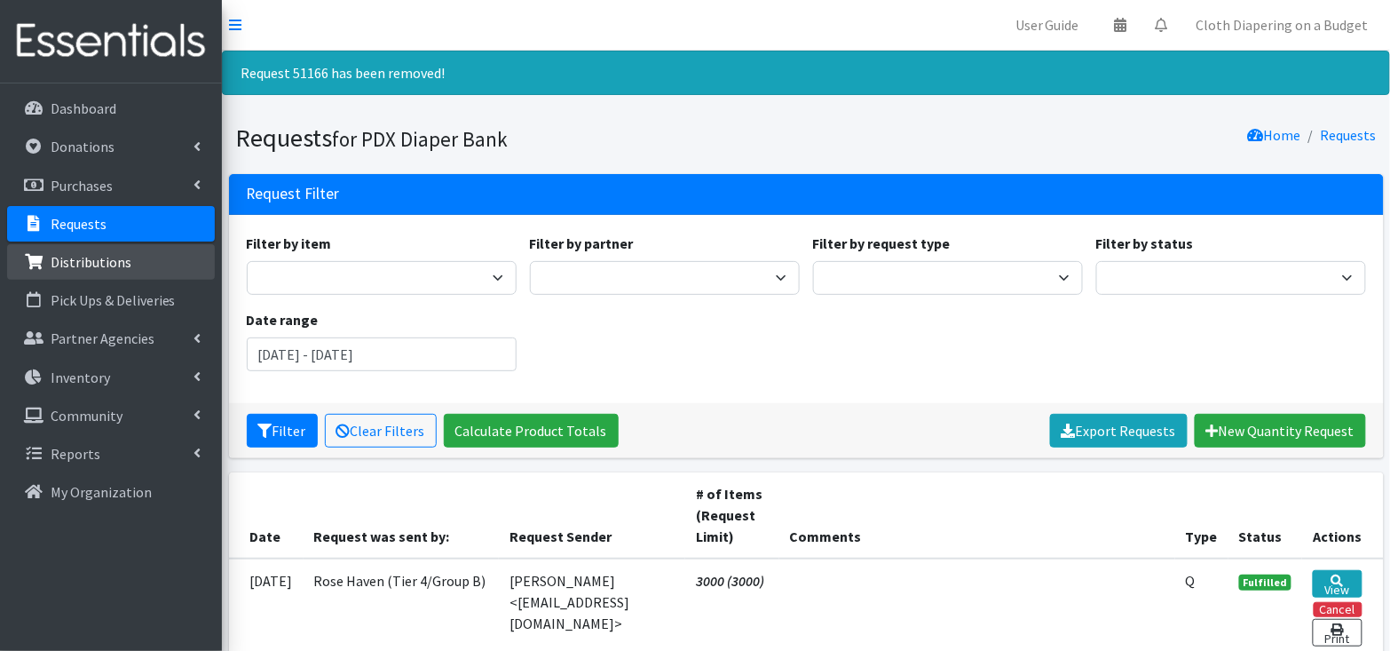
click at [77, 253] on p "Distributions" at bounding box center [91, 262] width 81 height 18
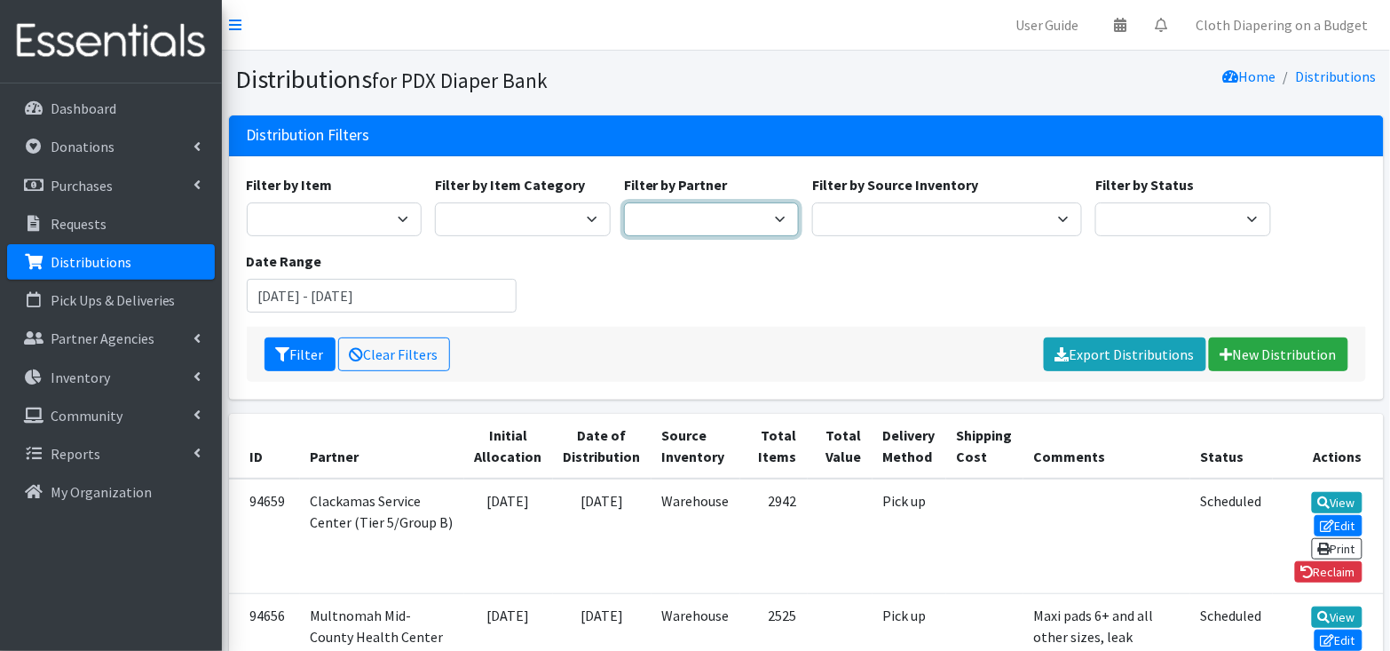
click at [717, 207] on select "AFHHO: African Family Holistic Health Organization (Tier 5/Group B) Beach Bum D…" at bounding box center [712, 219] width 176 height 34
select select "294"
click at [308, 357] on button "Filter" at bounding box center [300, 354] width 71 height 34
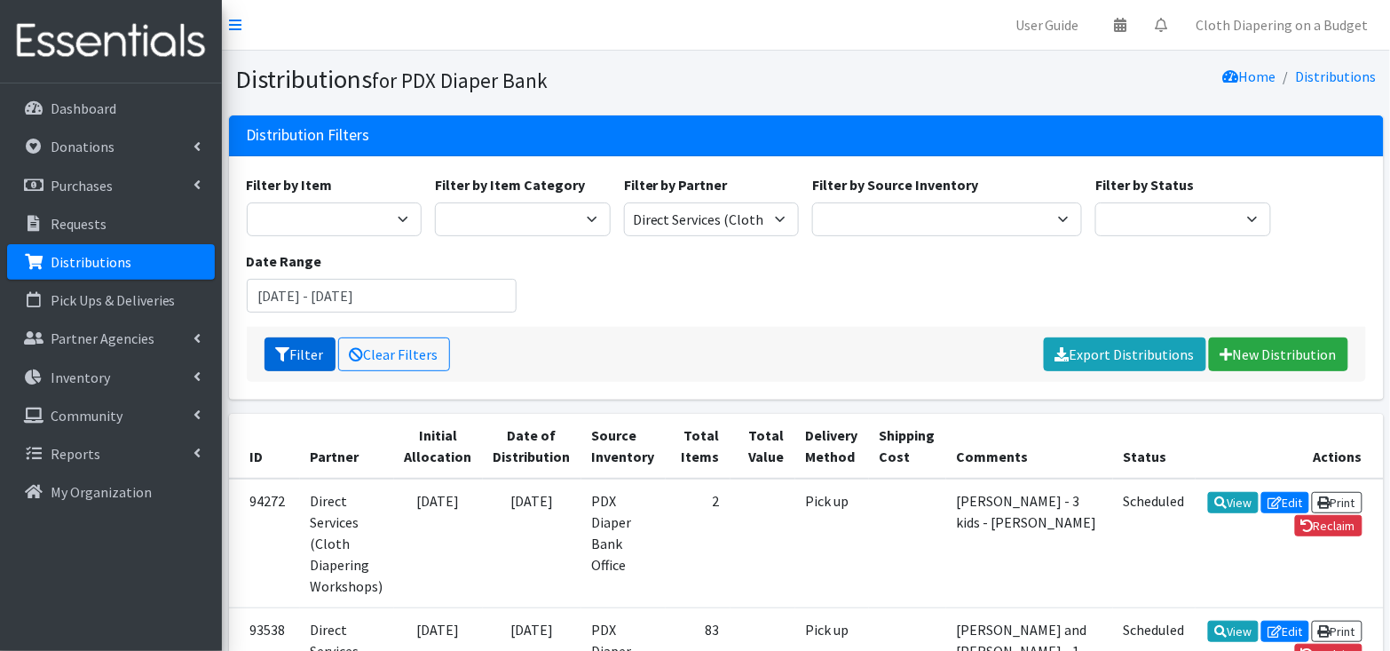
click at [297, 368] on button "Filter" at bounding box center [300, 354] width 71 height 34
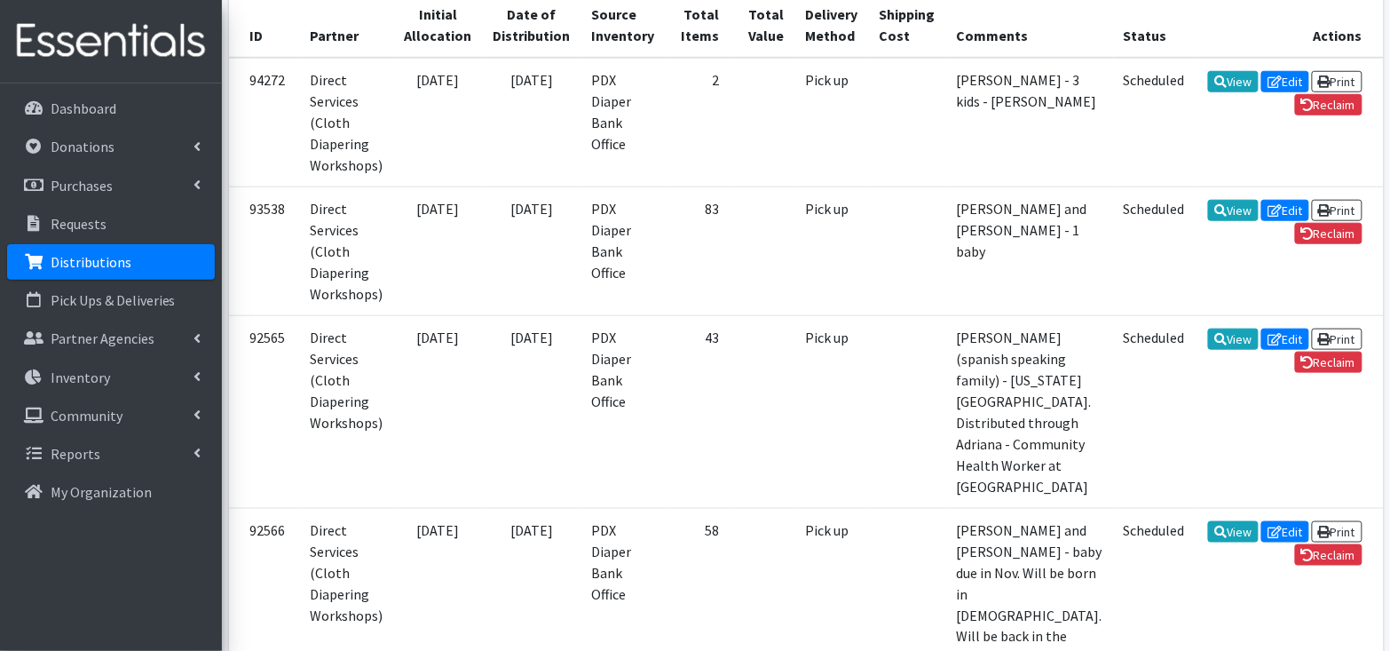
scroll to position [422, 0]
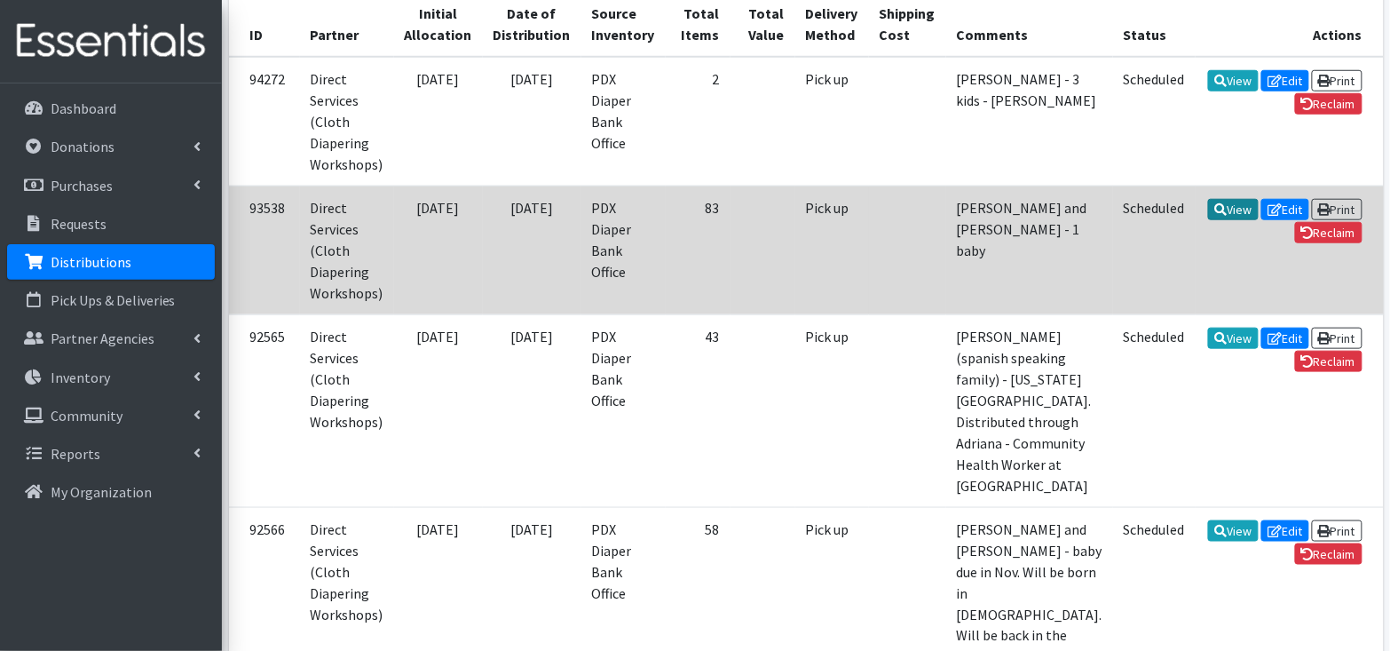
click at [1208, 200] on link "View" at bounding box center [1233, 209] width 51 height 21
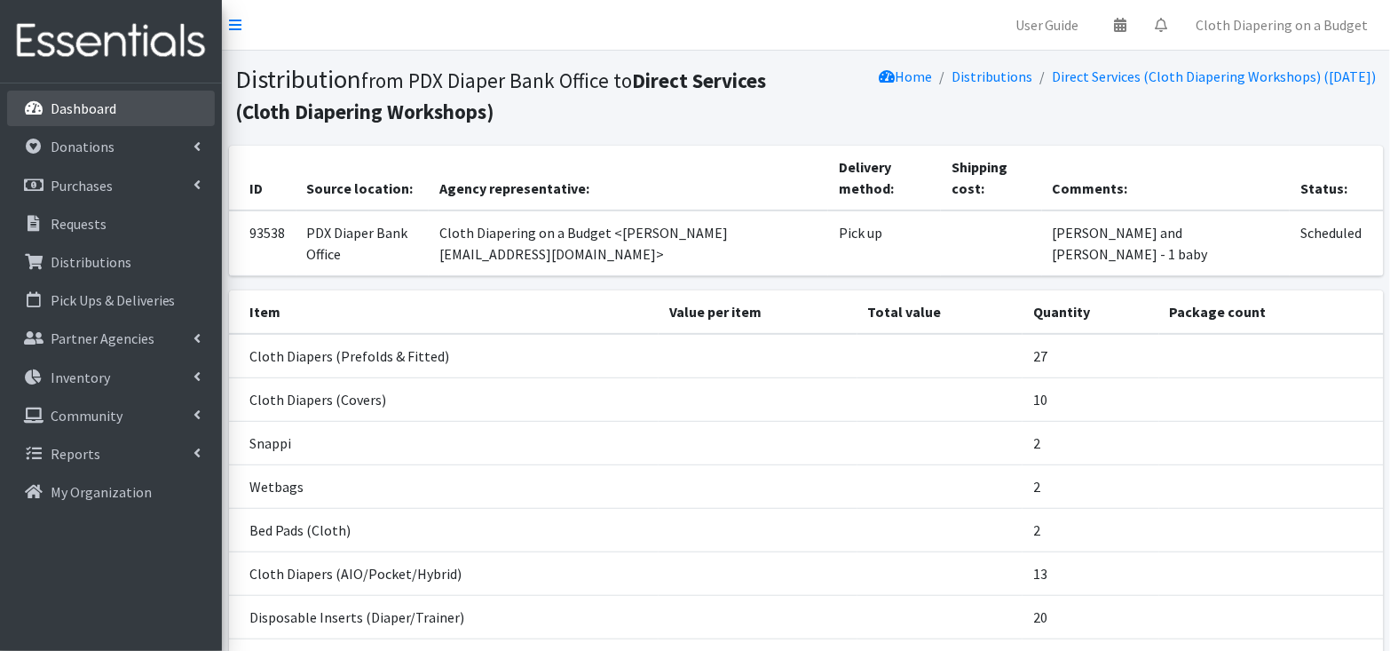
click at [74, 110] on p "Dashboard" at bounding box center [84, 108] width 66 height 18
